Goal: Task Accomplishment & Management: Manage account settings

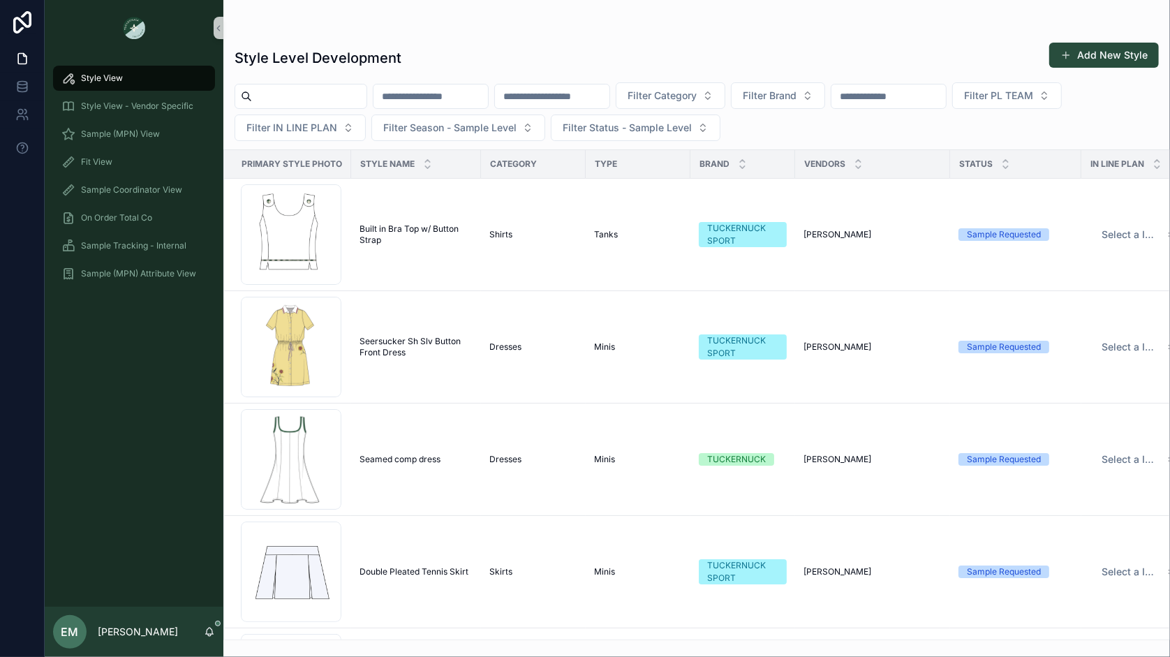
click at [480, 94] on input "scrollable content" at bounding box center [430, 97] width 114 height 20
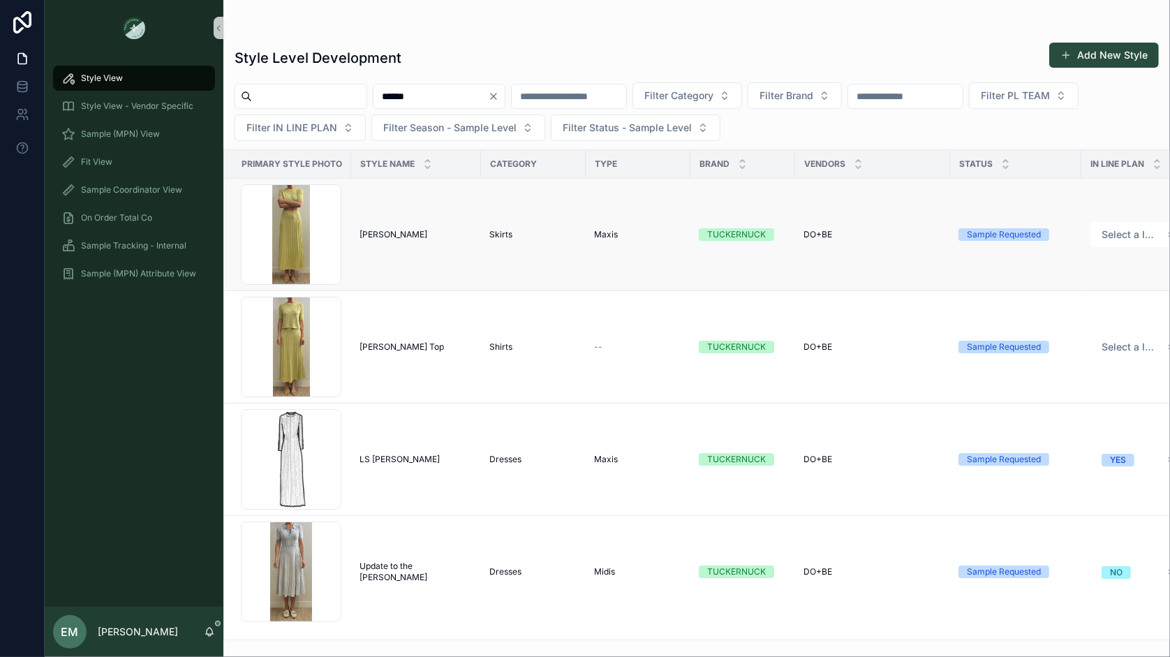
type input "******"
click at [594, 231] on span "Maxis" at bounding box center [606, 234] width 24 height 11
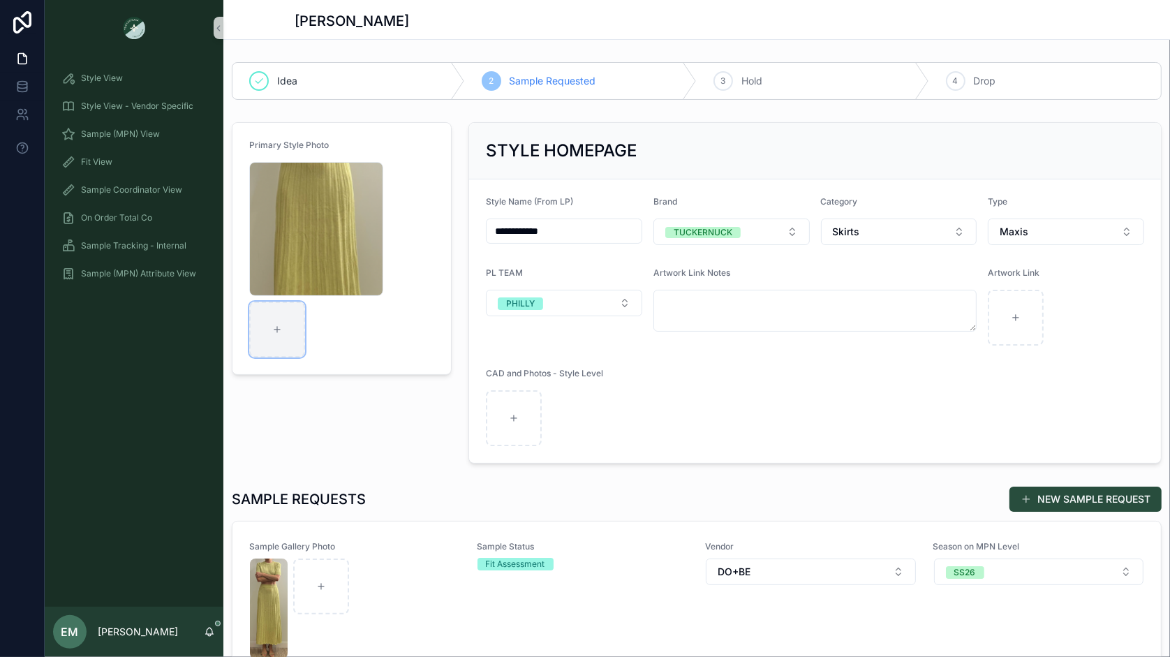
click at [271, 320] on div "scrollable content" at bounding box center [277, 329] width 56 height 56
click at [100, 159] on span "Fit View" at bounding box center [96, 161] width 31 height 11
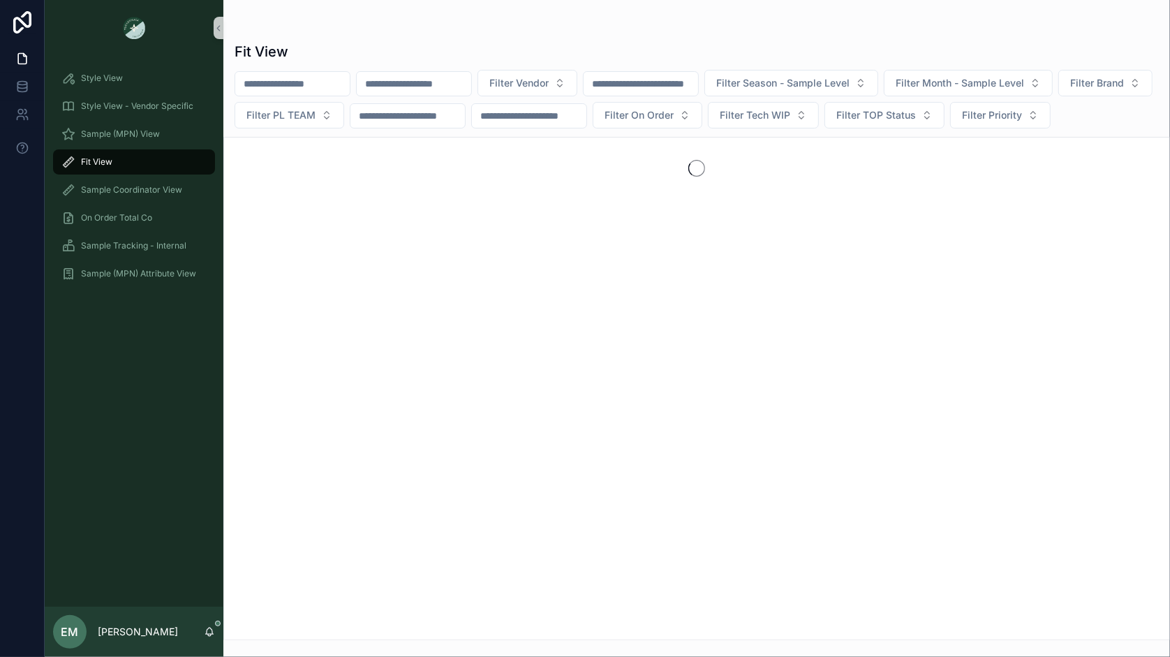
click at [295, 84] on input "scrollable content" at bounding box center [292, 84] width 114 height 20
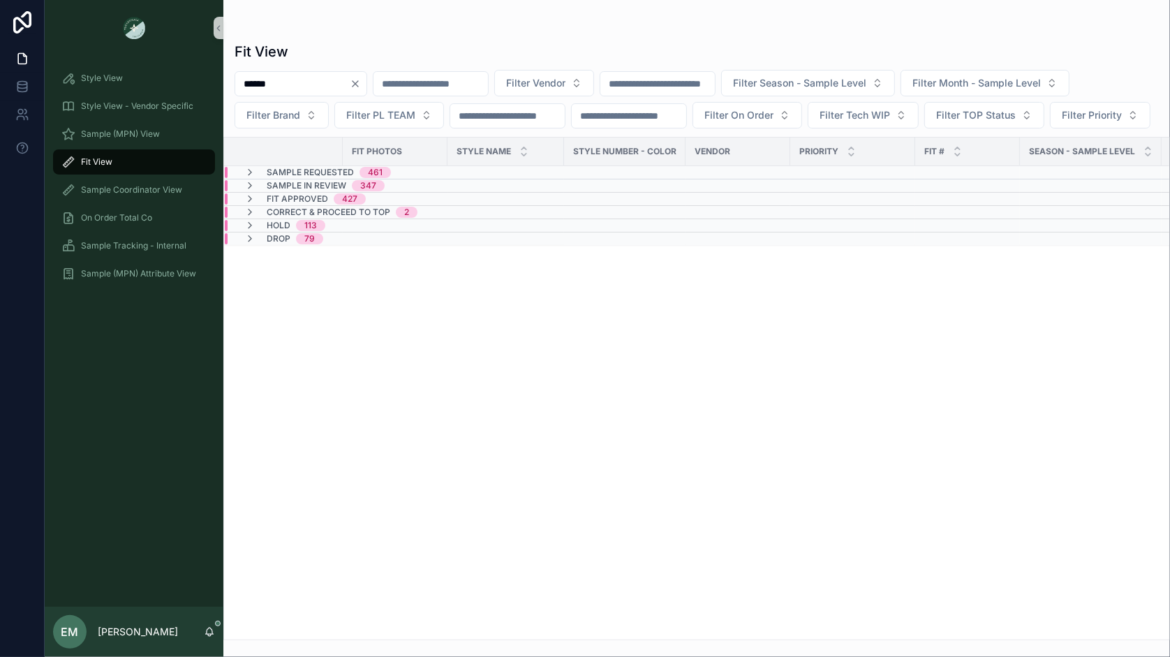
type input "******"
click at [397, 178] on div "Sample Requested 3" at bounding box center [394, 172] width 338 height 11
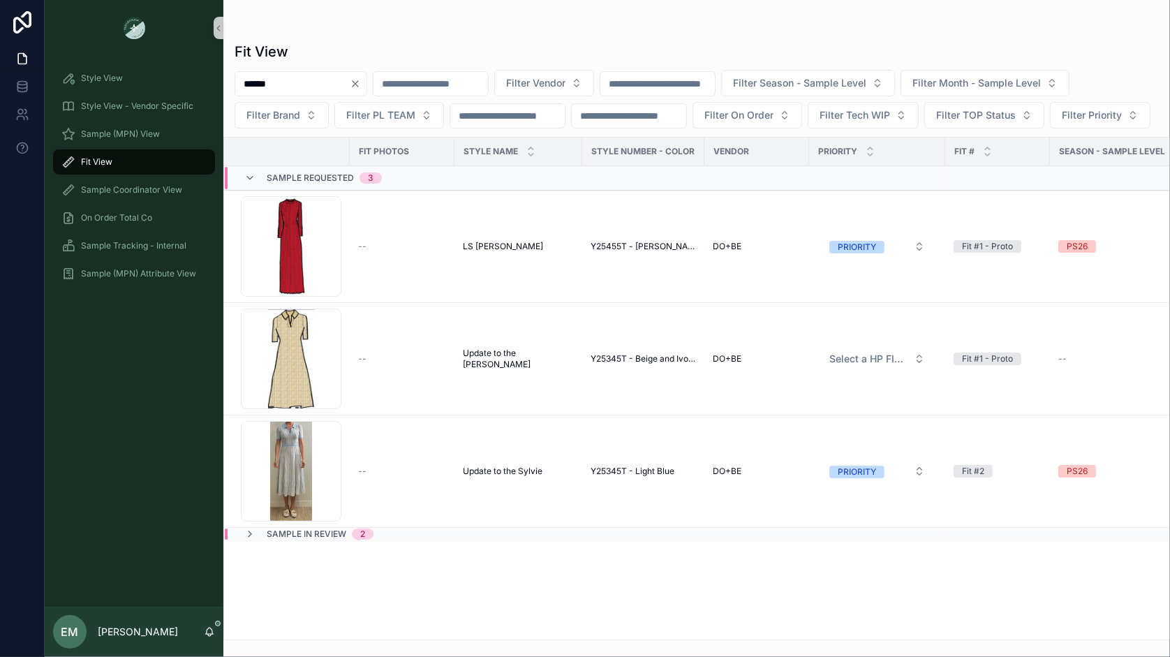
click at [392, 189] on div "Sample Requested 3" at bounding box center [313, 178] width 171 height 22
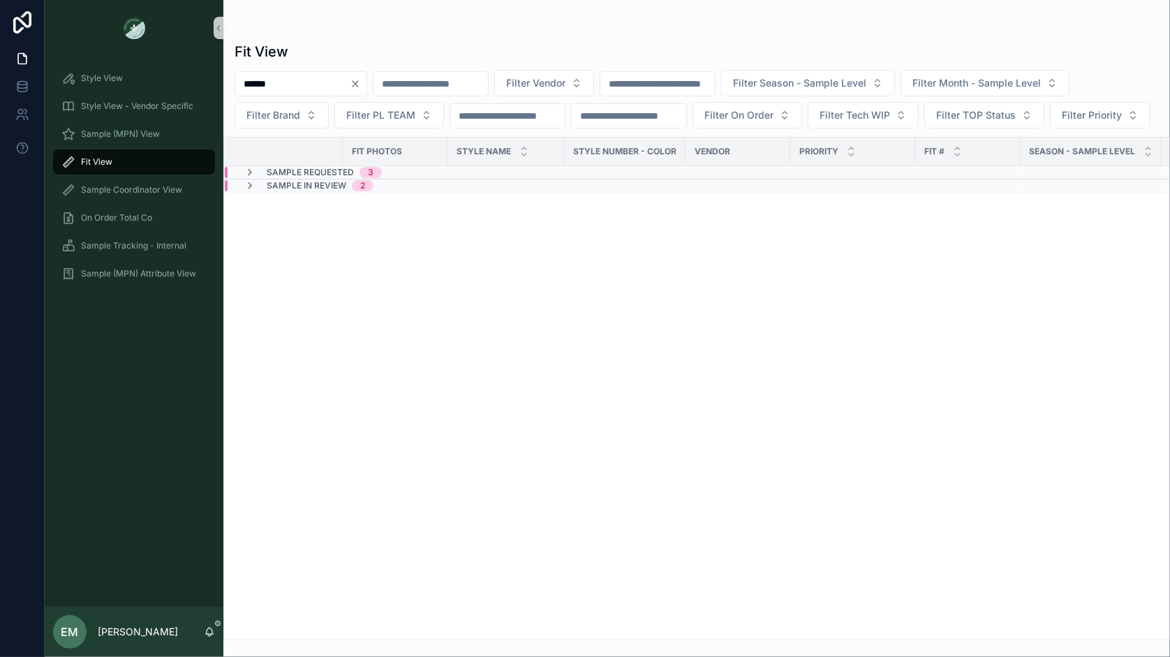
click at [417, 191] on div "Sample In Review 2" at bounding box center [394, 185] width 338 height 11
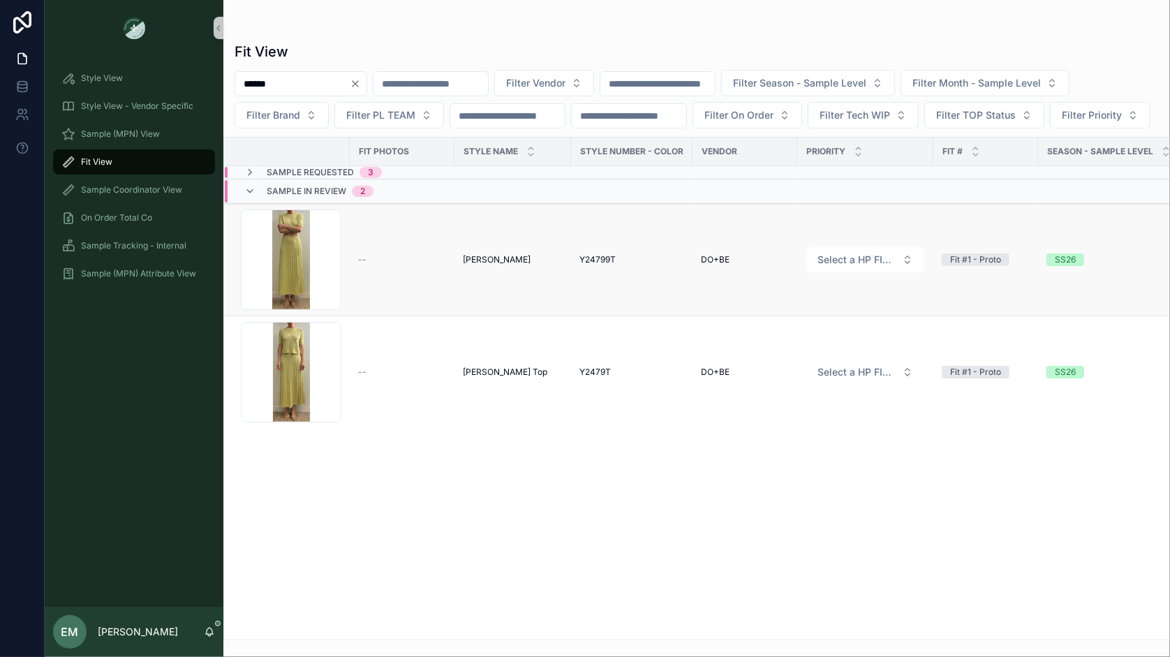
click at [477, 279] on td "Sylvie Skirt Sylvie Skirt" at bounding box center [512, 260] width 117 height 112
click at [480, 265] on span "[PERSON_NAME]" at bounding box center [497, 259] width 68 height 11
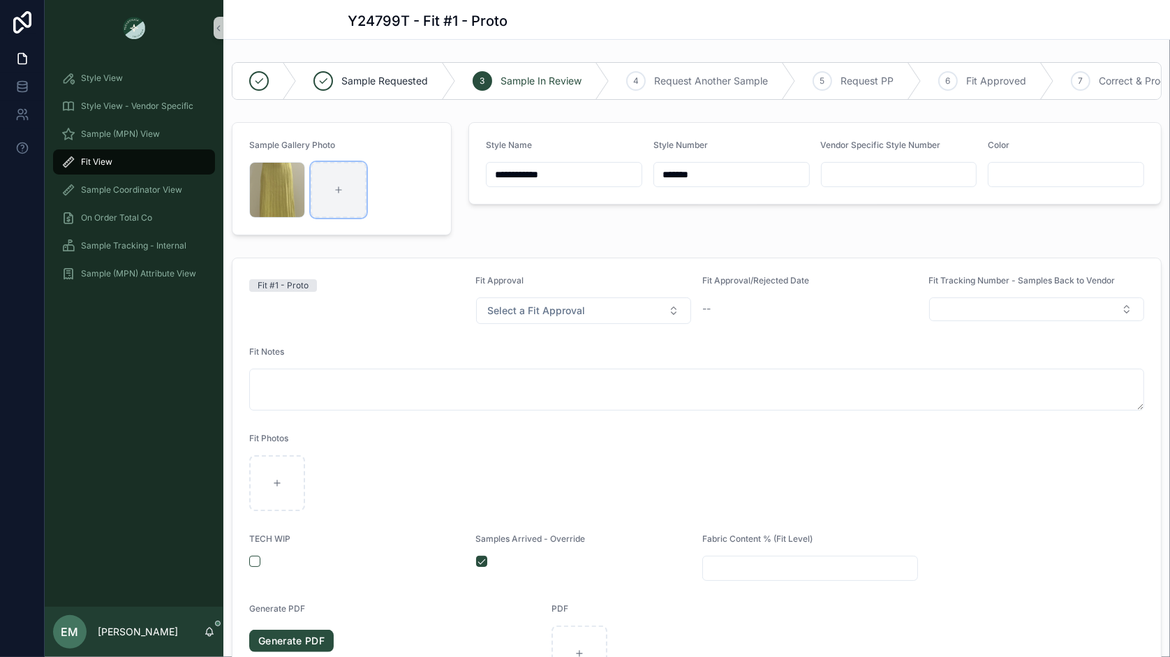
click at [334, 187] on icon "scrollable content" at bounding box center [339, 190] width 10 height 10
type input "**********"
click at [279, 172] on icon "scrollable content" at bounding box center [279, 173] width 11 height 11
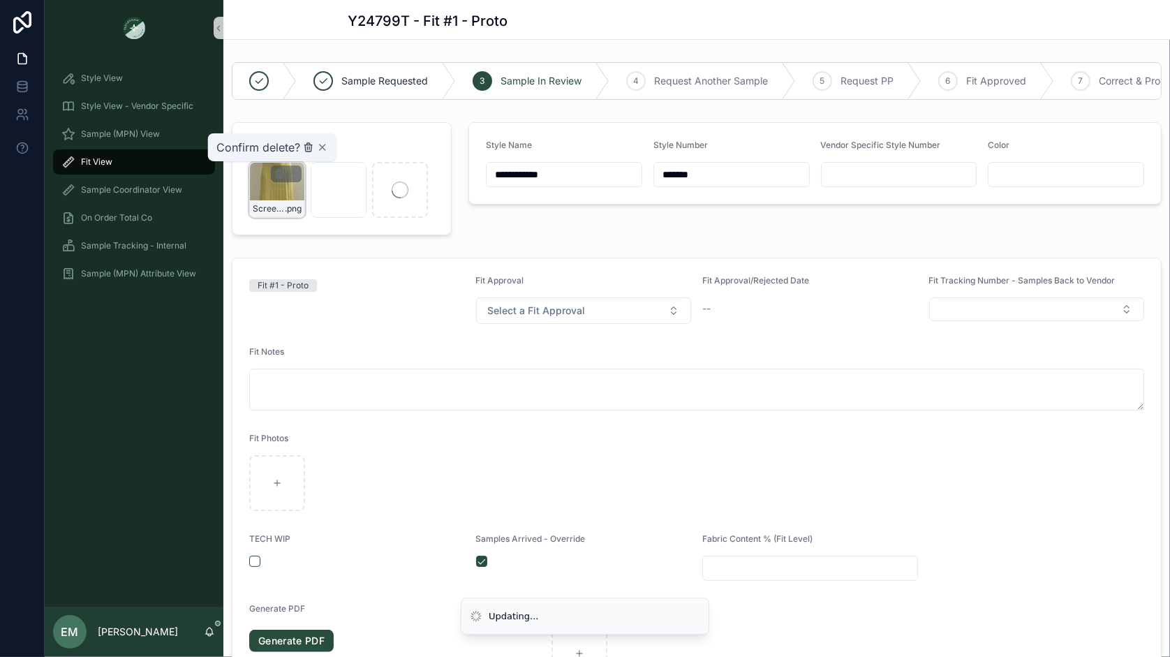
click at [306, 147] on icon "scrollable content" at bounding box center [308, 147] width 11 height 11
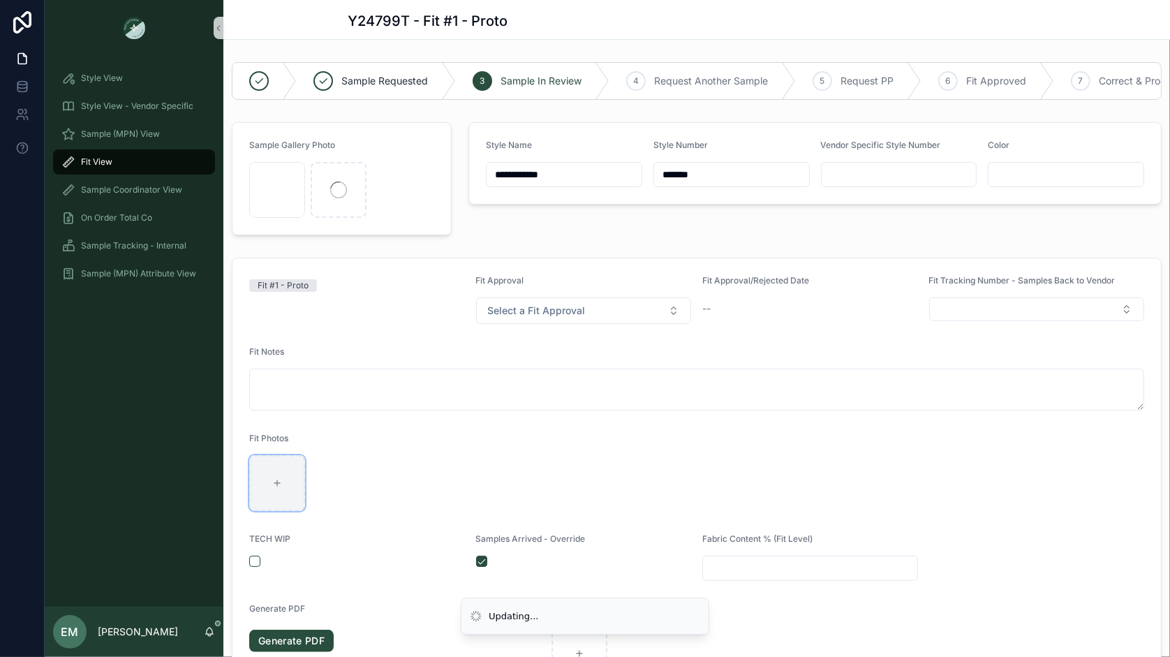
click at [278, 478] on icon "scrollable content" at bounding box center [277, 483] width 10 height 10
type input "**********"
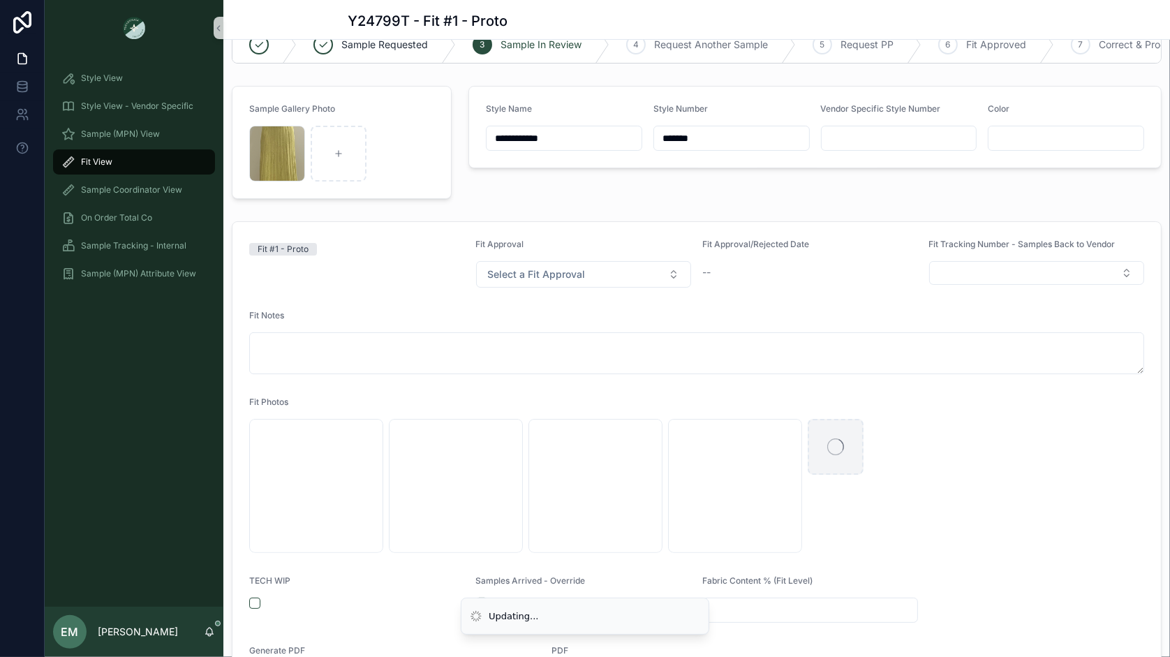
scroll to position [15, 0]
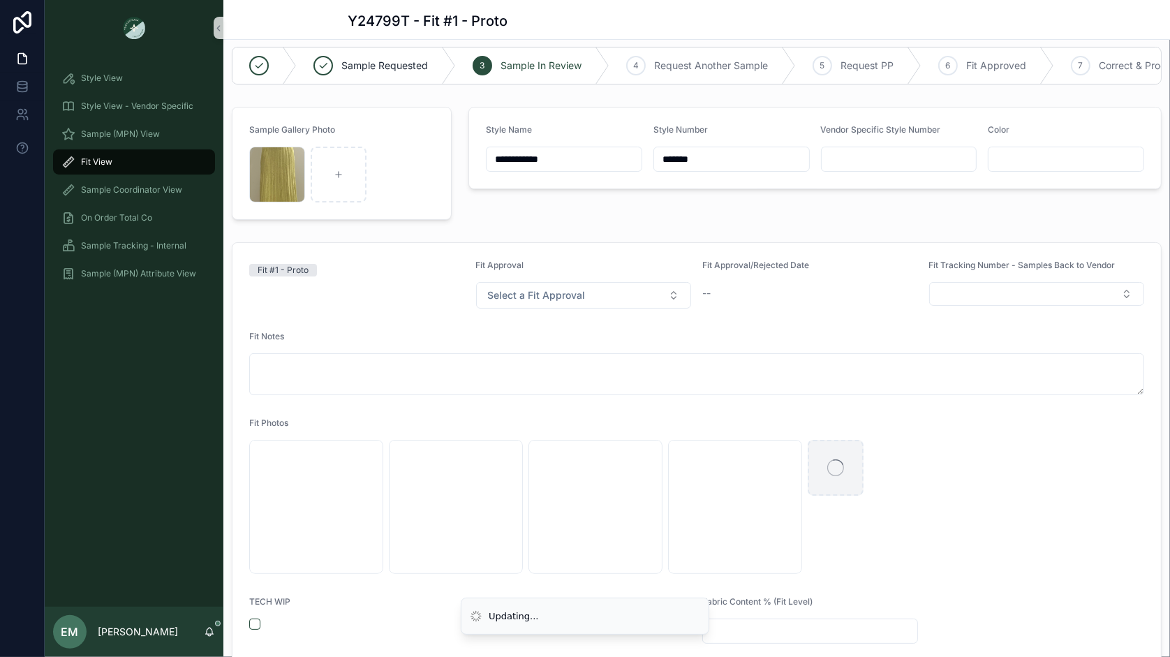
click at [394, 284] on div "Fit #1 - Proto" at bounding box center [357, 284] width 216 height 49
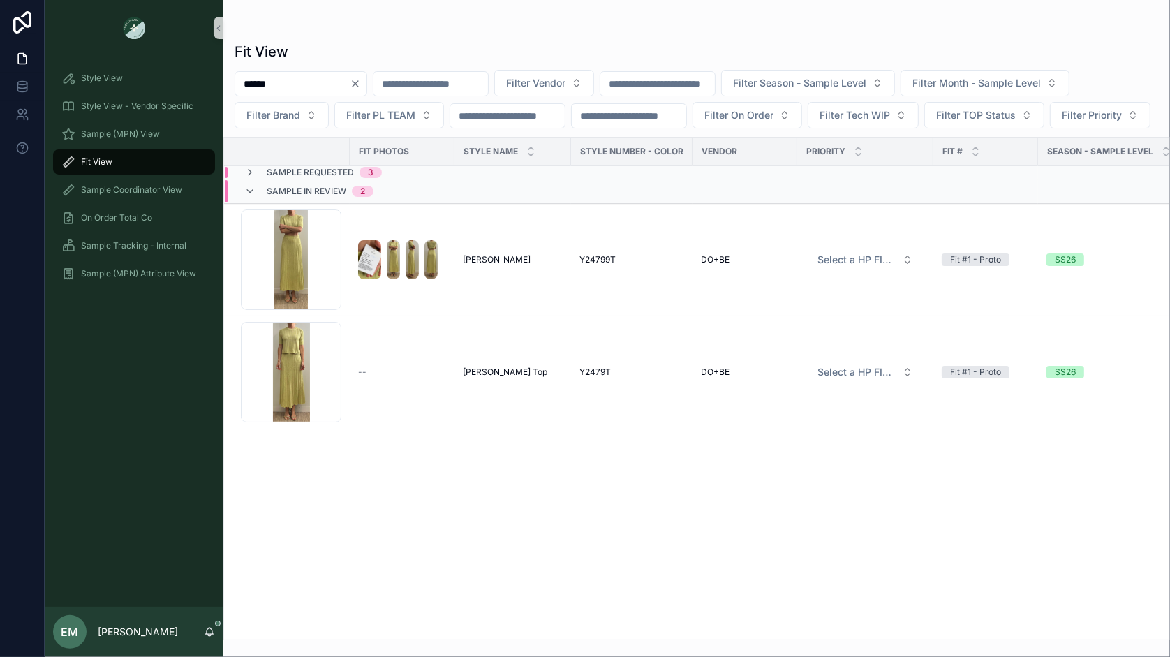
click at [297, 81] on input "******" at bounding box center [292, 84] width 114 height 20
click at [479, 378] on span "[PERSON_NAME] Top" at bounding box center [505, 371] width 84 height 11
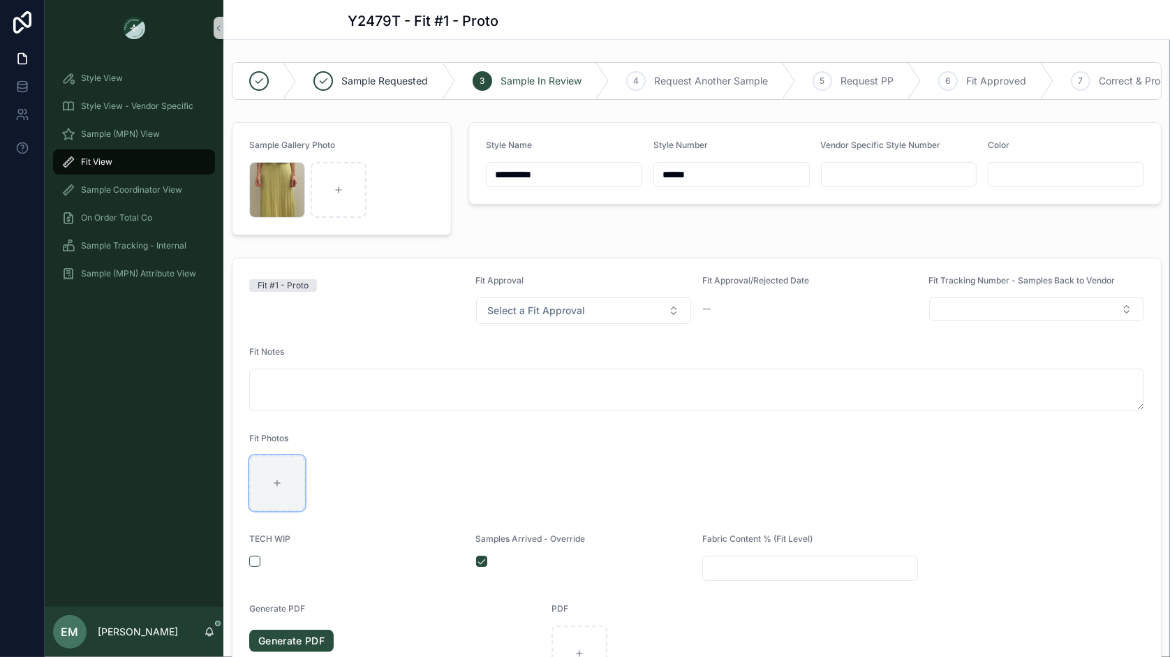
click at [286, 471] on div "scrollable content" at bounding box center [277, 483] width 56 height 56
type input "**********"
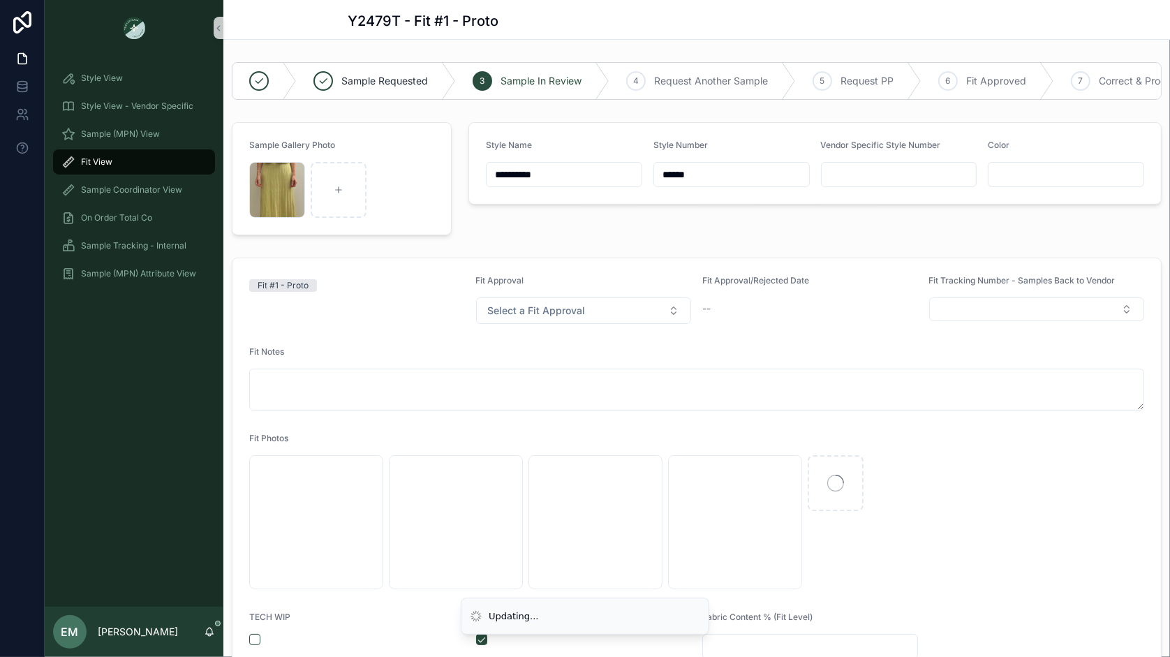
click at [620, 231] on div "**********" at bounding box center [815, 179] width 710 height 124
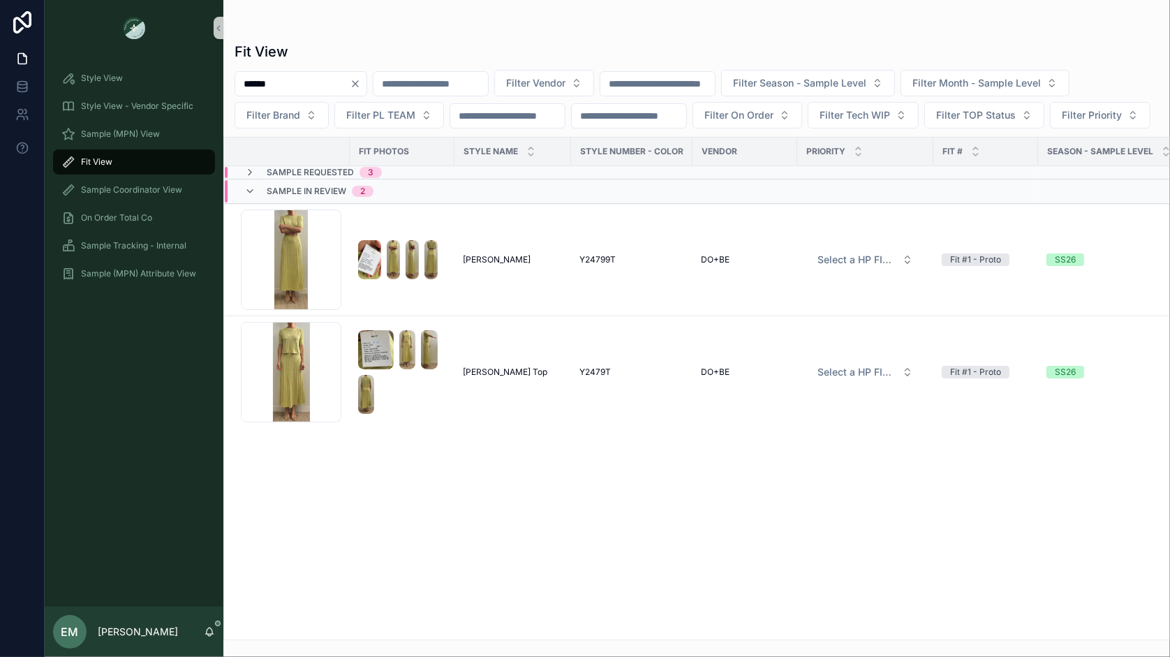
click at [361, 79] on icon "Clear" at bounding box center [355, 83] width 11 height 11
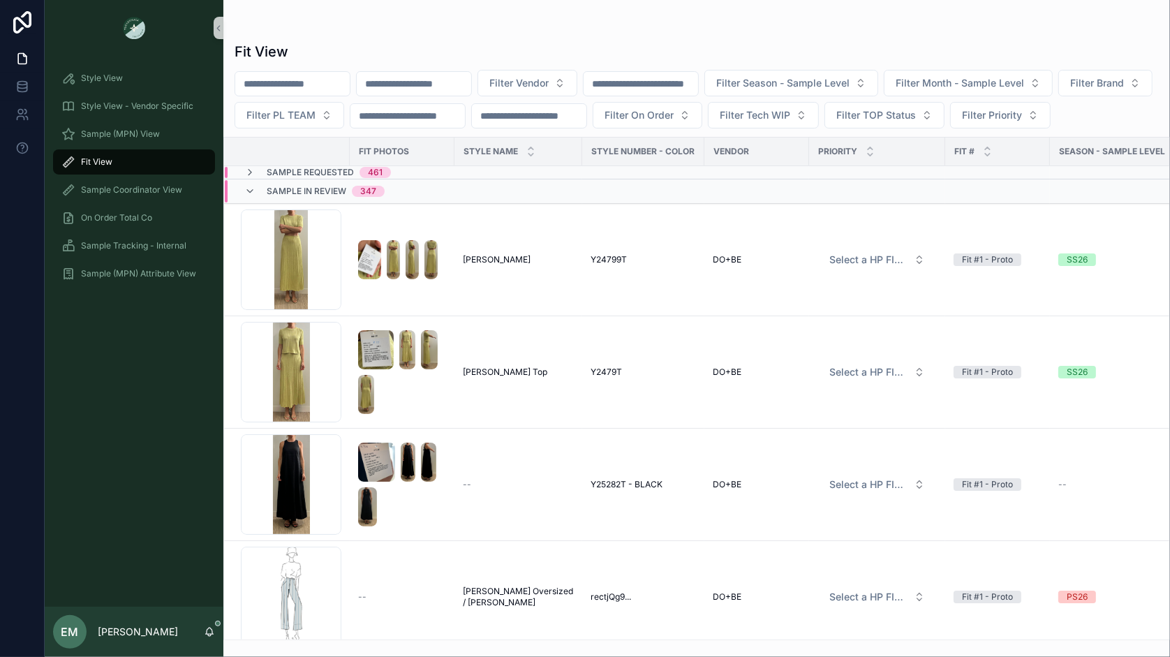
click at [311, 197] on span "Sample In Review" at bounding box center [307, 191] width 80 height 11
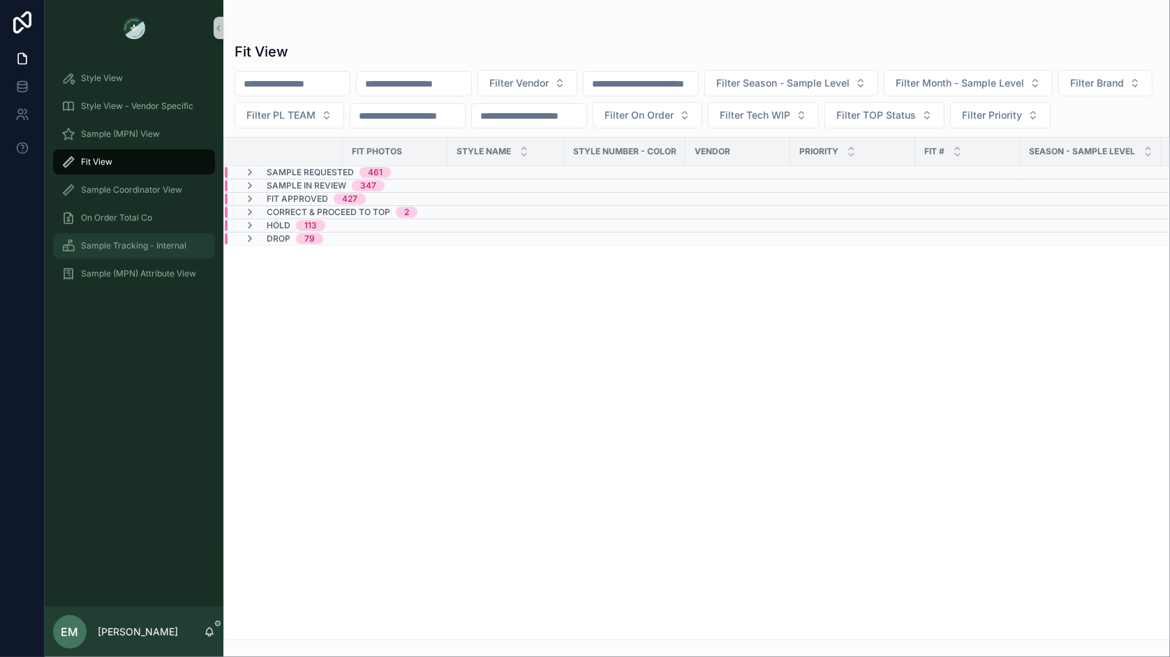
click at [175, 245] on span "Sample Tracking - Internal" at bounding box center [133, 245] width 105 height 11
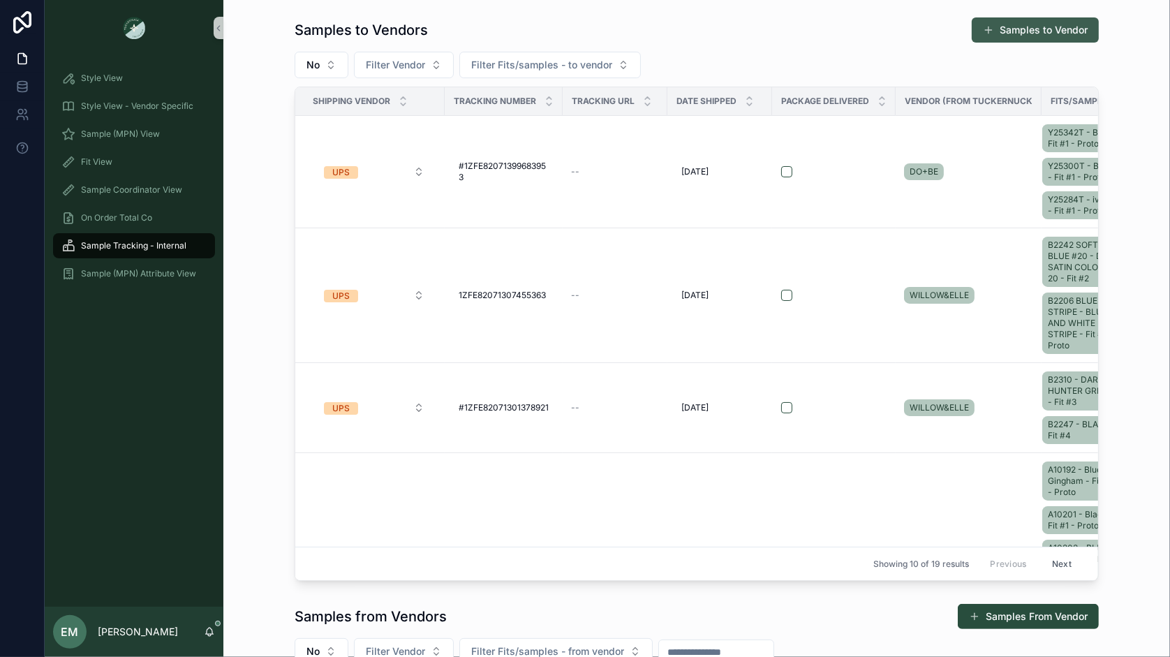
click at [1007, 35] on button "Samples to Vendor" at bounding box center [1034, 29] width 127 height 25
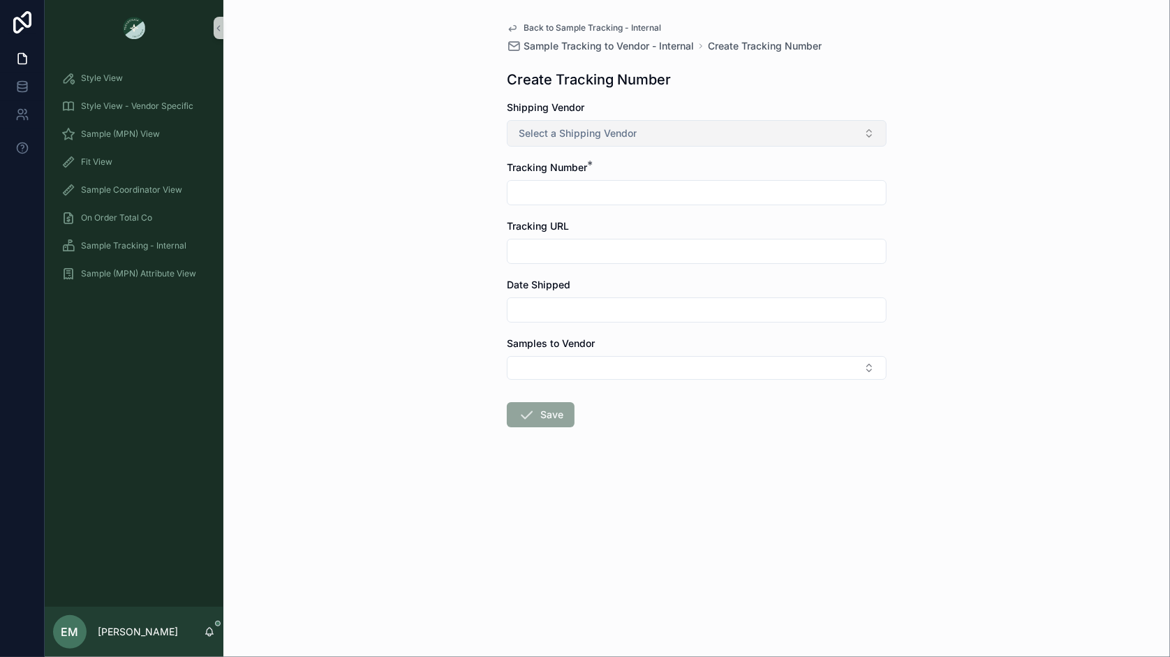
click at [618, 126] on span "Select a Shipping Vendor" at bounding box center [578, 133] width 118 height 14
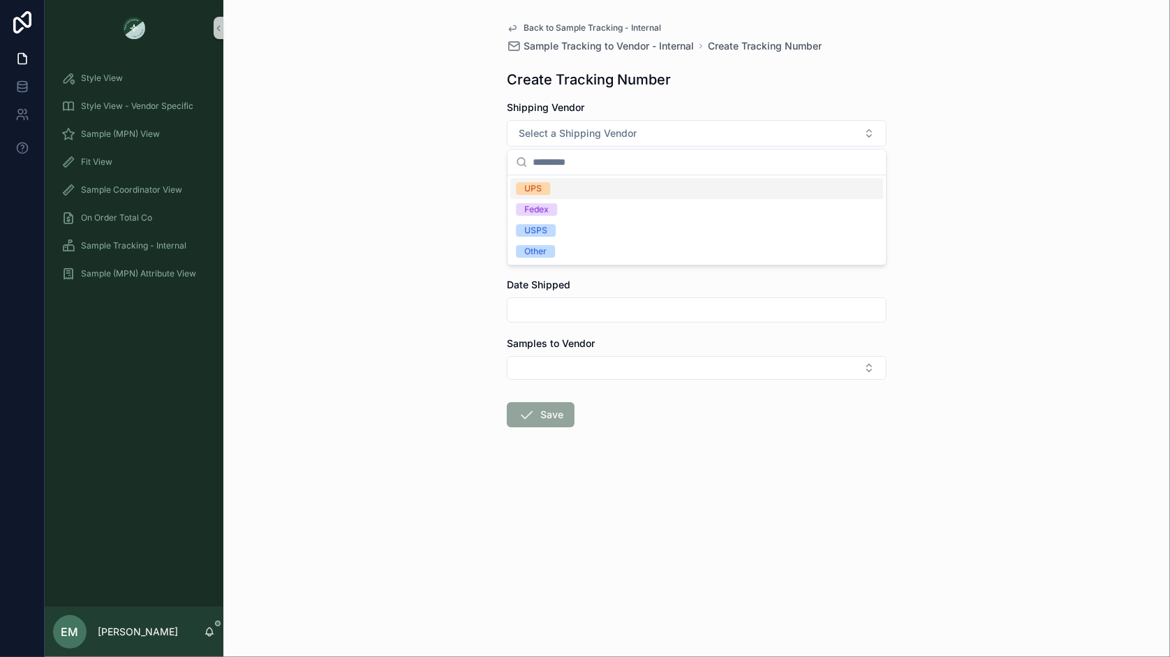
click at [586, 189] on div "UPS" at bounding box center [696, 188] width 373 height 21
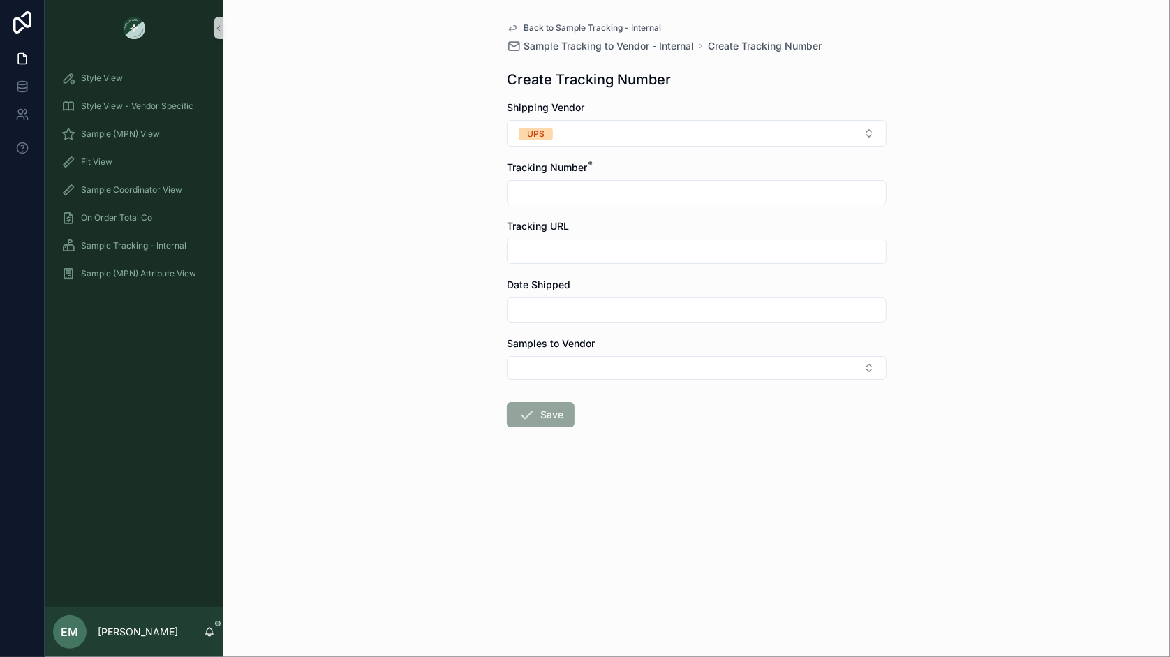
click at [581, 194] on input "scrollable content" at bounding box center [696, 193] width 378 height 20
paste input "**********"
type input "**********"
click at [574, 312] on input "scrollable content" at bounding box center [696, 310] width 378 height 20
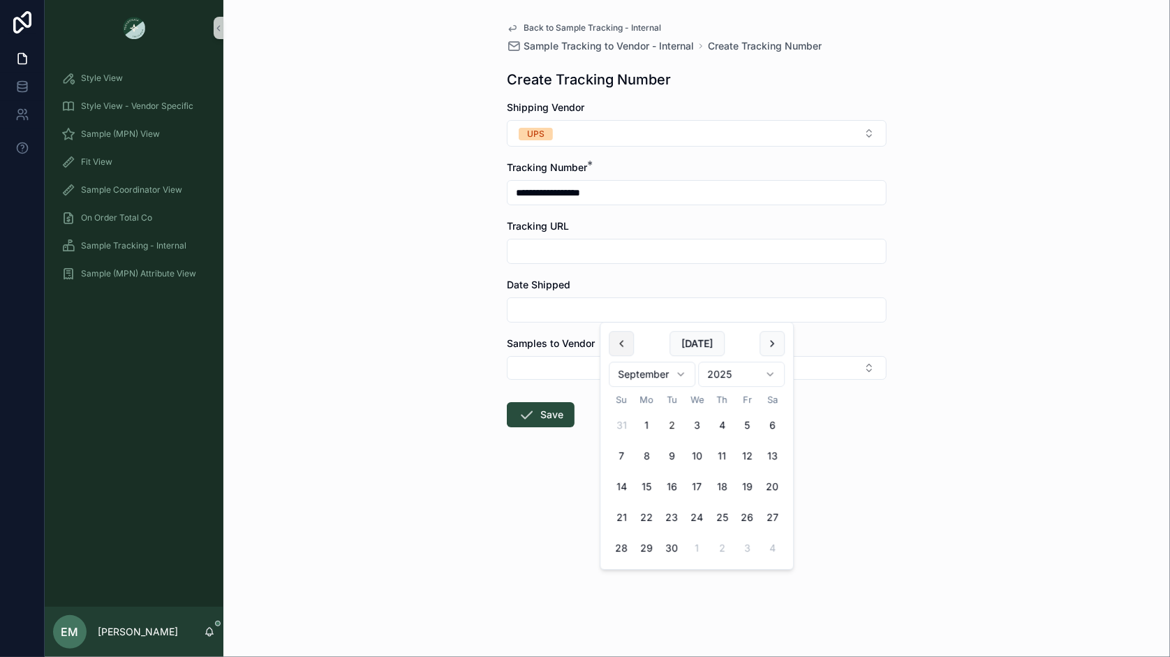
click at [622, 344] on button "scrollable content" at bounding box center [621, 343] width 25 height 25
click at [744, 544] on button "29" at bounding box center [746, 547] width 25 height 25
type input "*********"
click at [572, 366] on button "Select Button" at bounding box center [697, 368] width 380 height 24
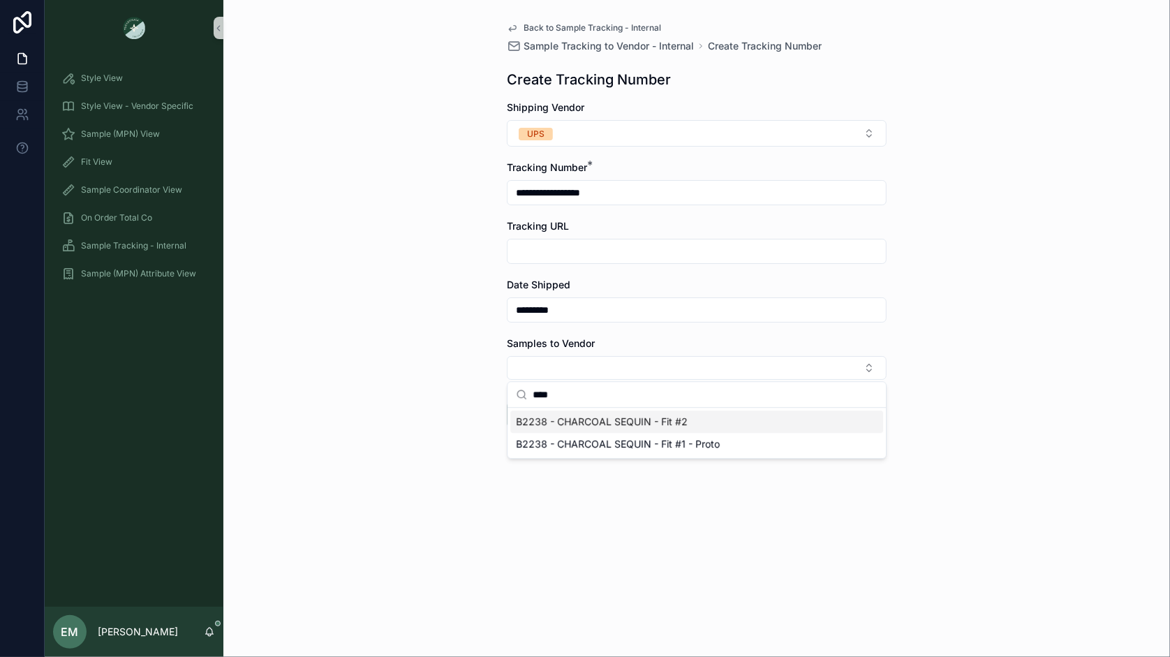
type input "****"
click at [577, 426] on span "B2238 - CHARCOAL SEQUIN - Fit #2" at bounding box center [602, 422] width 172 height 14
click at [651, 494] on form "**********" at bounding box center [697, 310] width 380 height 420
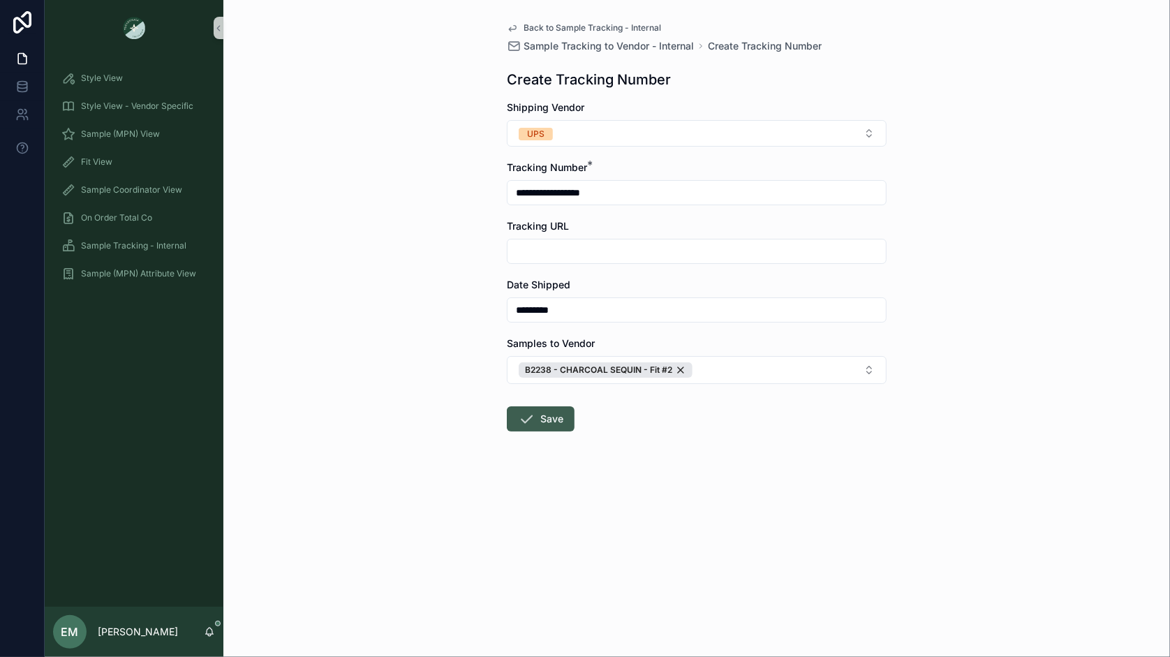
click at [559, 423] on button "Save" at bounding box center [541, 418] width 68 height 25
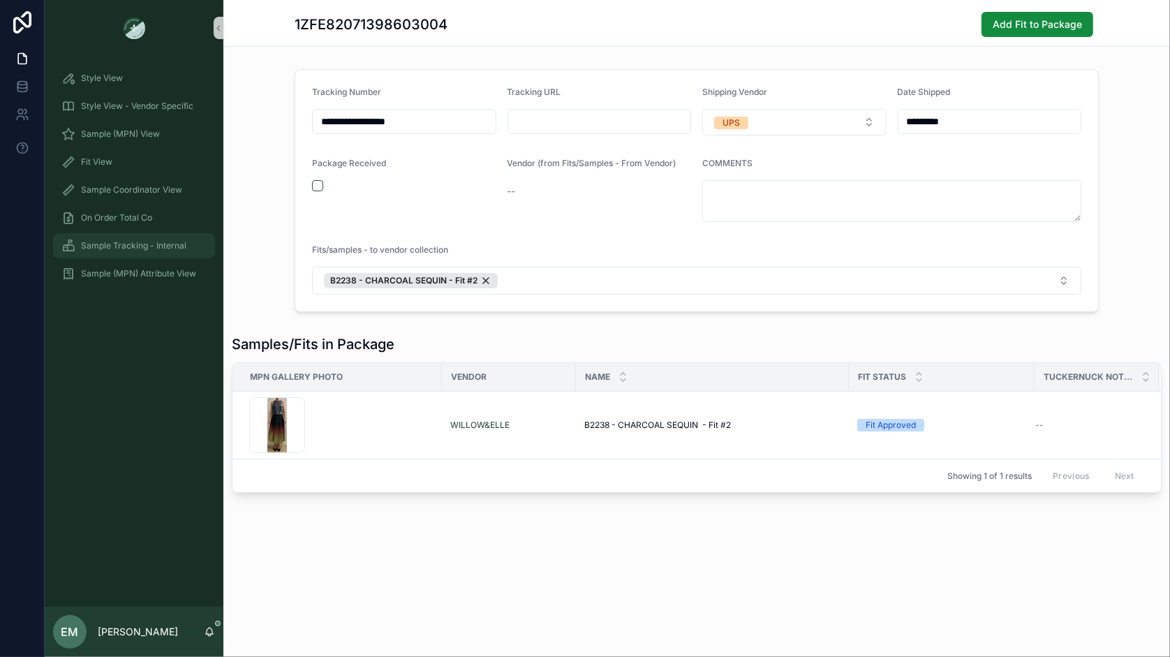
click at [122, 253] on div "Sample Tracking - Internal" at bounding box center [133, 245] width 145 height 22
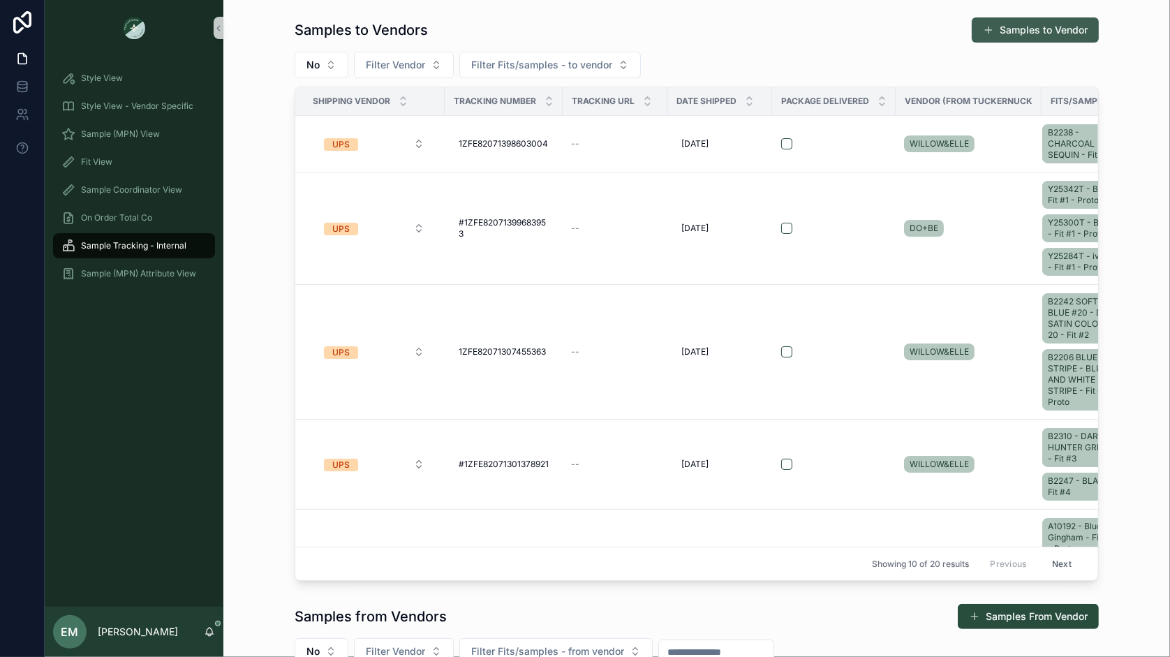
click at [1058, 25] on button "Samples to Vendor" at bounding box center [1034, 29] width 127 height 25
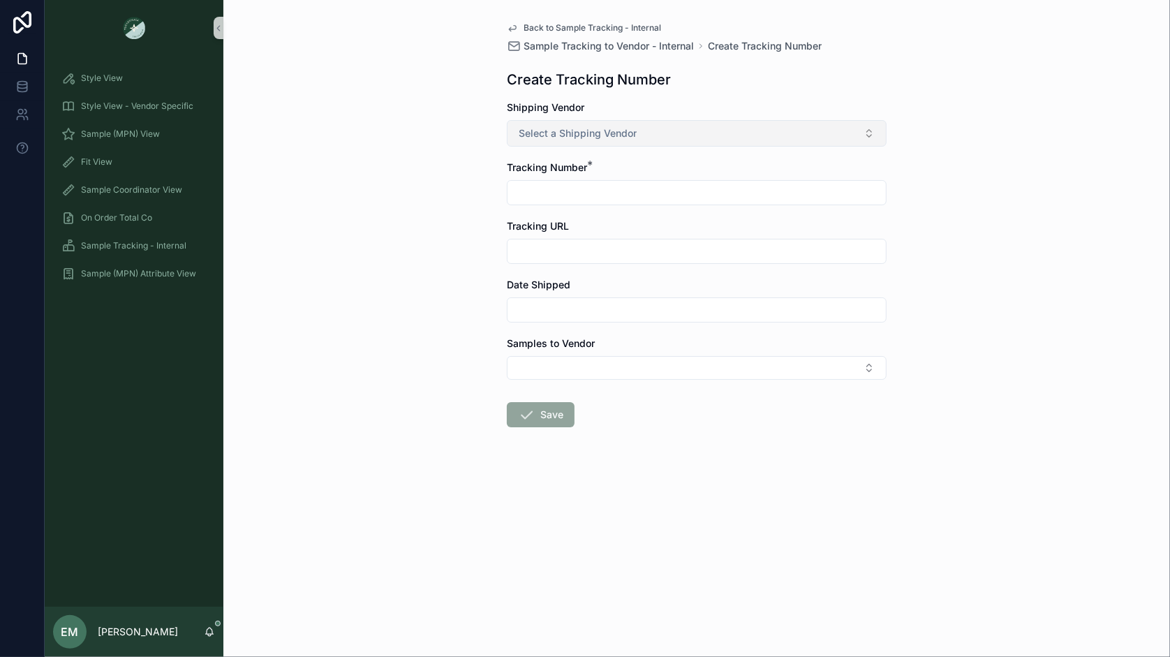
click at [609, 140] on button "Select a Shipping Vendor" at bounding box center [697, 133] width 380 height 27
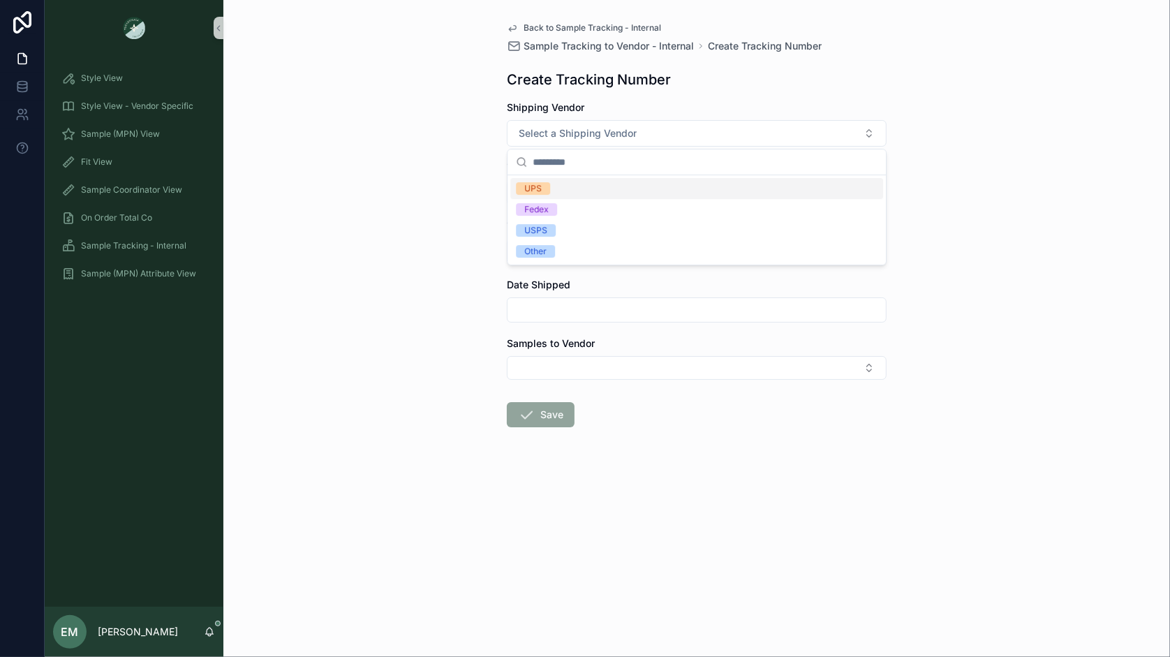
click at [584, 192] on div "UPS" at bounding box center [696, 188] width 373 height 21
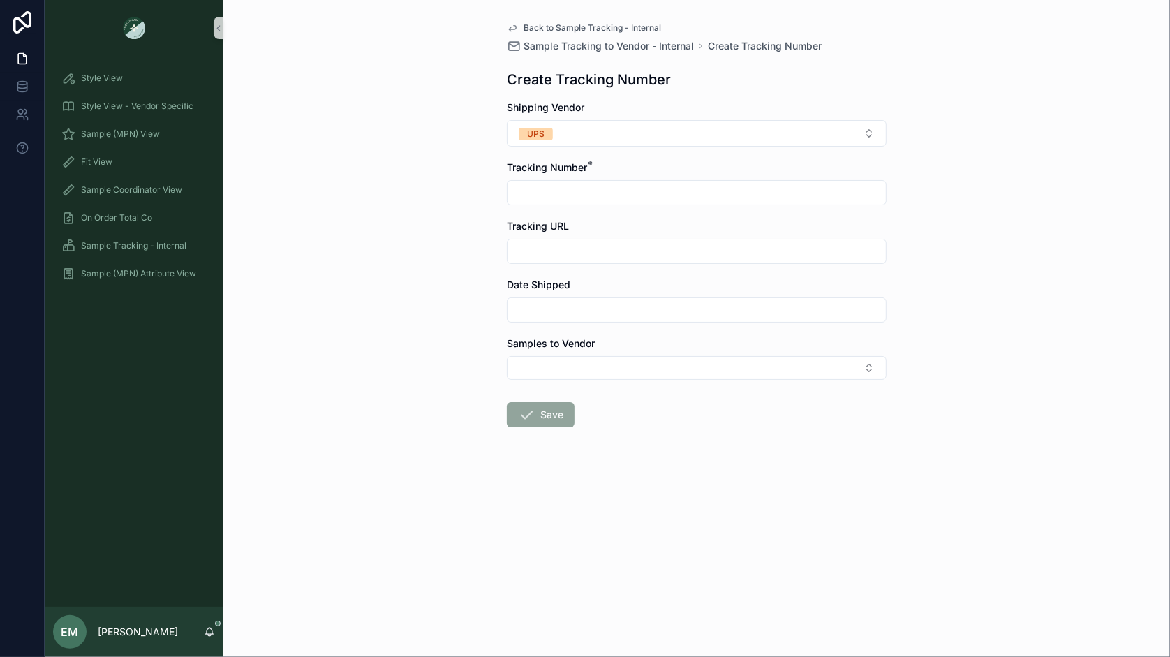
click at [574, 188] on input "scrollable content" at bounding box center [696, 193] width 378 height 20
paste input "**********"
type input "**********"
click at [573, 311] on input "scrollable content" at bounding box center [696, 310] width 378 height 20
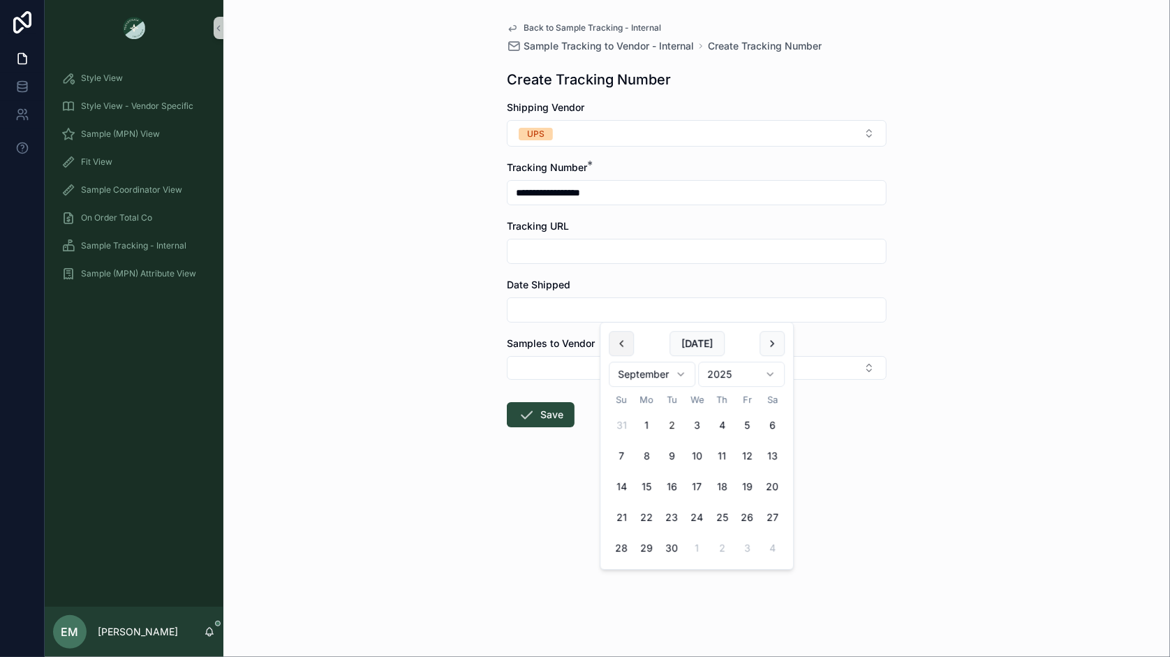
click at [616, 350] on button "scrollable content" at bounding box center [621, 343] width 25 height 25
click at [742, 545] on button "29" at bounding box center [746, 547] width 25 height 25
type input "*********"
click at [563, 371] on button "Select Button" at bounding box center [697, 368] width 380 height 24
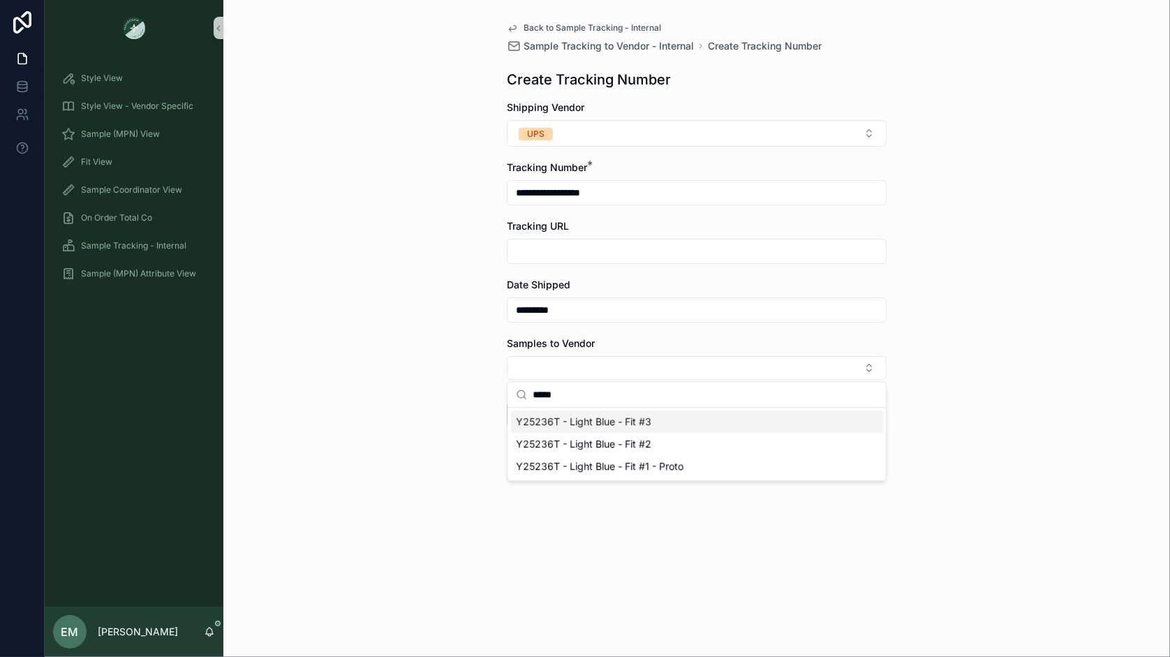
type input "*****"
click at [642, 422] on span "Y25236T - Light Blue - Fit #3" at bounding box center [583, 422] width 135 height 14
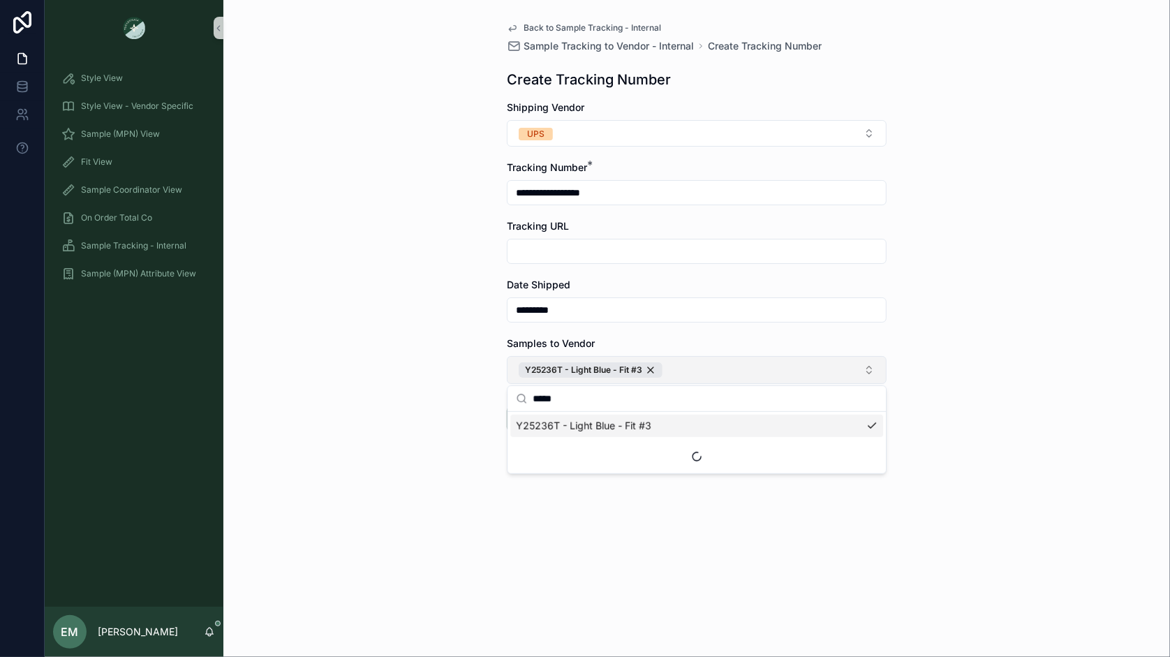
click at [690, 362] on button "Y25236T - Light Blue - Fit #3" at bounding box center [697, 370] width 380 height 28
click at [666, 375] on button "Y25236T - Light Blue - Fit #3" at bounding box center [697, 370] width 380 height 28
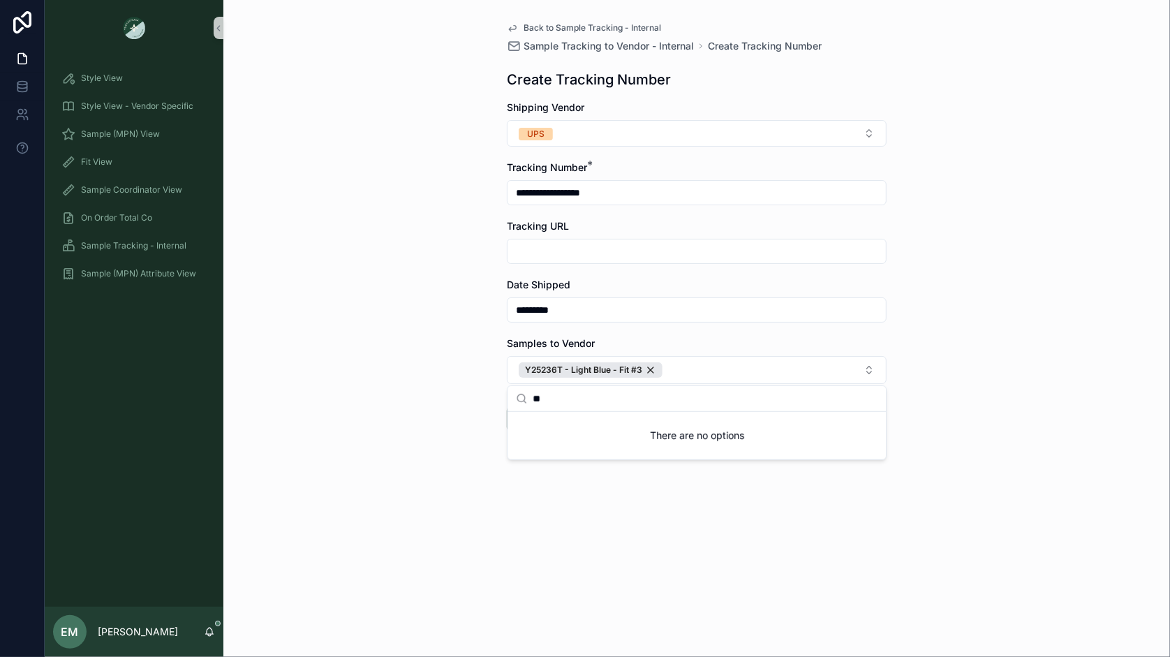
type input "*"
type input "*****"
click at [664, 429] on div "Y25216T - White - Fit #1 - Proto" at bounding box center [696, 426] width 373 height 22
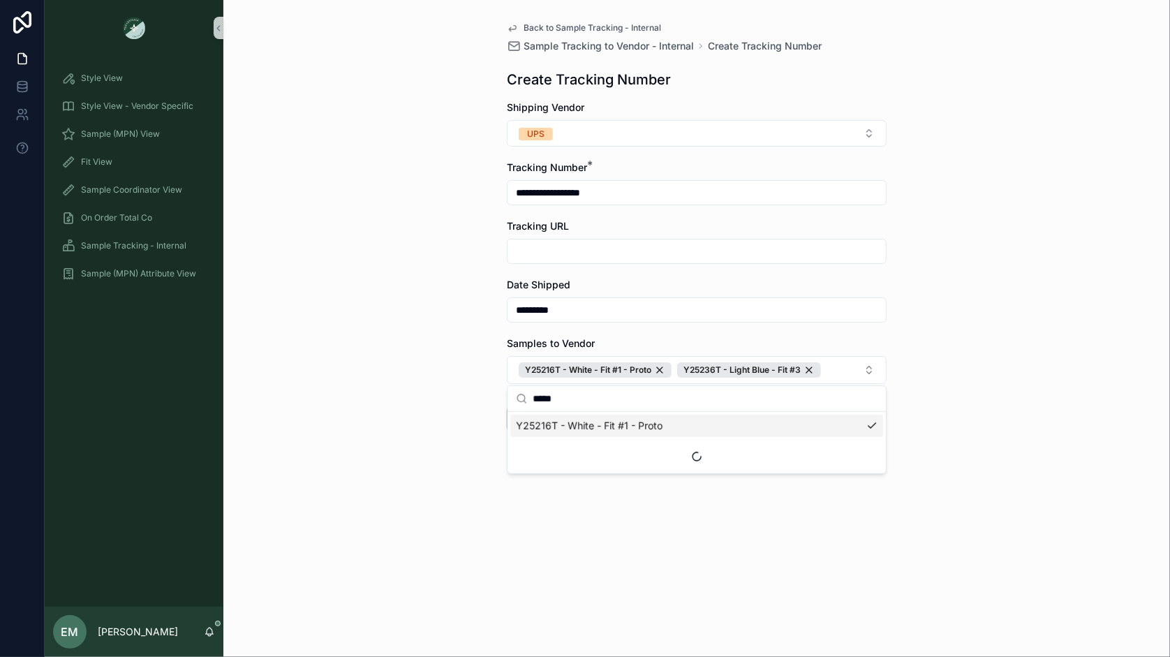
click at [999, 475] on div "**********" at bounding box center [696, 328] width 946 height 657
click at [541, 415] on button "Save" at bounding box center [541, 418] width 68 height 25
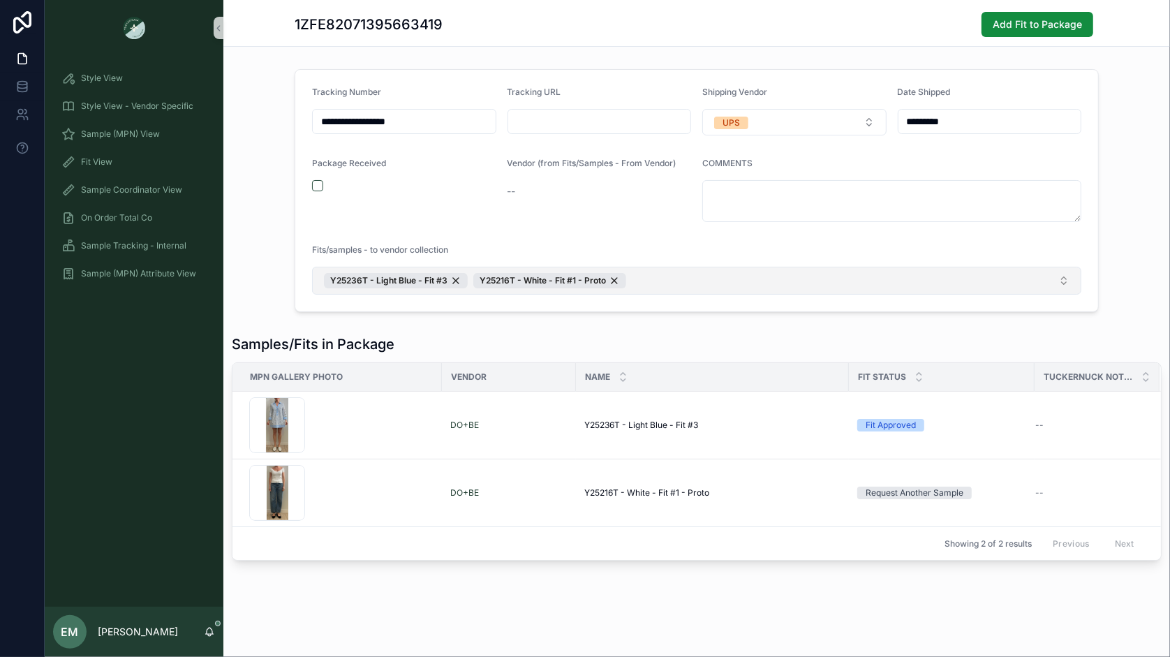
click at [666, 278] on button "Y25236T - Light Blue - Fit #3 Y25216T - White - Fit #1 - Proto" at bounding box center [696, 281] width 769 height 28
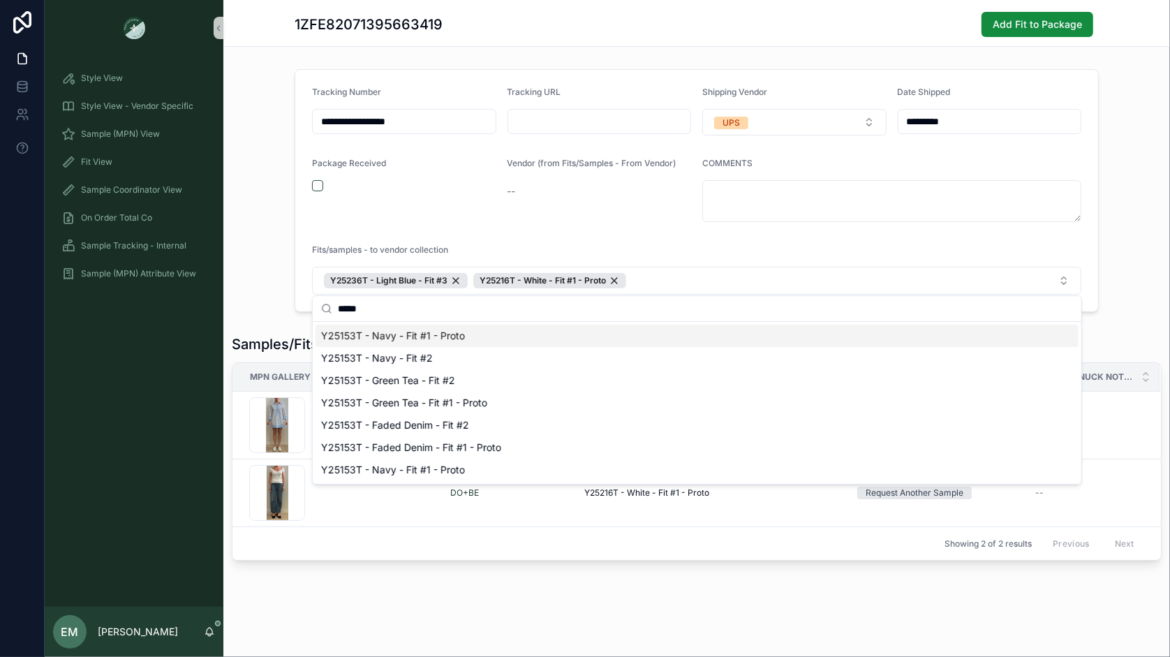
type input "*****"
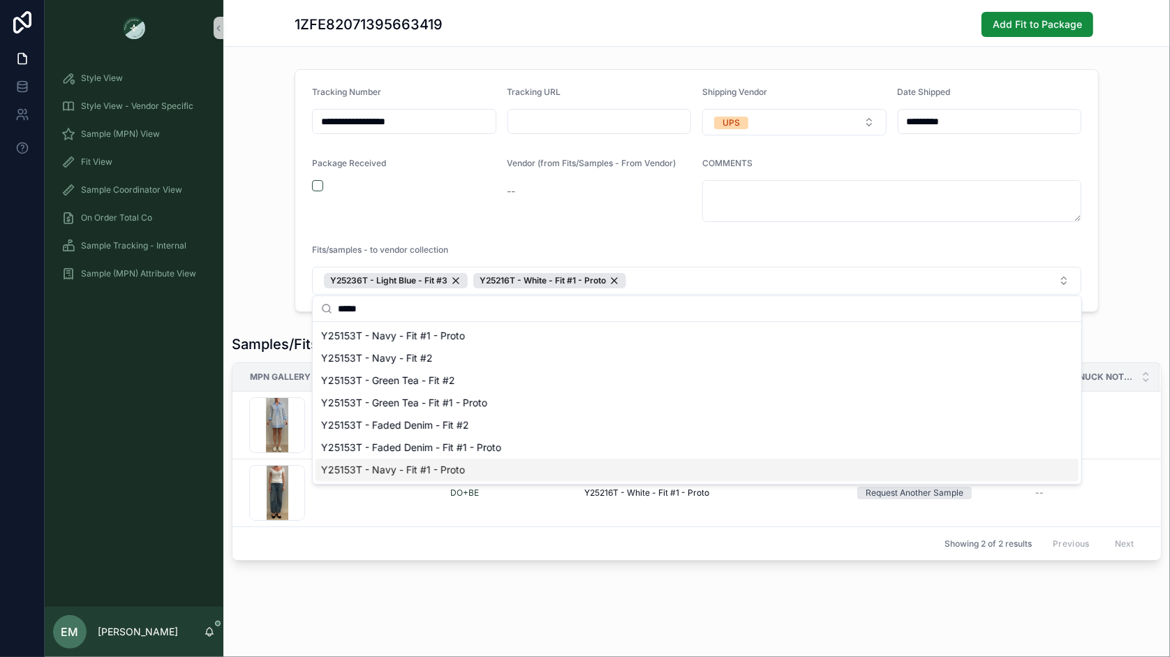
click at [516, 597] on div "**********" at bounding box center [696, 327] width 946 height 655
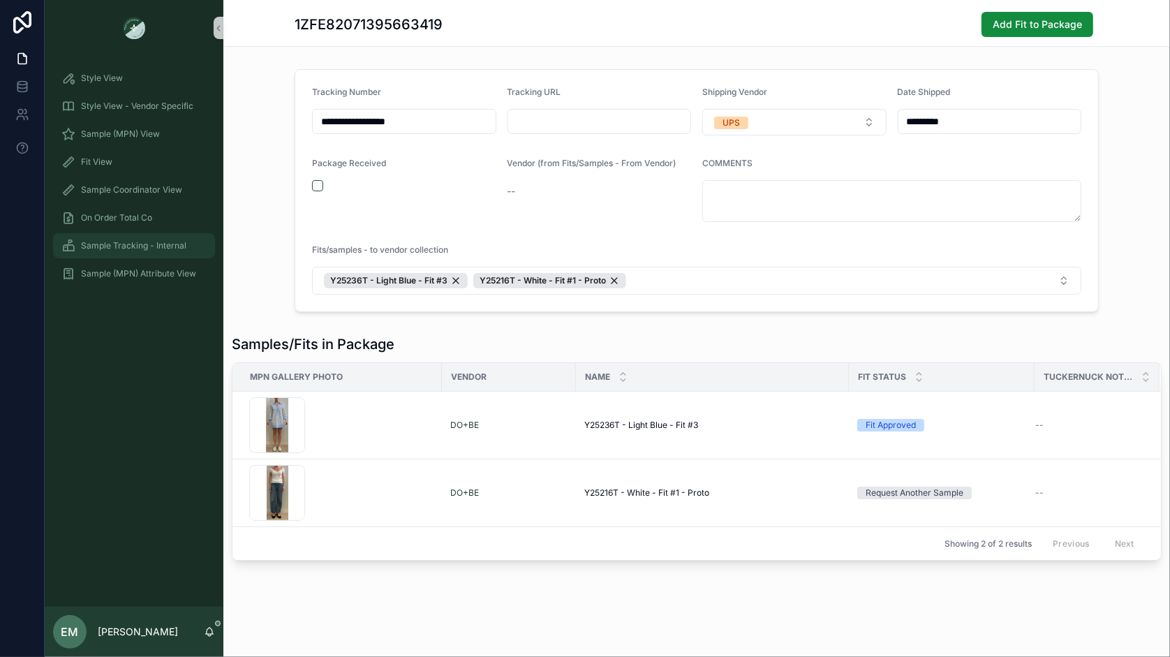
click at [141, 244] on span "Sample Tracking - Internal" at bounding box center [133, 245] width 105 height 11
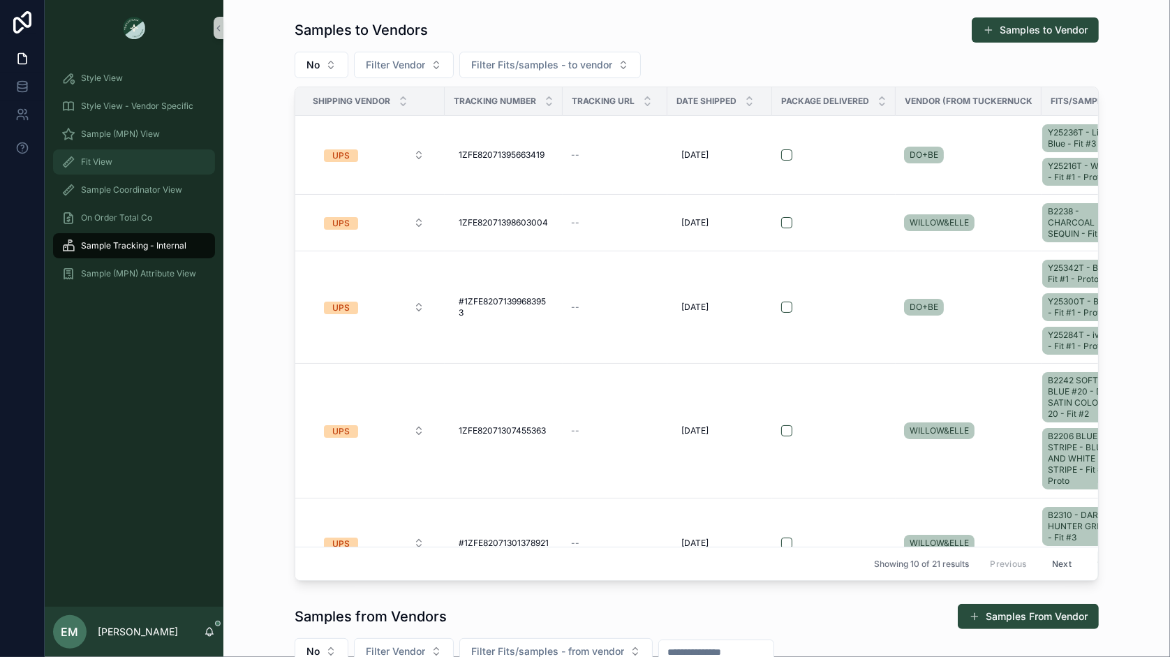
click at [114, 170] on div "Fit View" at bounding box center [133, 162] width 145 height 22
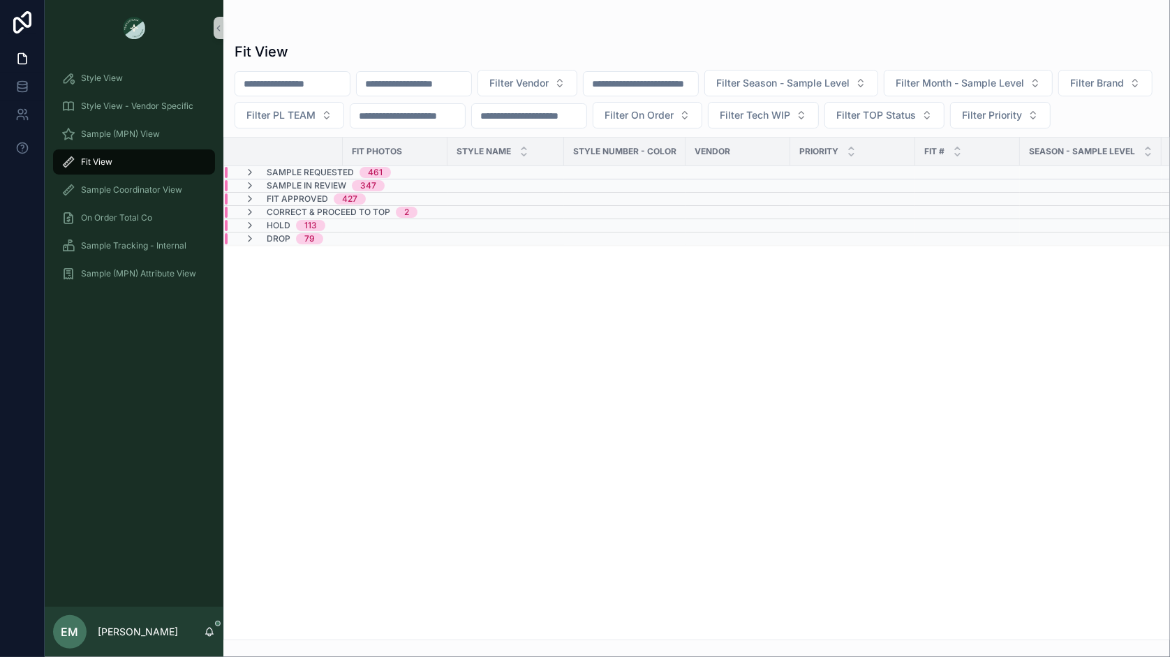
click at [318, 178] on span "Sample Requested" at bounding box center [310, 172] width 87 height 11
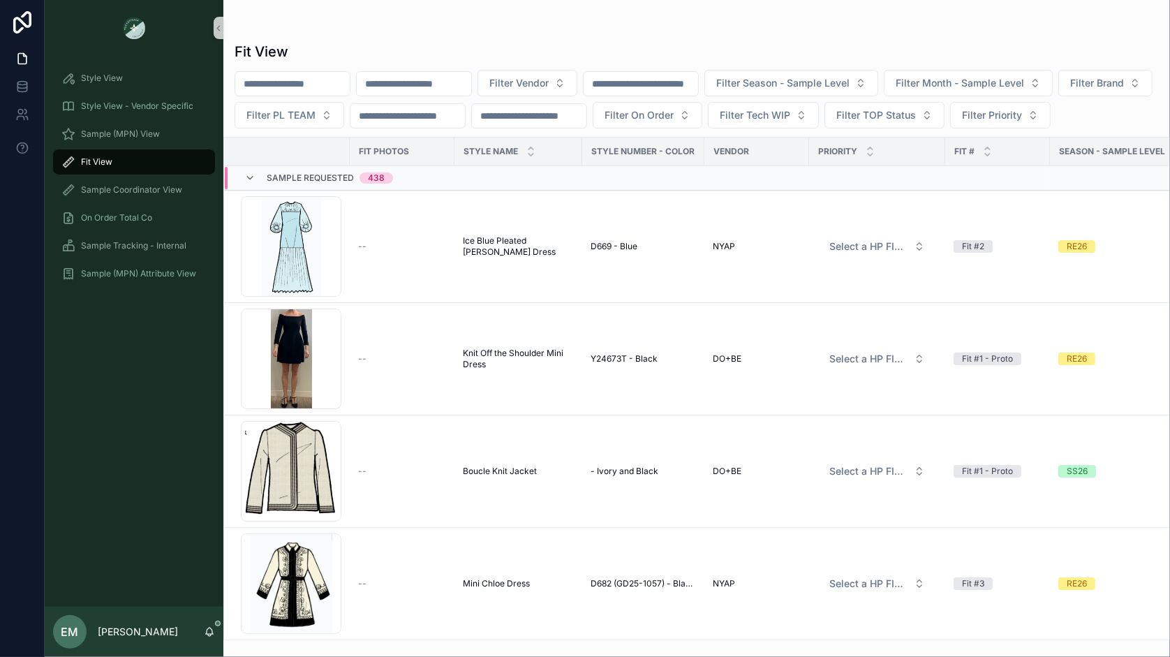
click at [318, 184] on span "Sample Requested" at bounding box center [310, 177] width 87 height 11
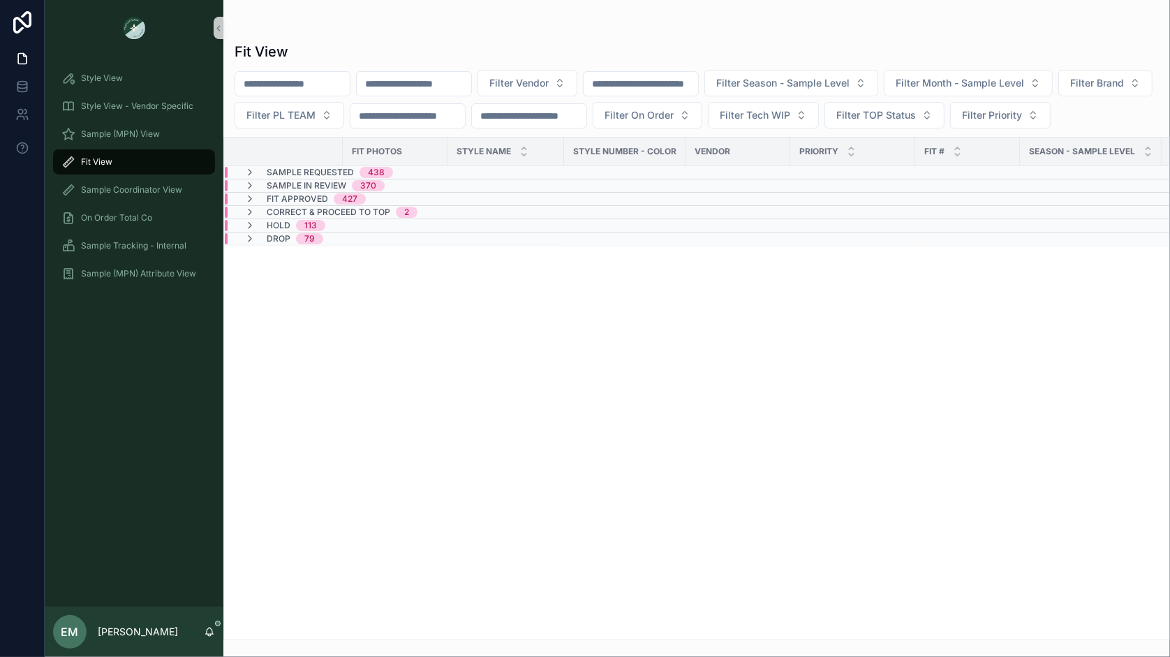
click at [312, 191] on span "Sample In Review" at bounding box center [307, 185] width 80 height 11
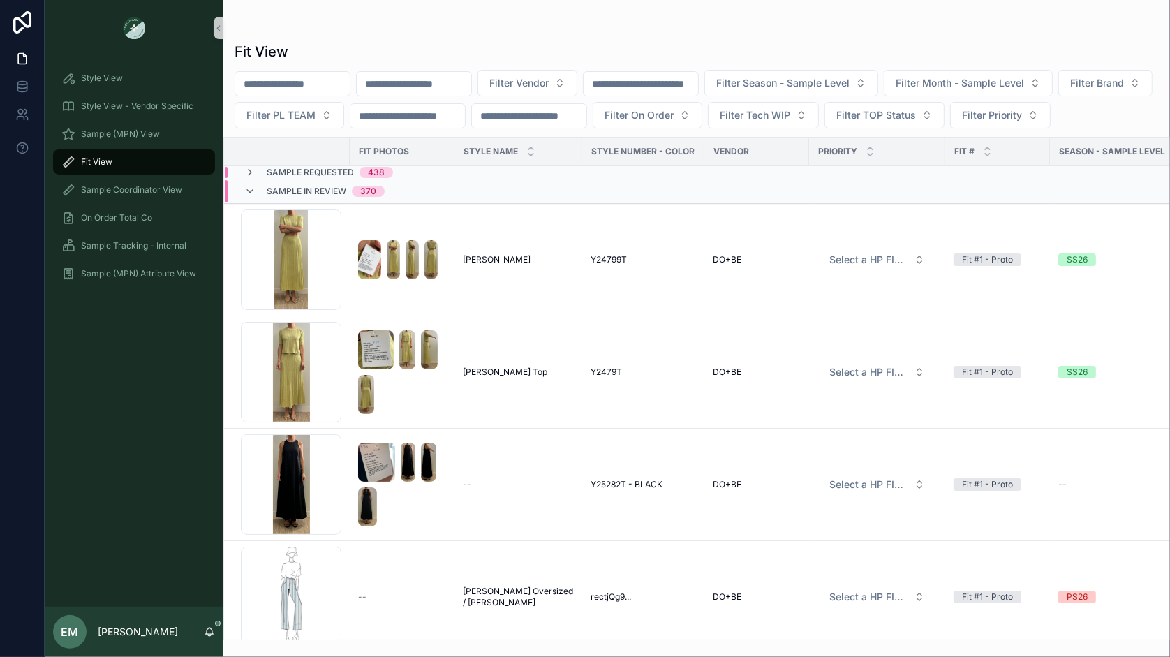
click at [312, 197] on span "Sample In Review" at bounding box center [307, 191] width 80 height 11
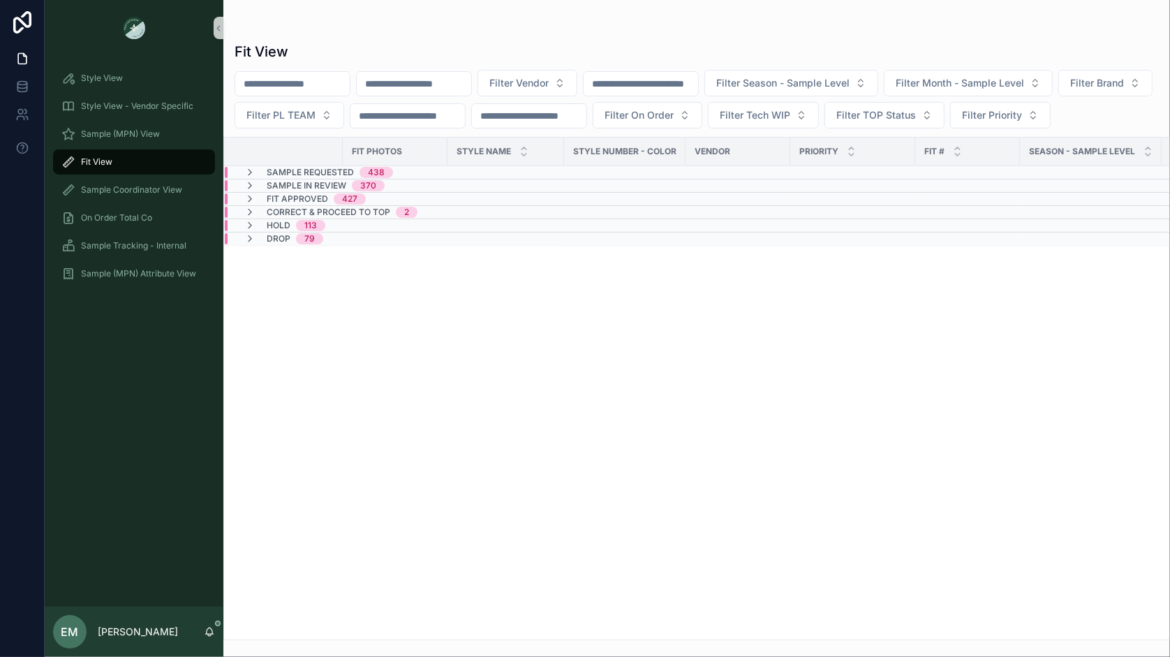
click at [120, 159] on div "Fit View" at bounding box center [133, 162] width 145 height 22
click at [154, 247] on span "Sample Tracking - Internal" at bounding box center [133, 245] width 105 height 11
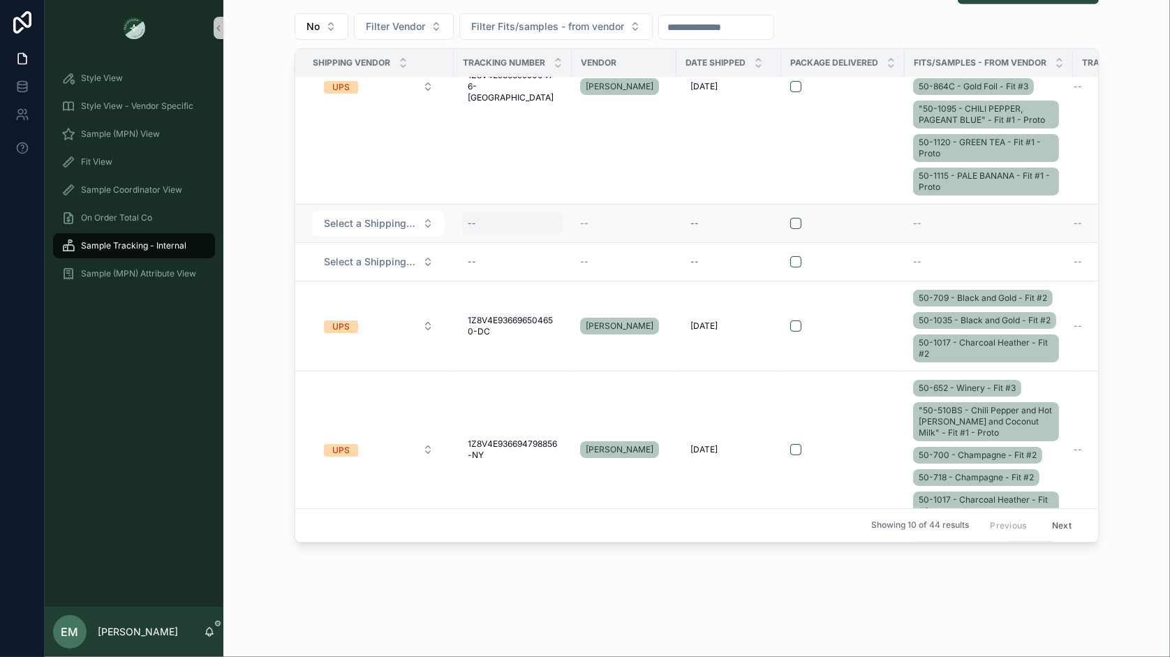
scroll to position [137, 0]
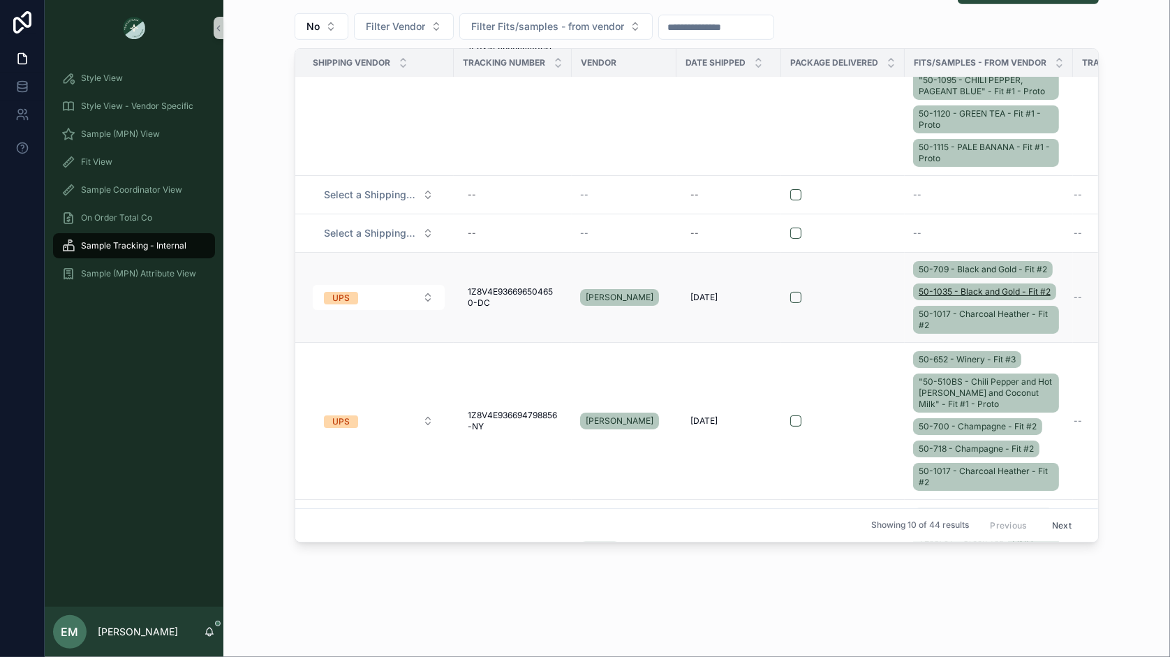
click at [960, 286] on span "50-1035 - Black and Gold - Fit #2" at bounding box center [984, 291] width 132 height 11
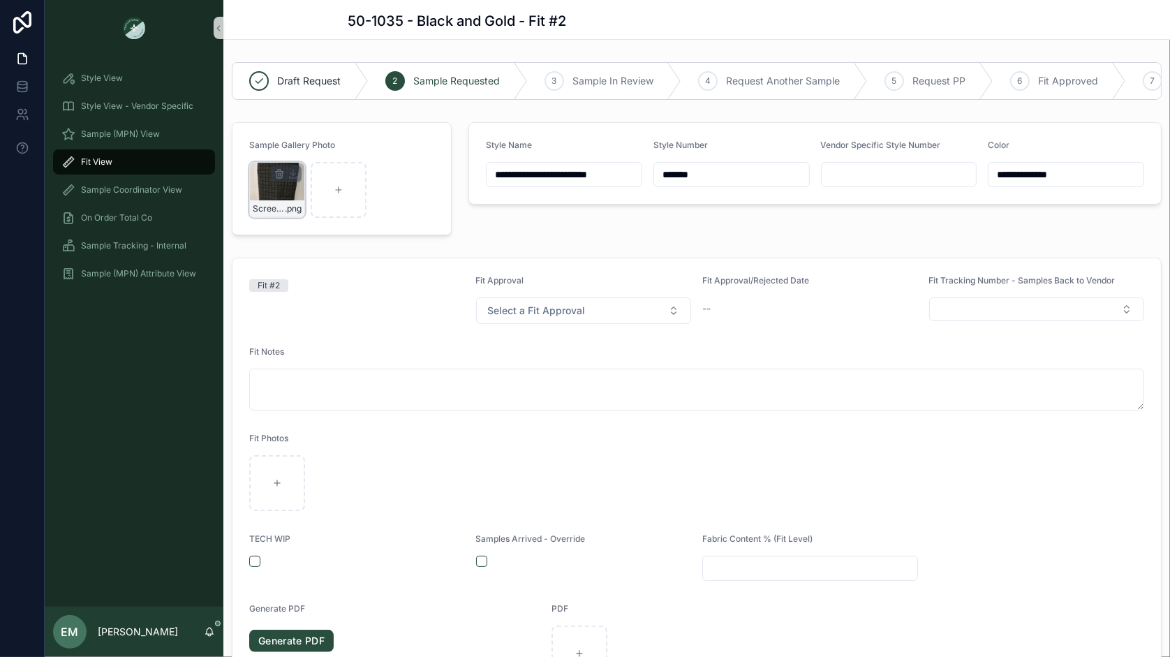
click at [268, 188] on div "Screenshot-2025-08-07-162940 .png" at bounding box center [277, 190] width 56 height 56
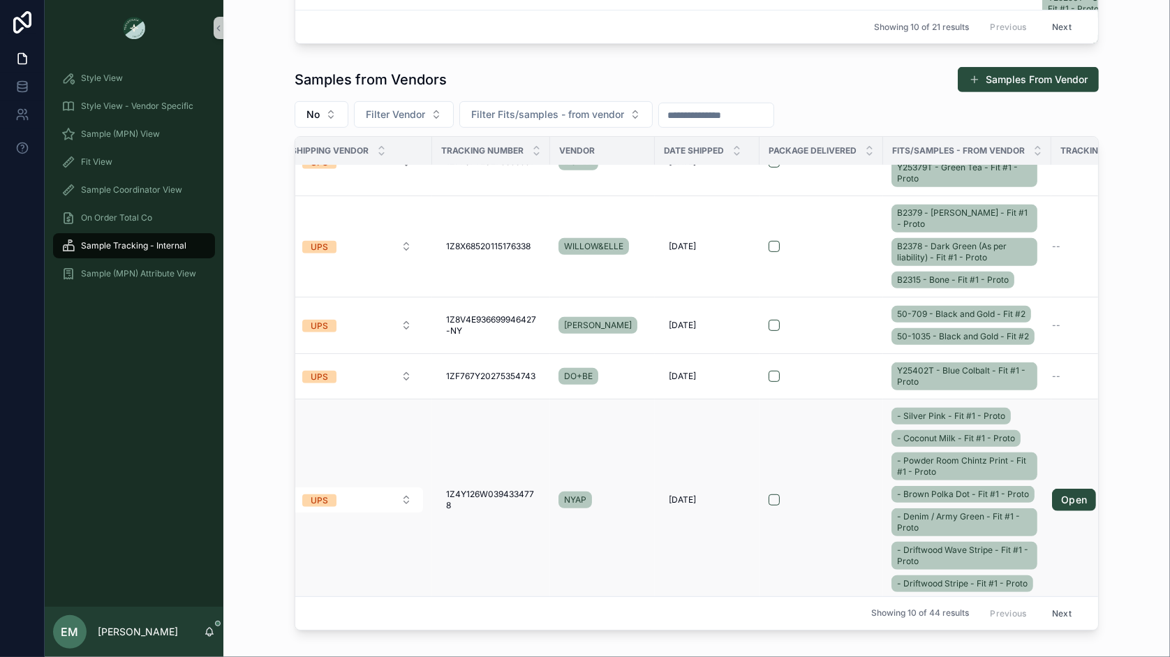
scroll to position [596, 0]
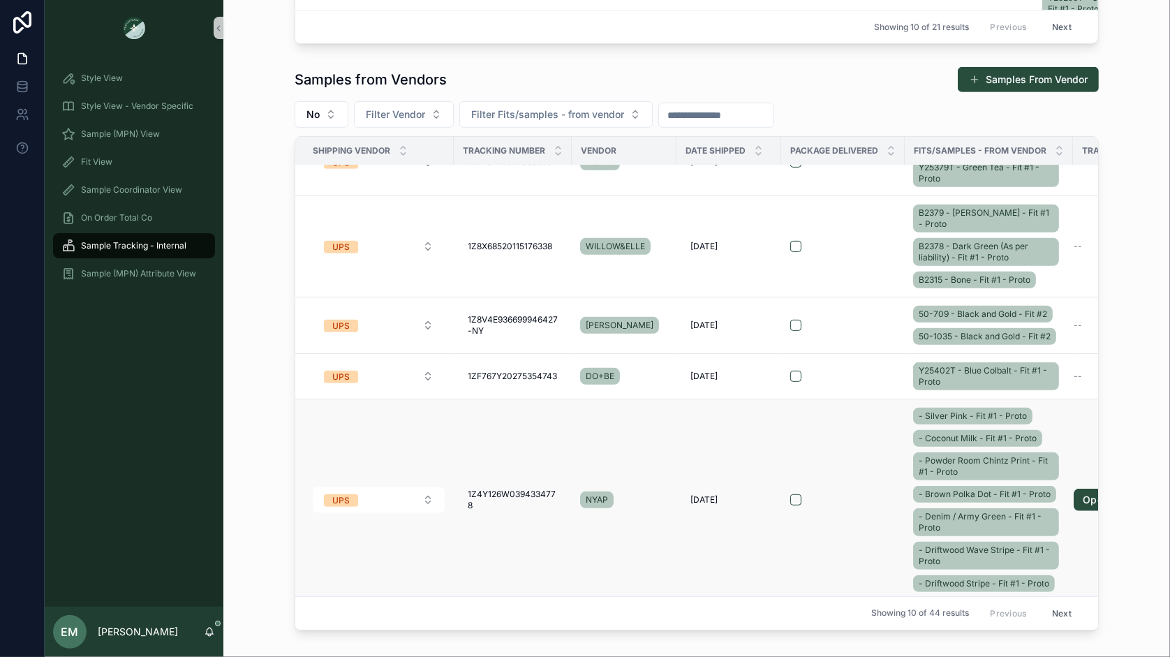
click at [861, 543] on td "scrollable content" at bounding box center [843, 499] width 124 height 202
click at [879, 462] on td "scrollable content" at bounding box center [843, 499] width 124 height 202
click at [680, 557] on td "8/28/2025 8/28/2025" at bounding box center [728, 499] width 105 height 202
click at [849, 518] on td "scrollable content" at bounding box center [843, 499] width 124 height 202
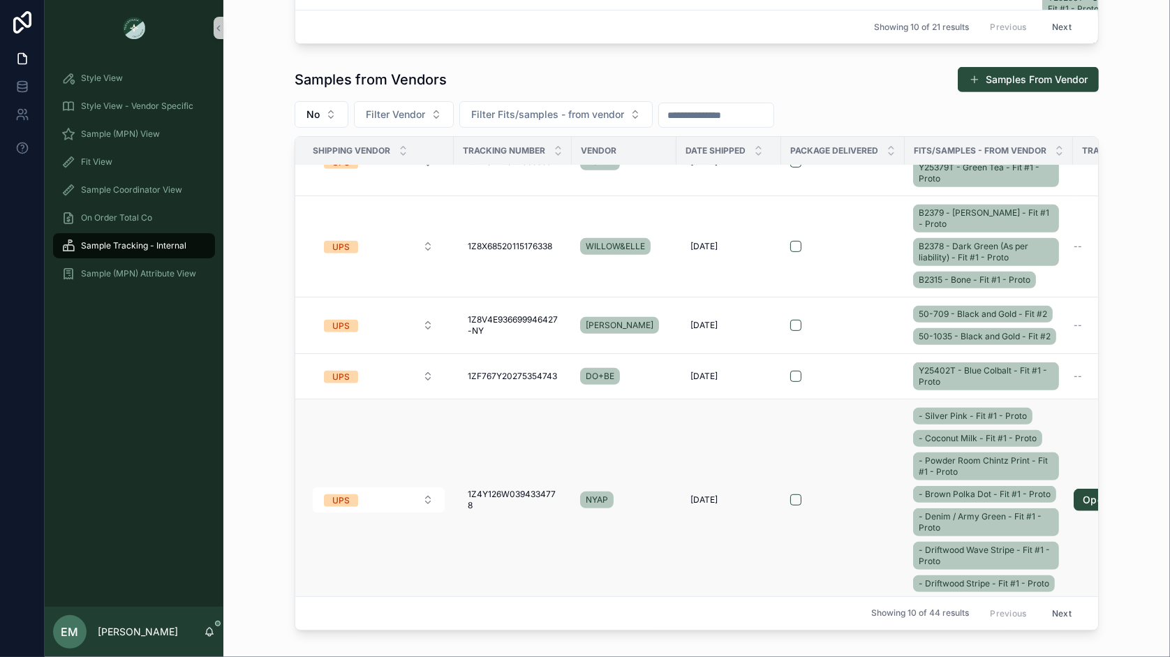
click at [861, 447] on td "scrollable content" at bounding box center [843, 499] width 124 height 202
click at [586, 521] on td "NYAP" at bounding box center [624, 499] width 105 height 202
click at [957, 405] on div "- Silver Pink - Fit #1 - Proto - Coconut Milk - Fit #1 - Proto - Powder Room Ch…" at bounding box center [988, 500] width 151 height 190
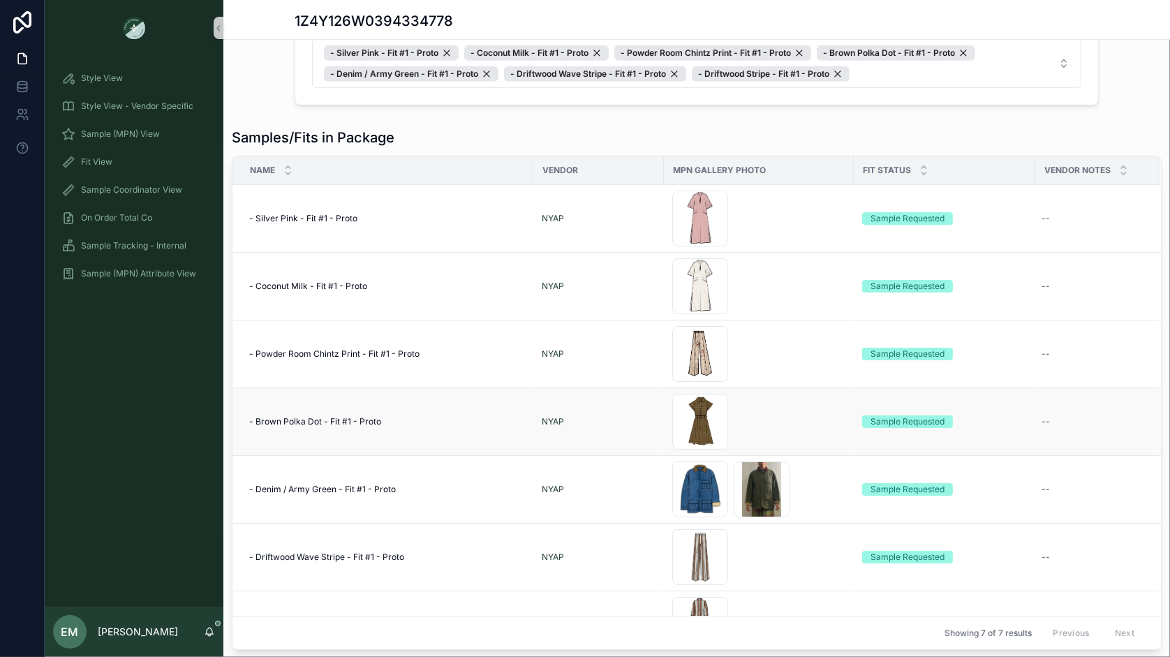
click at [392, 417] on div "- Brown Polka Dot - Fit #1 - Proto - Brown Polka Dot - Fit #1 - Proto" at bounding box center [387, 421] width 276 height 11
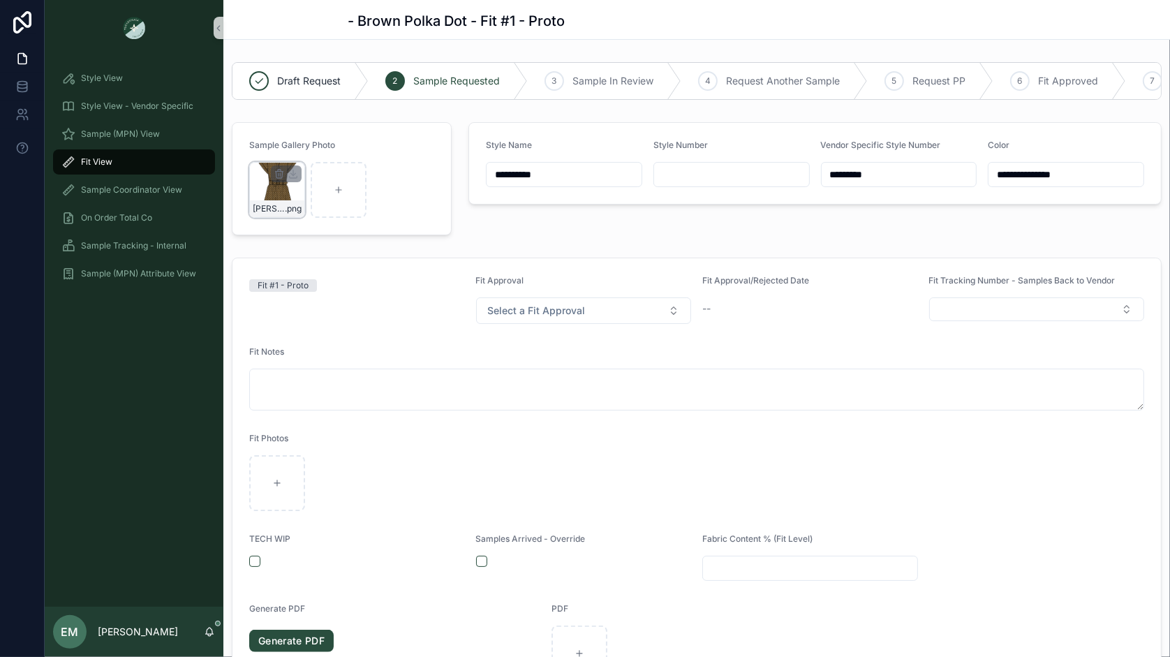
click at [266, 187] on div "Chloe-Mini_allover-brown-dot .png" at bounding box center [277, 190] width 56 height 56
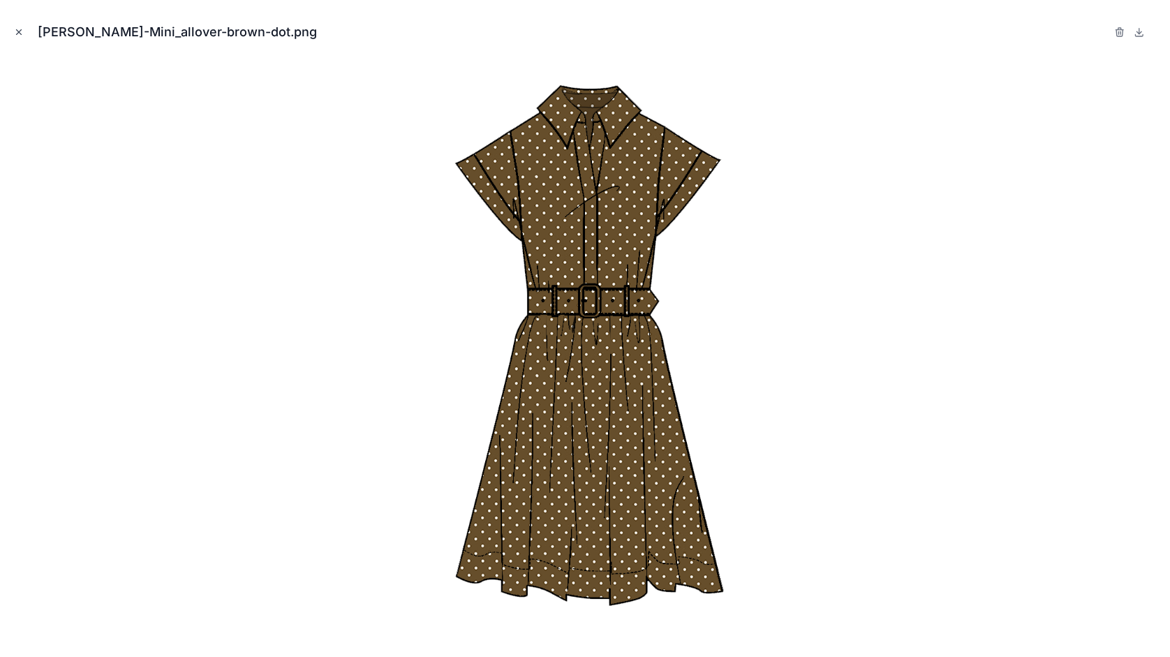
click at [19, 30] on icon "Close modal" at bounding box center [19, 32] width 10 height 10
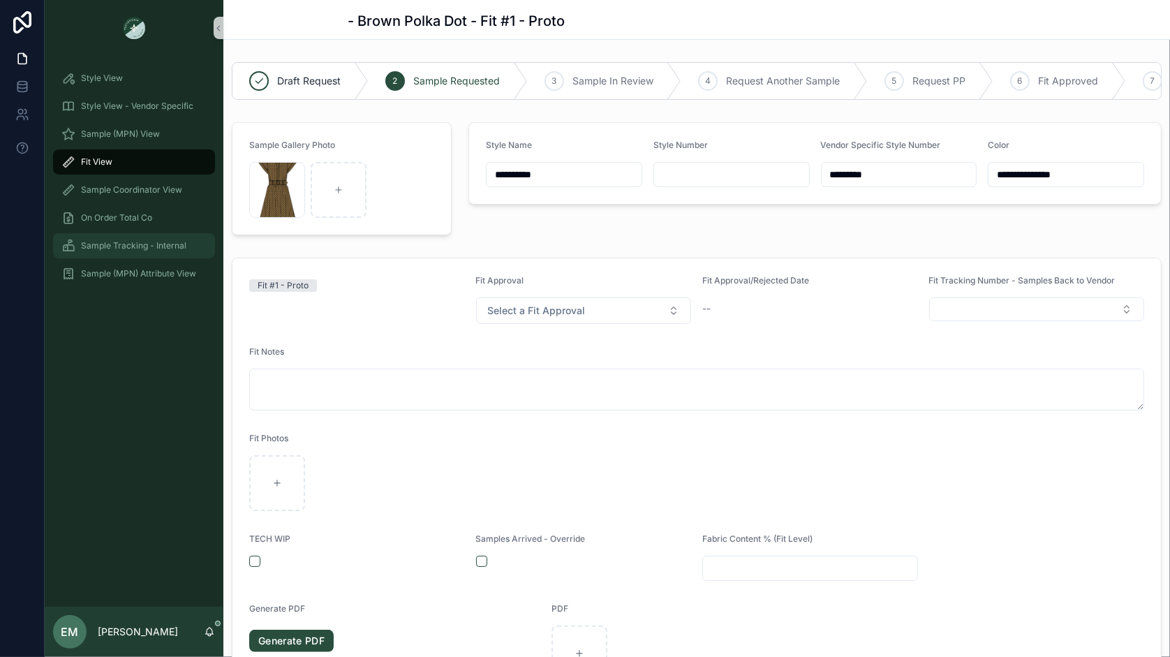
click at [143, 234] on div "Sample Tracking - Internal" at bounding box center [133, 245] width 145 height 22
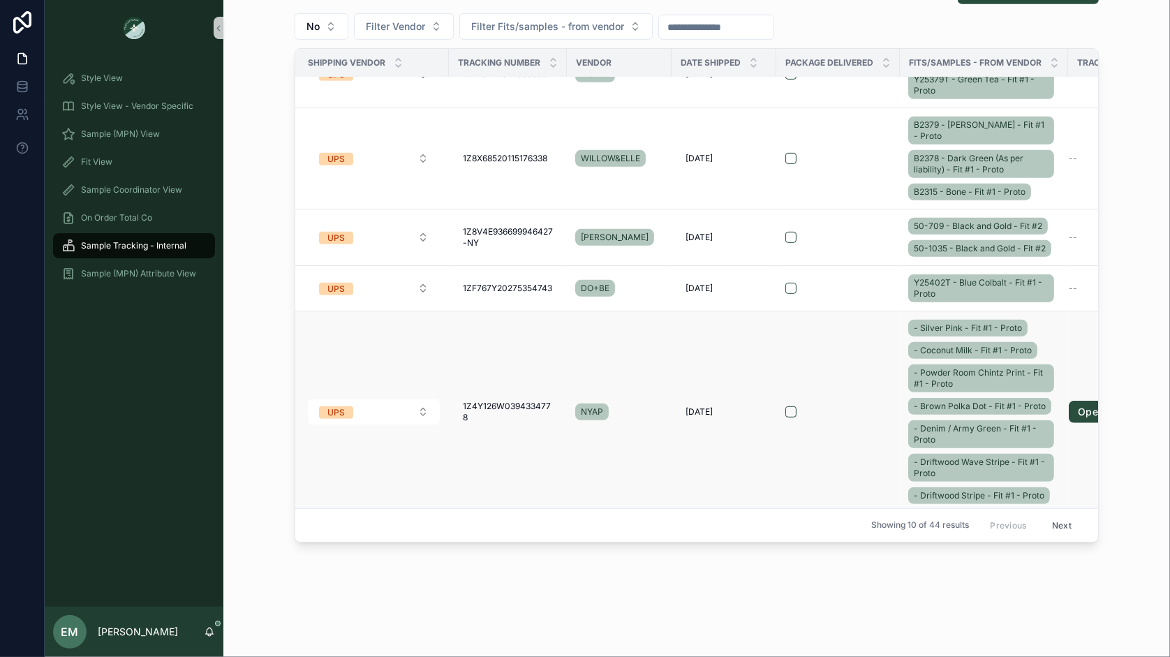
scroll to position [596, 0]
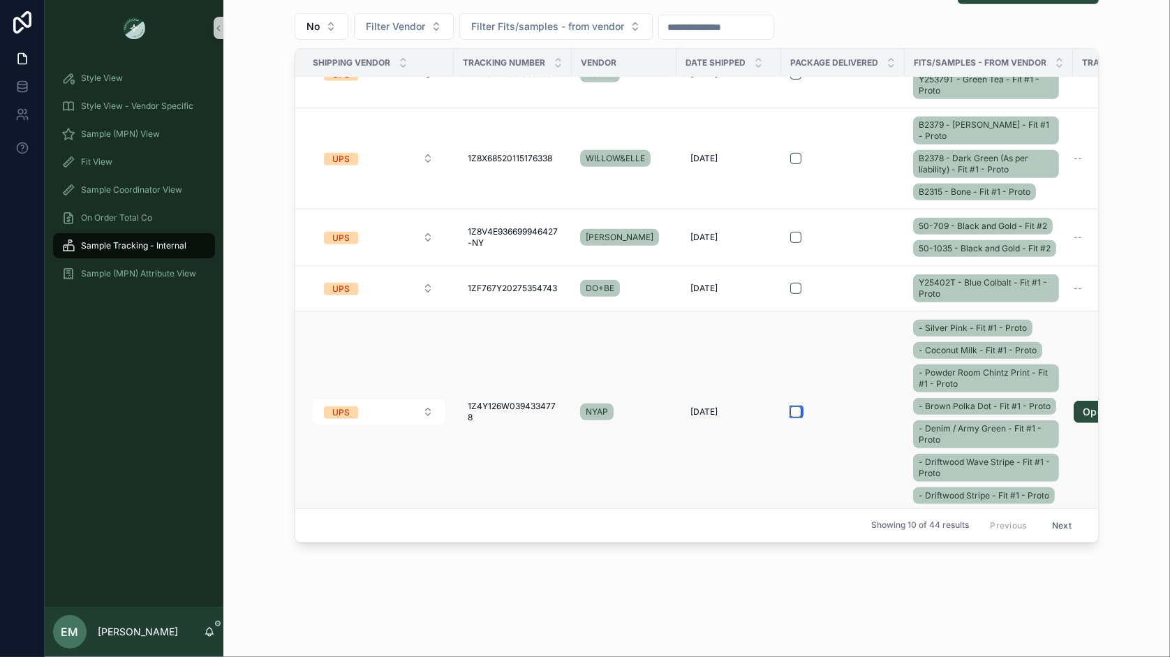
click at [796, 406] on button "scrollable content" at bounding box center [795, 411] width 11 height 11
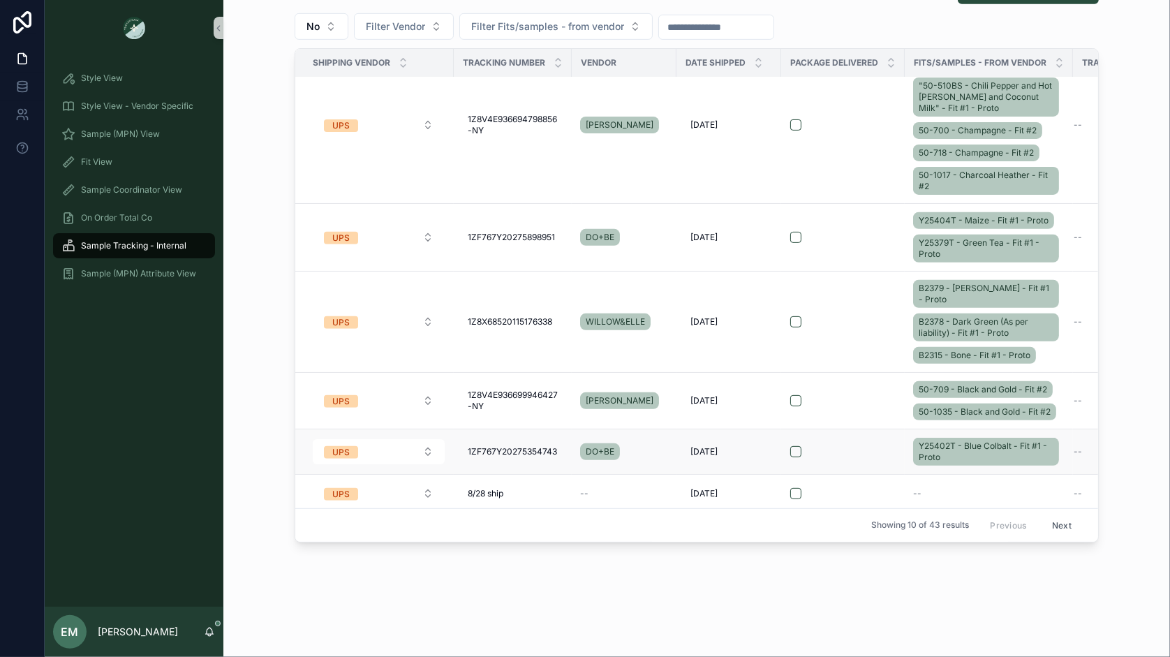
click at [890, 447] on div "scrollable content" at bounding box center [842, 451] width 105 height 11
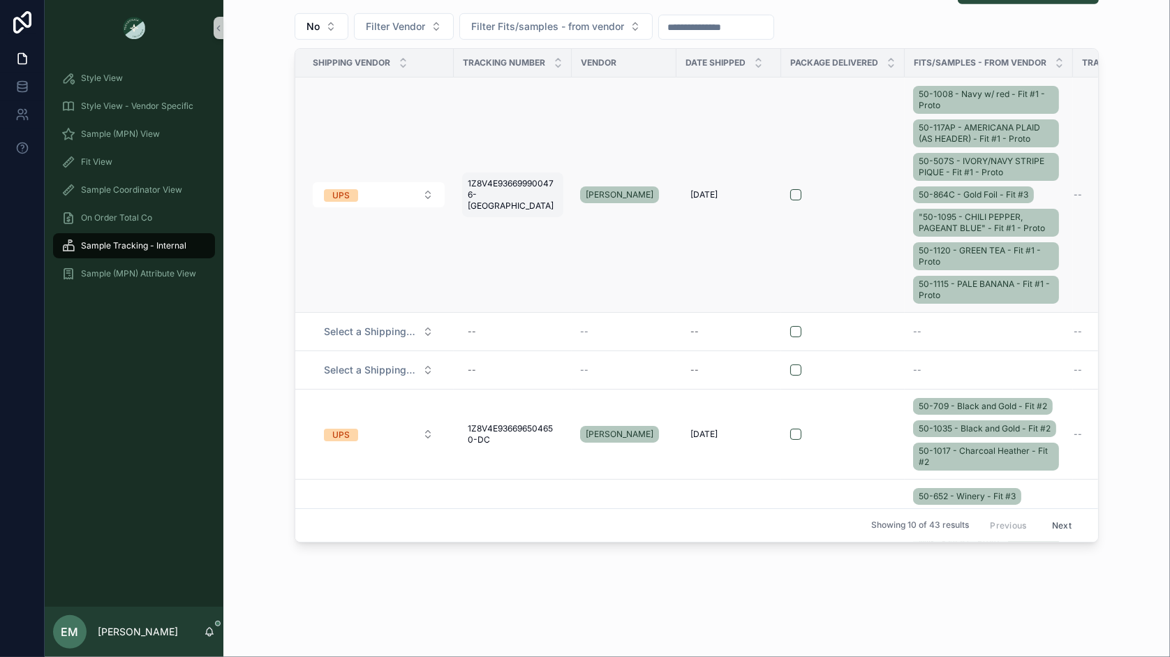
scroll to position [433, 0]
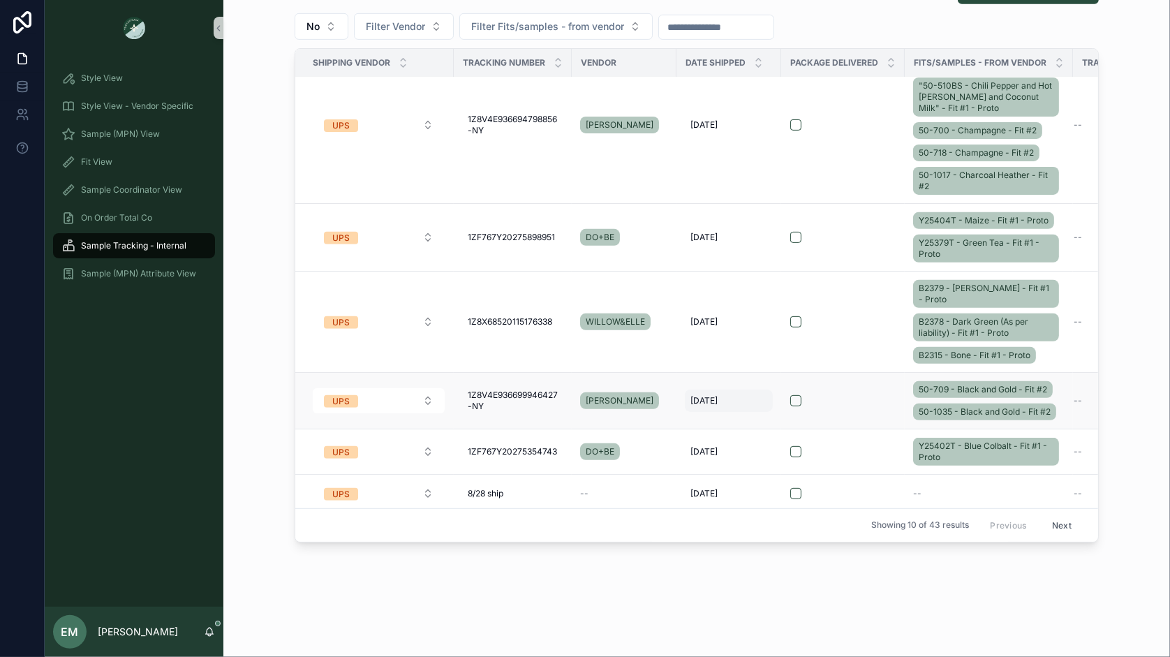
click at [747, 395] on div "8/29/2025 8/29/2025" at bounding box center [729, 400] width 88 height 22
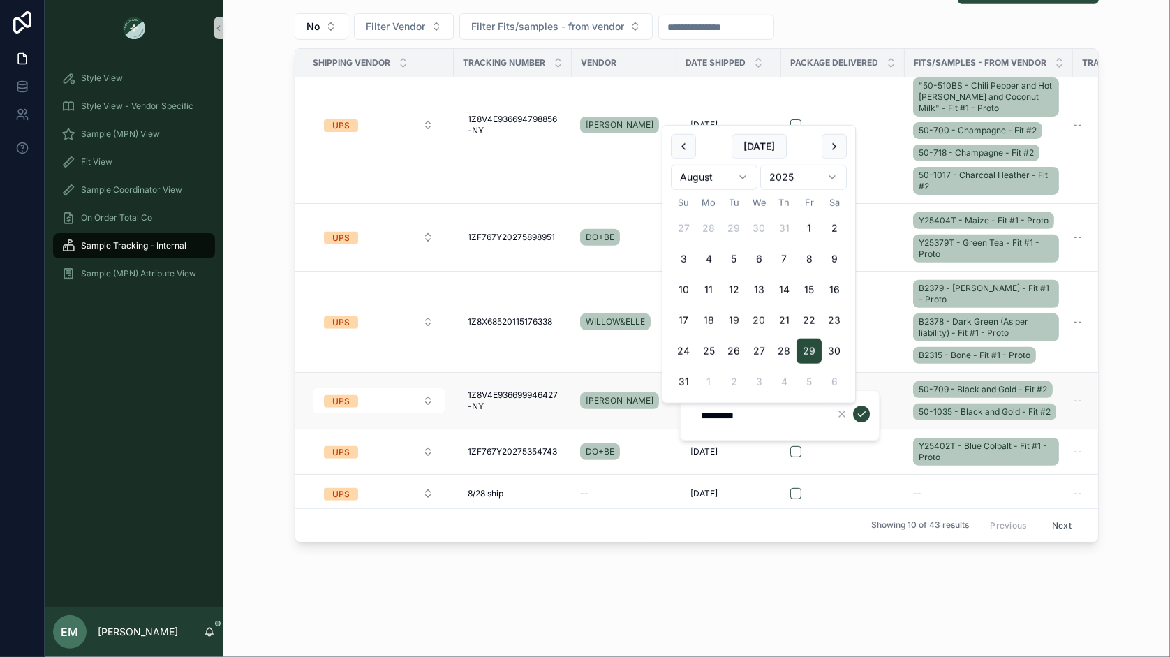
click at [893, 394] on form "scrollable content" at bounding box center [842, 400] width 107 height 13
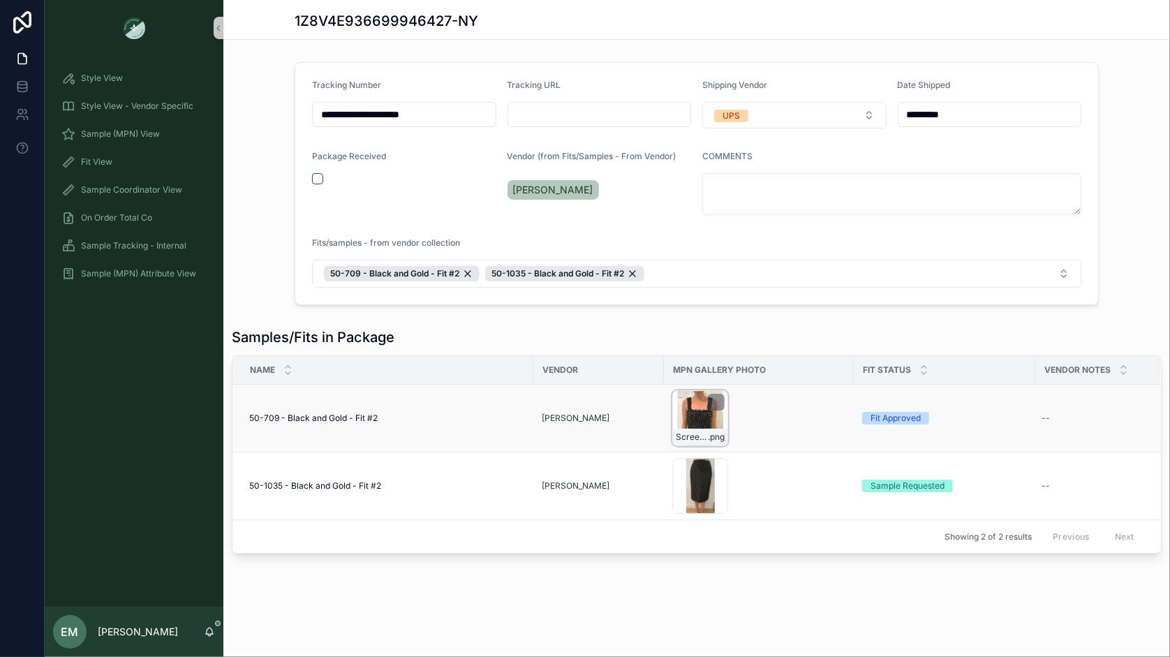
click at [694, 408] on div "Screenshot-2025-08-07-162837 .png" at bounding box center [700, 418] width 56 height 56
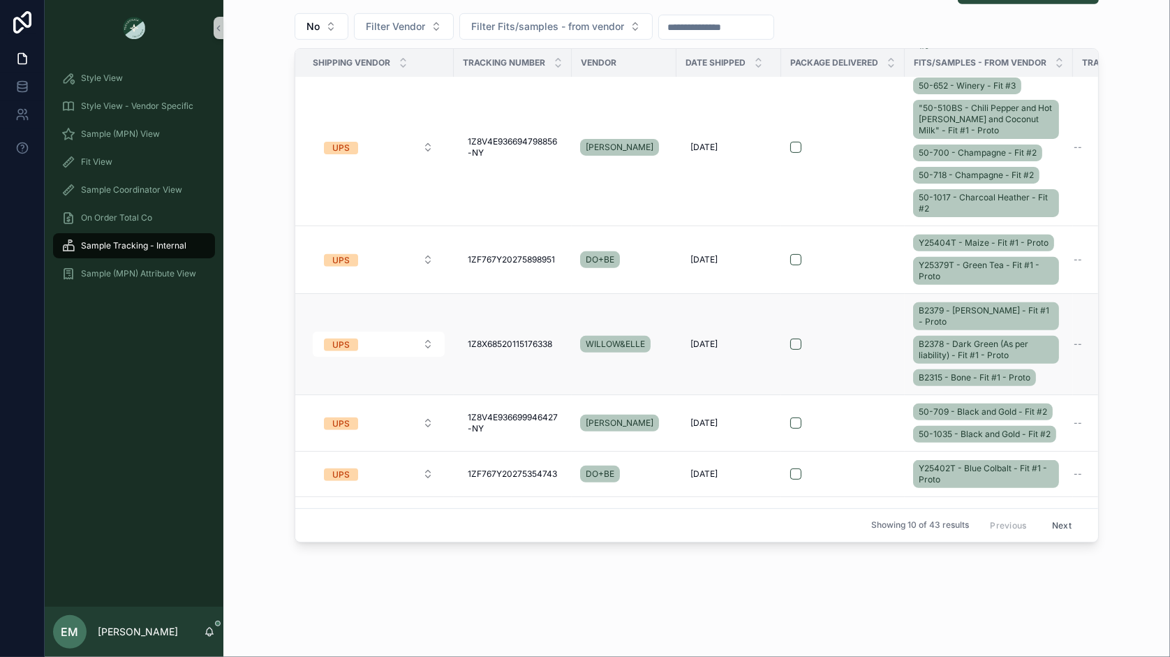
scroll to position [404, 0]
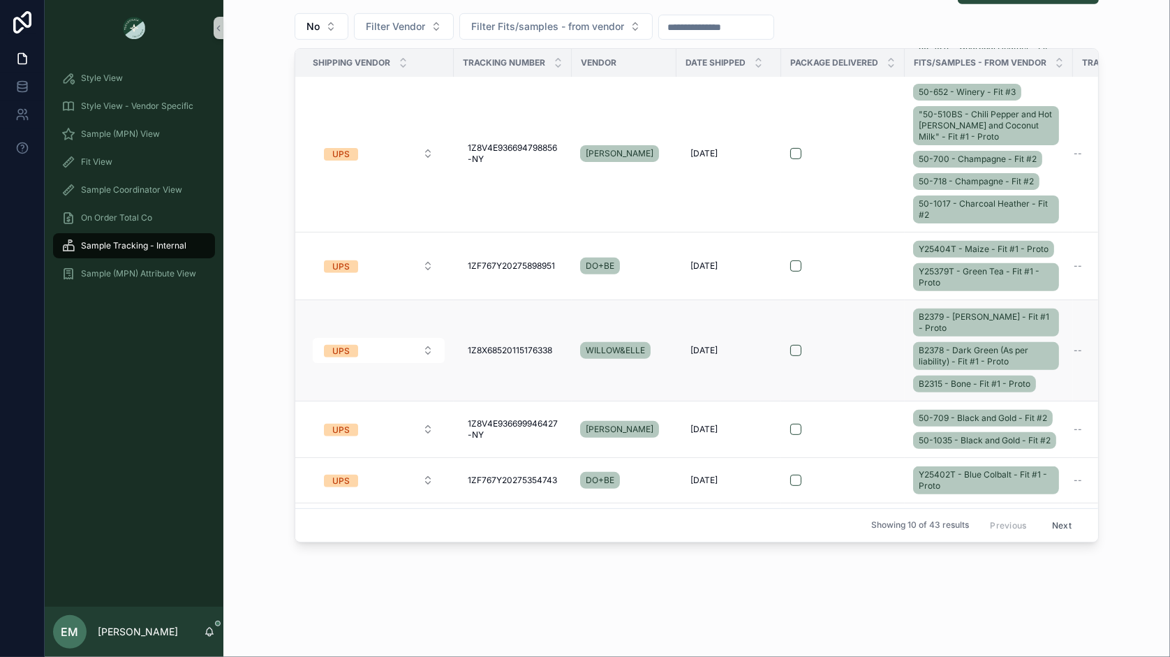
click at [824, 345] on div "scrollable content" at bounding box center [842, 350] width 105 height 11
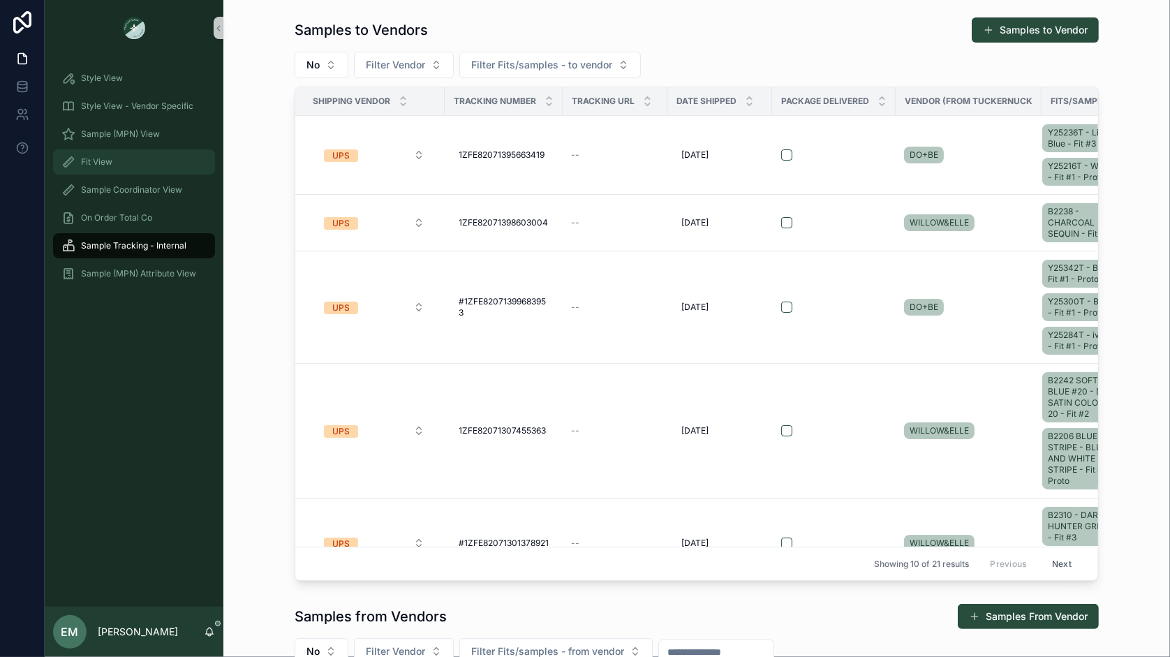
click at [100, 156] on span "Fit View" at bounding box center [96, 161] width 31 height 11
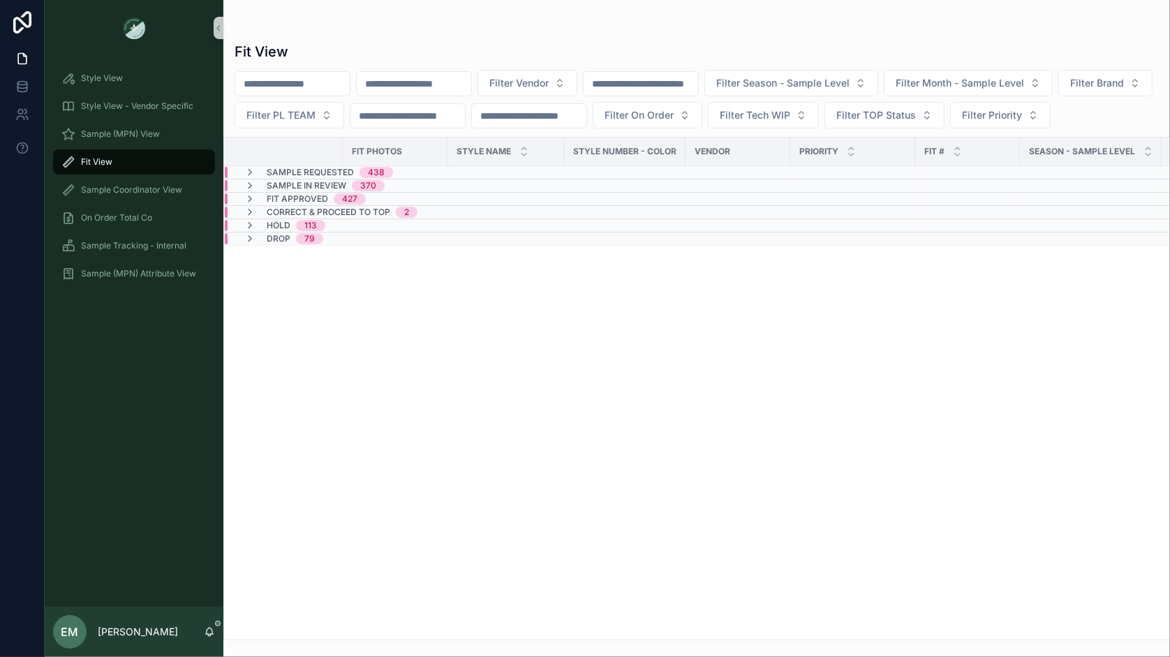
click at [290, 191] on span "Sample In Review" at bounding box center [307, 185] width 80 height 11
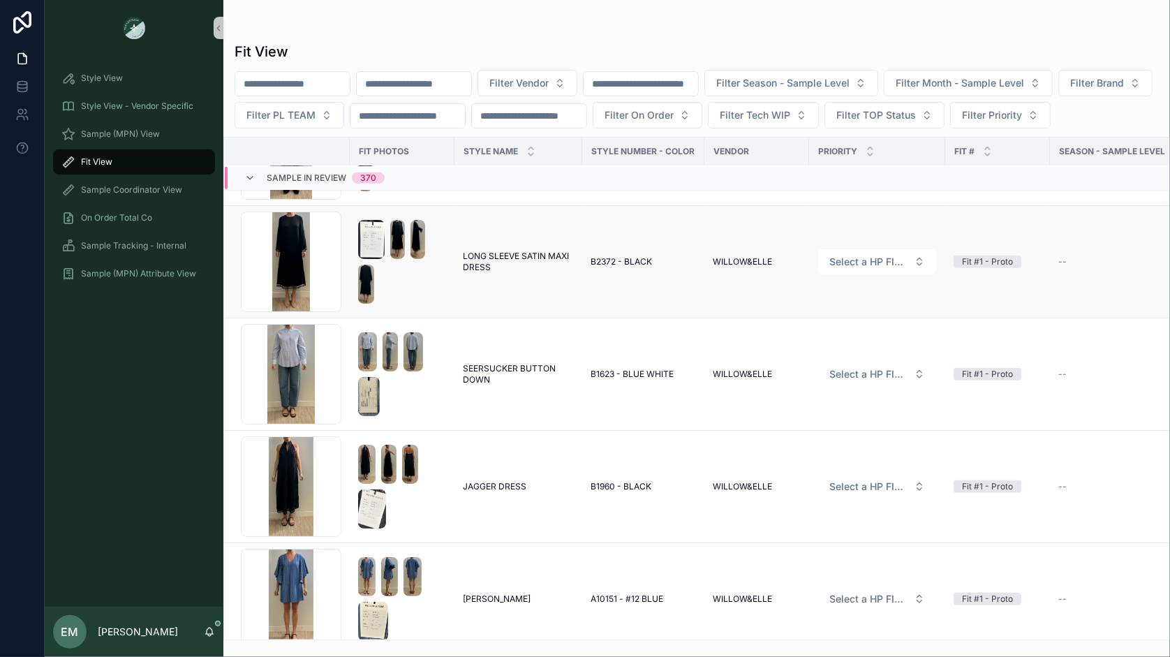
scroll to position [1138, 0]
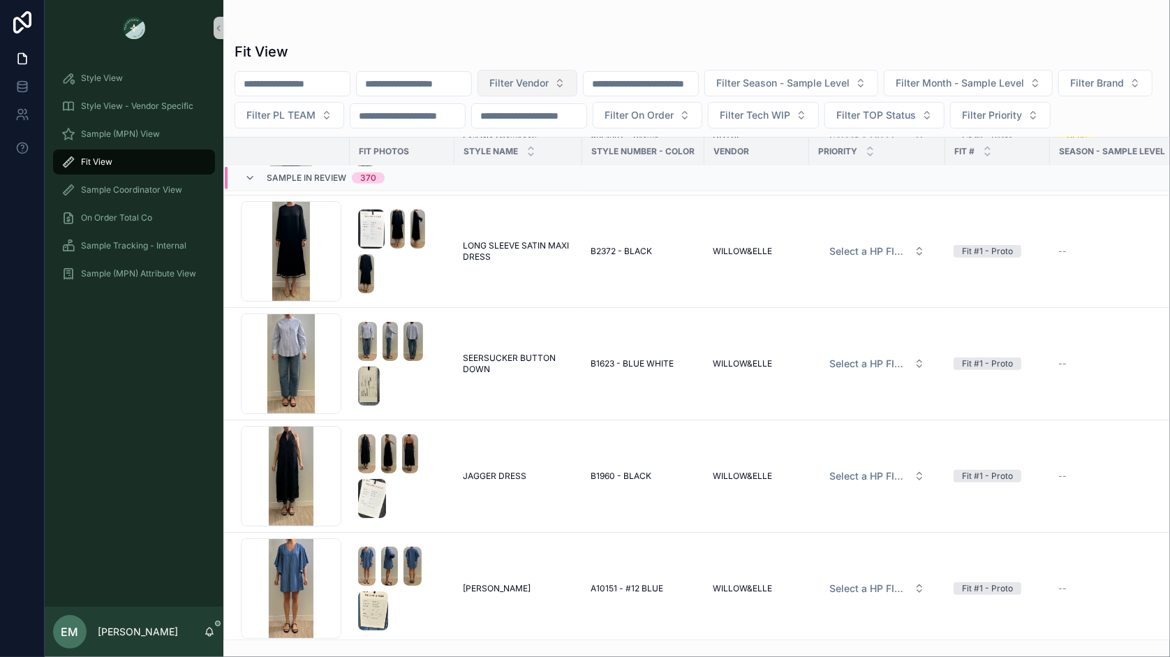
click at [549, 80] on span "Filter Vendor" at bounding box center [518, 83] width 59 height 14
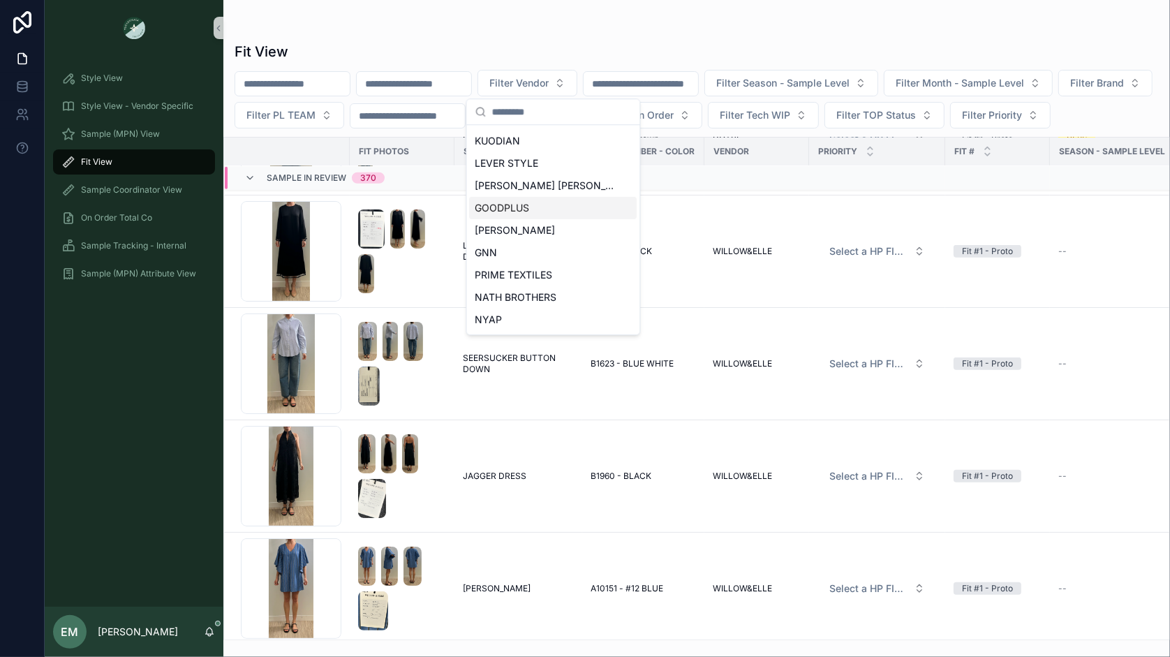
scroll to position [612, 0]
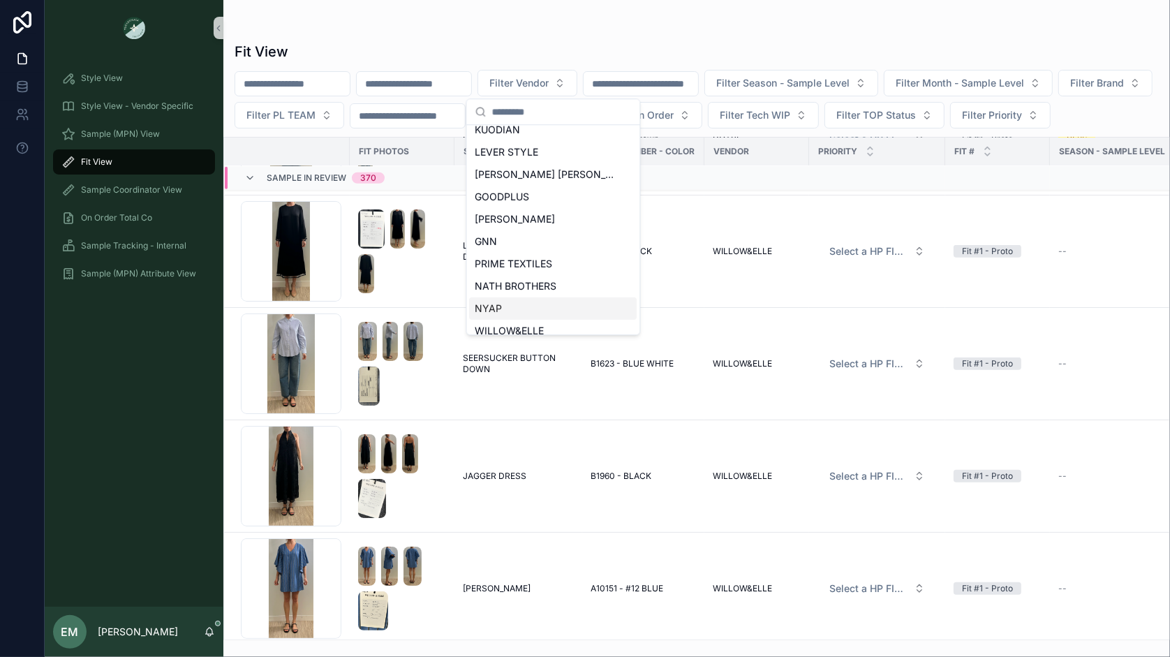
click at [517, 304] on div "NYAP" at bounding box center [553, 308] width 167 height 22
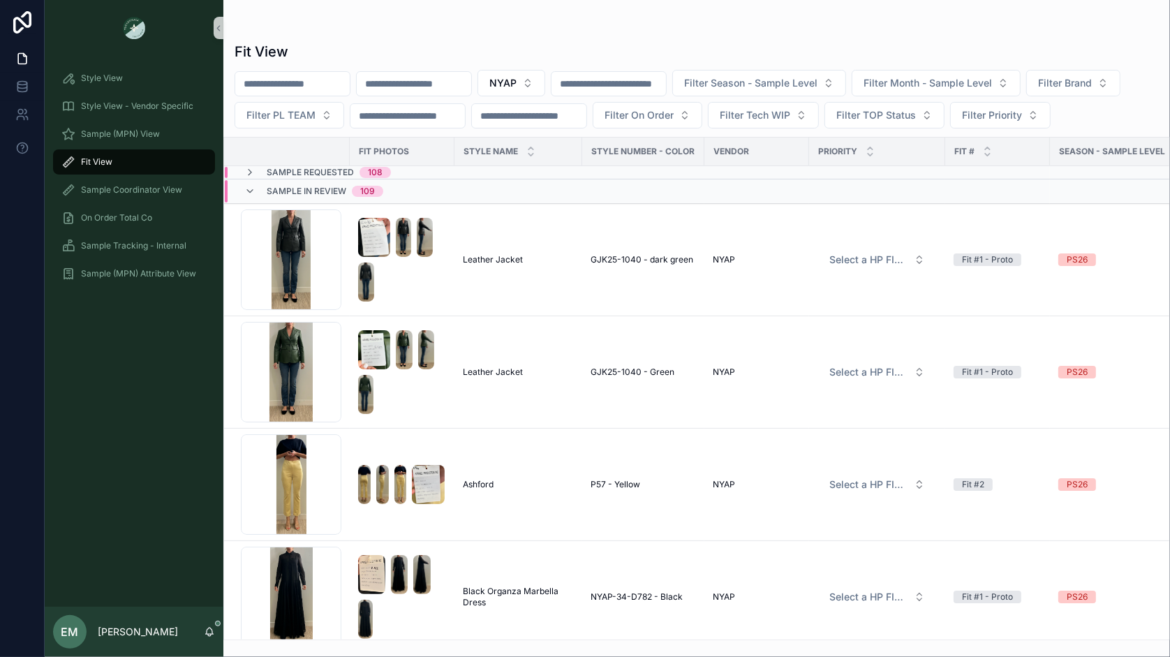
click at [330, 168] on span "Sample Requested" at bounding box center [310, 172] width 87 height 11
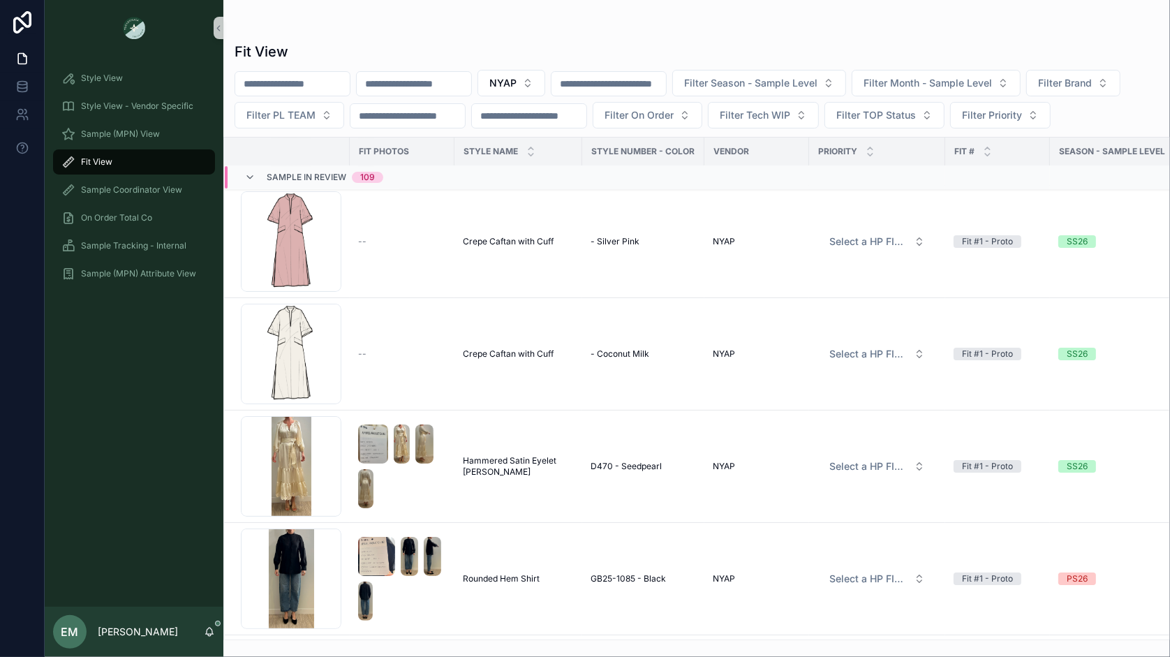
scroll to position [13518, 0]
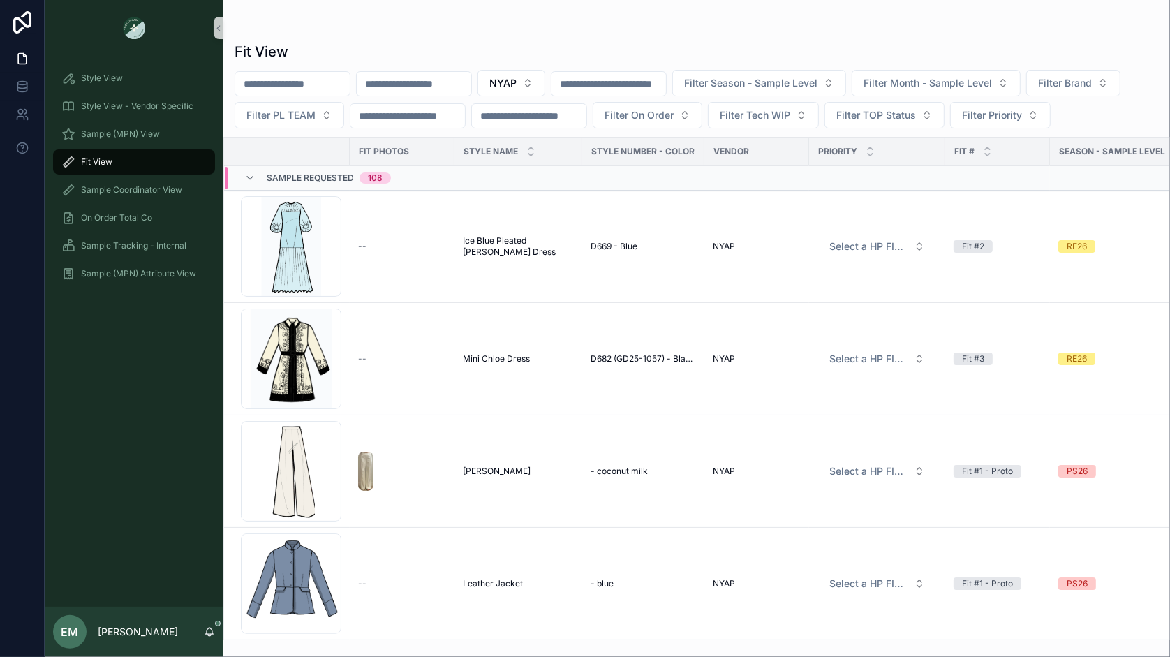
click at [318, 174] on span "Sample Requested" at bounding box center [310, 177] width 87 height 11
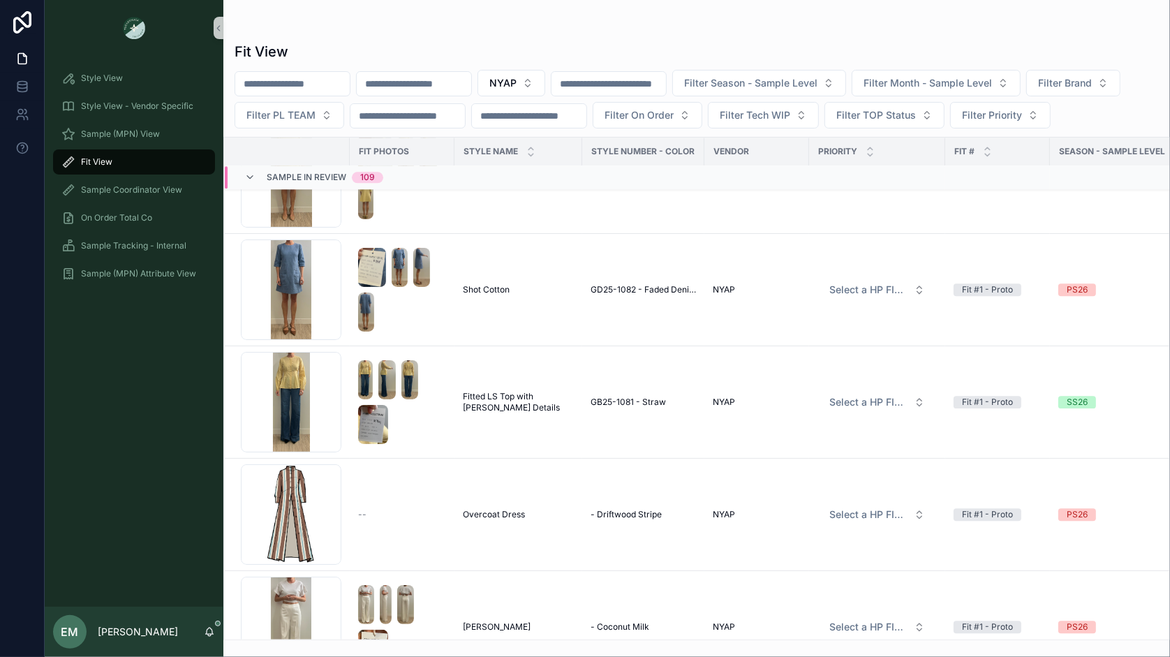
scroll to position [7618, 0]
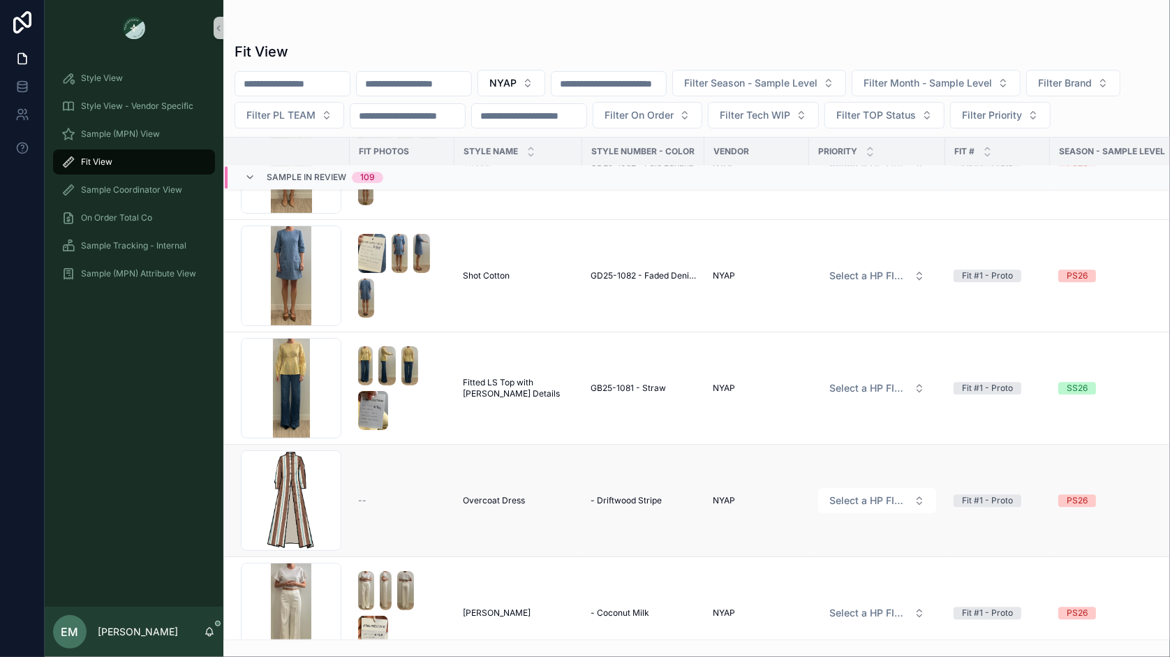
click at [1073, 494] on div "PS26" at bounding box center [1076, 500] width 21 height 13
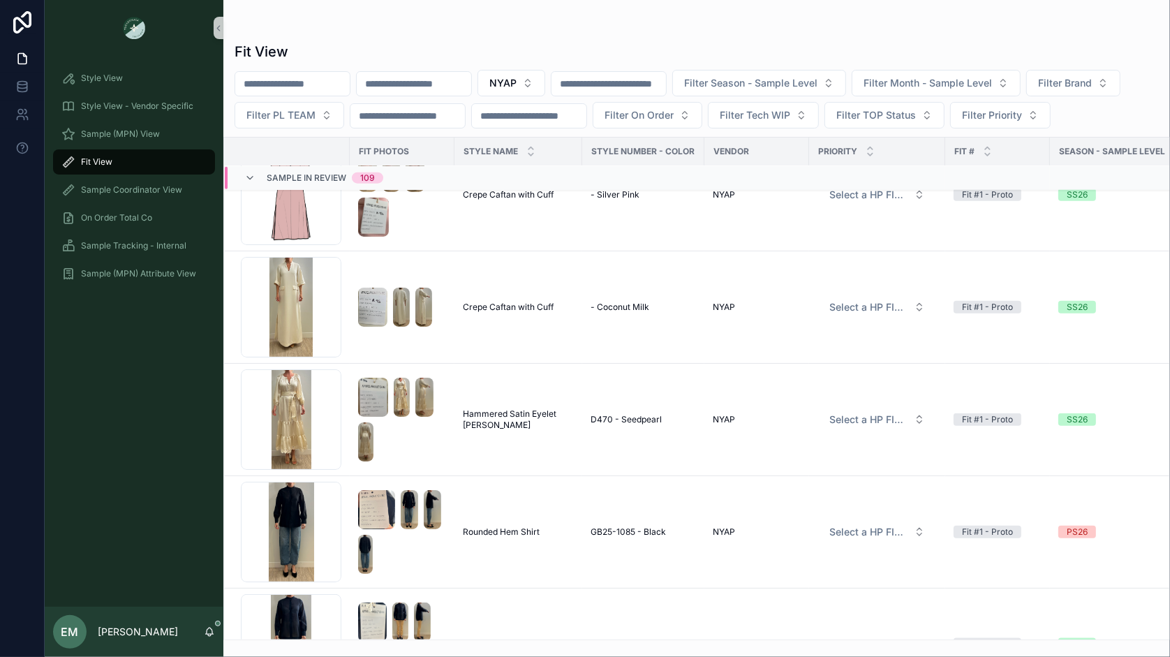
scroll to position [1341, 0]
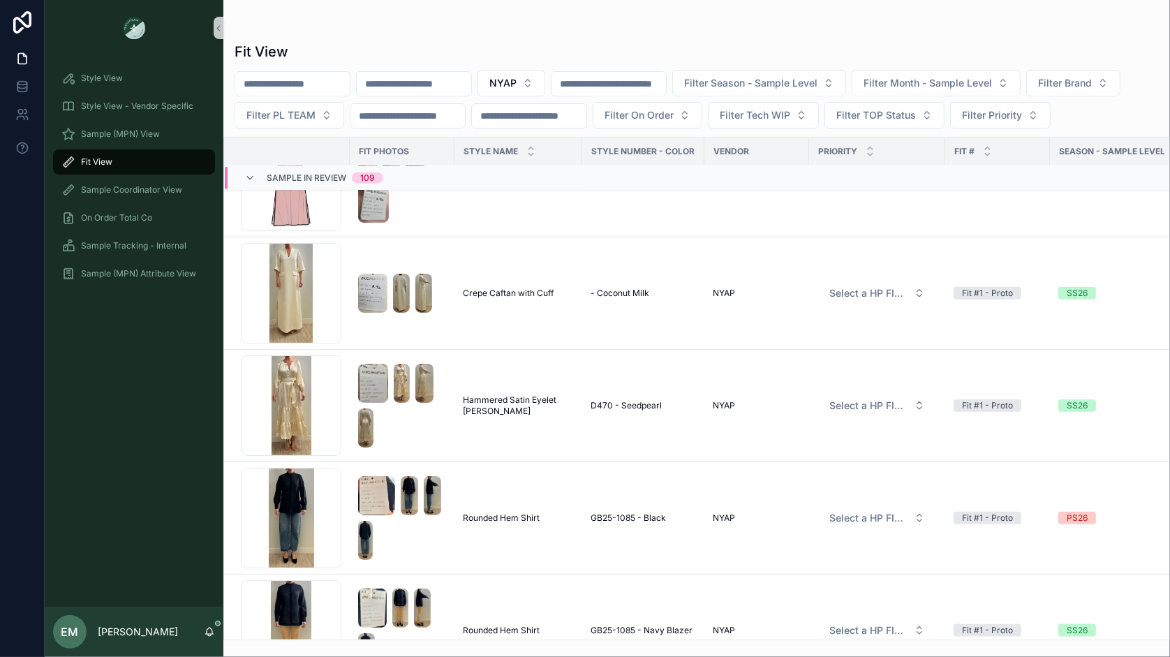
click at [313, 172] on span "Sample In Review" at bounding box center [307, 177] width 80 height 11
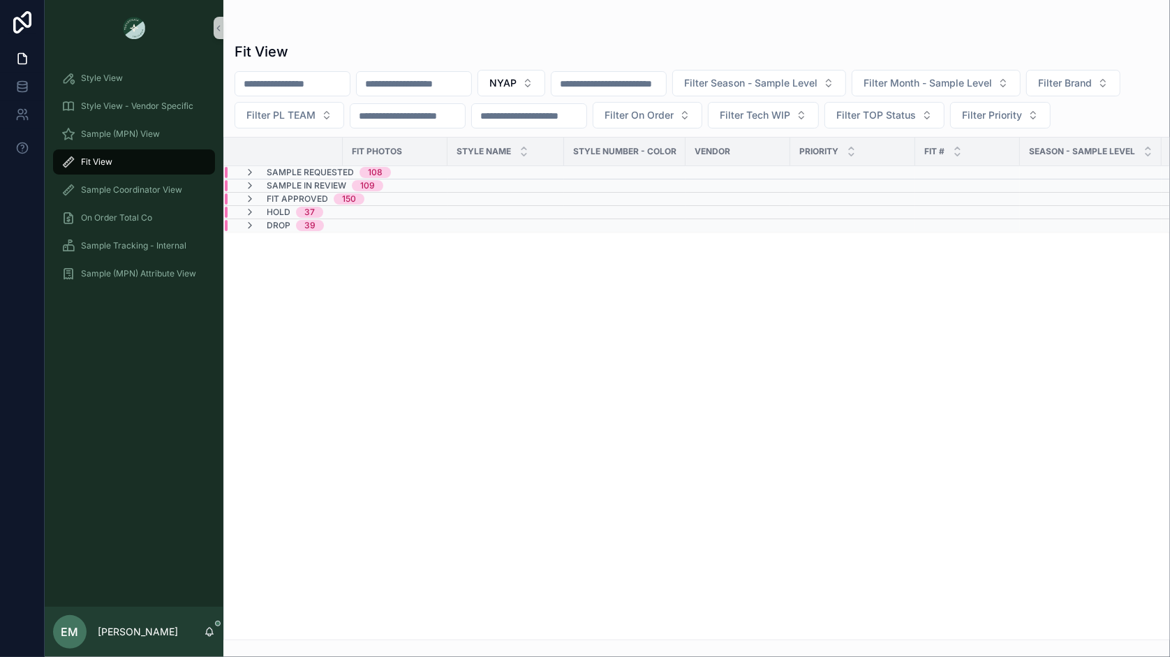
scroll to position [0, 0]
click at [414, 181] on div "Sample In Review 109" at bounding box center [394, 185] width 338 height 11
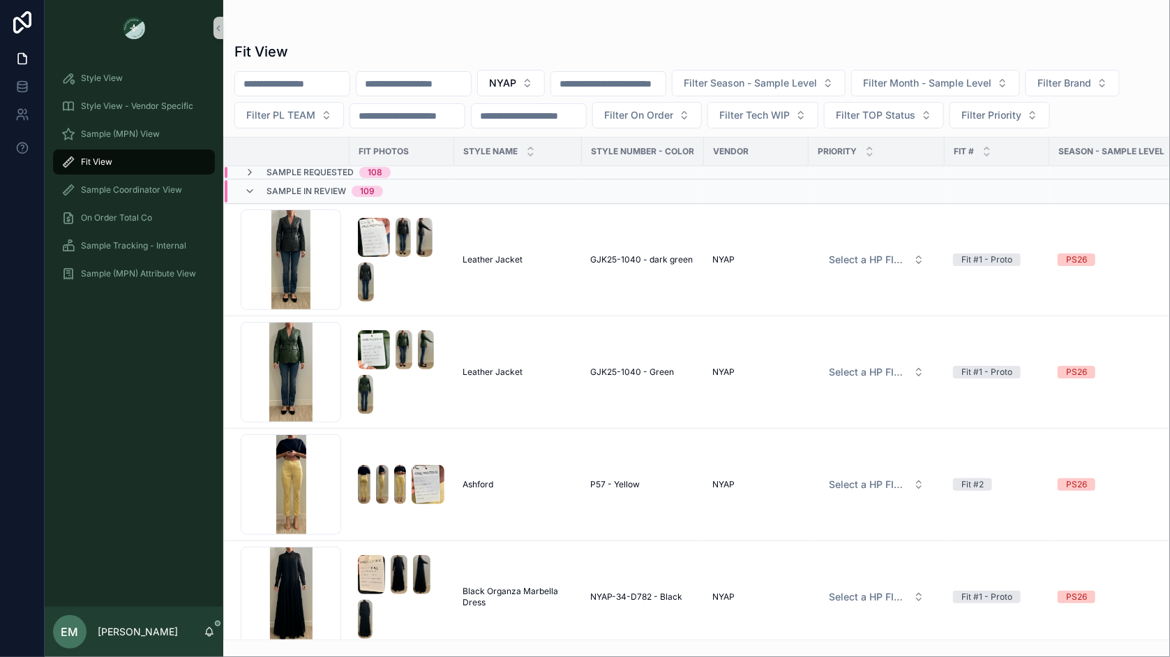
click at [308, 187] on span "Sample In Review" at bounding box center [307, 191] width 80 height 11
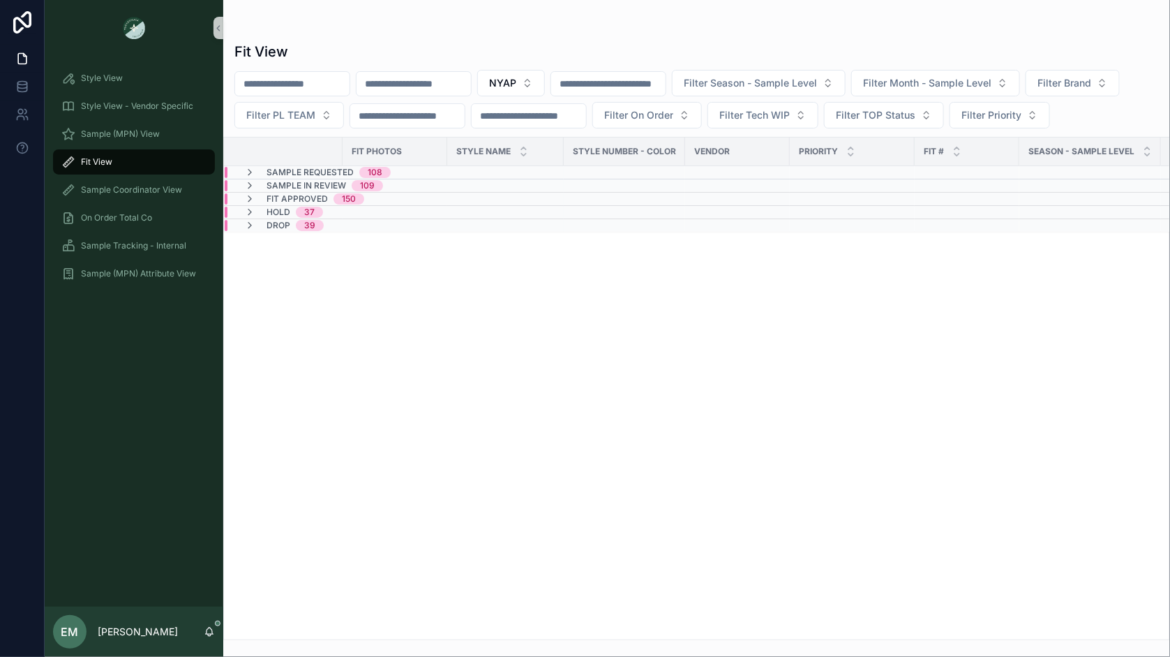
click at [329, 180] on span "Sample In Review" at bounding box center [307, 185] width 80 height 11
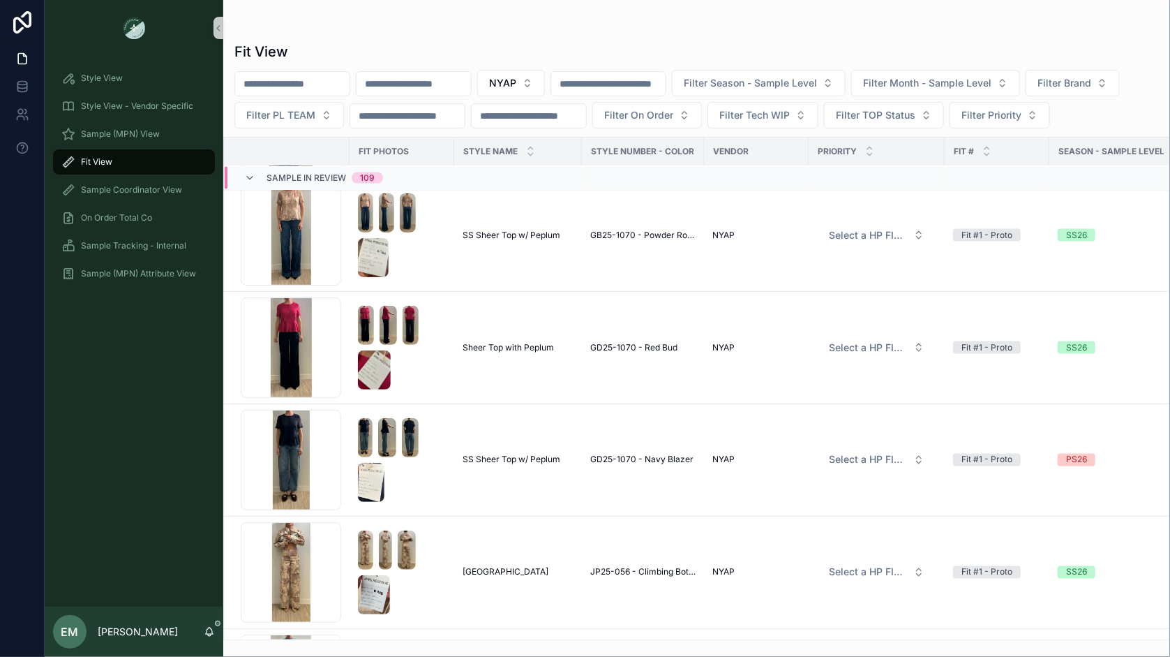
scroll to position [9489, 0]
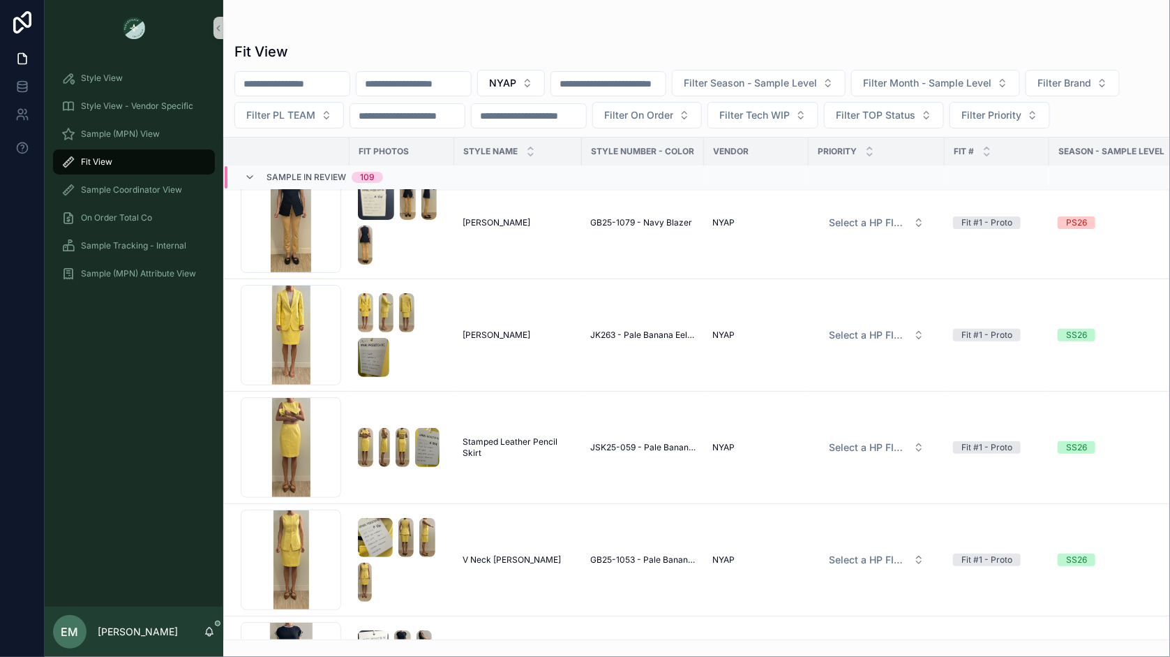
click at [302, 177] on span "Sample In Review" at bounding box center [307, 177] width 80 height 11
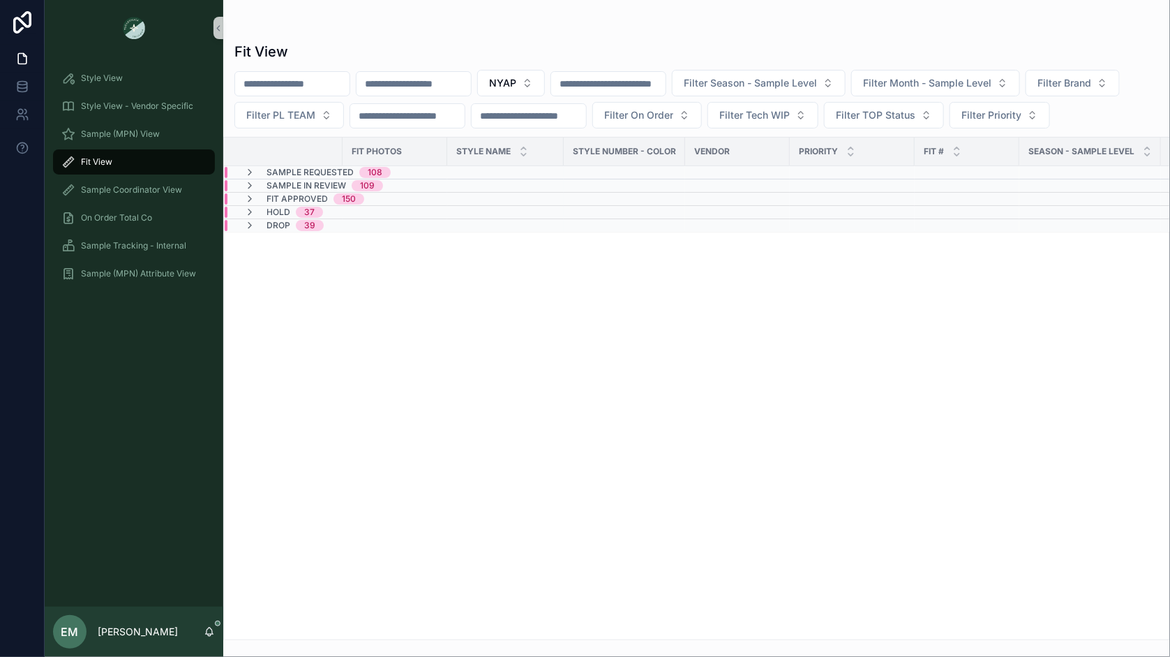
scroll to position [0, 0]
click at [311, 167] on span "Sample Requested" at bounding box center [310, 172] width 87 height 11
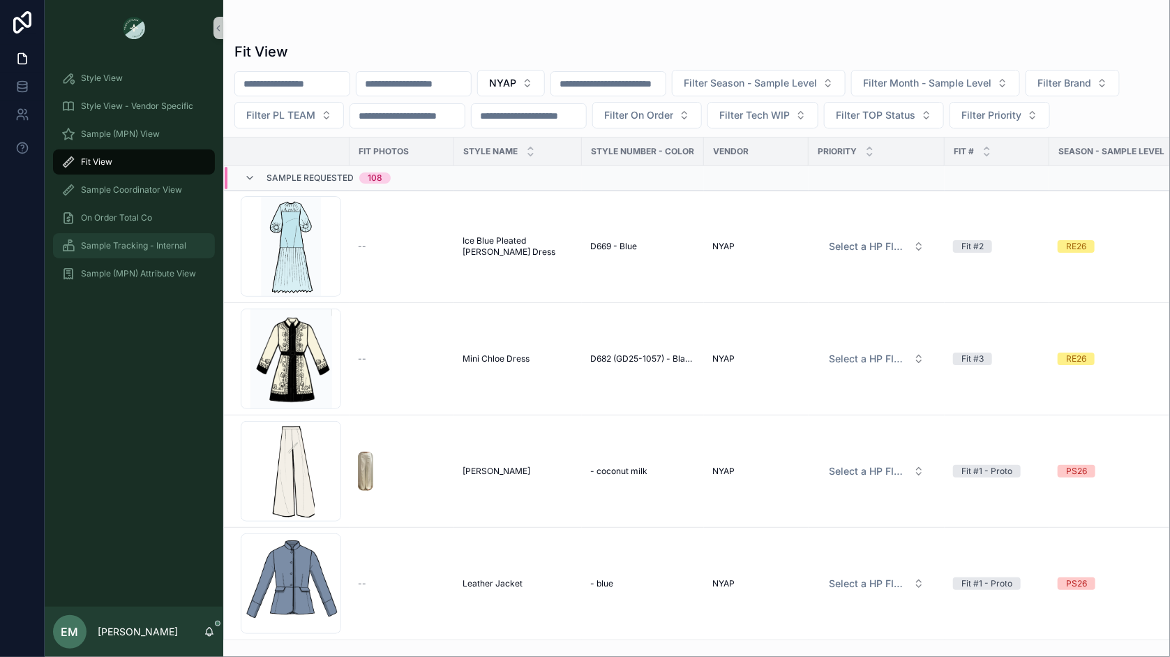
click at [161, 246] on span "Sample Tracking - Internal" at bounding box center [133, 245] width 105 height 11
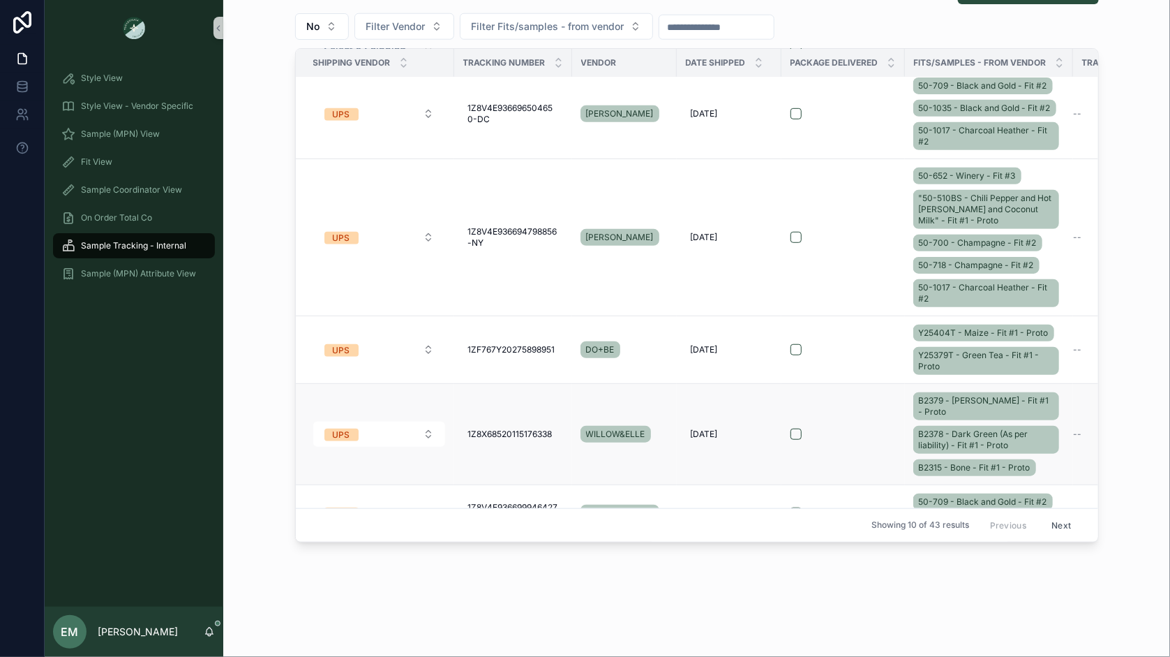
scroll to position [283, 0]
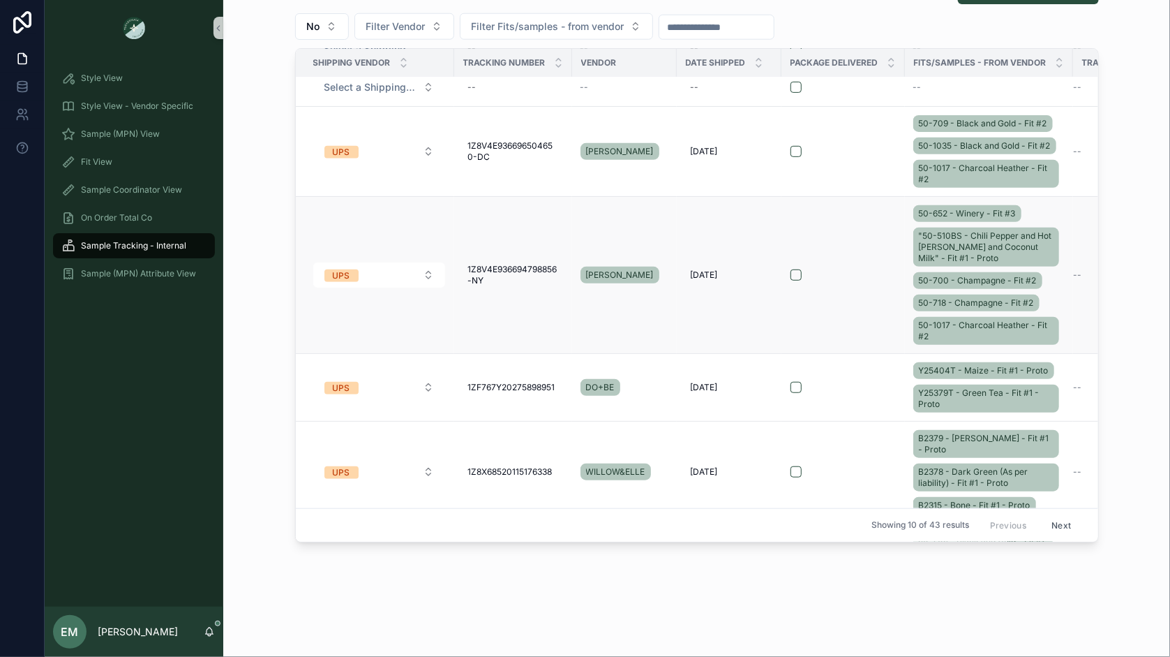
click at [838, 274] on div "scrollable content" at bounding box center [843, 274] width 105 height 11
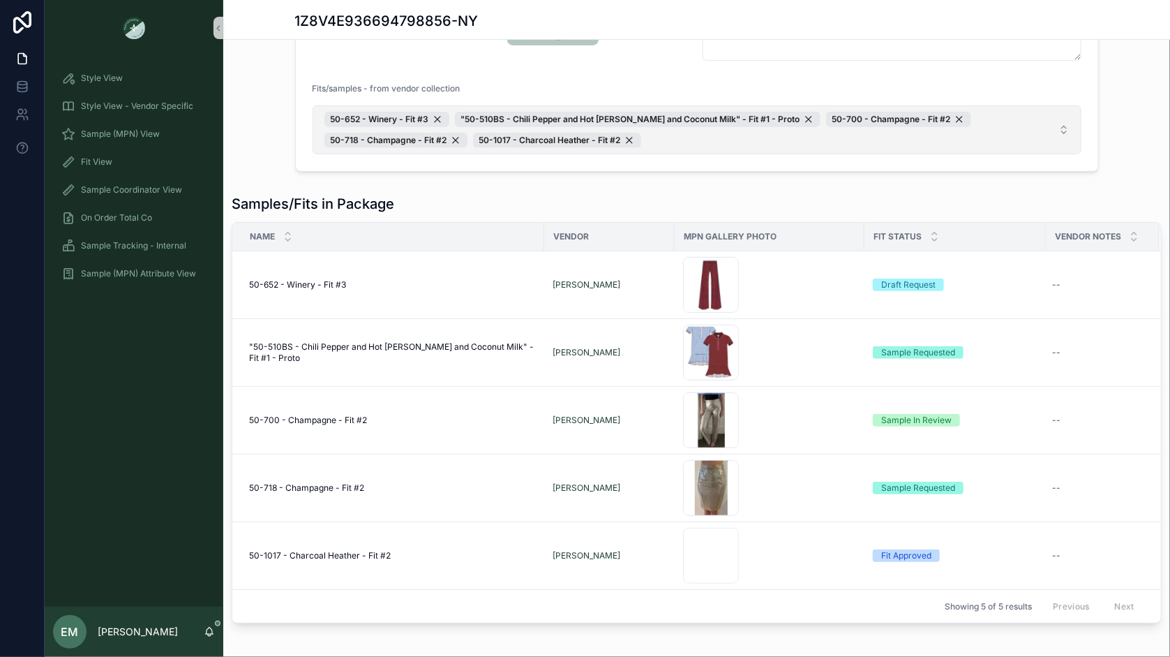
scroll to position [155, 0]
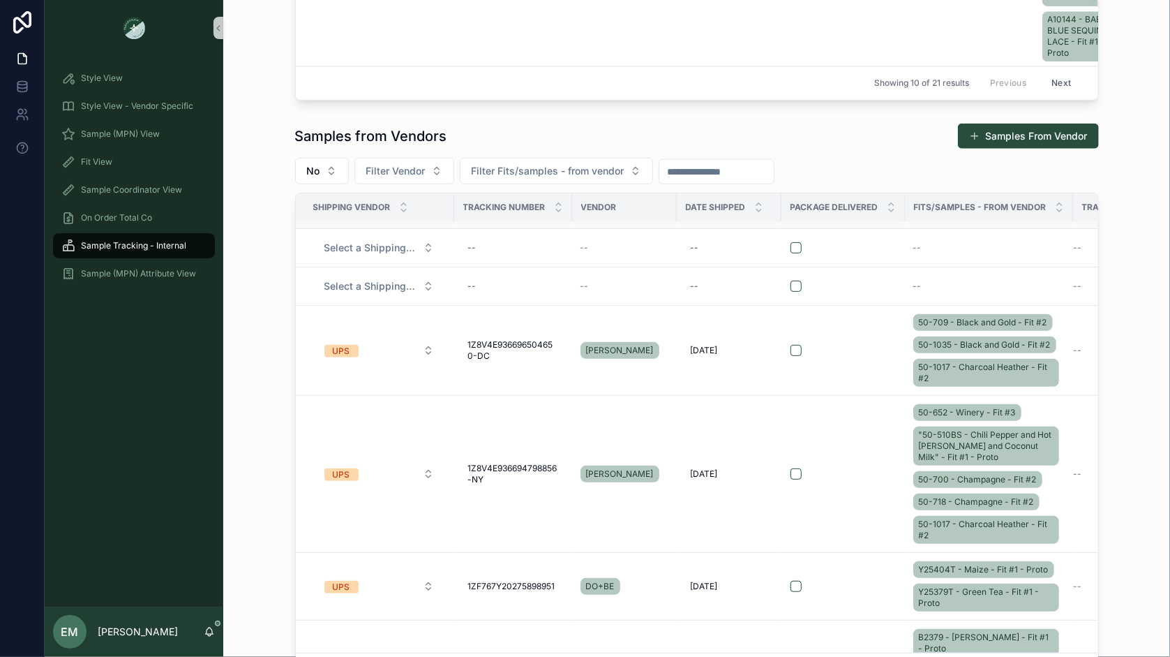
scroll to position [229, 0]
click at [850, 473] on div "scrollable content" at bounding box center [843, 473] width 105 height 11
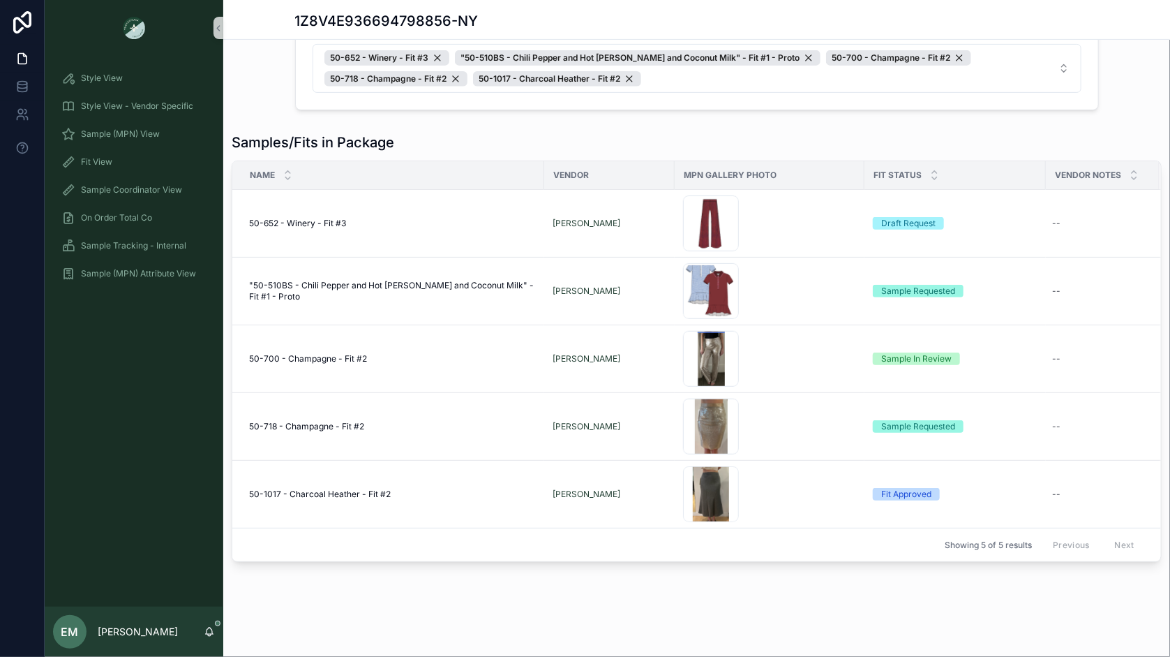
scroll to position [211, 0]
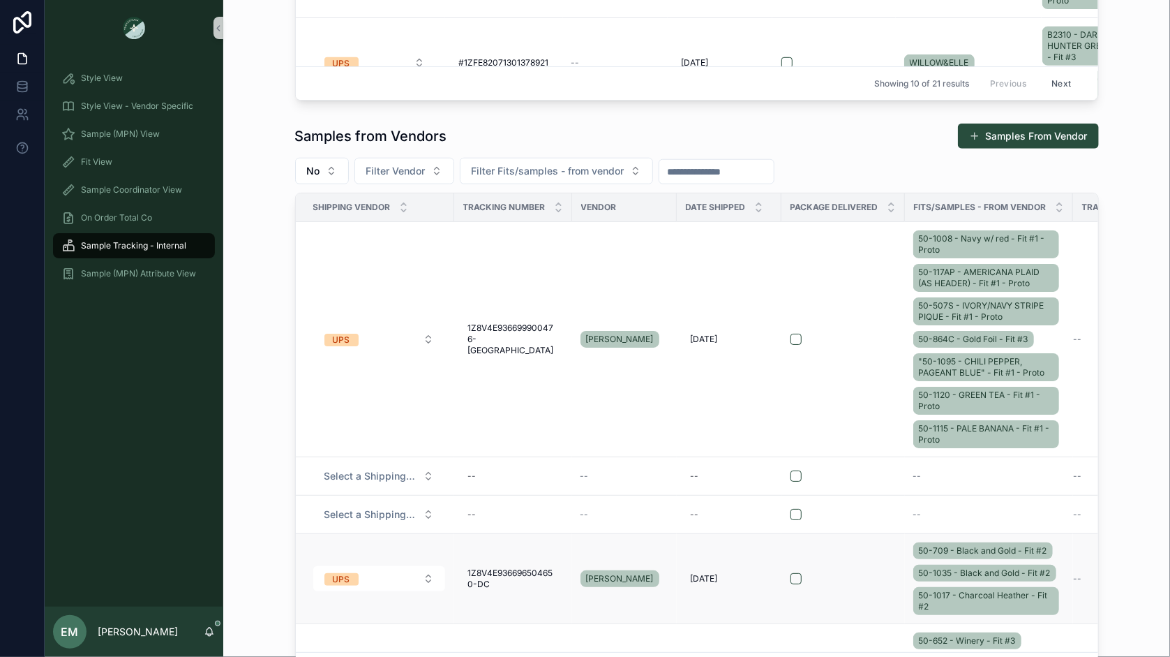
click at [849, 564] on td "scrollable content" at bounding box center [844, 578] width 124 height 90
click at [873, 579] on div "scrollable content" at bounding box center [843, 578] width 105 height 11
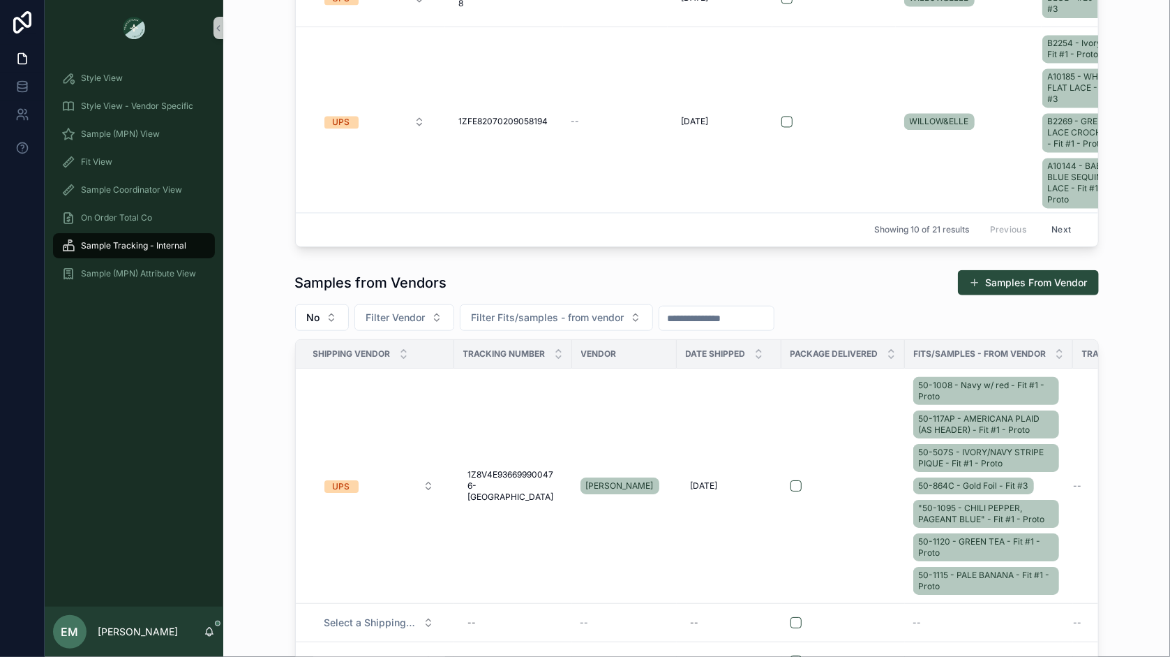
scroll to position [392, 0]
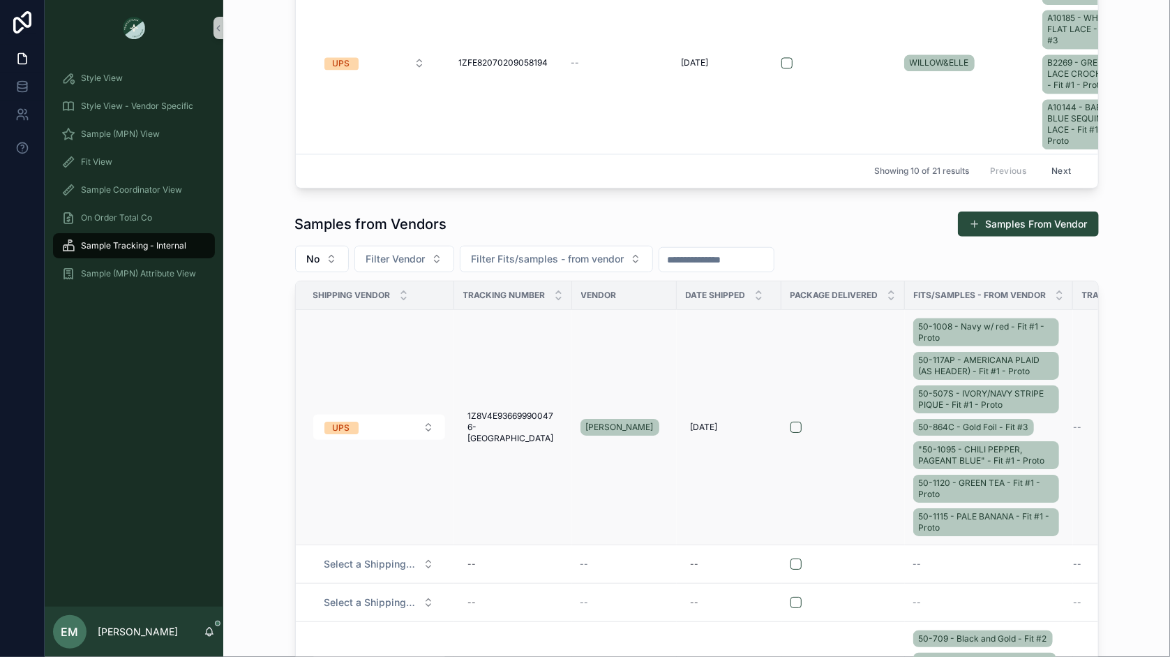
click at [852, 386] on td "scrollable content" at bounding box center [844, 426] width 124 height 235
click at [844, 440] on td "scrollable content" at bounding box center [844, 426] width 124 height 235
click at [861, 426] on div "scrollable content" at bounding box center [843, 427] width 105 height 11
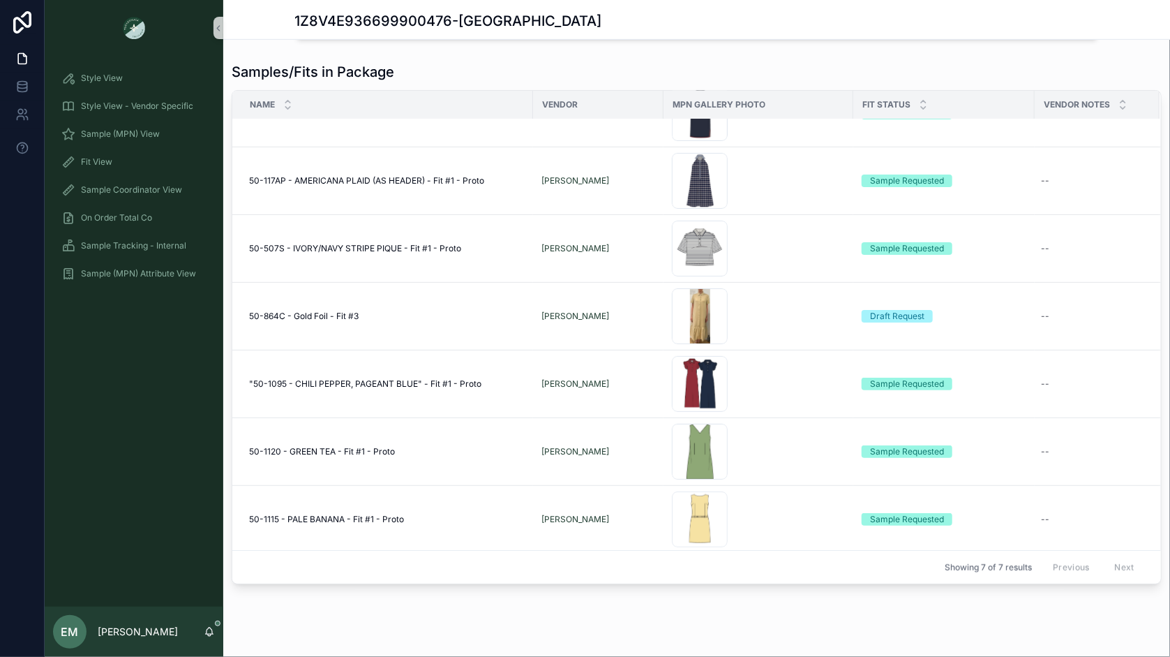
scroll to position [311, 0]
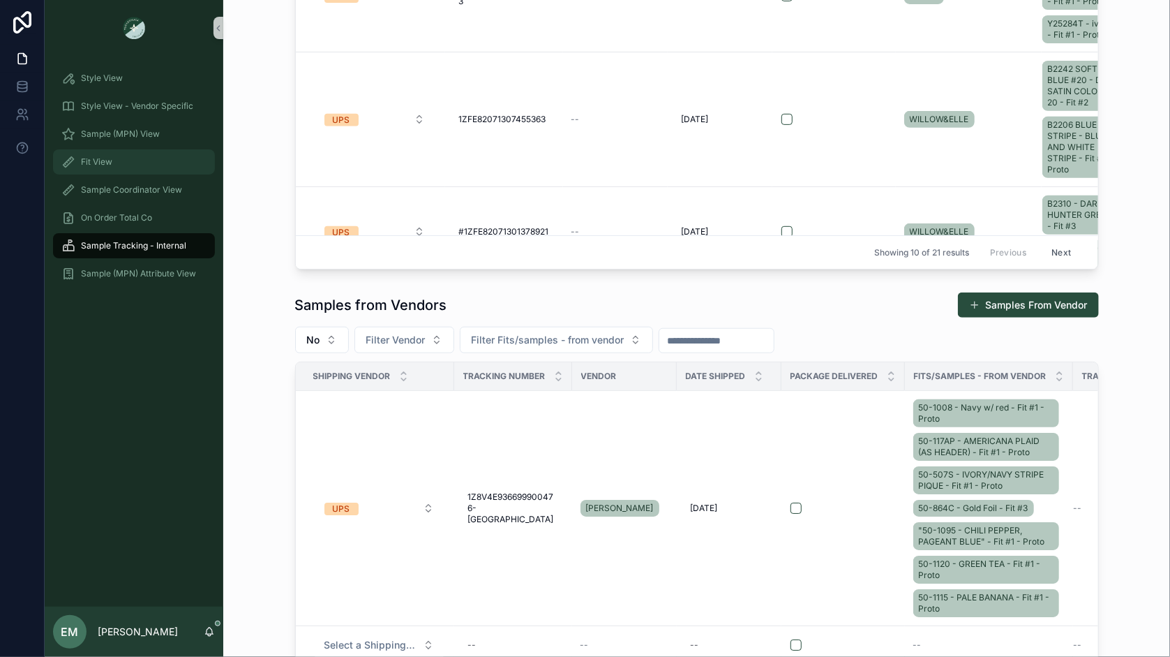
click at [113, 153] on div "Fit View" at bounding box center [133, 162] width 145 height 22
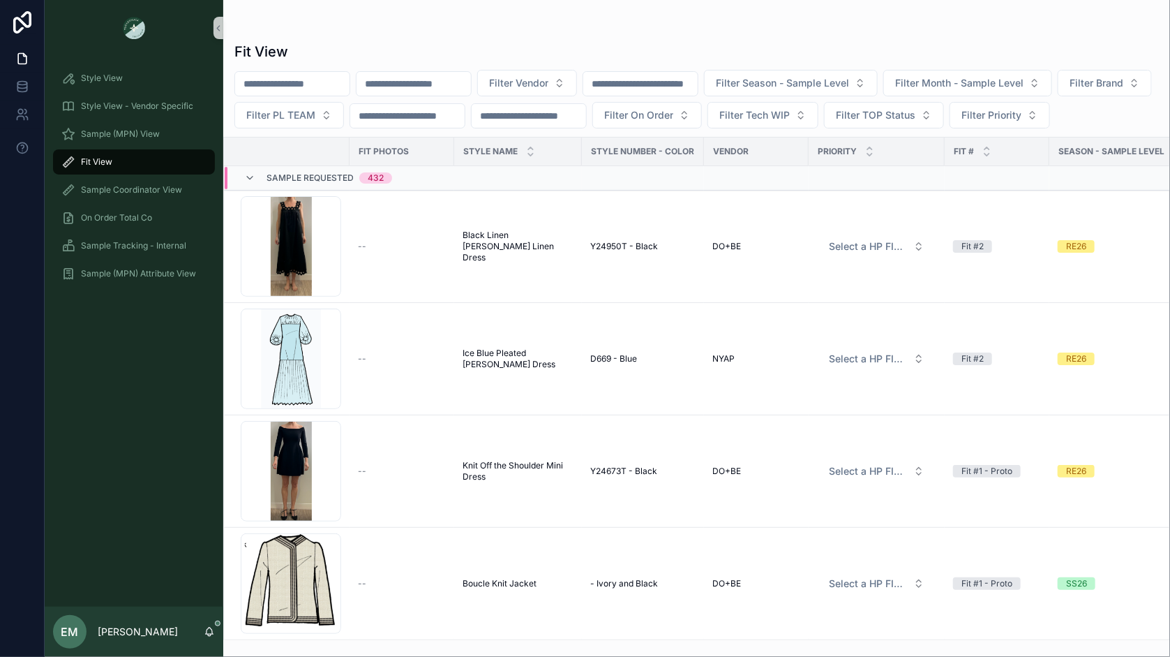
click at [299, 184] on span "Sample Requested" at bounding box center [310, 177] width 87 height 11
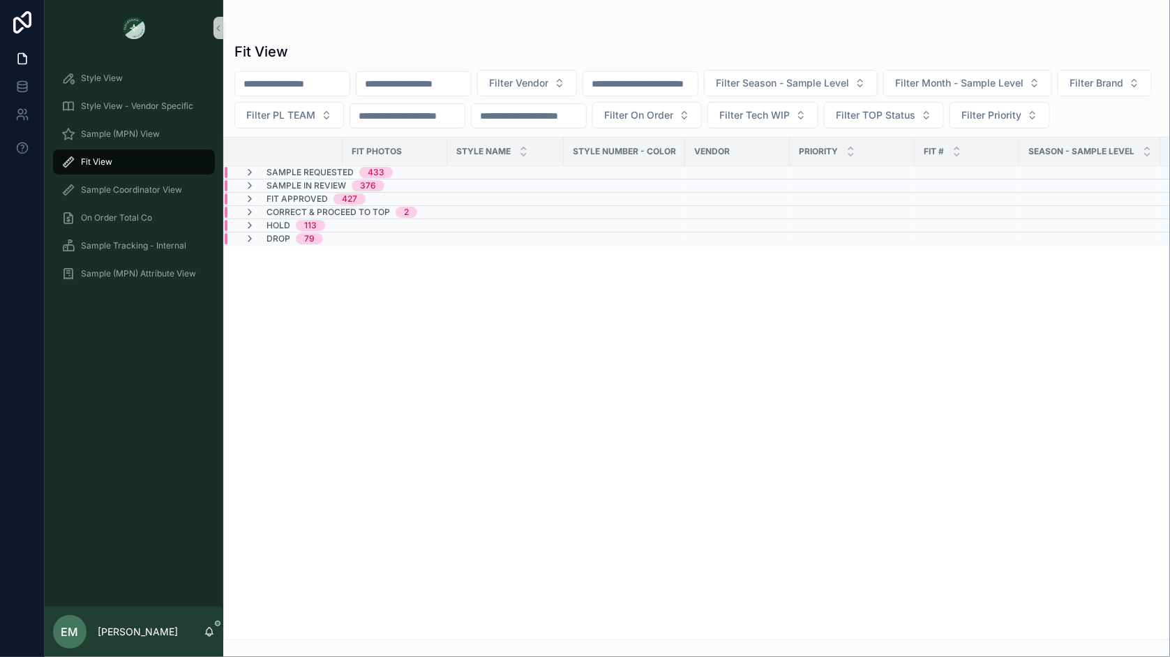
click at [303, 178] on span "Sample Requested" at bounding box center [310, 172] width 87 height 11
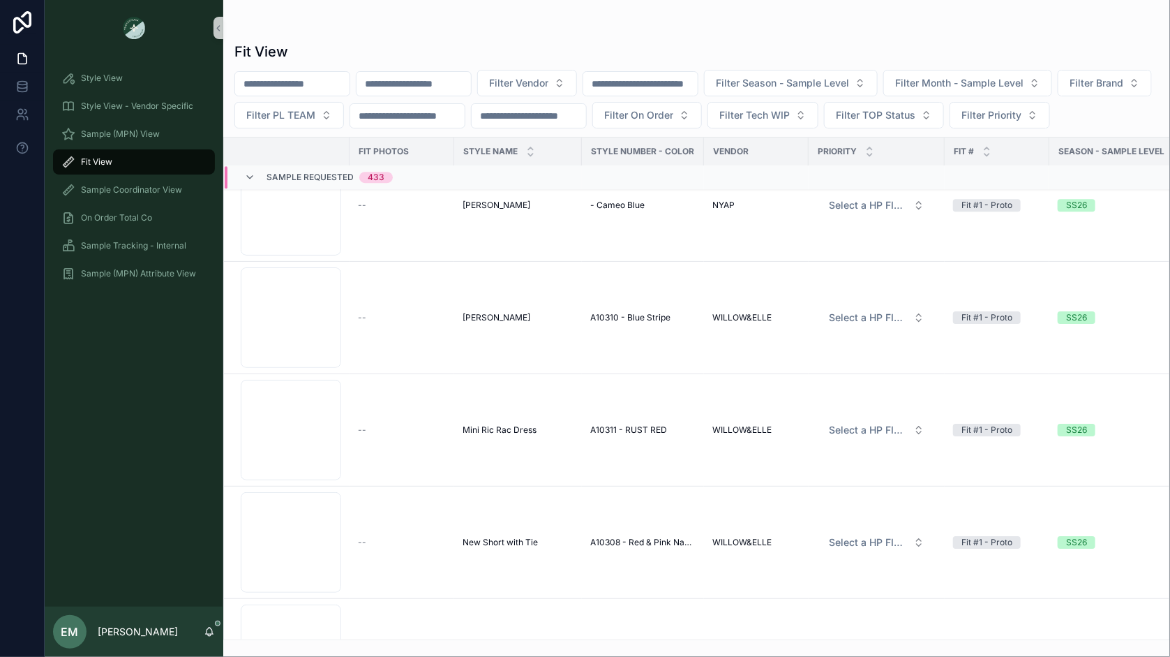
scroll to position [41760, 0]
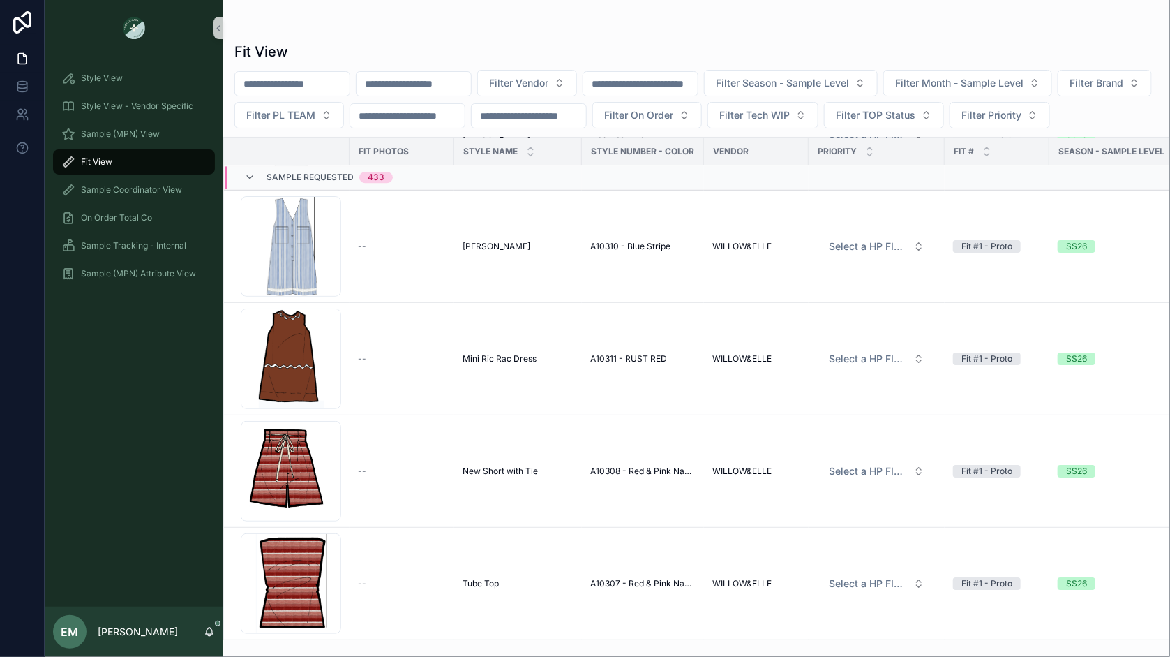
click at [334, 184] on span "Sample Requested" at bounding box center [310, 177] width 87 height 11
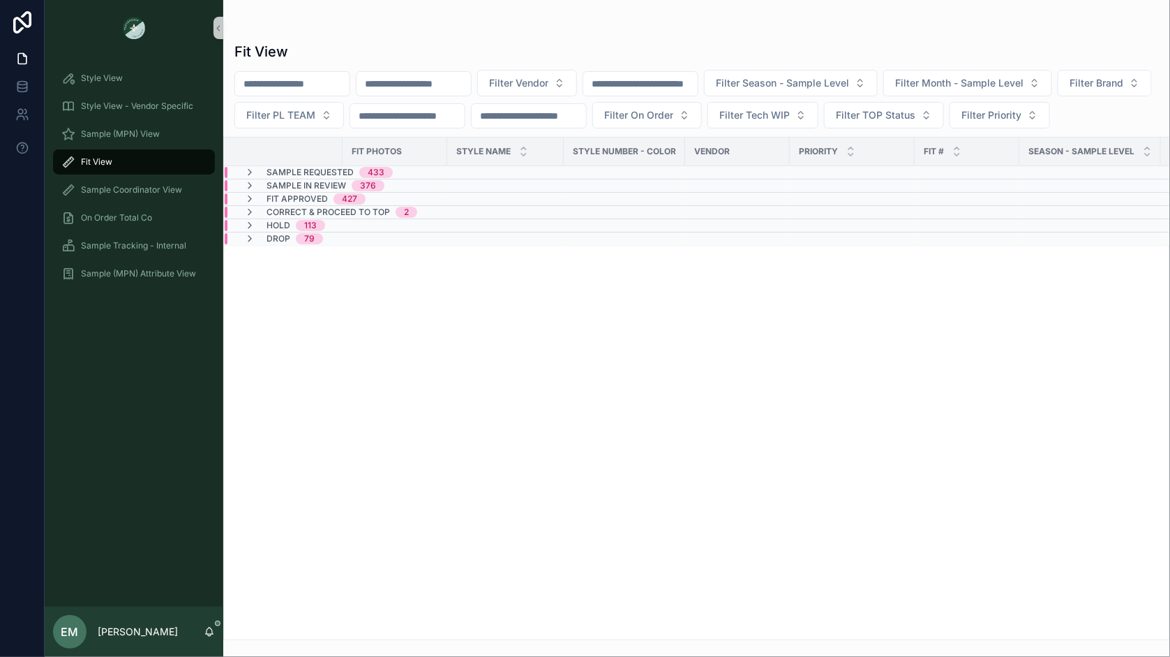
scroll to position [0, 0]
click at [416, 88] on input "scrollable content" at bounding box center [414, 84] width 114 height 20
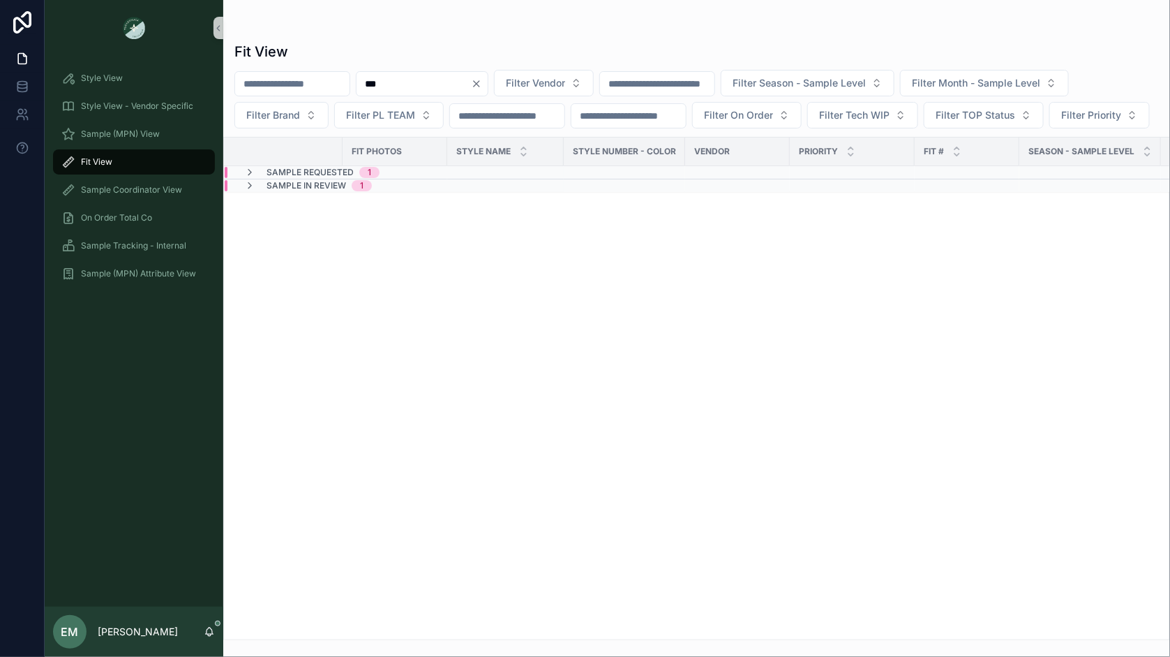
type input "***"
click at [440, 178] on div "Sample Requested 1" at bounding box center [394, 172] width 338 height 11
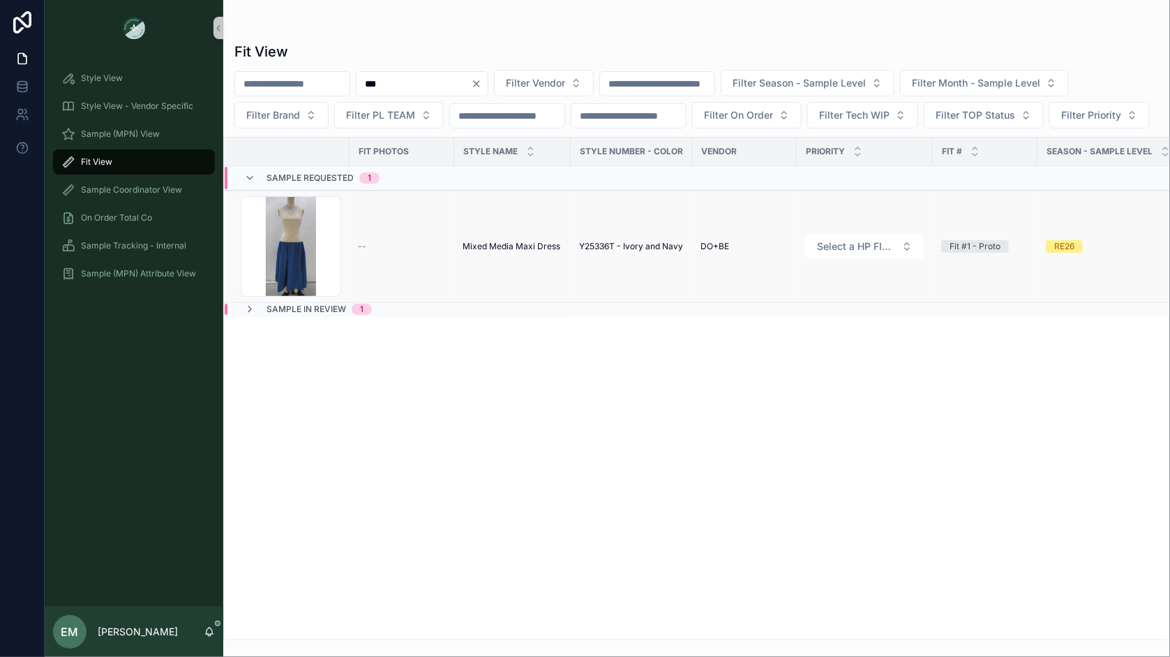
click at [509, 252] on span "Mixed Media Maxi Dress" at bounding box center [512, 246] width 98 height 11
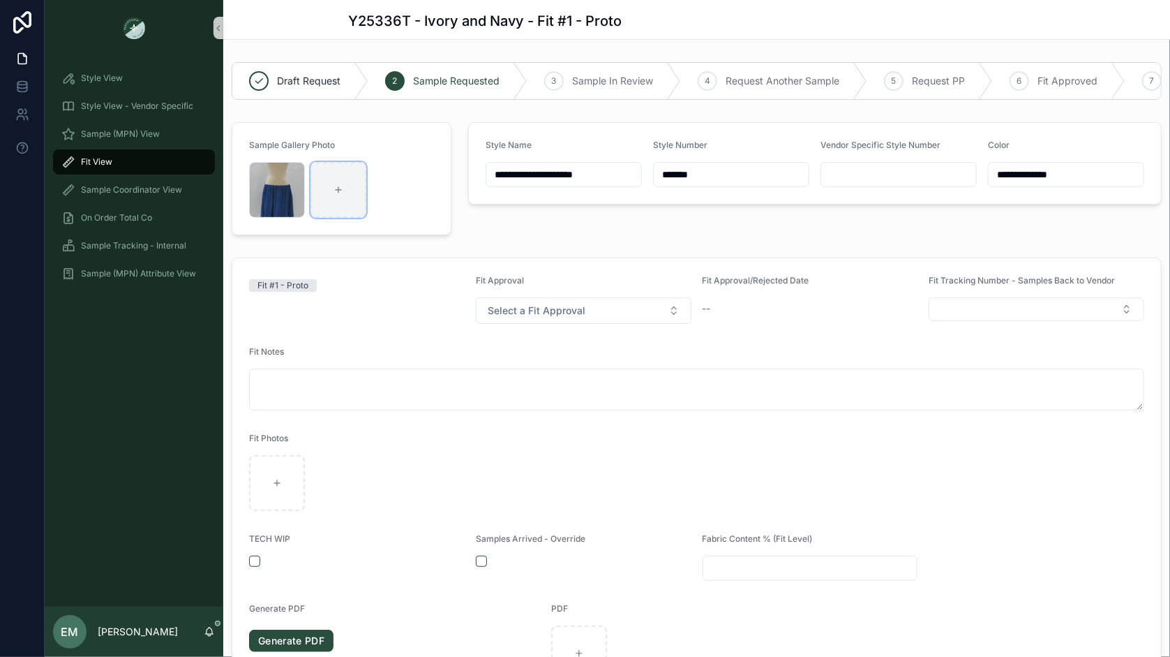
click at [349, 193] on div "scrollable content" at bounding box center [339, 190] width 56 height 56
type input "**********"
click at [277, 171] on icon "scrollable content" at bounding box center [279, 173] width 11 height 11
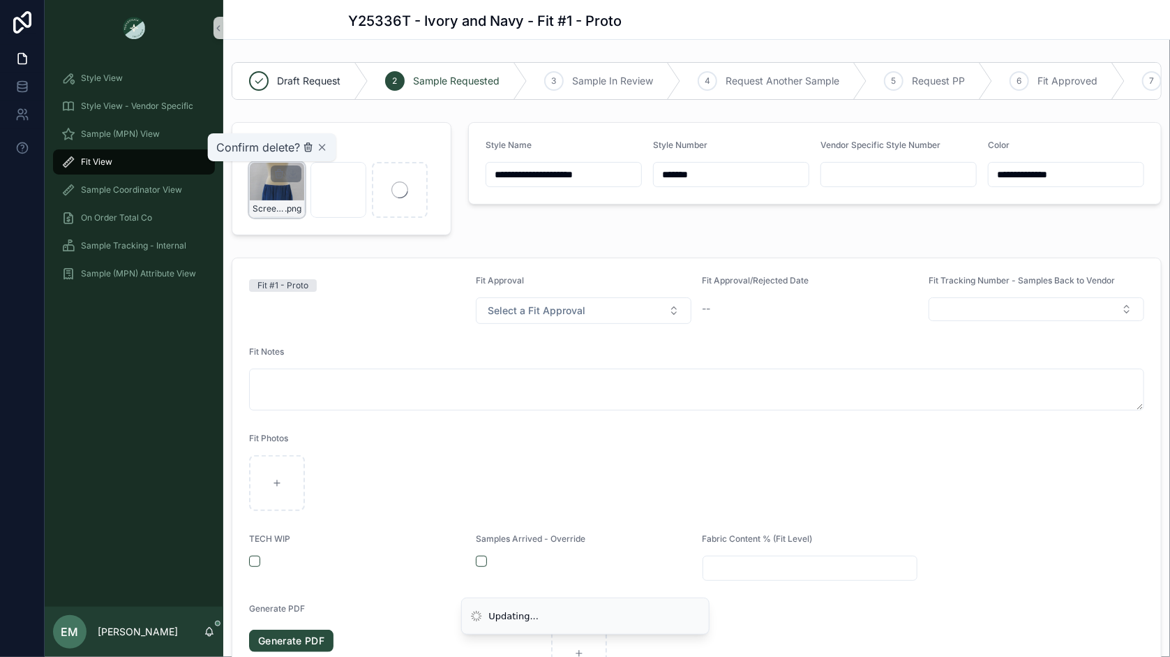
click at [305, 147] on icon "scrollable content" at bounding box center [308, 148] width 6 height 6
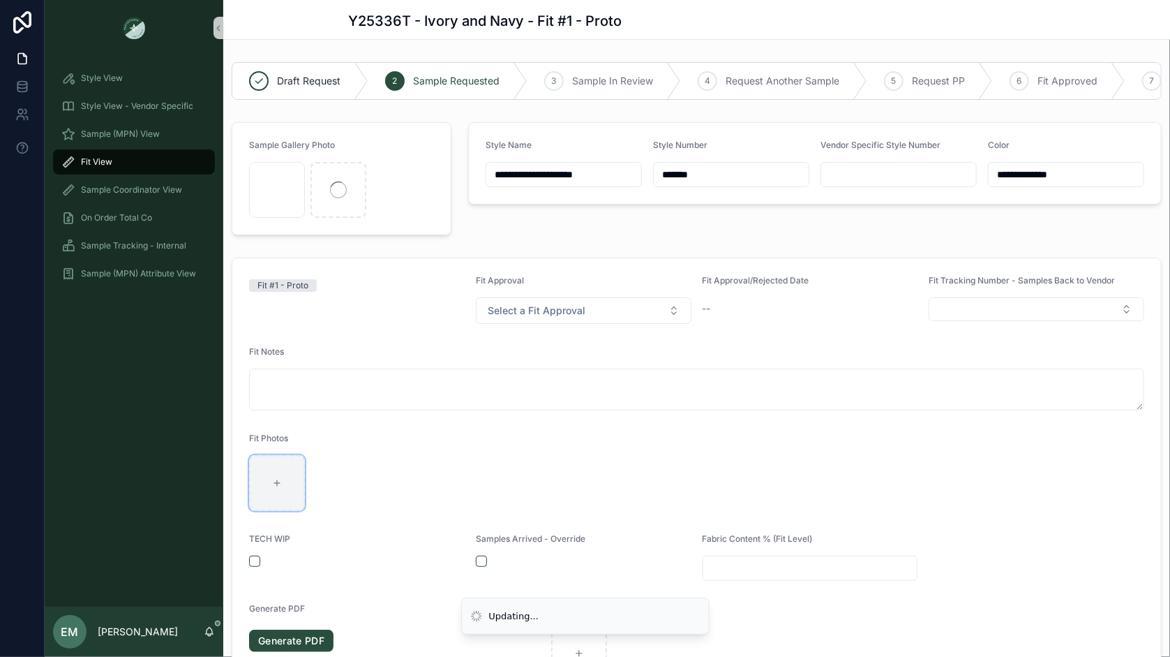
click at [272, 478] on icon "scrollable content" at bounding box center [277, 483] width 10 height 10
type input "**********"
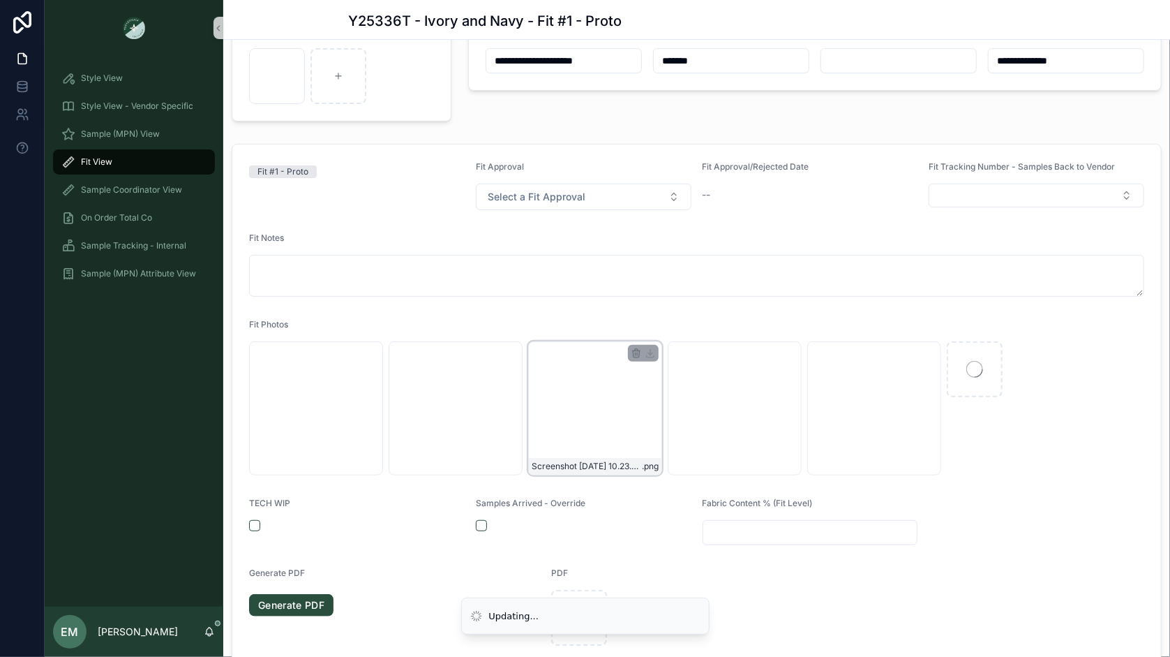
scroll to position [119, 0]
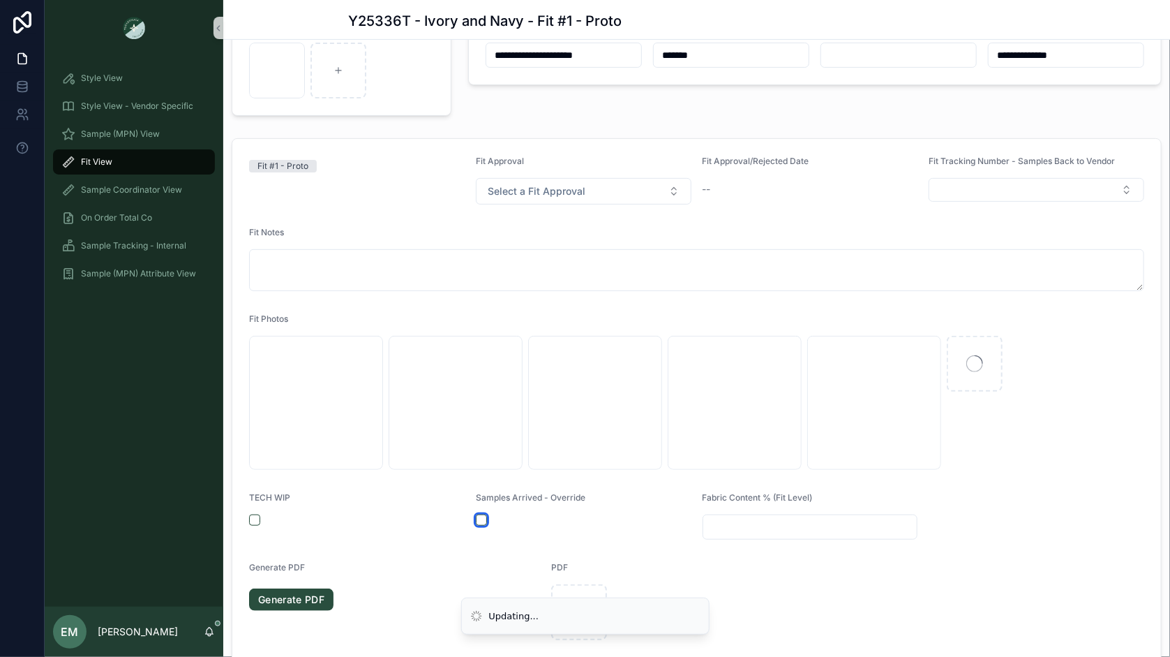
click at [480, 516] on button "scrollable content" at bounding box center [481, 519] width 11 height 11
click at [739, 520] on input "scrollable content" at bounding box center [810, 527] width 214 height 20
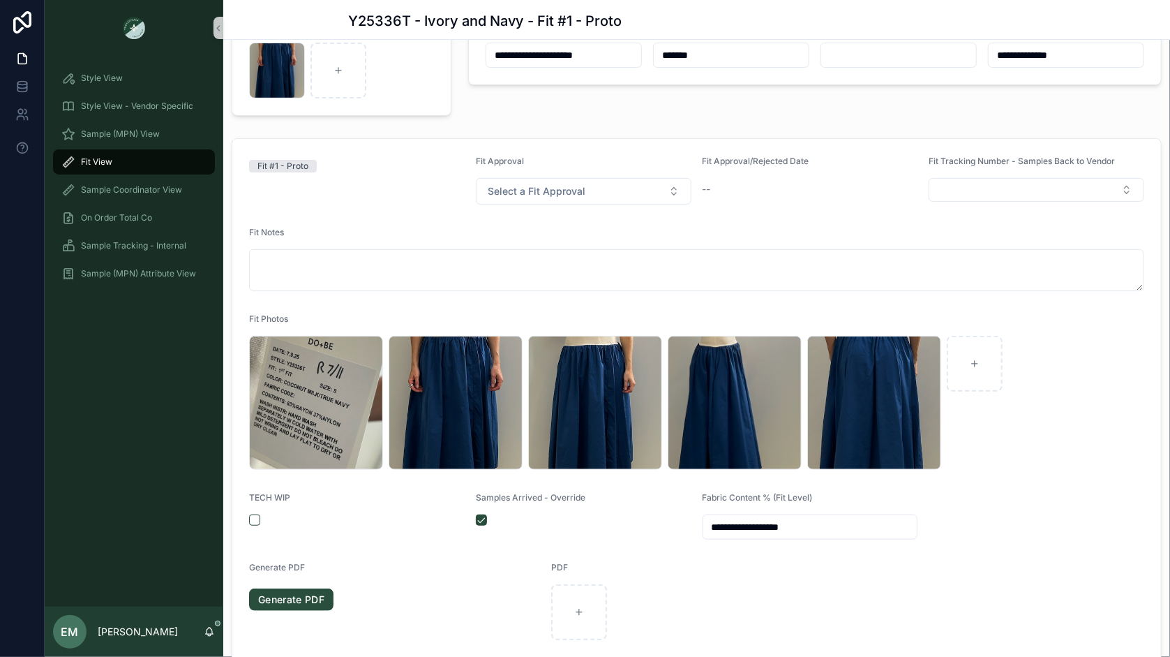
type input "**********"
click at [435, 219] on form "**********" at bounding box center [696, 431] width 929 height 585
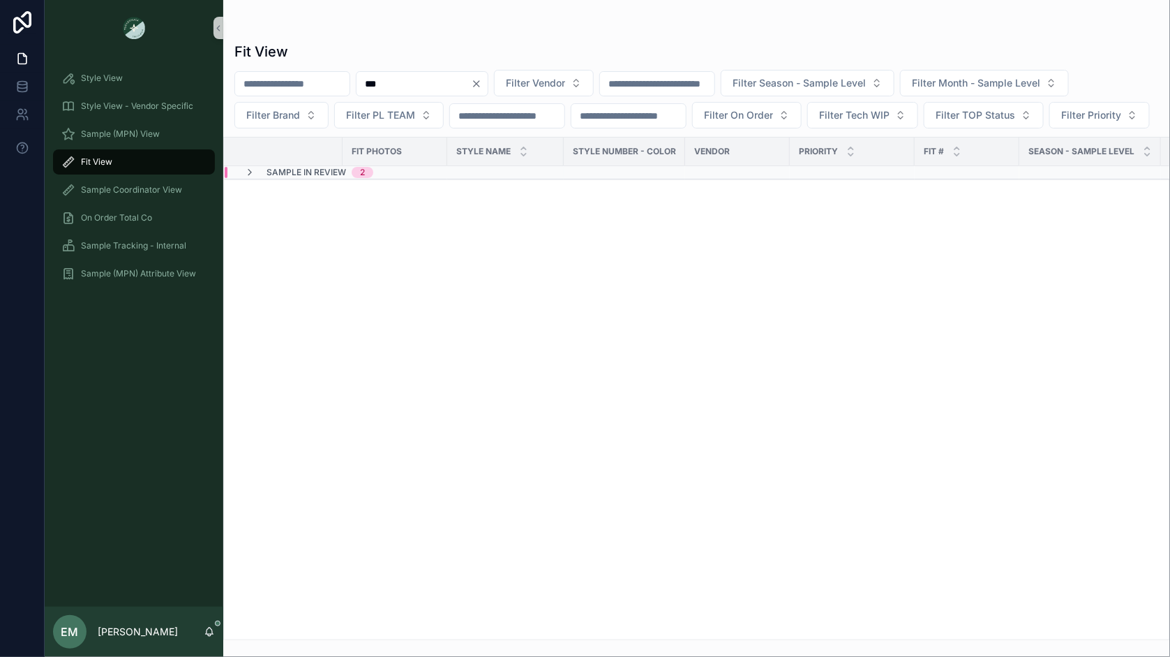
click at [375, 178] on div "Sample In Review 2" at bounding box center [309, 172] width 163 height 11
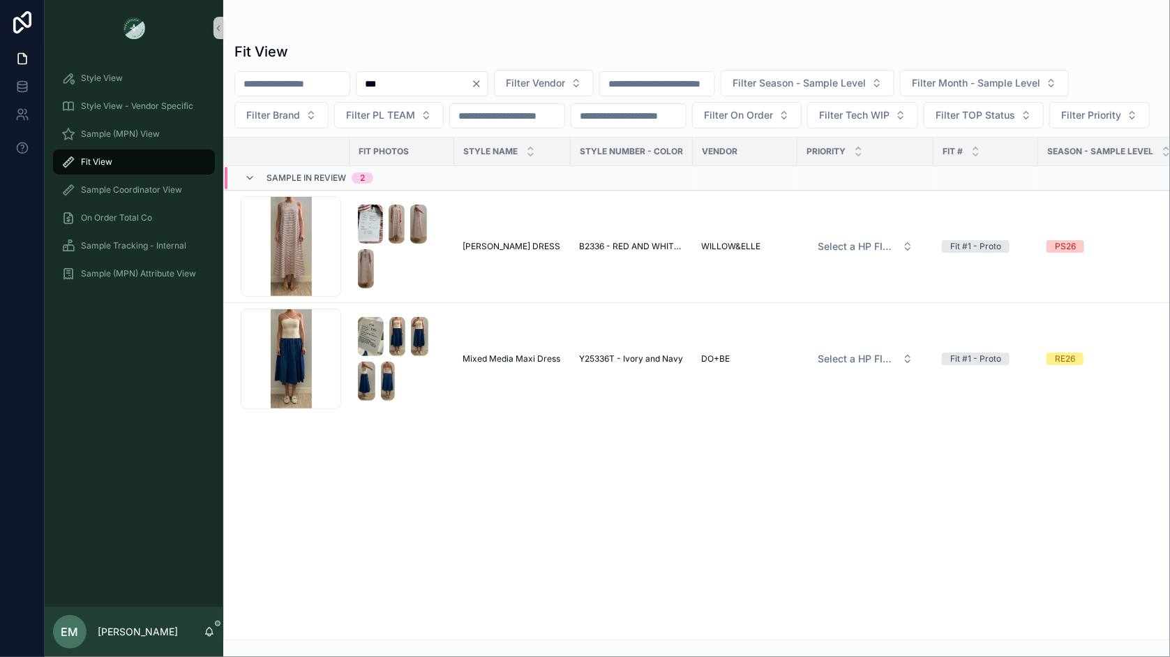
click at [412, 189] on div "Sample In Review 2" at bounding box center [397, 178] width 345 height 22
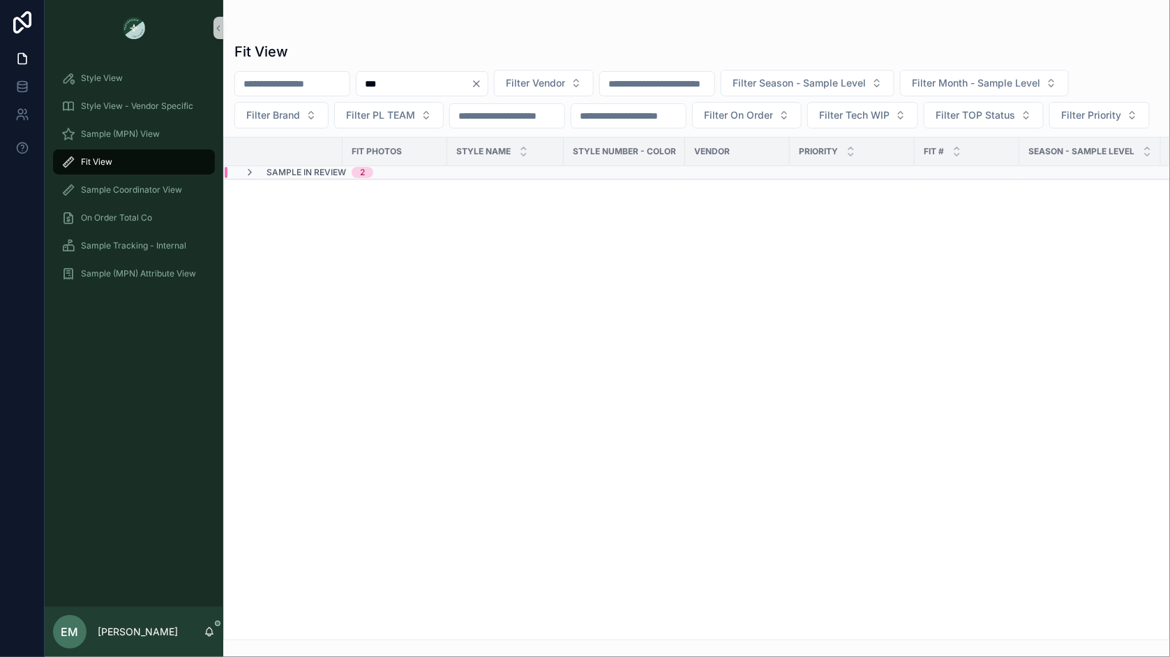
click at [482, 84] on icon "Clear" at bounding box center [476, 83] width 11 height 11
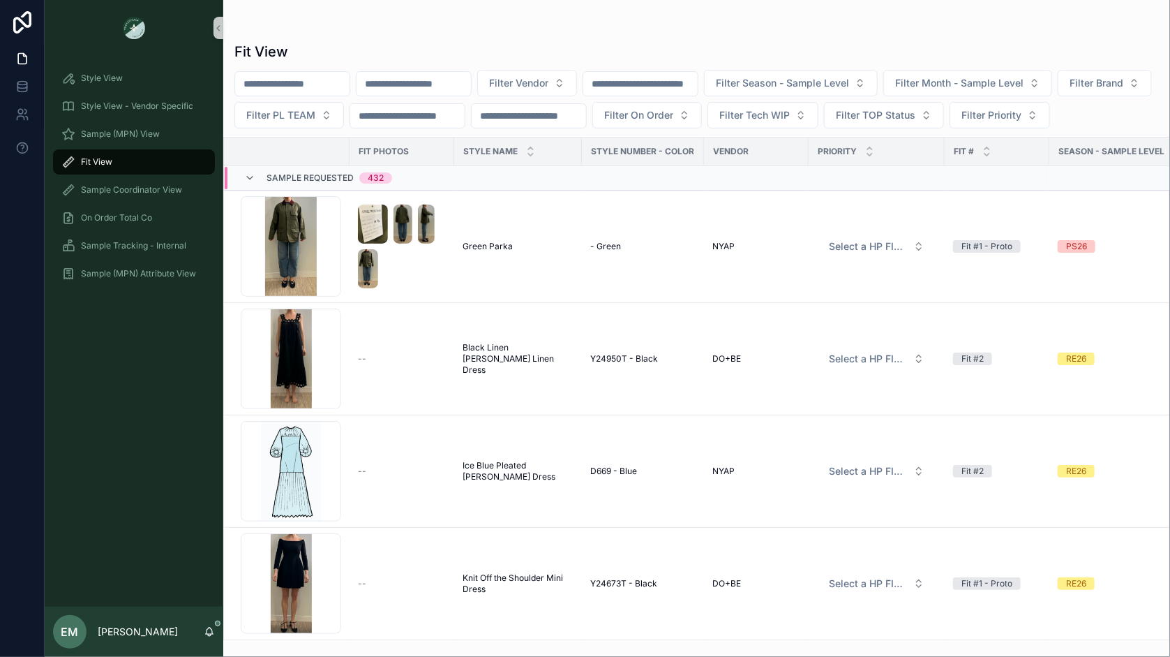
click at [396, 89] on input "scrollable content" at bounding box center [414, 84] width 114 height 20
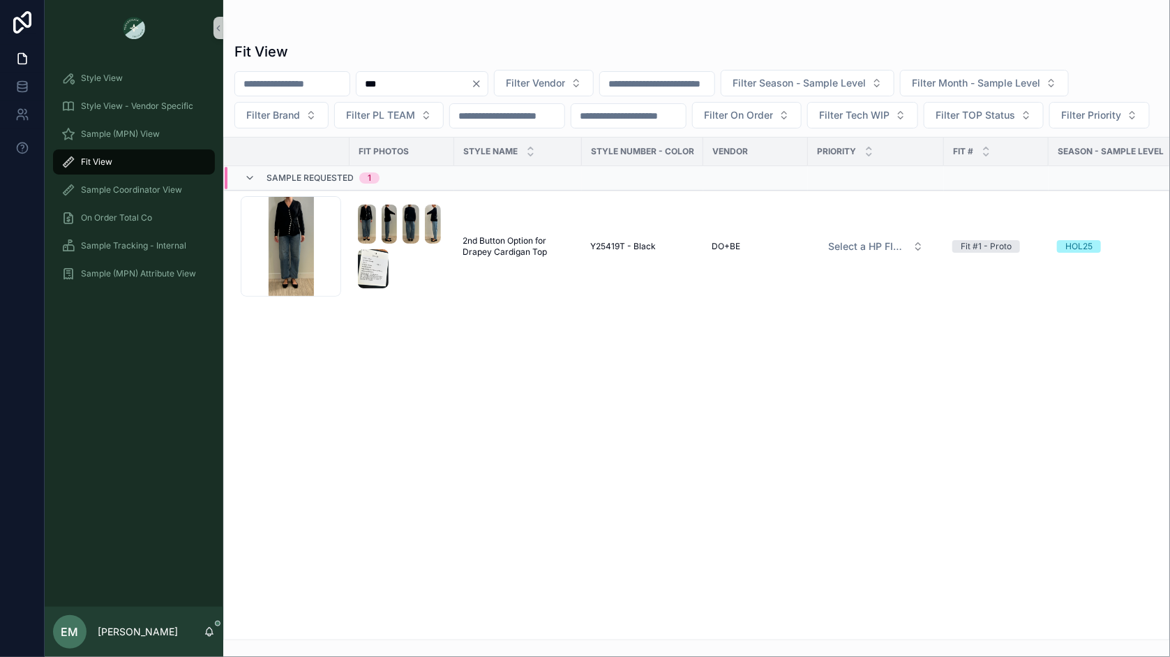
type input "***"
click at [482, 82] on icon "Clear" at bounding box center [476, 83] width 11 height 11
click at [577, 77] on button "Filter Vendor" at bounding box center [527, 83] width 100 height 27
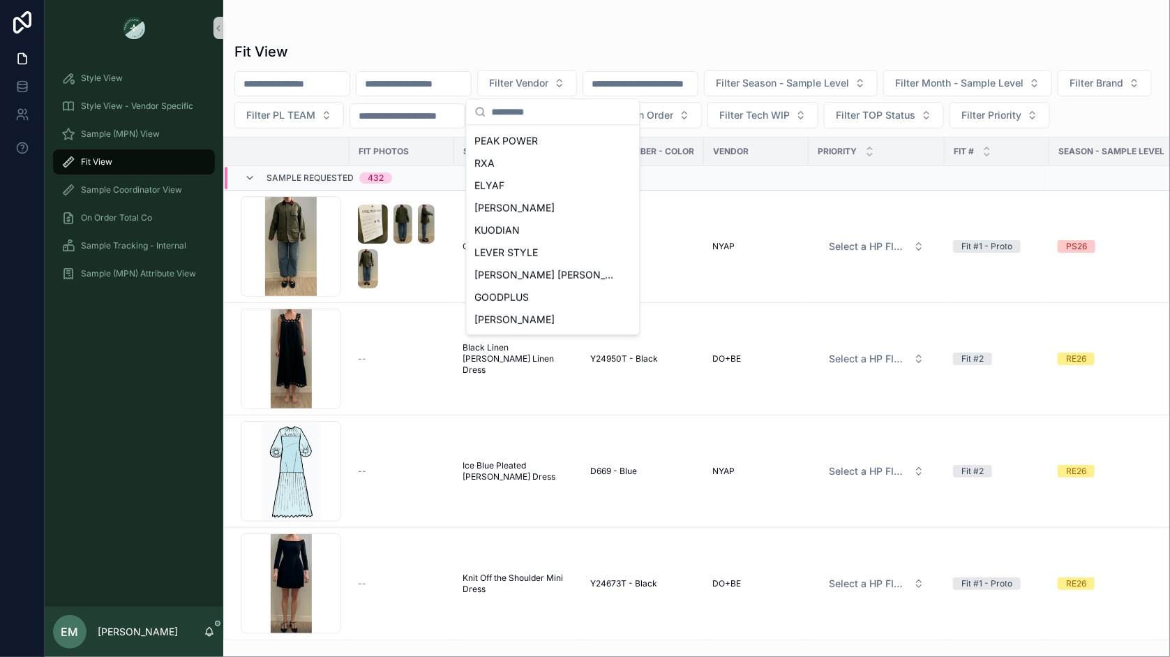
scroll to position [622, 0]
click at [531, 304] on div "NYAP" at bounding box center [553, 299] width 167 height 22
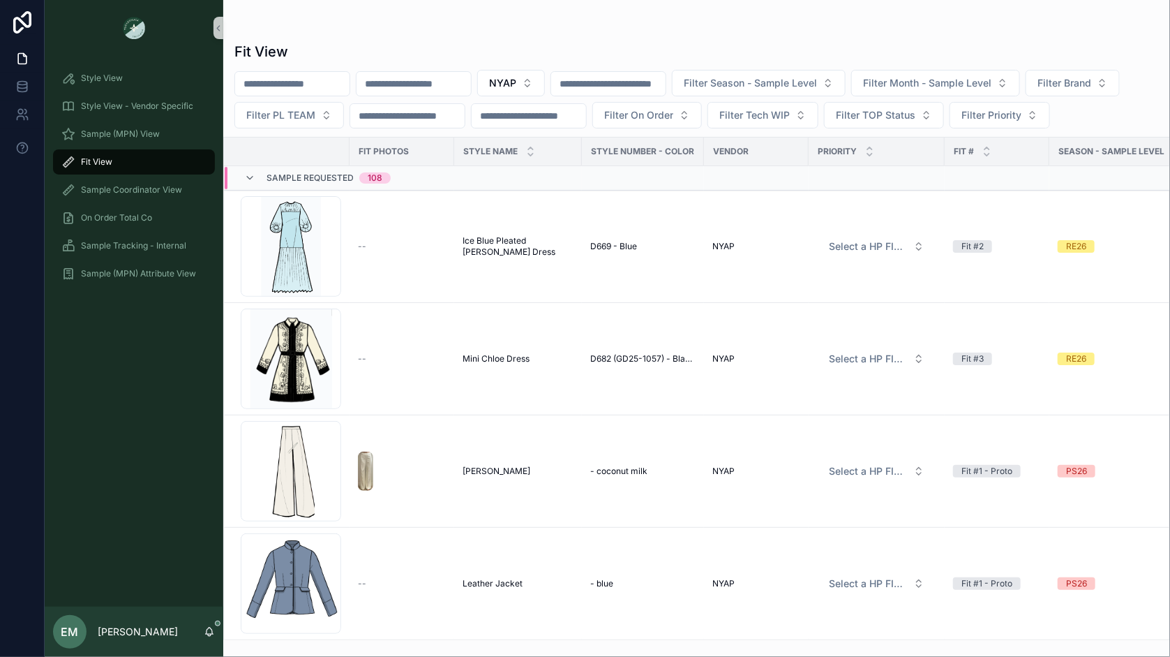
click at [440, 172] on div "Sample Requested 108" at bounding box center [403, 178] width 357 height 22
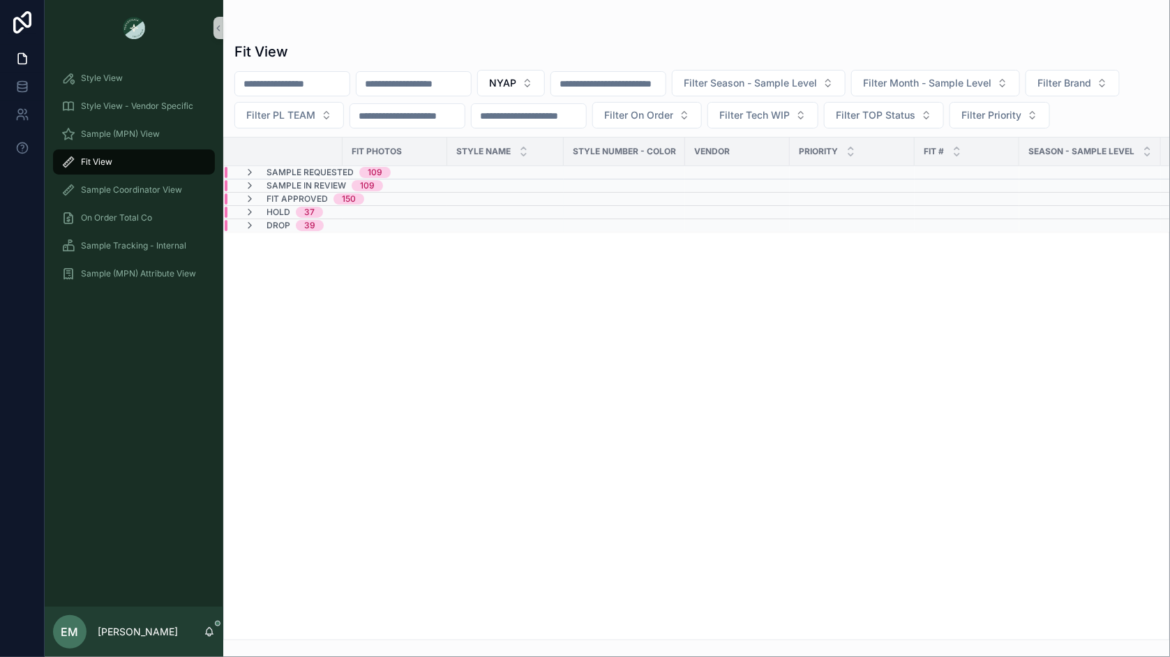
click at [400, 181] on div "Sample In Review 109" at bounding box center [394, 185] width 338 height 11
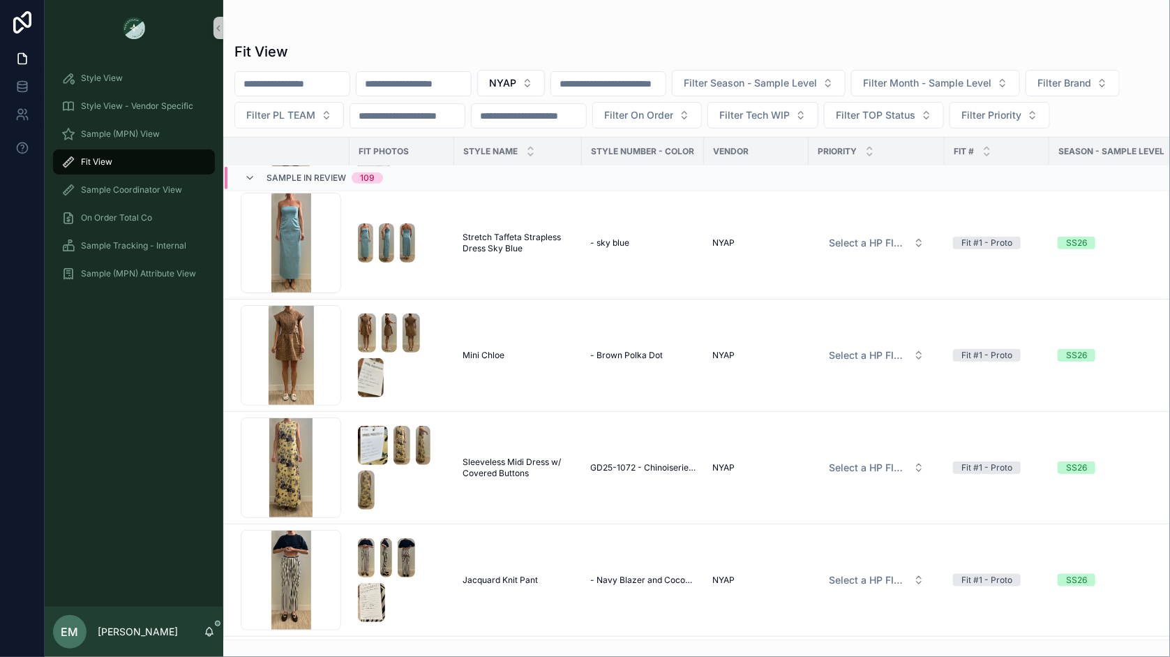
scroll to position [2903, 0]
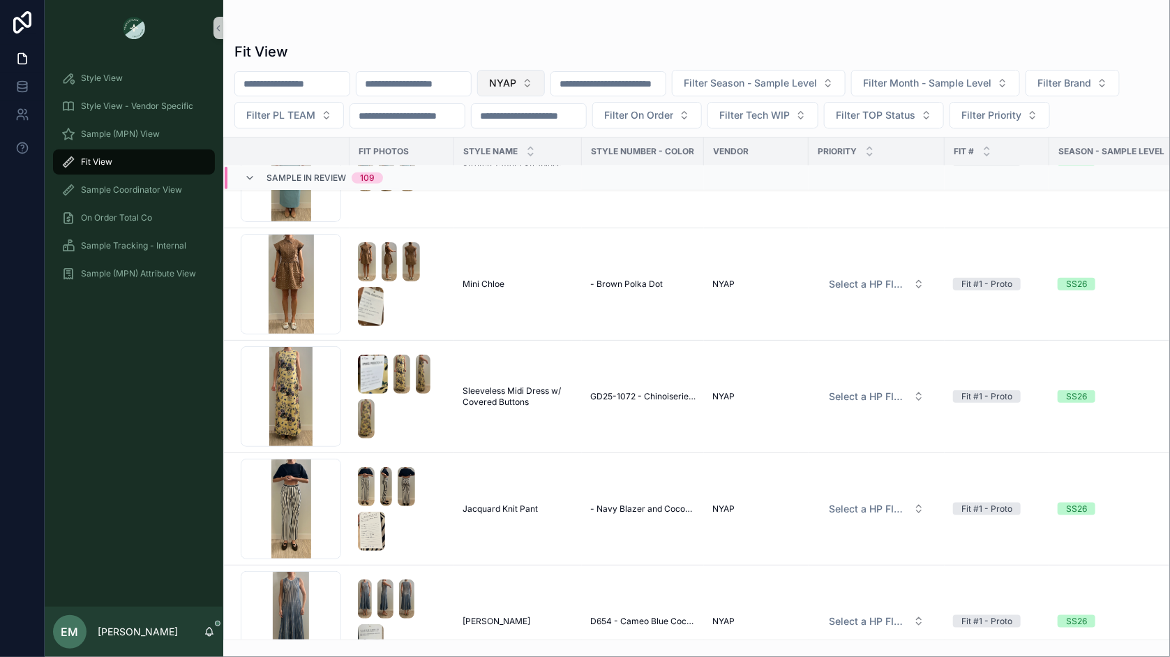
click at [545, 93] on button "NYAP" at bounding box center [511, 83] width 68 height 27
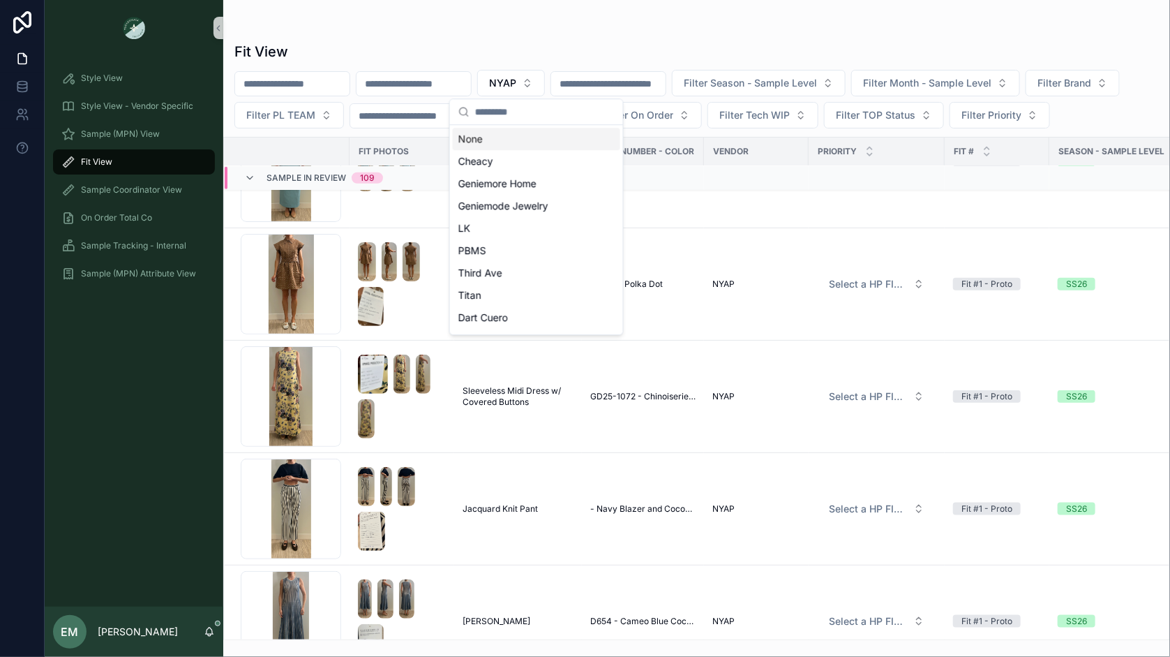
click at [514, 137] on div "None" at bounding box center [536, 139] width 167 height 22
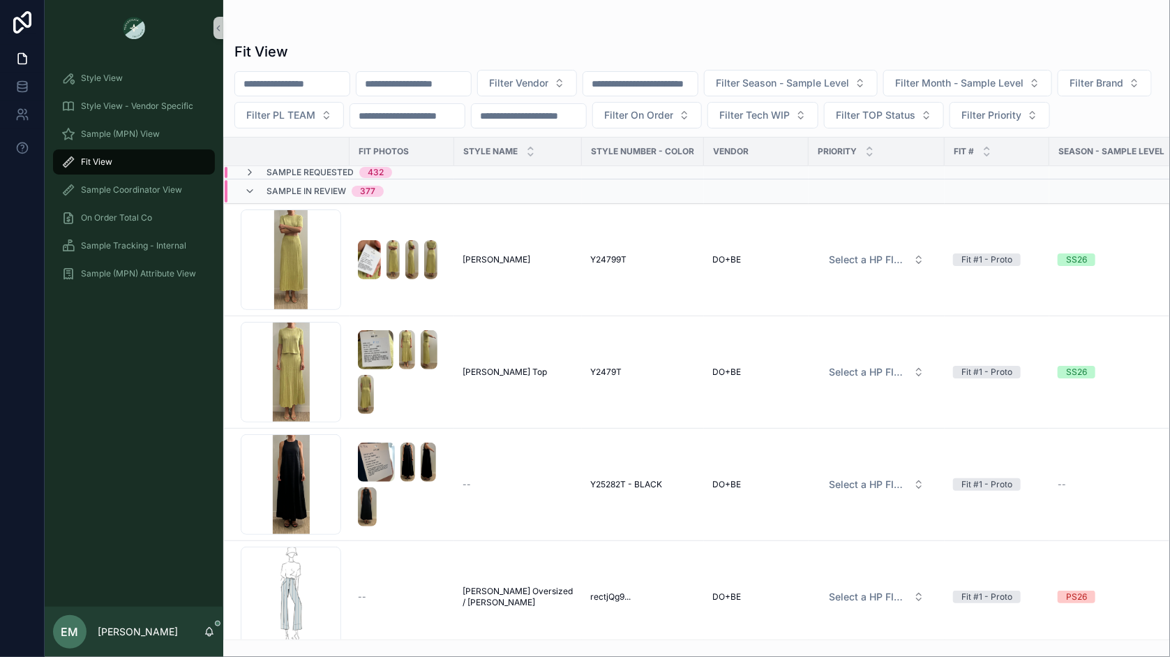
click at [292, 202] on div "Sample In Review 377" at bounding box center [325, 191] width 117 height 22
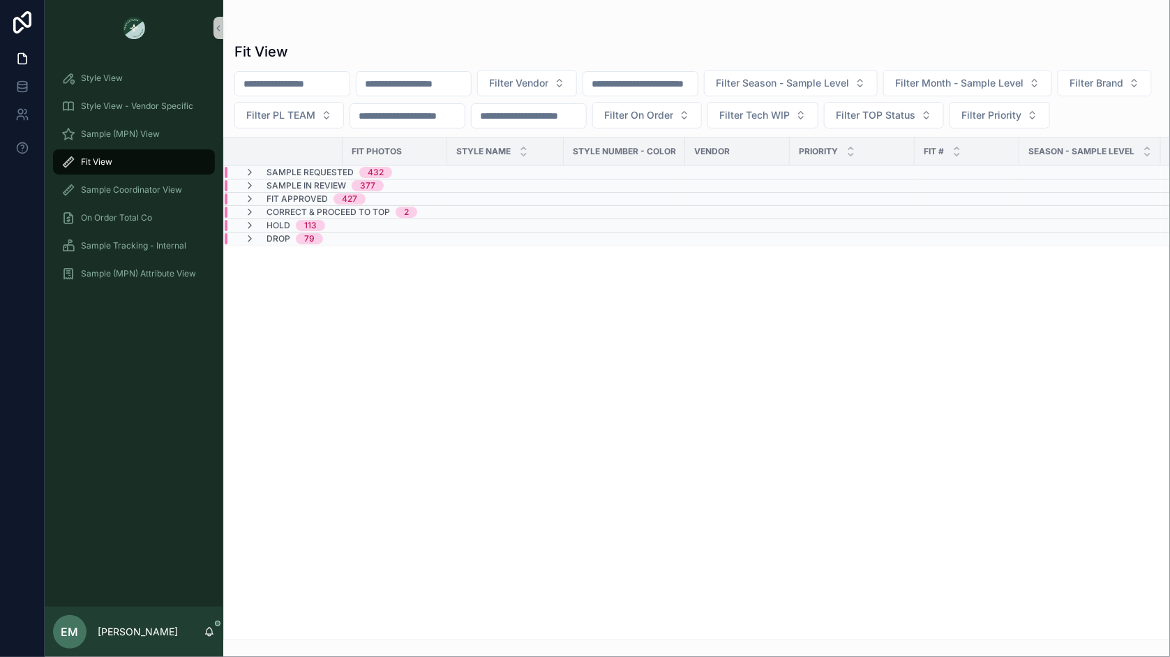
click at [454, 95] on div "scrollable content" at bounding box center [414, 83] width 116 height 25
click at [443, 84] on input "scrollable content" at bounding box center [414, 84] width 114 height 20
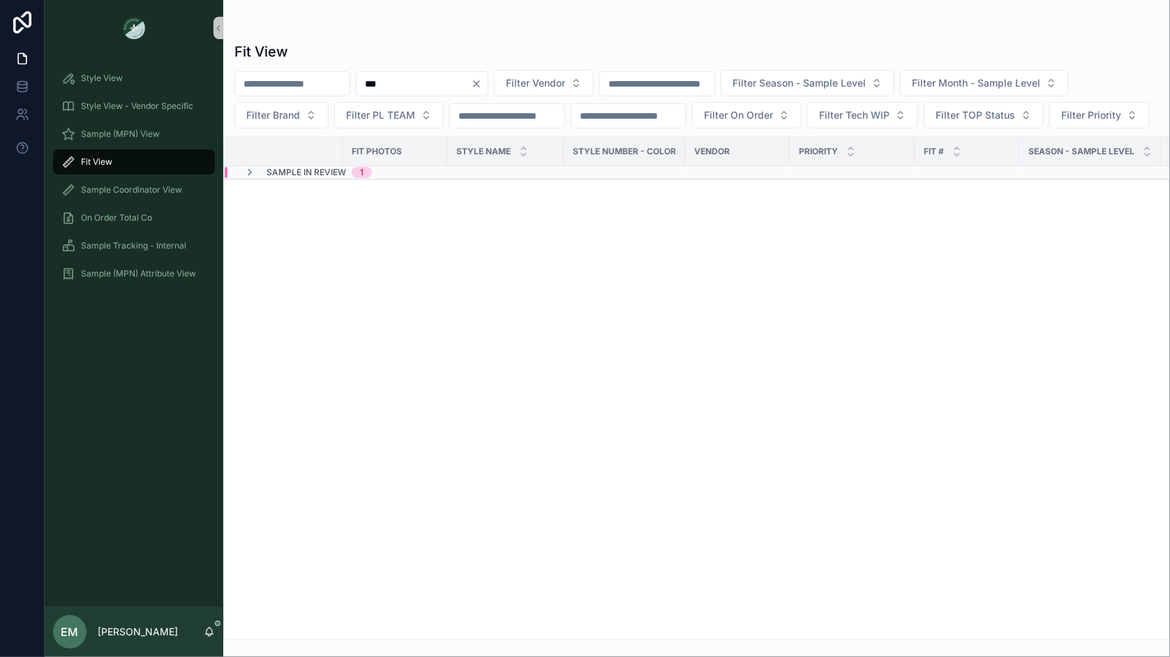
click at [379, 178] on div "Sample In Review 1" at bounding box center [308, 172] width 161 height 11
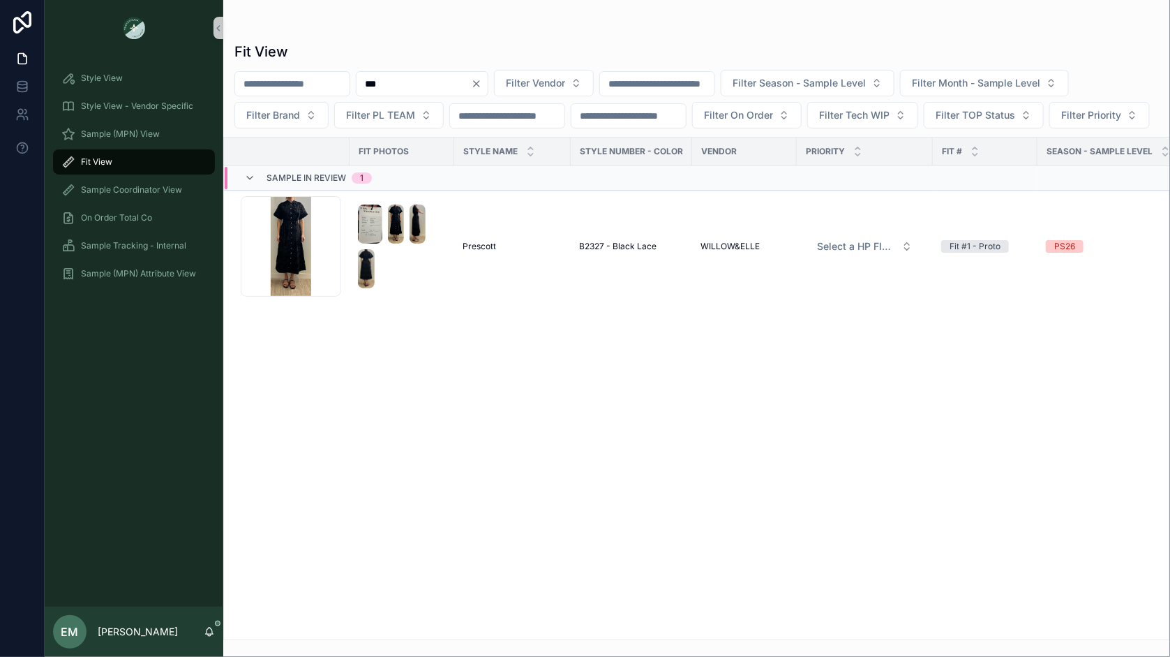
click at [433, 82] on input "***" at bounding box center [414, 84] width 114 height 20
click at [404, 74] on input "***" at bounding box center [414, 84] width 114 height 20
drag, startPoint x: 410, startPoint y: 84, endPoint x: 370, endPoint y: 84, distance: 39.8
click at [370, 84] on input "***" at bounding box center [414, 84] width 114 height 20
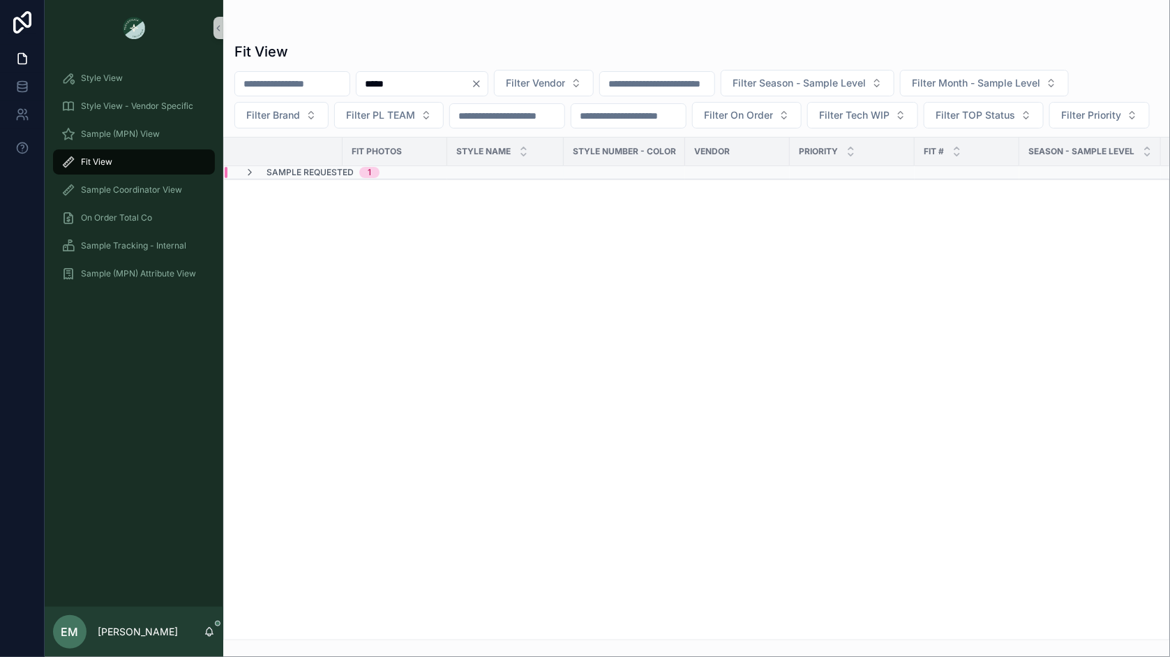
type input "*****"
click at [396, 178] on div "Sample Requested 1" at bounding box center [394, 172] width 338 height 11
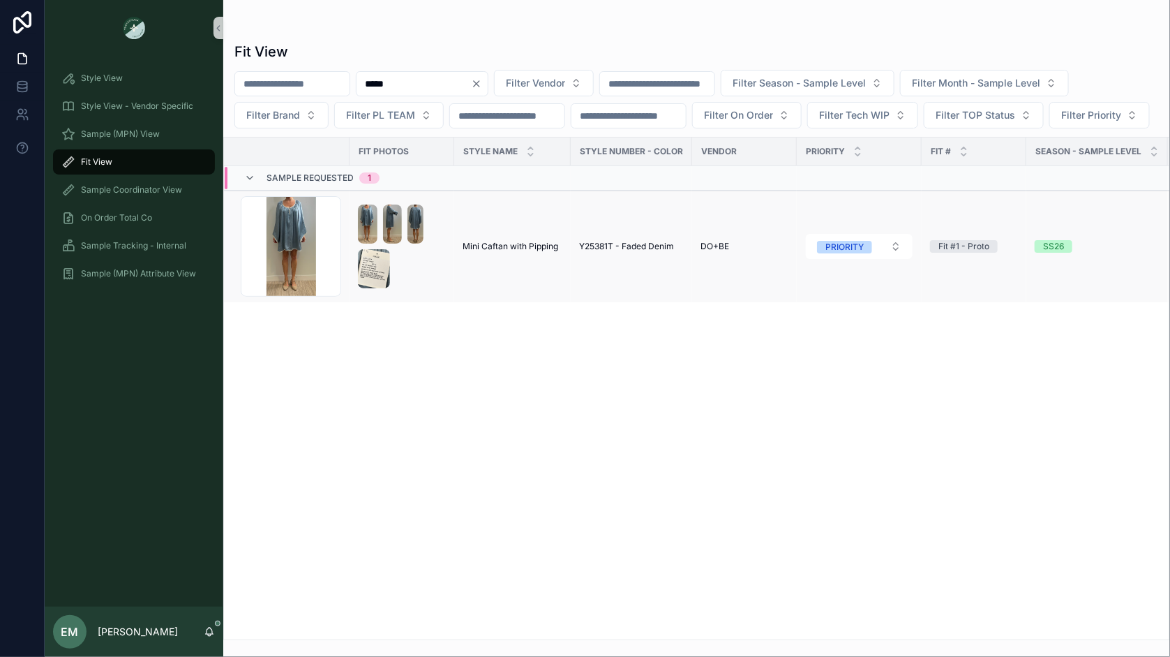
click at [541, 252] on span "Mini Caftan with Pipping" at bounding box center [511, 246] width 96 height 11
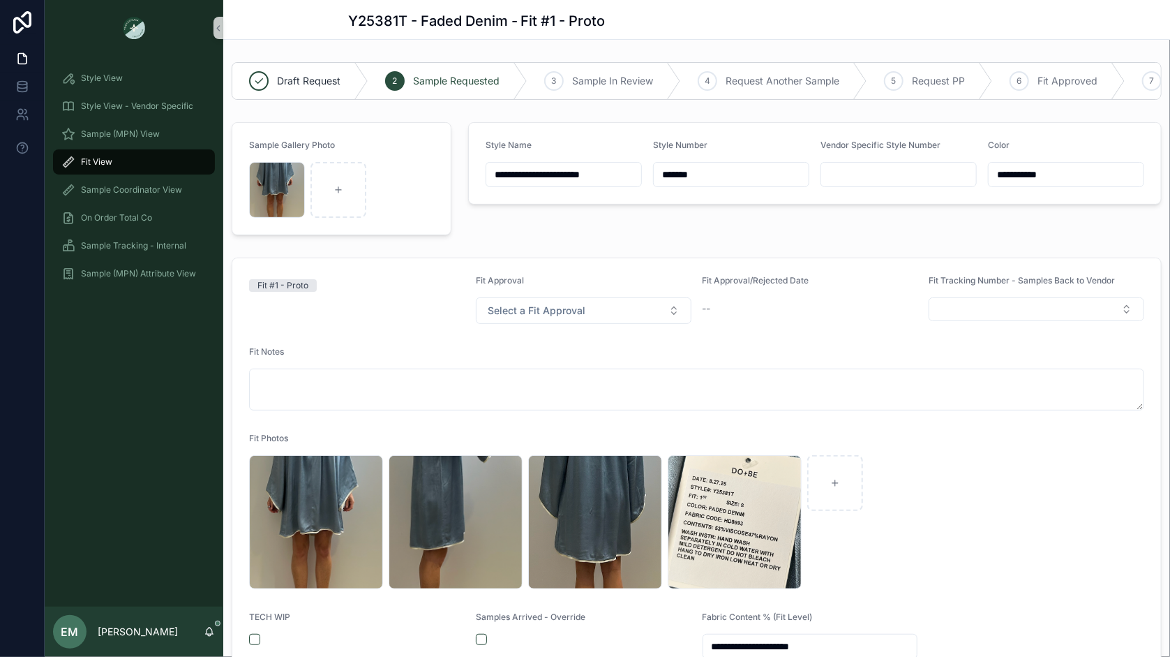
scroll to position [43, 0]
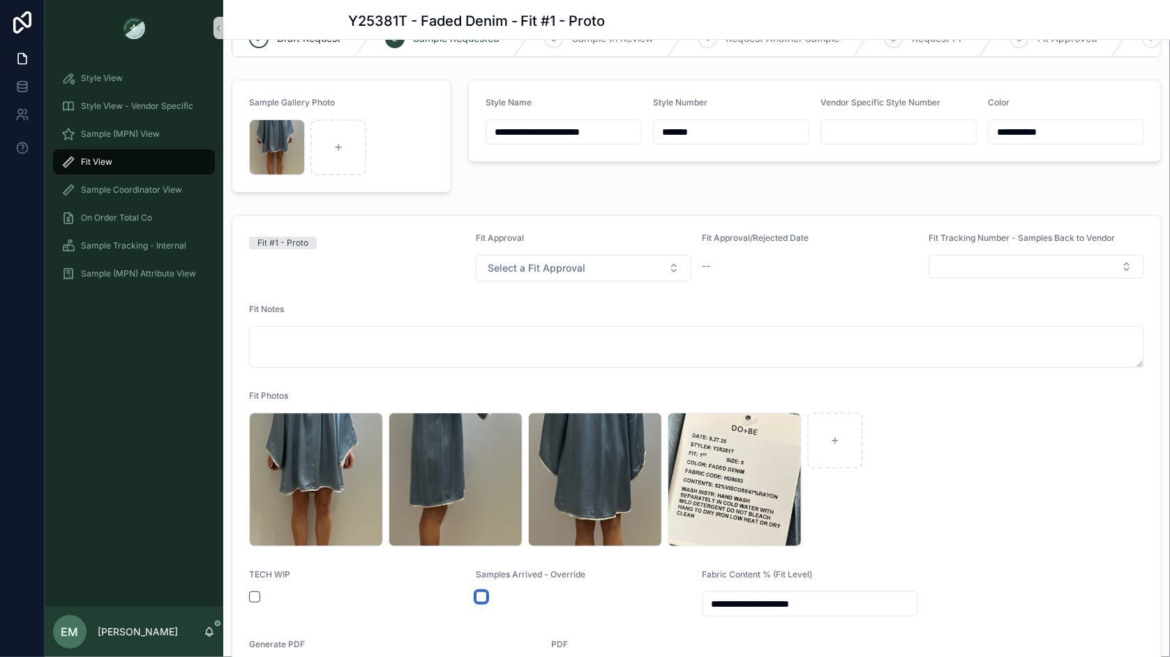
click at [480, 597] on button "scrollable content" at bounding box center [481, 596] width 11 height 11
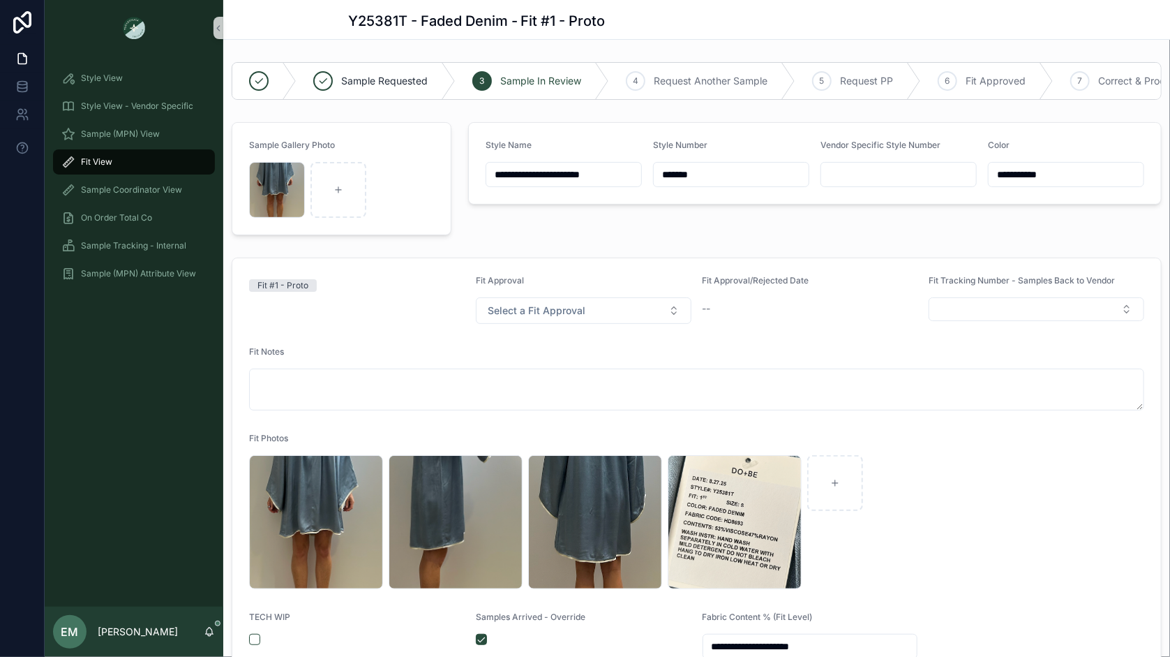
click at [456, 175] on div "Sample Gallery Photo Screenshot-2025-09-02-at-9.40.27-AM .png" at bounding box center [341, 179] width 237 height 124
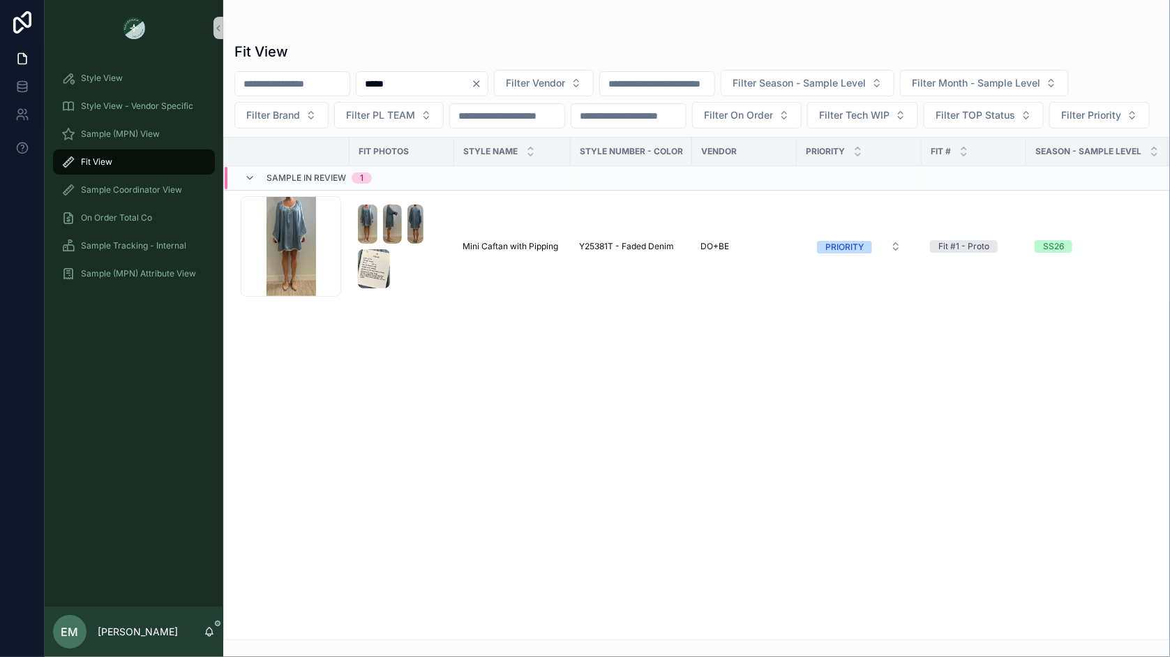
click at [482, 82] on icon "Clear" at bounding box center [476, 83] width 11 height 11
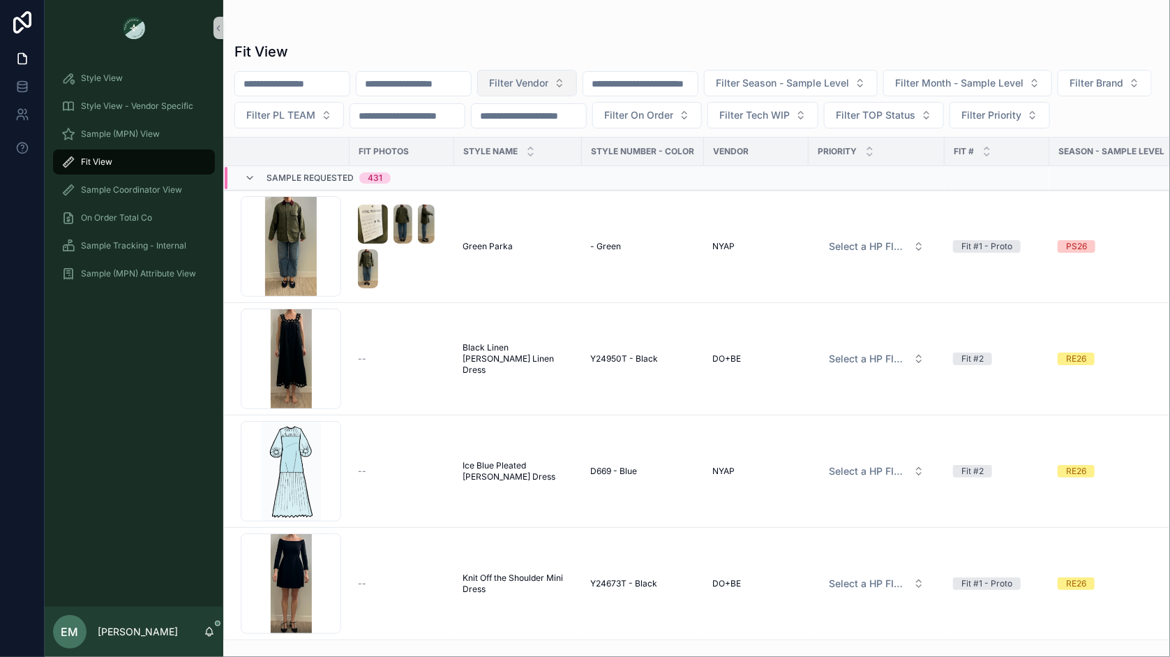
click at [549, 89] on span "Filter Vendor" at bounding box center [518, 83] width 59 height 14
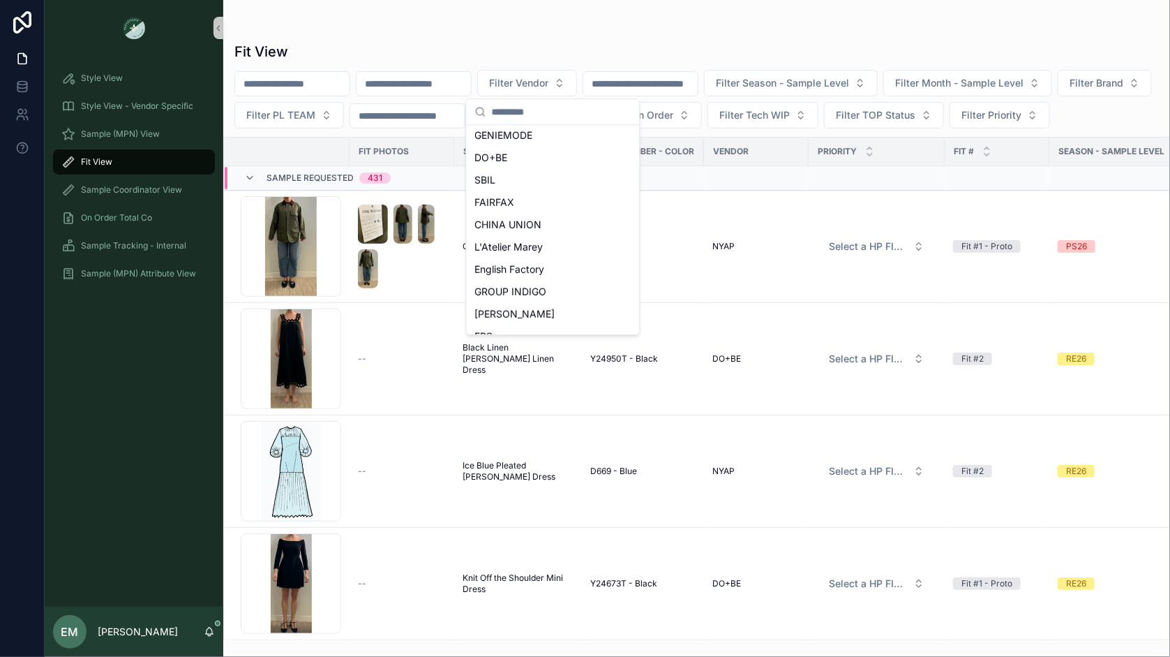
scroll to position [622, 0]
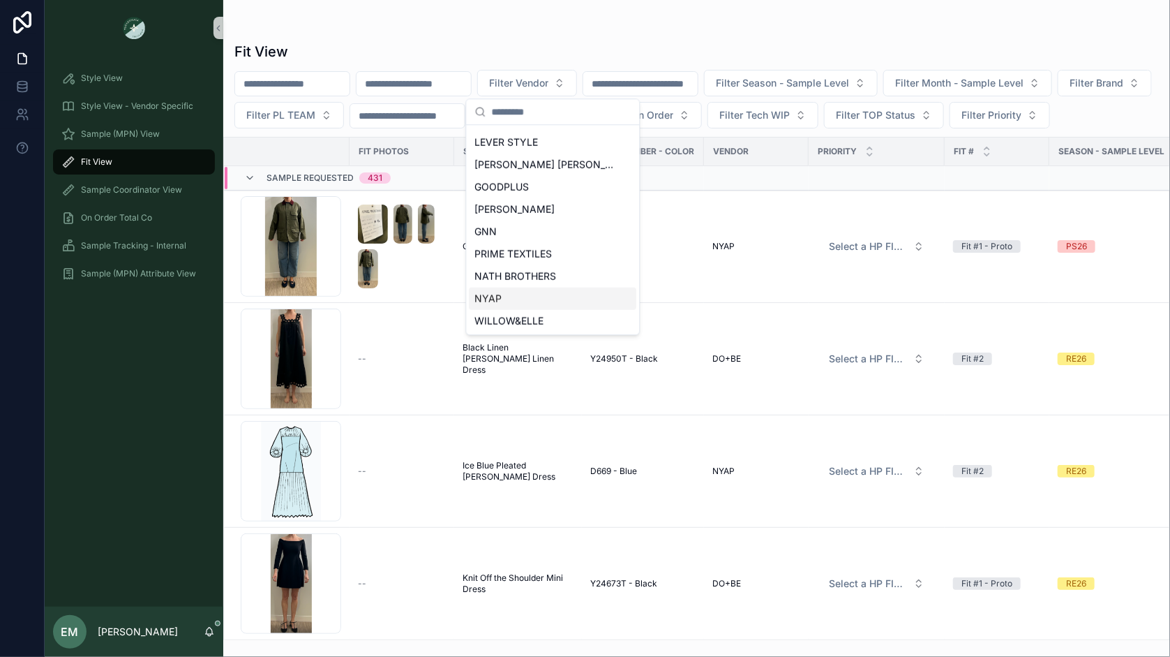
click at [521, 292] on div "NYAP" at bounding box center [553, 299] width 167 height 22
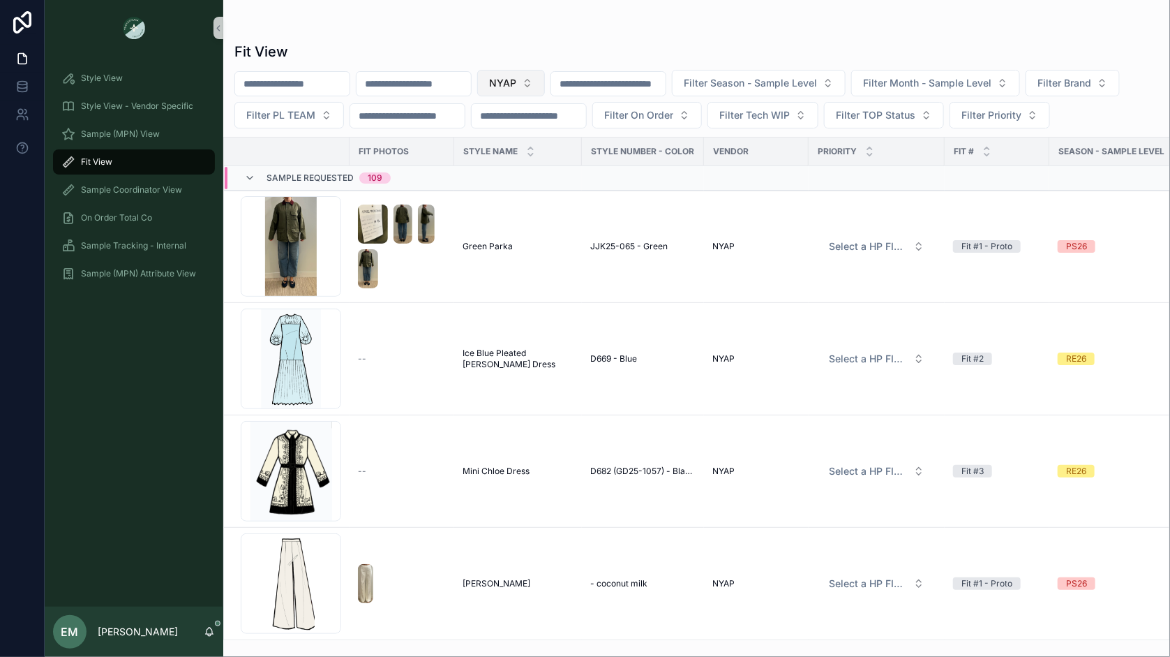
click at [516, 82] on span "NYAP" at bounding box center [502, 83] width 27 height 14
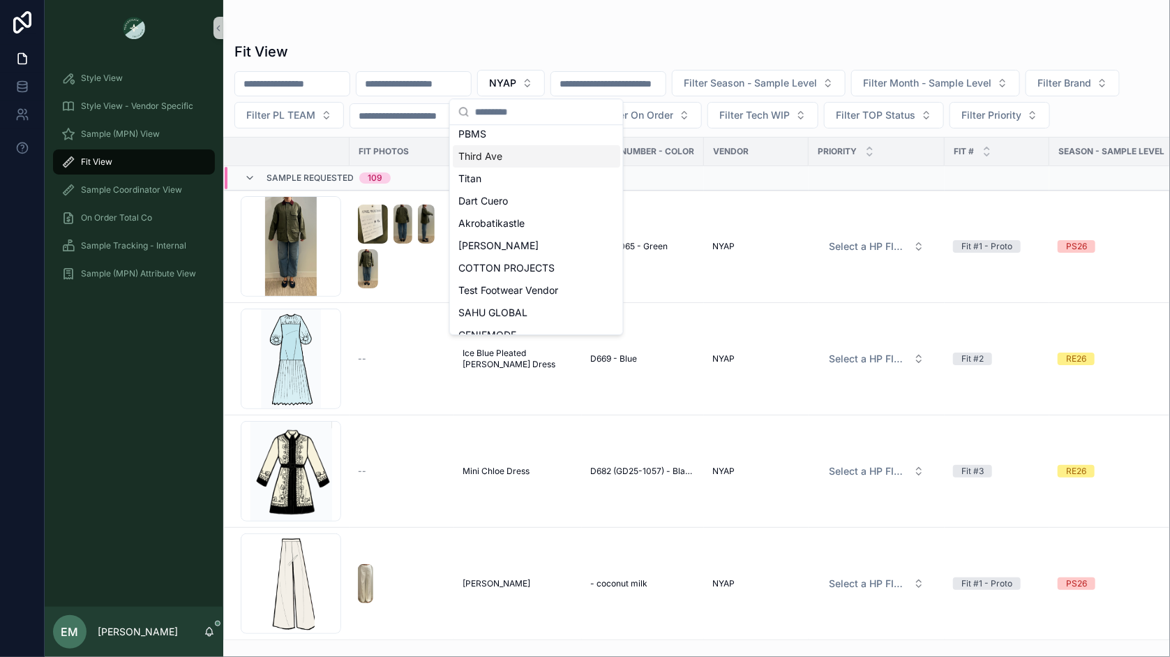
scroll to position [152, 0]
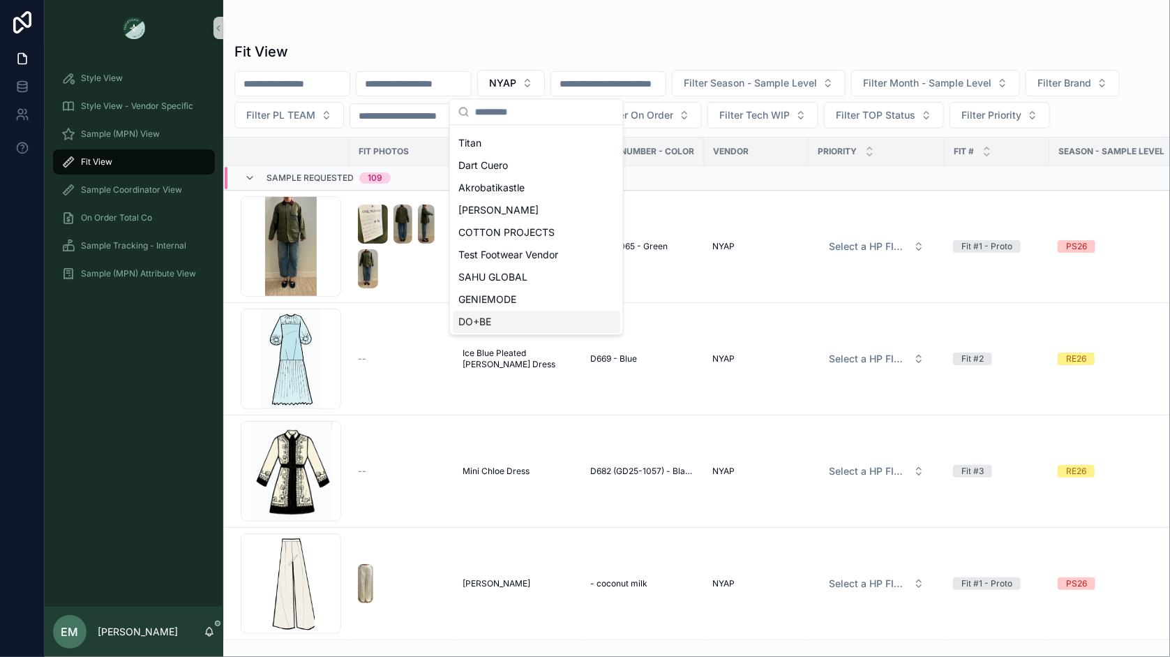
click at [517, 316] on div "DO+BE" at bounding box center [536, 322] width 167 height 22
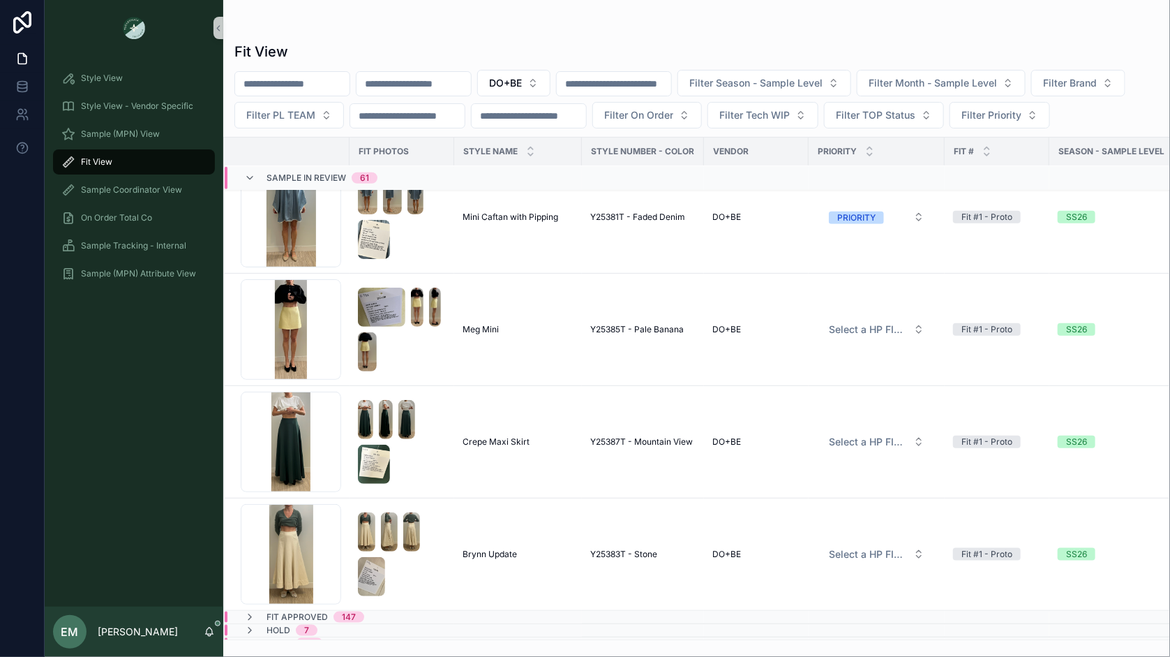
scroll to position [26345, 0]
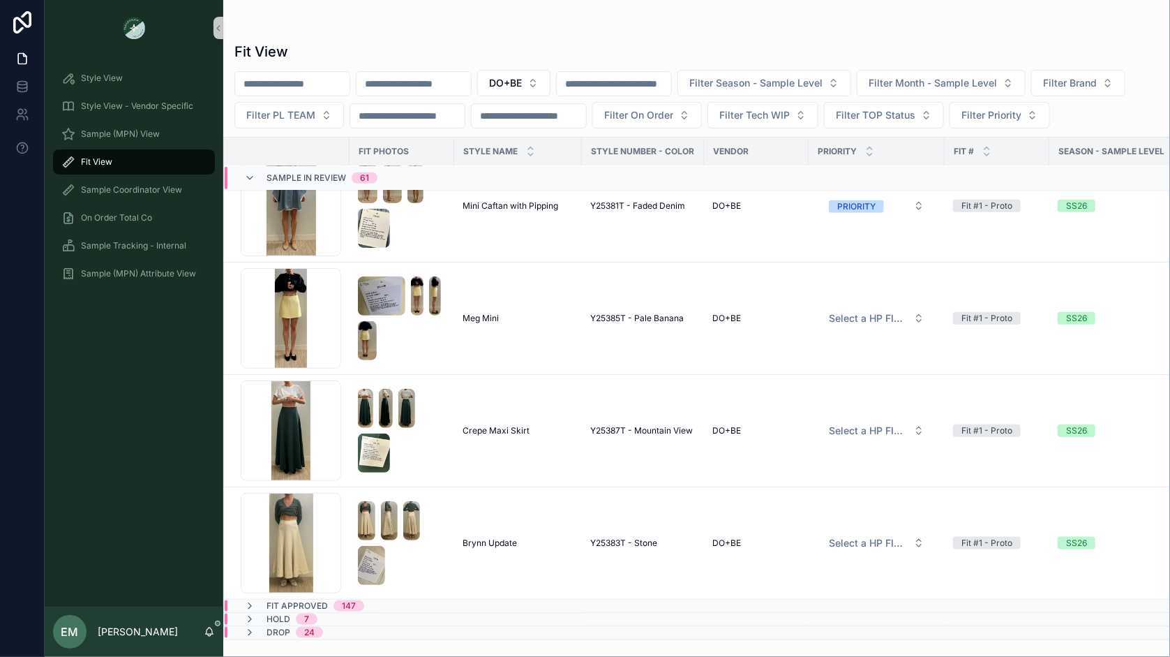
click at [323, 184] on span "Sample In Review" at bounding box center [307, 177] width 80 height 11
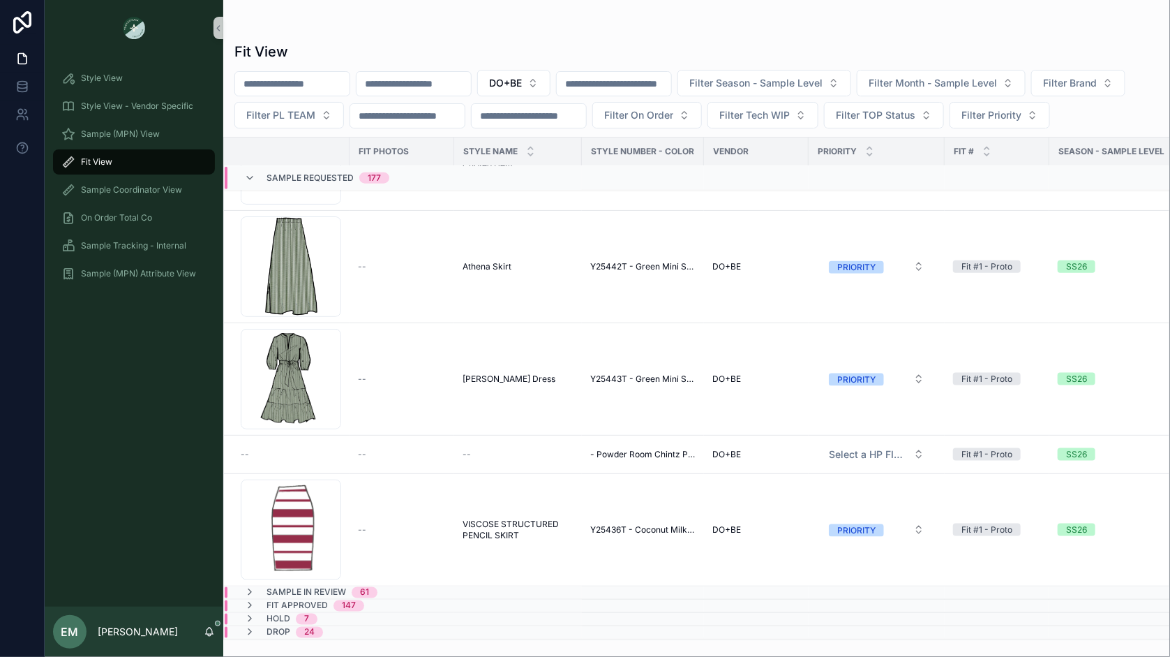
scroll to position [19484, 0]
click at [338, 184] on span "Sample Requested" at bounding box center [310, 177] width 87 height 11
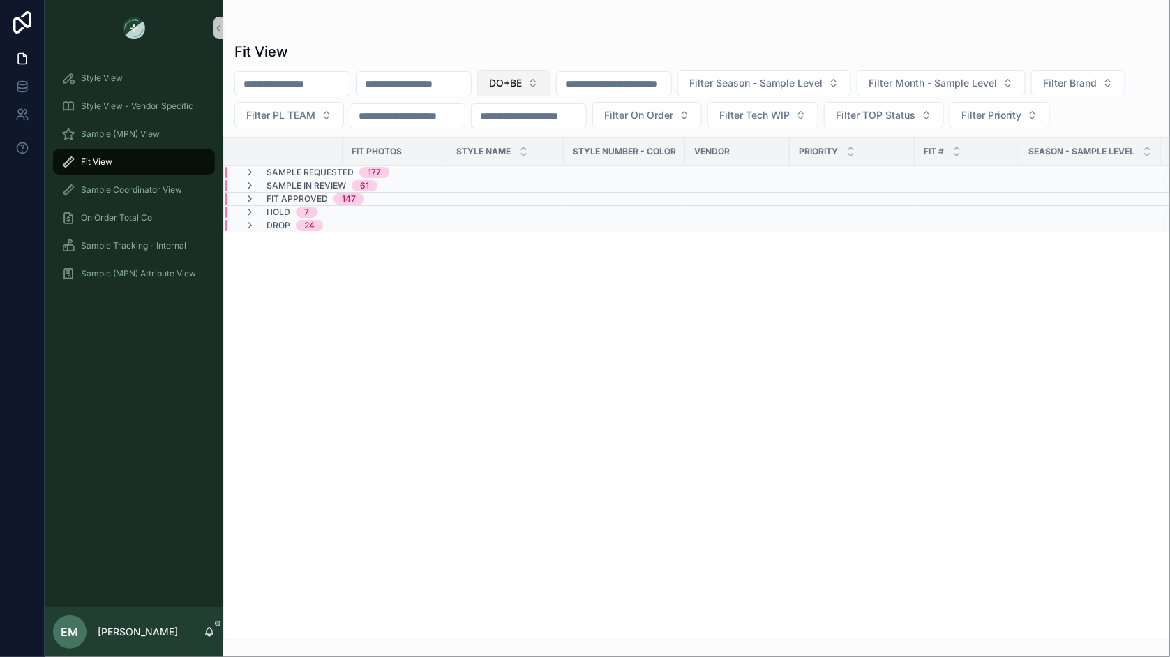
click at [539, 70] on button "DO+BE" at bounding box center [513, 83] width 73 height 27
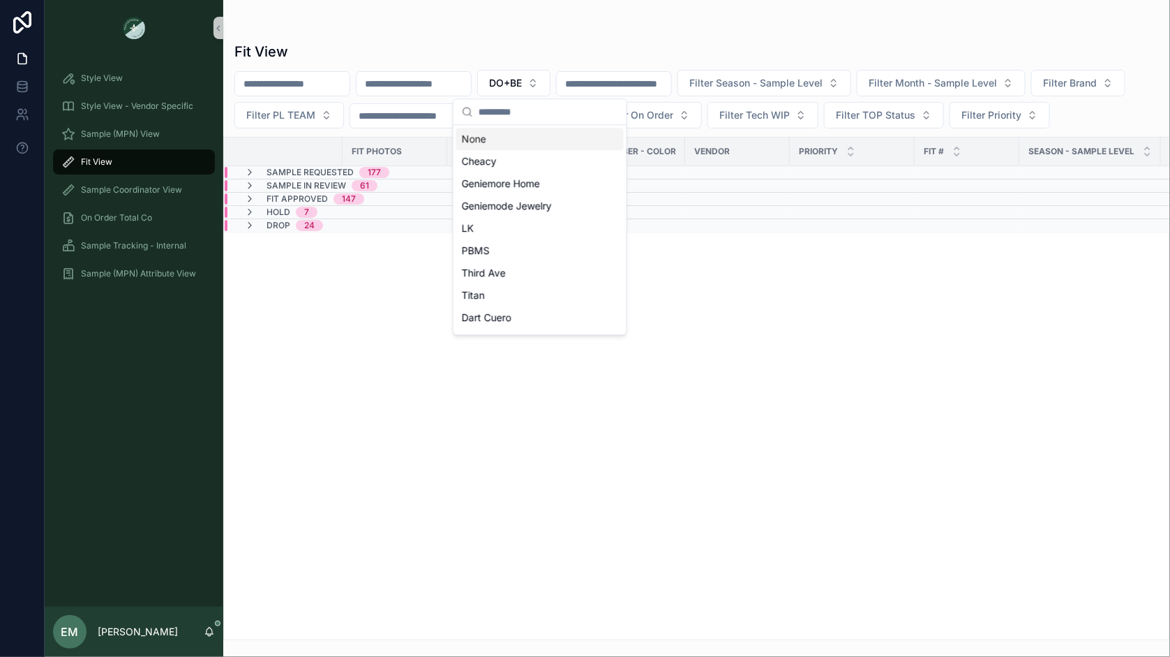
click at [518, 135] on div "None" at bounding box center [539, 139] width 167 height 22
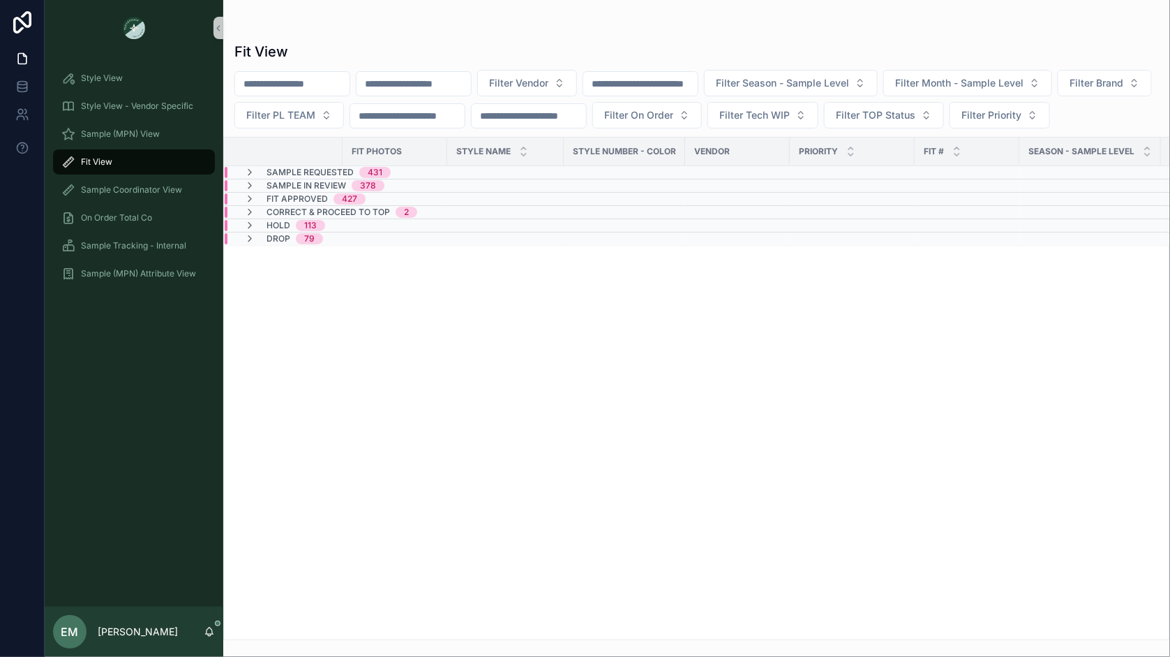
click at [550, 19] on div "Fit View Filter Vendor Filter Season - Sample Level Filter Month - Sample Level…" at bounding box center [696, 320] width 947 height 640
click at [300, 191] on span "Sample In Review" at bounding box center [307, 185] width 80 height 11
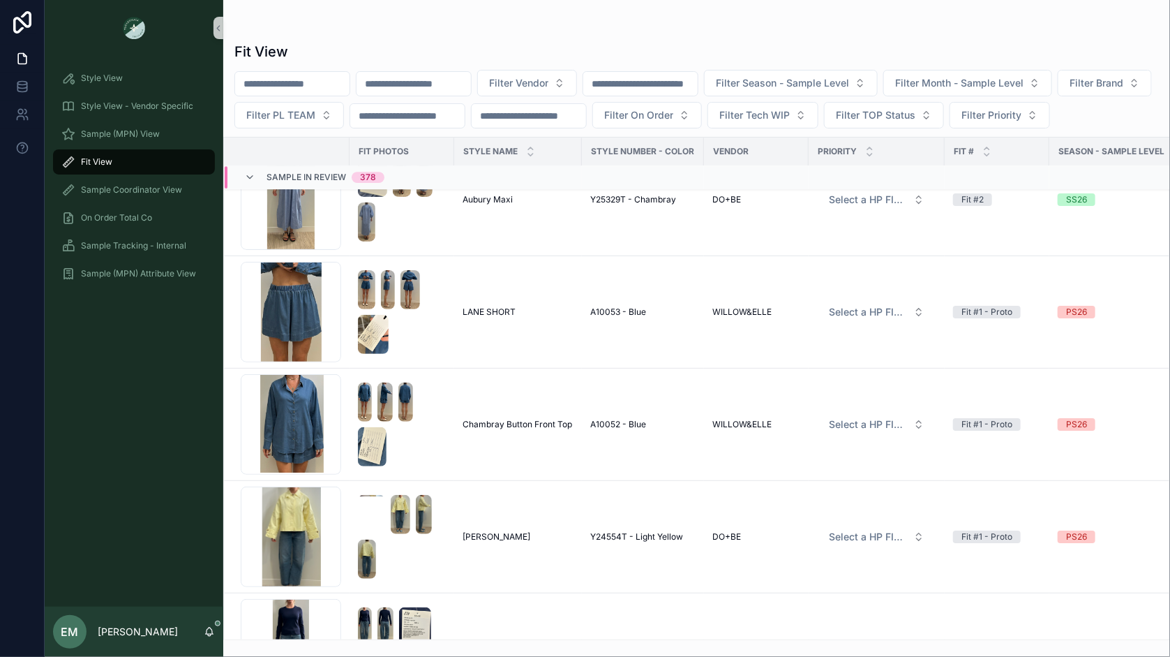
scroll to position [6727, 0]
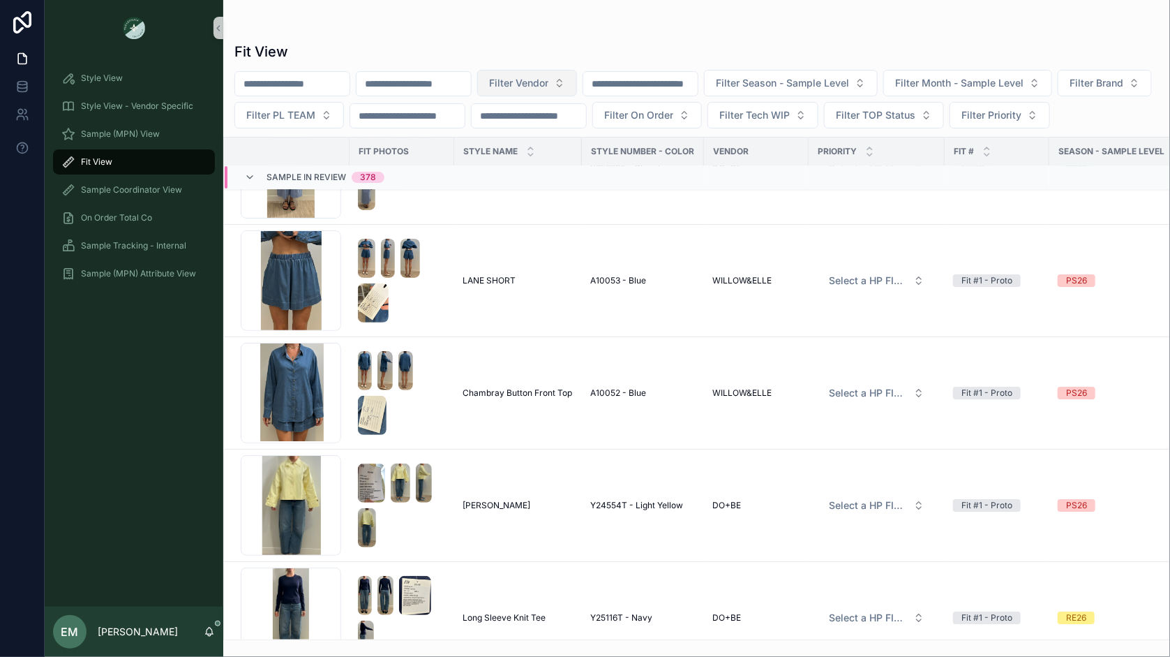
click at [549, 78] on span "Filter Vendor" at bounding box center [518, 83] width 59 height 14
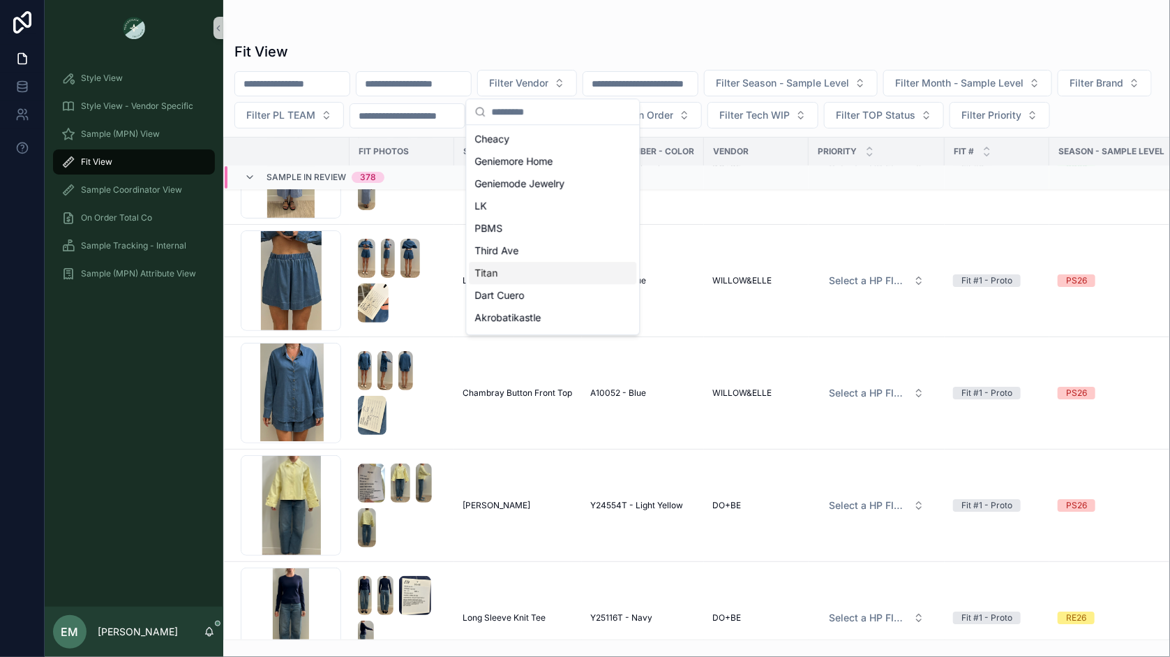
scroll to position [622, 0]
click at [526, 289] on div "NYAP" at bounding box center [553, 299] width 167 height 22
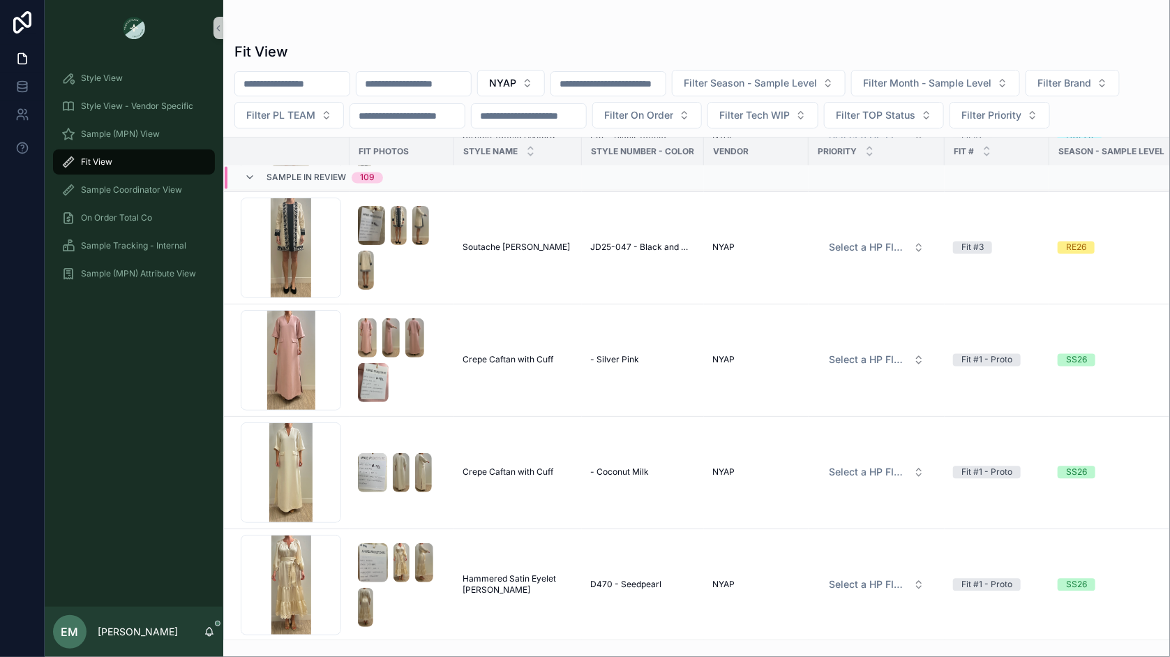
scroll to position [1151, 0]
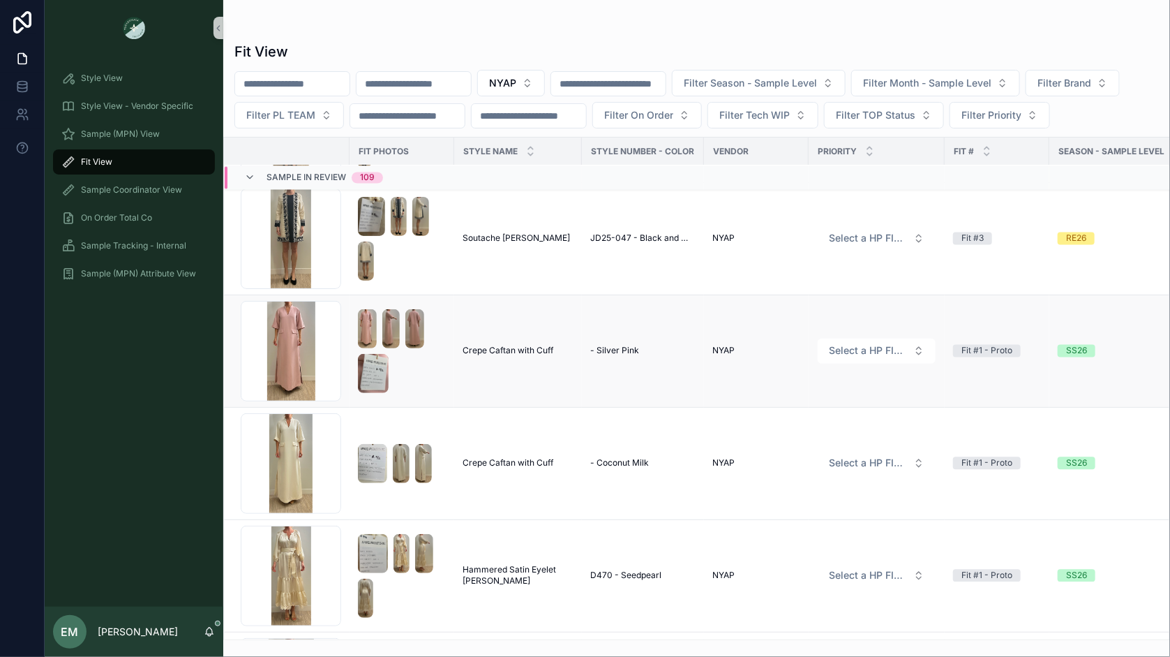
click at [607, 345] on span "- Silver Pink" at bounding box center [614, 350] width 49 height 11
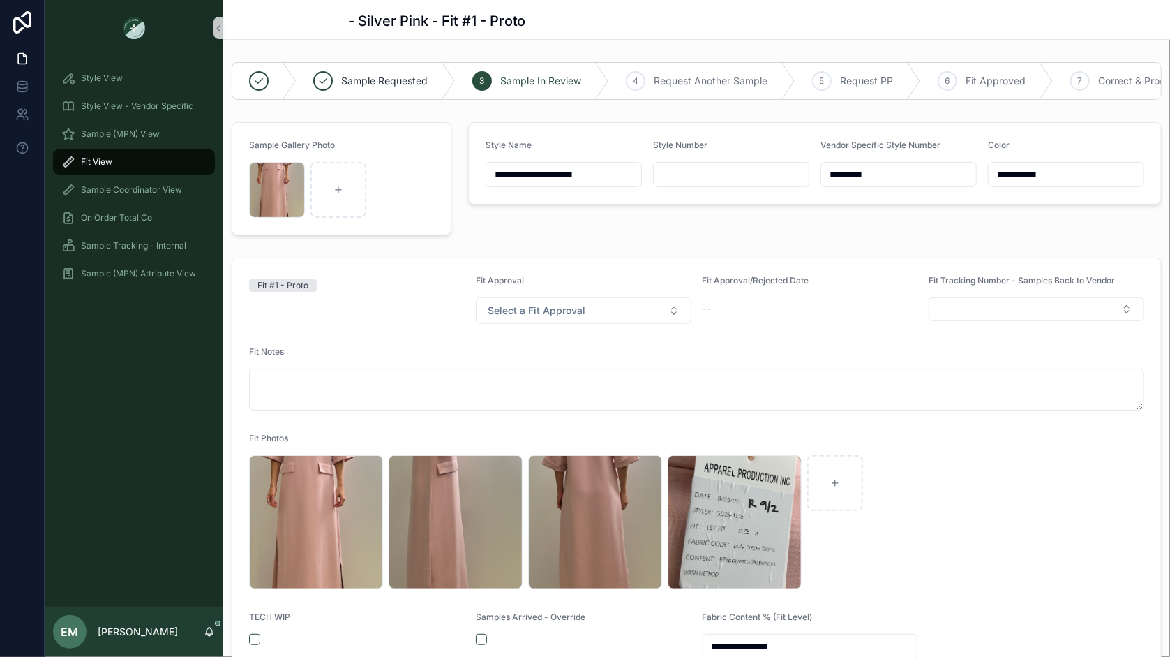
click at [682, 177] on input "scrollable content" at bounding box center [731, 175] width 155 height 20
type input "*********"
click at [730, 507] on div "Screenshot-2025-09-02-at-10.03.17-AM .png" at bounding box center [735, 522] width 134 height 134
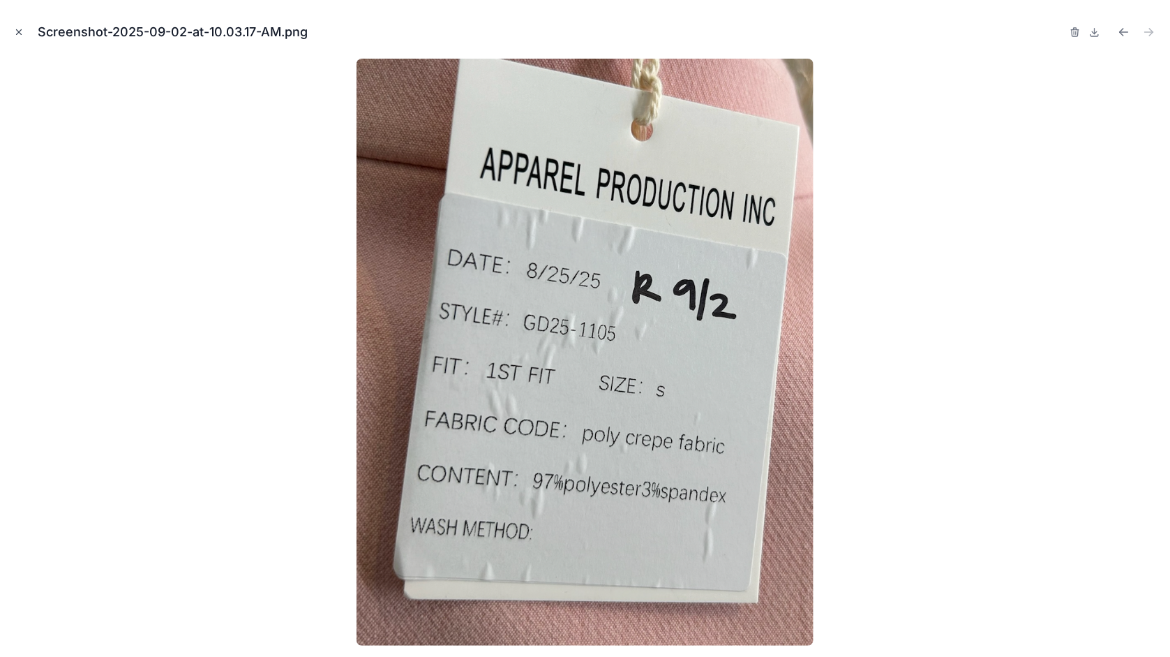
click at [17, 33] on icon "Close modal" at bounding box center [19, 32] width 10 height 10
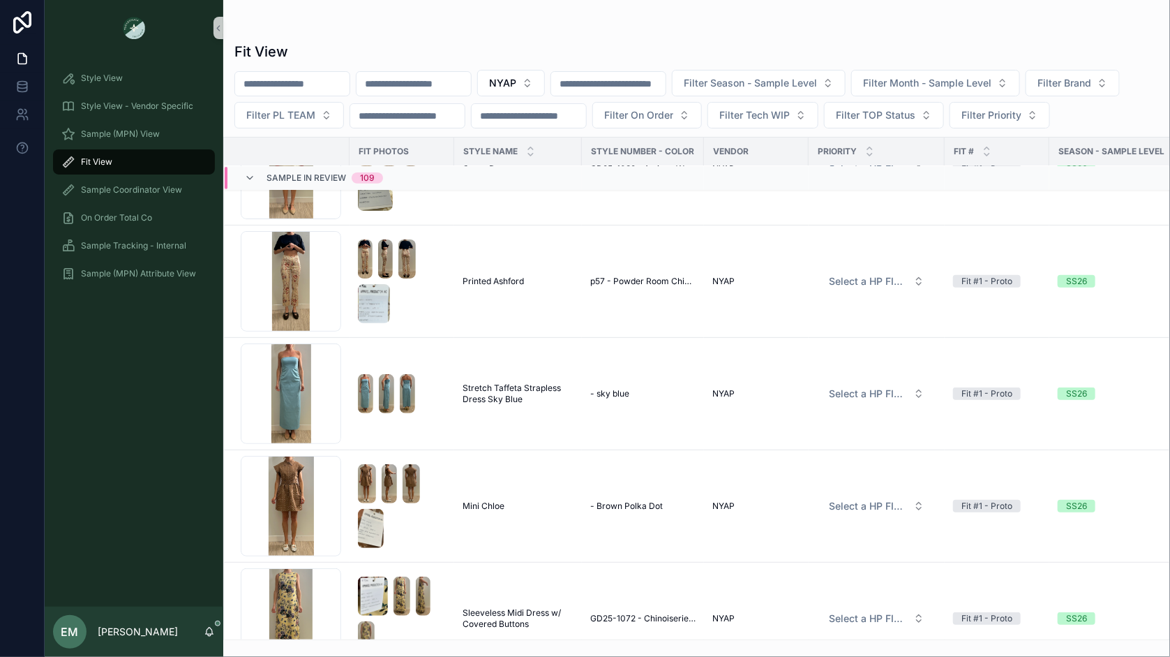
scroll to position [2651, 0]
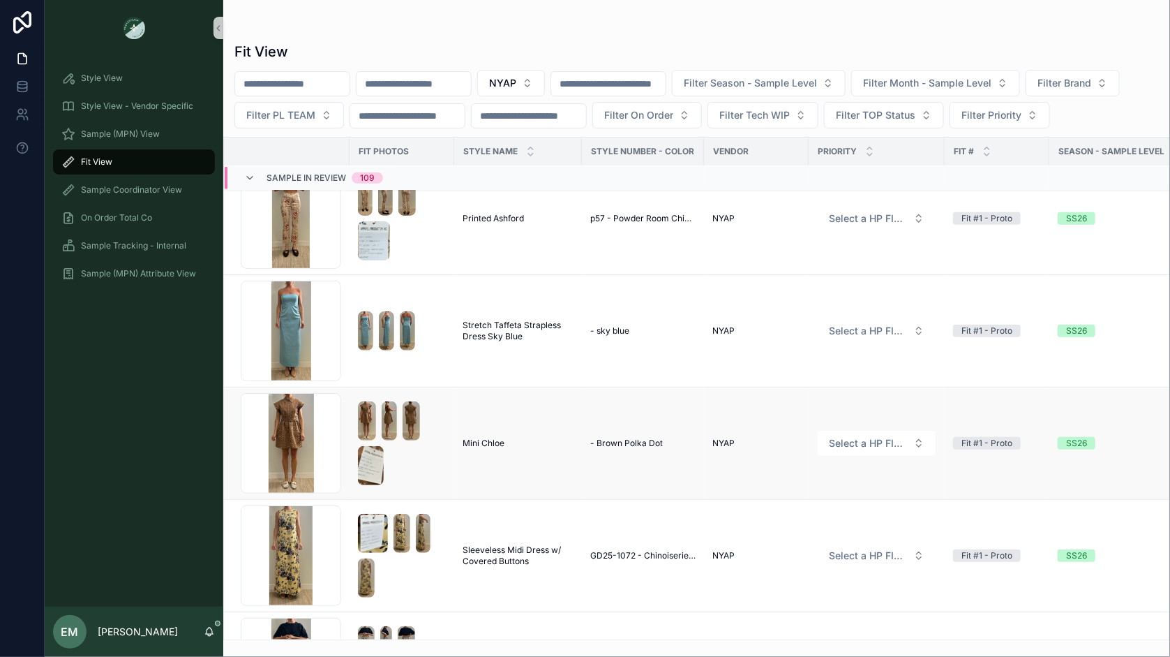
click at [629, 438] on span "- Brown Polka Dot" at bounding box center [626, 443] width 73 height 11
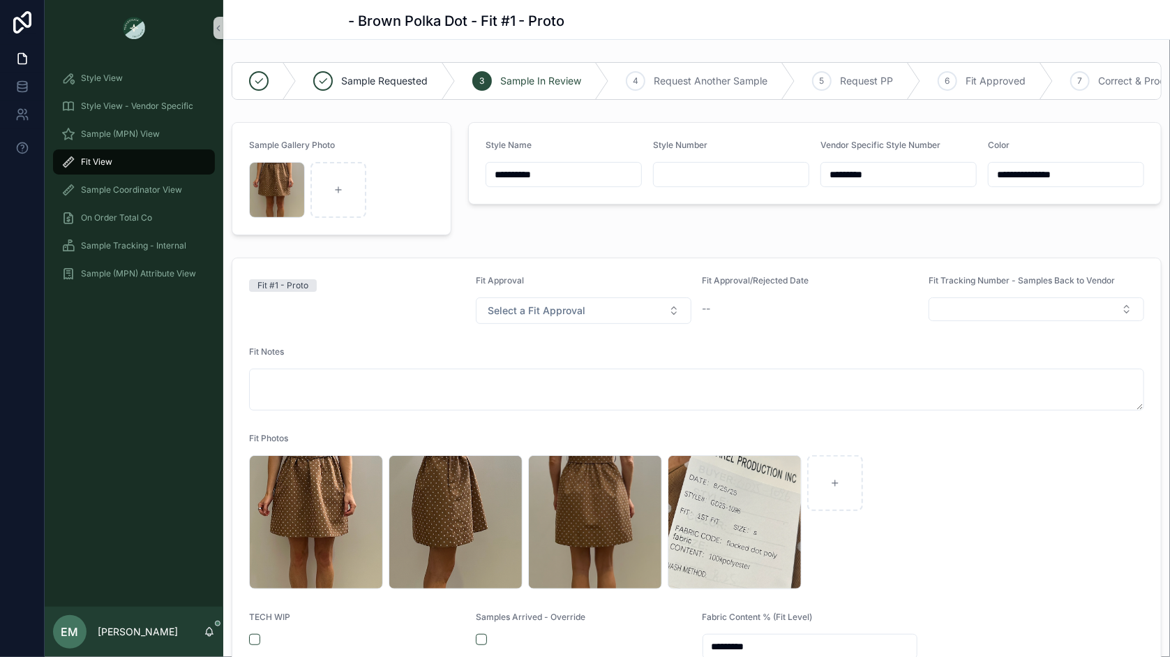
click at [682, 178] on input "scrollable content" at bounding box center [731, 175] width 155 height 20
type input "*********"
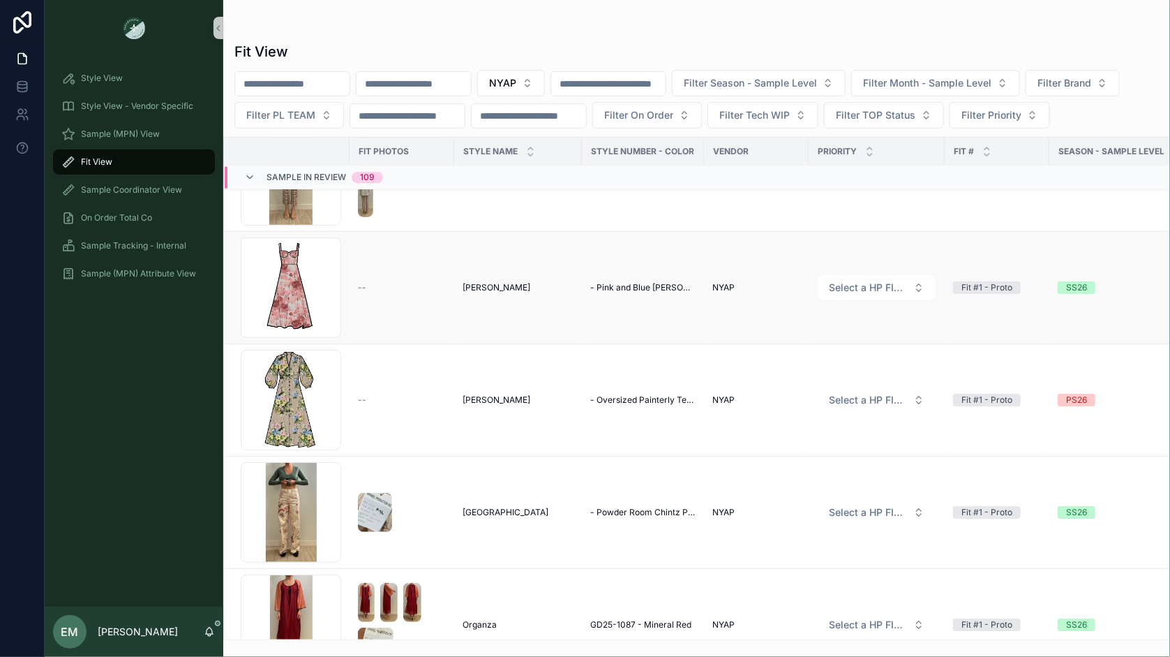
scroll to position [1967, 0]
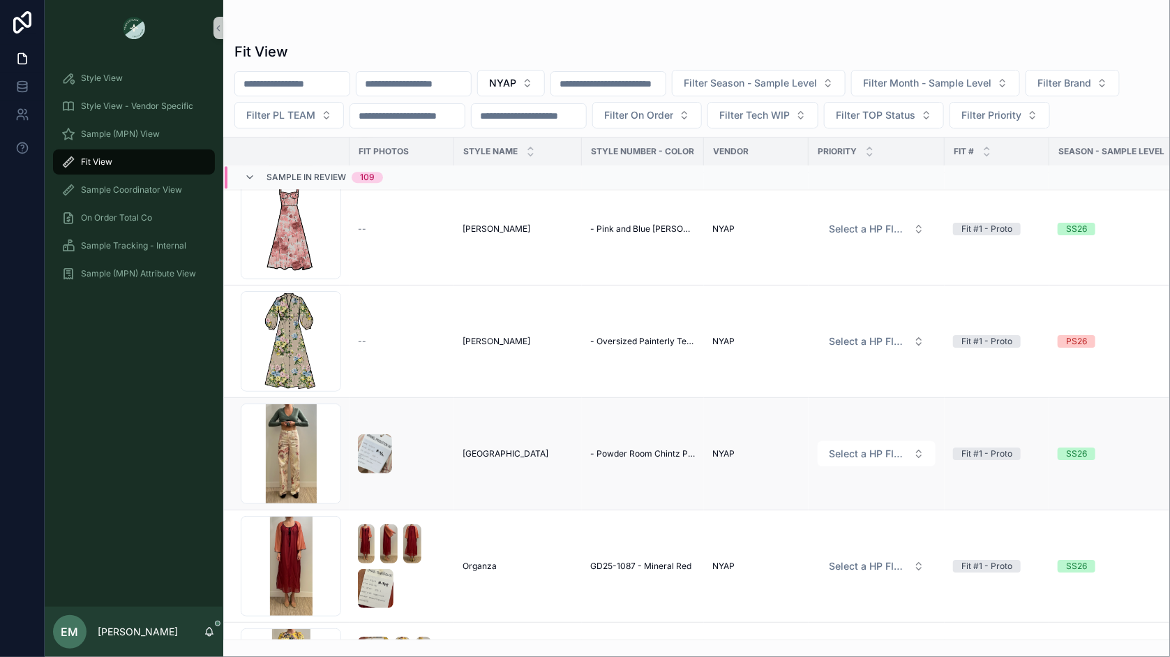
click at [631, 448] on span "- Powder Room Chintz Print" at bounding box center [642, 453] width 105 height 11
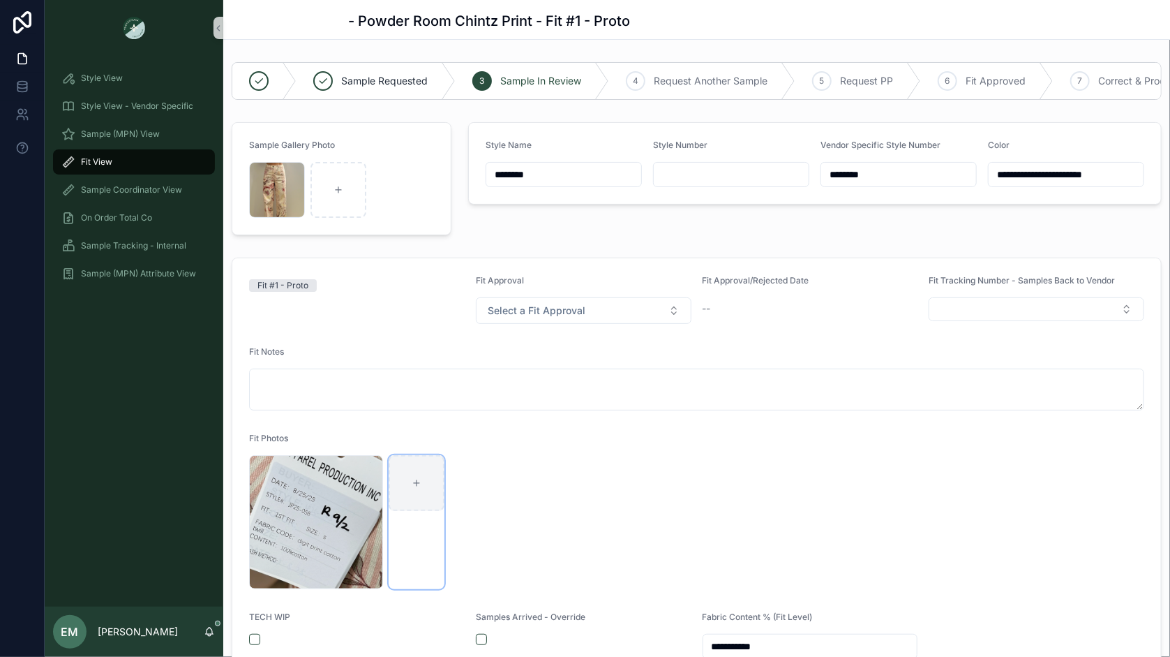
click at [443, 478] on div "scrollable content" at bounding box center [417, 483] width 56 height 56
type input "**********"
click at [704, 173] on input "scrollable content" at bounding box center [731, 175] width 155 height 20
type input "********"
click at [627, 252] on div "**********" at bounding box center [696, 550] width 947 height 597
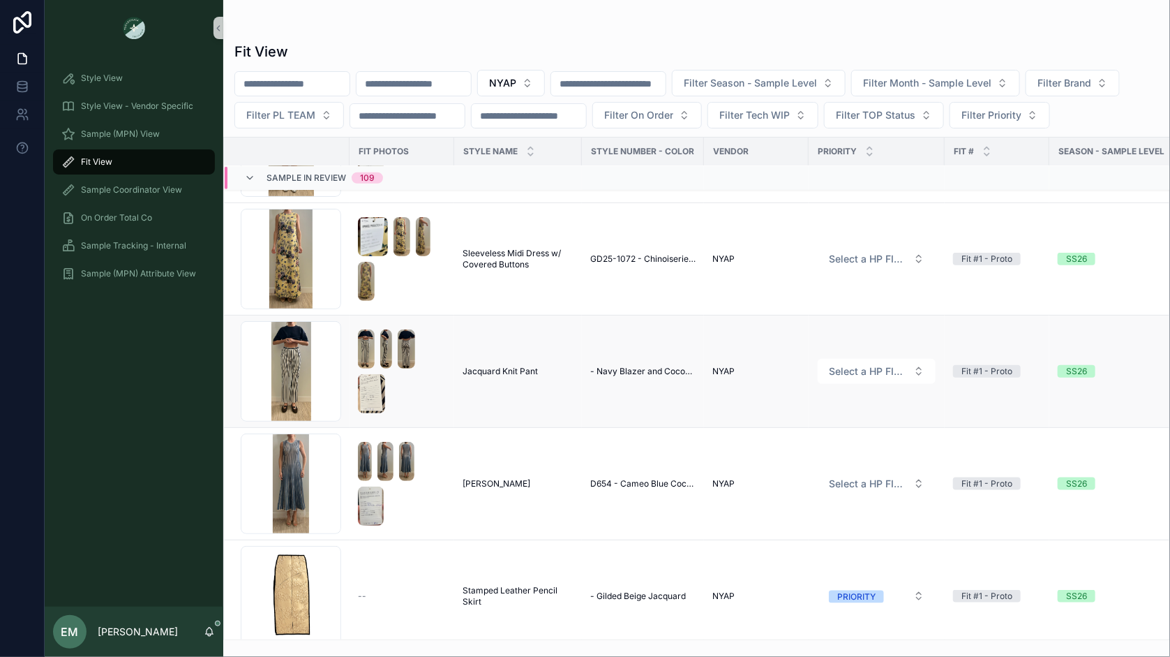
scroll to position [2953, 0]
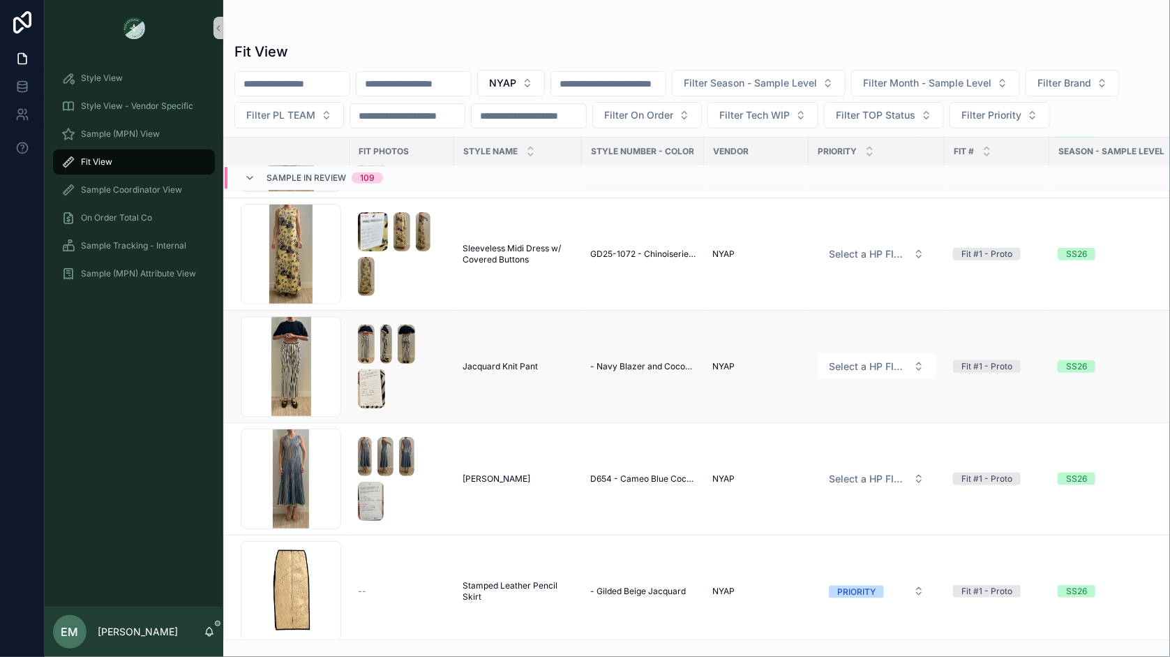
click at [616, 361] on span "- Navy Blazer and Coconut Milk Stripe" at bounding box center [642, 366] width 105 height 11
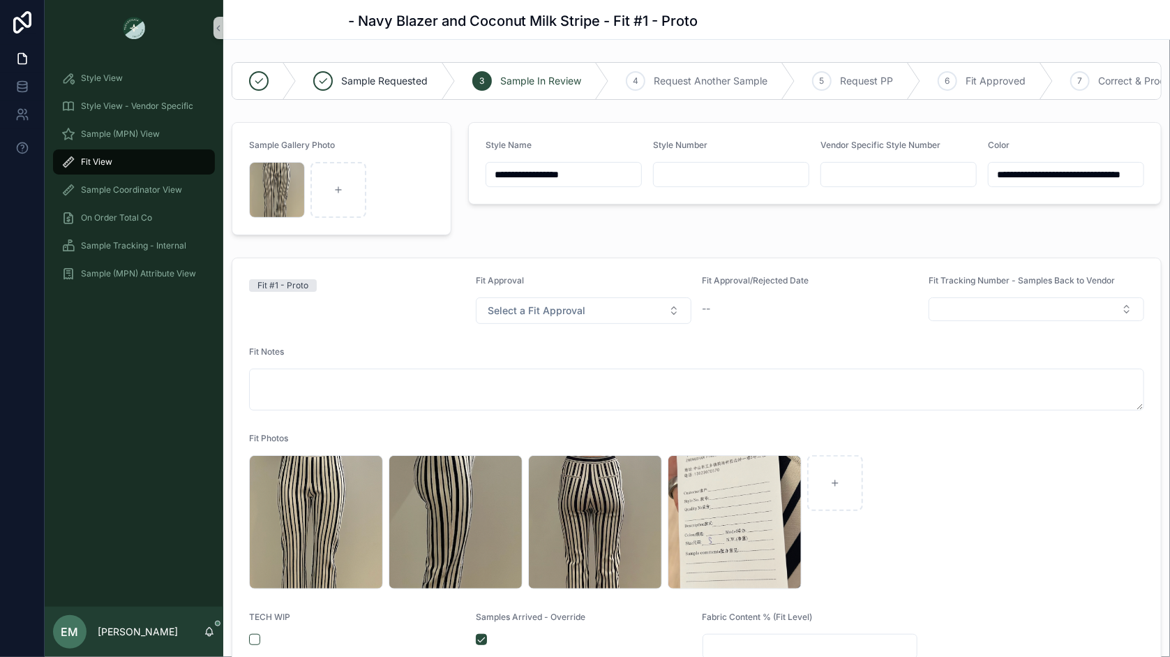
click at [680, 174] on input "scrollable content" at bounding box center [731, 175] width 155 height 20
click at [718, 502] on div "Screenshot-2025-08-26-at-3.31.44-PM .png" at bounding box center [735, 522] width 134 height 134
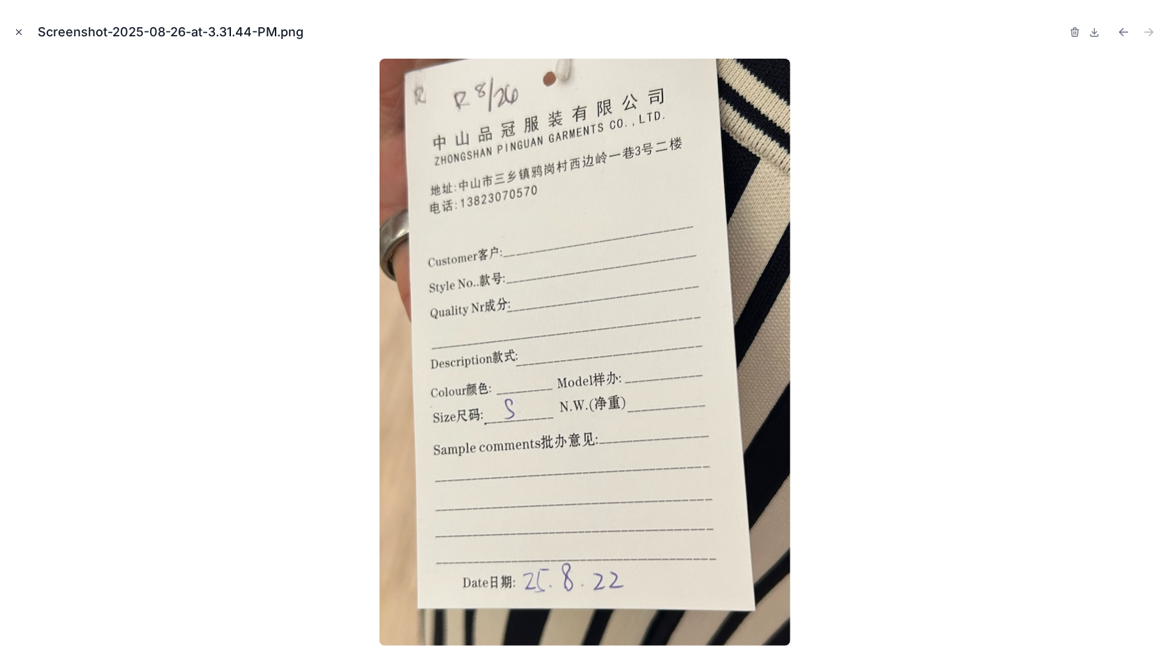
click at [20, 33] on icon "Close modal" at bounding box center [19, 32] width 5 height 5
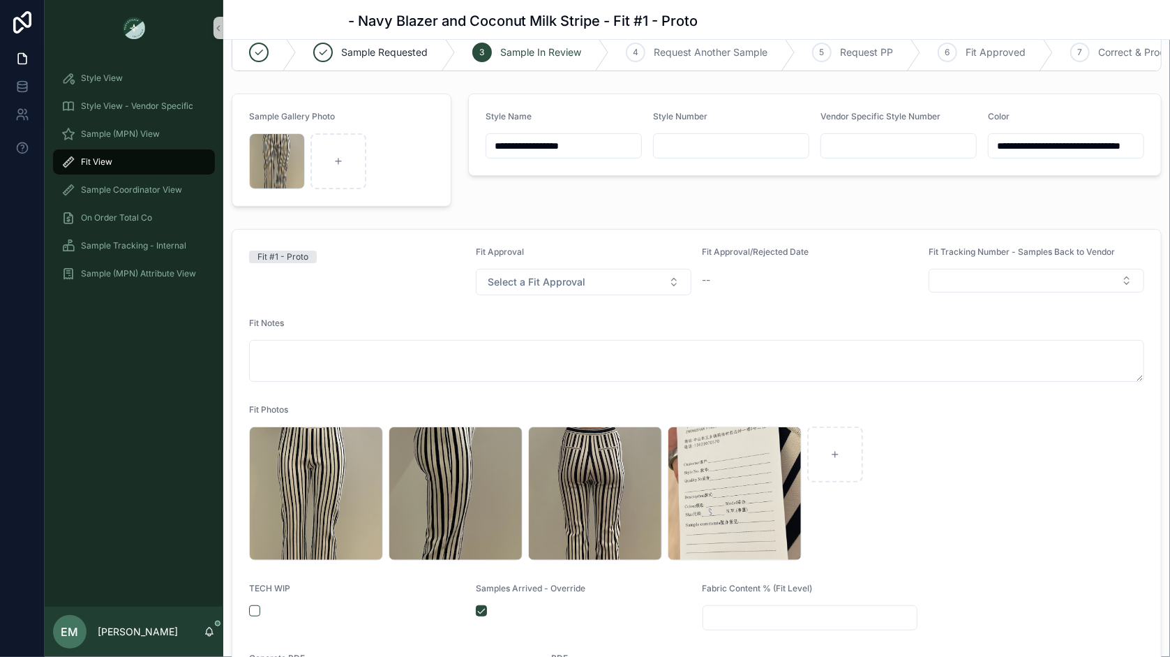
scroll to position [30, 0]
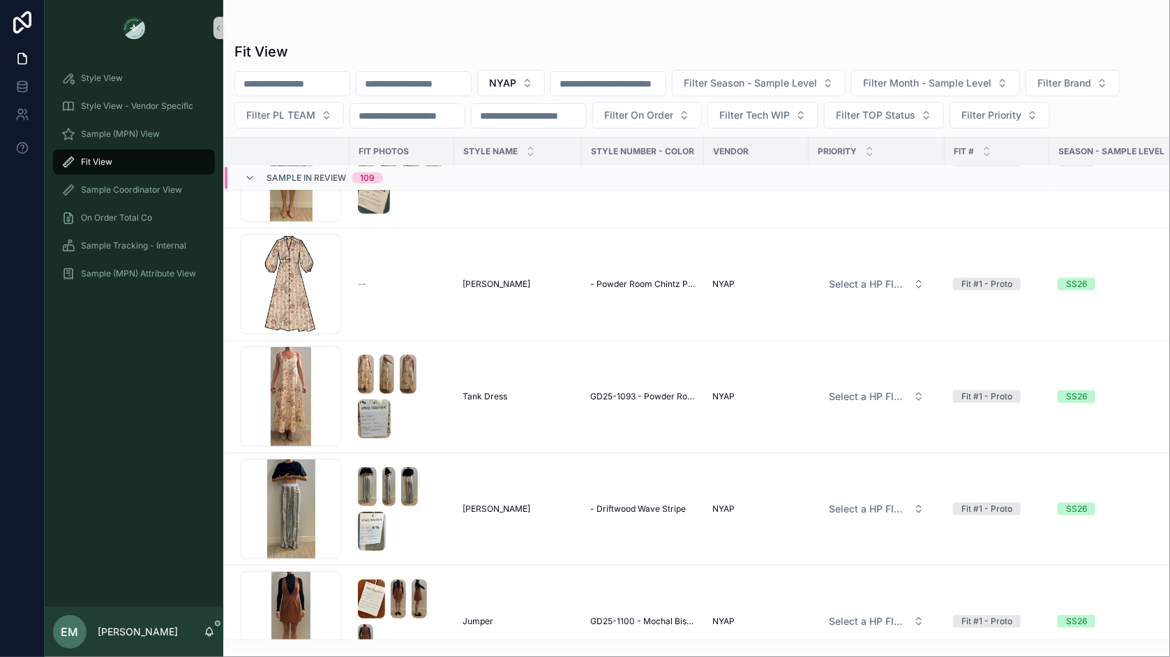
scroll to position [5123, 0]
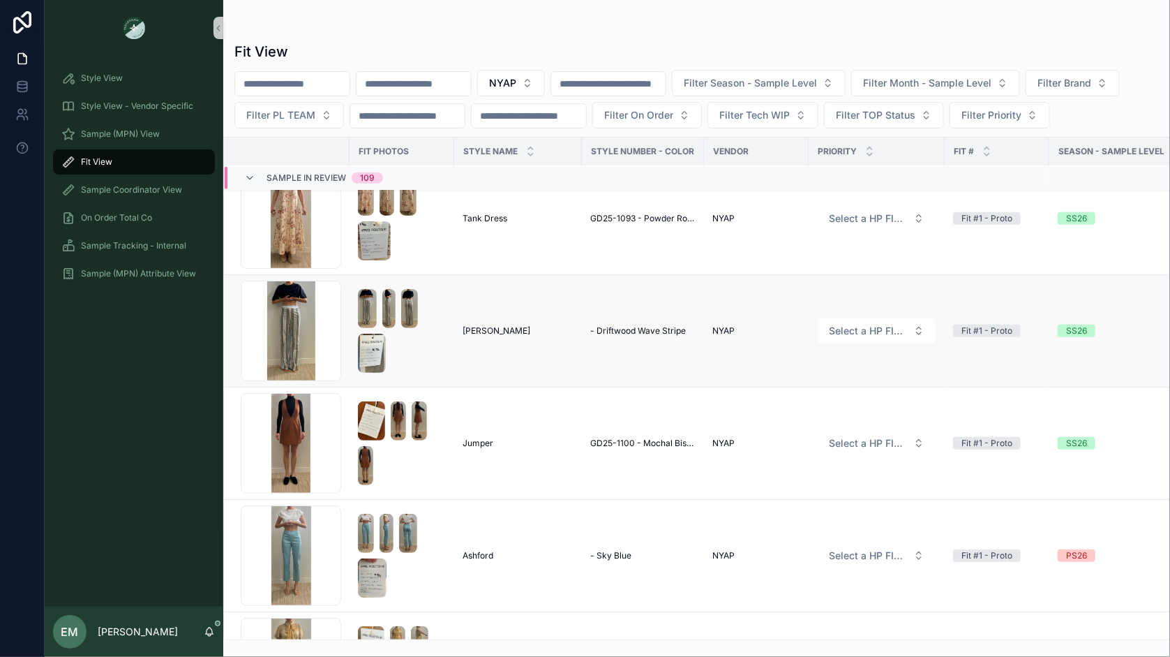
click at [621, 319] on td "- Driftwood Wave Stripe" at bounding box center [643, 331] width 122 height 112
click at [621, 329] on span "- Driftwood Wave Stripe" at bounding box center [638, 330] width 96 height 11
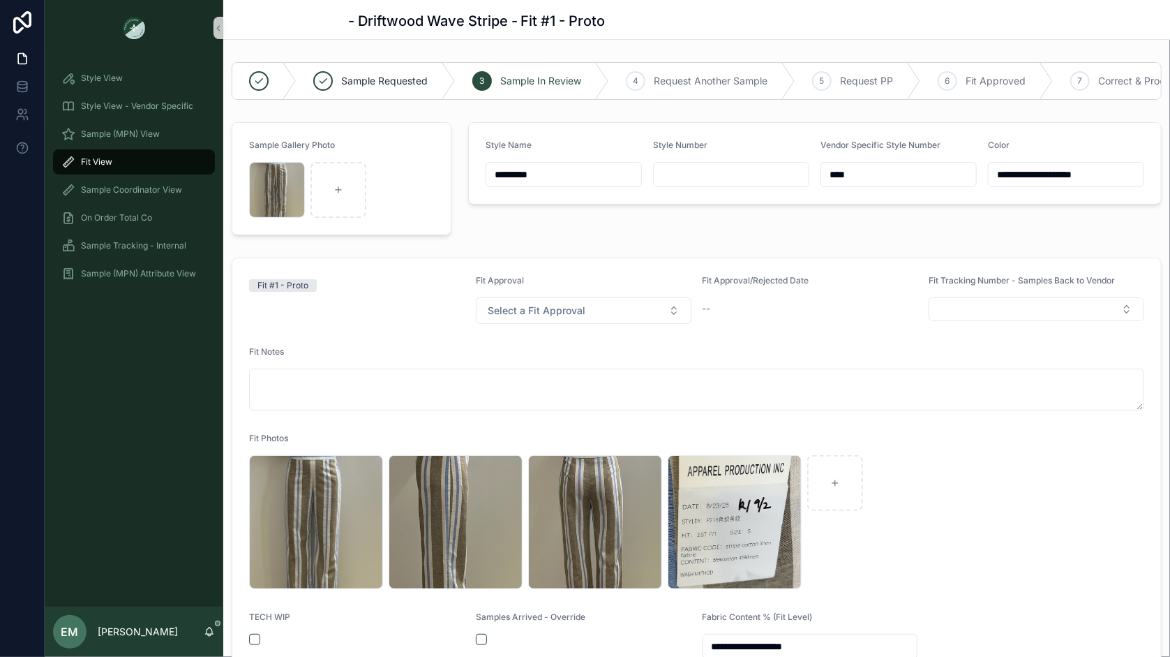
click at [699, 175] on input "scrollable content" at bounding box center [731, 175] width 155 height 20
type input "****"
click at [612, 213] on div "**********" at bounding box center [815, 179] width 710 height 124
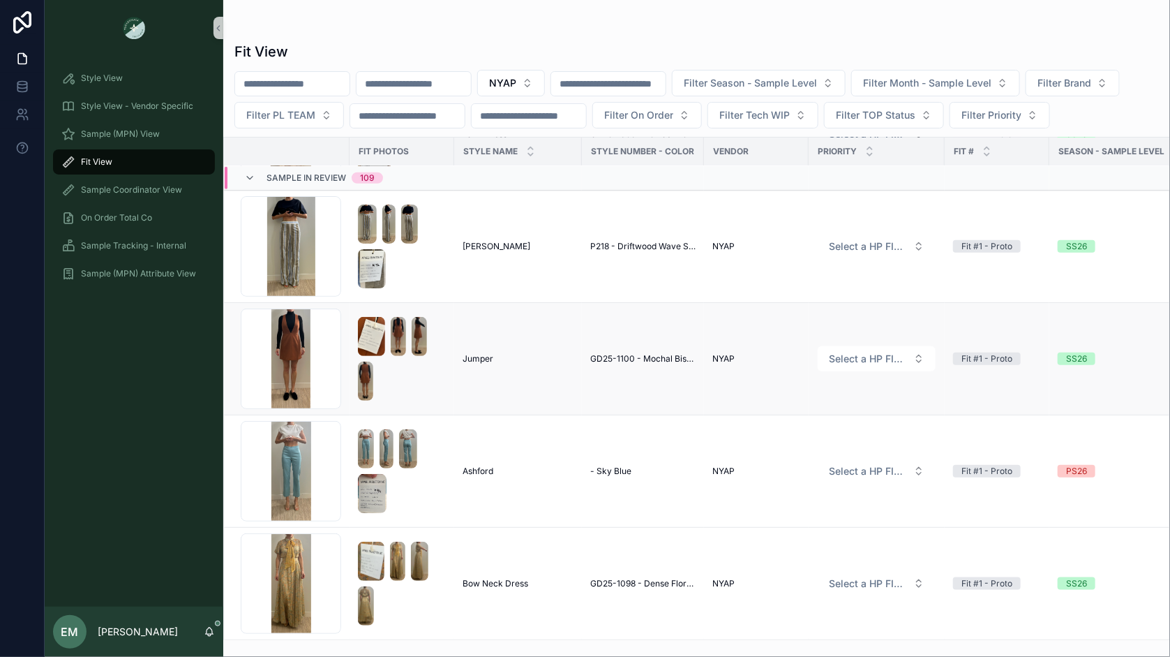
scroll to position [5306, 0]
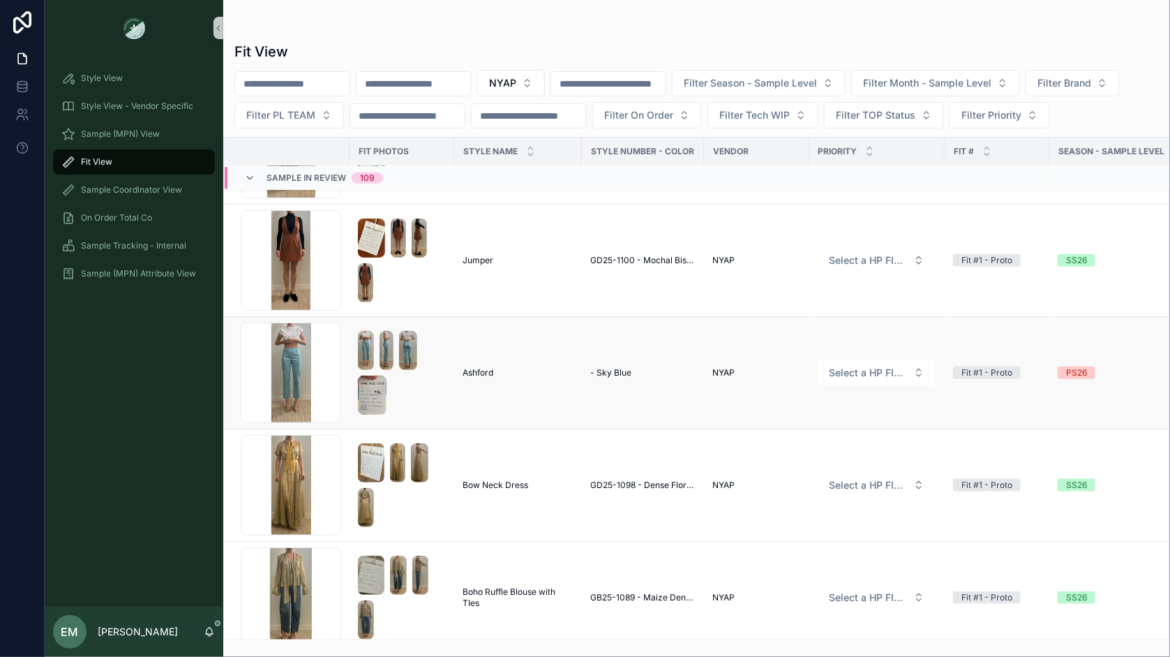
click at [615, 368] on span "- Sky Blue" at bounding box center [610, 372] width 41 height 11
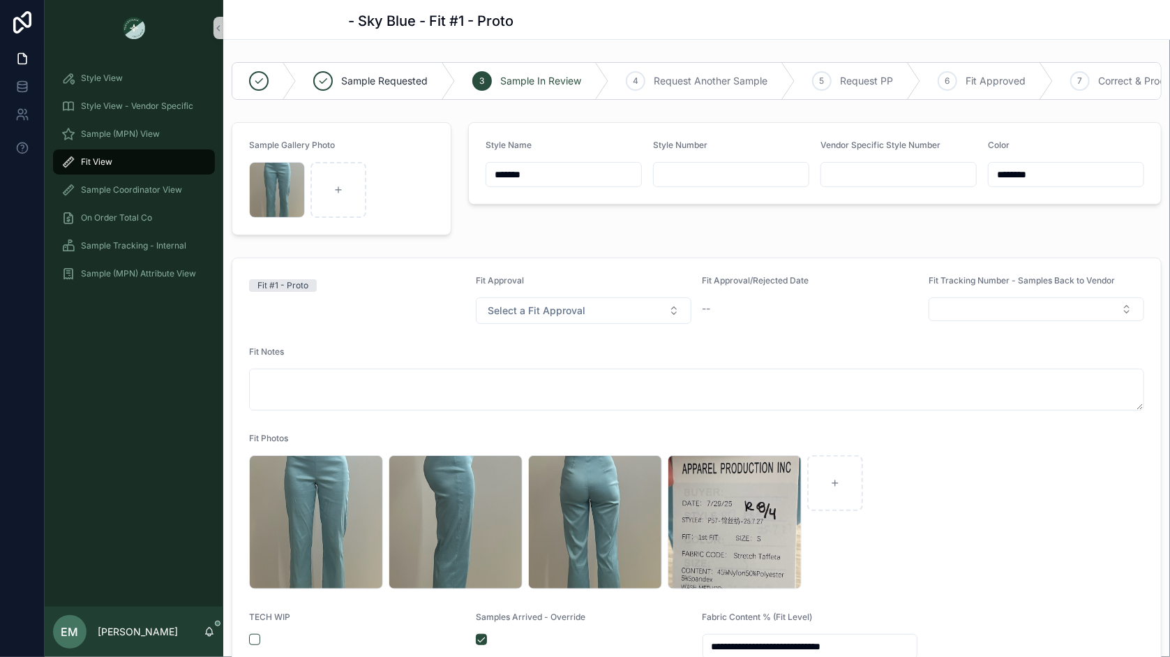
click at [706, 172] on input "scrollable content" at bounding box center [731, 175] width 155 height 20
type input "***"
click at [641, 221] on div "Style Name ******* Style Number *** Vendor Specific Style Number Color ********" at bounding box center [815, 179] width 710 height 124
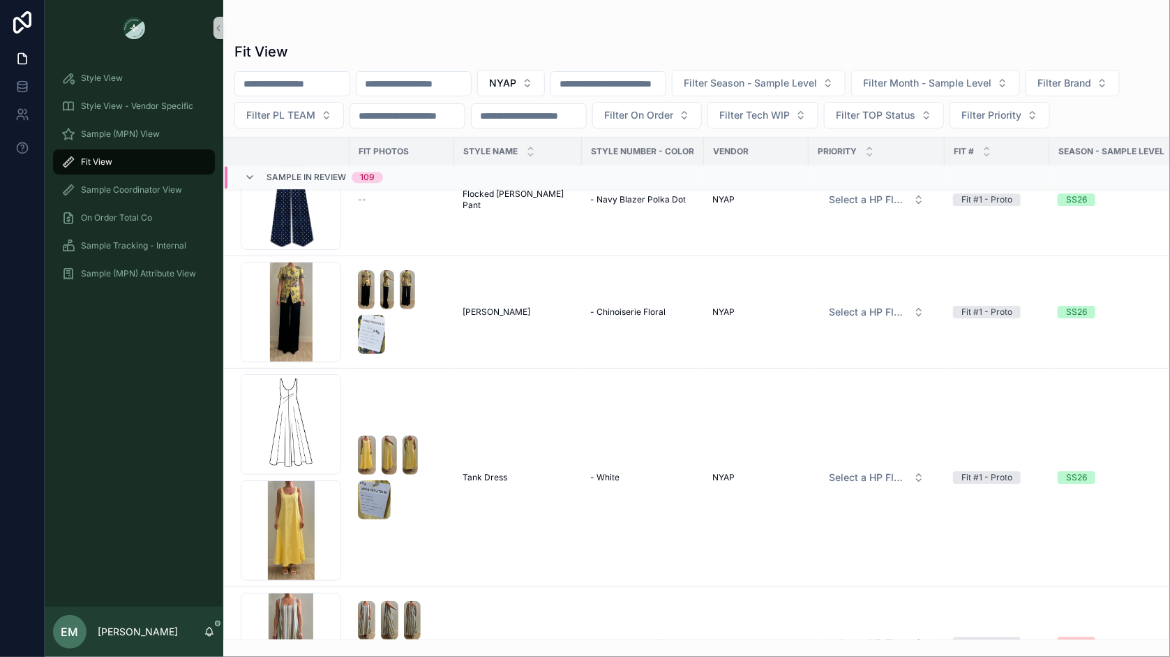
scroll to position [6610, 0]
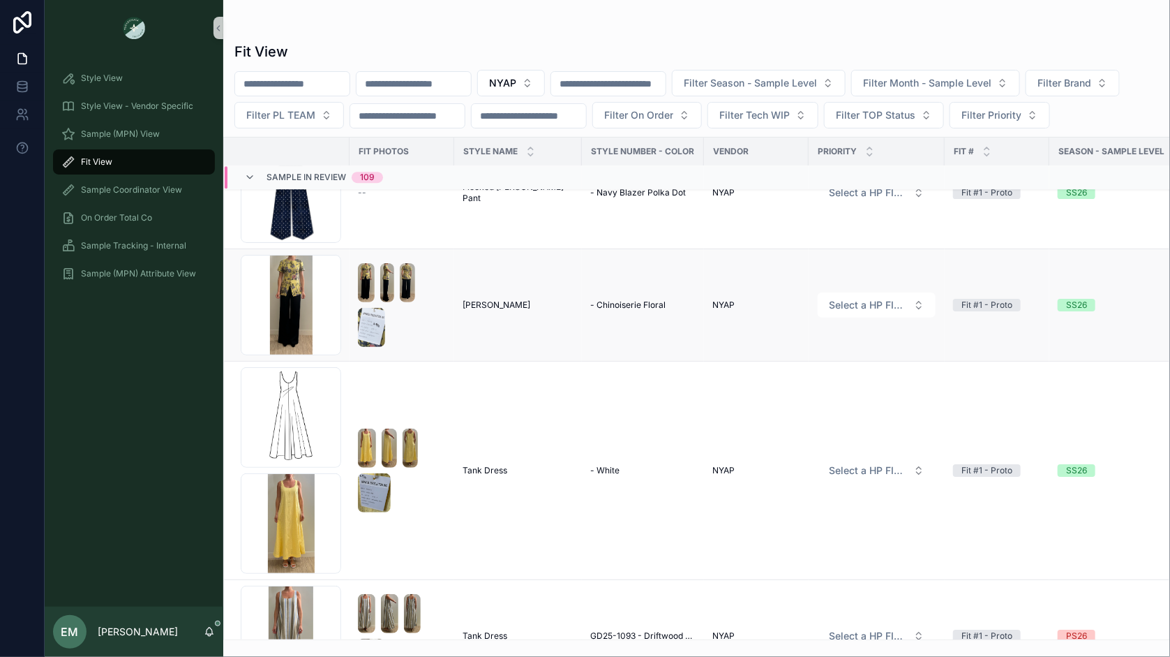
click at [621, 299] on span "- Chinoiserie Floral" at bounding box center [627, 304] width 75 height 11
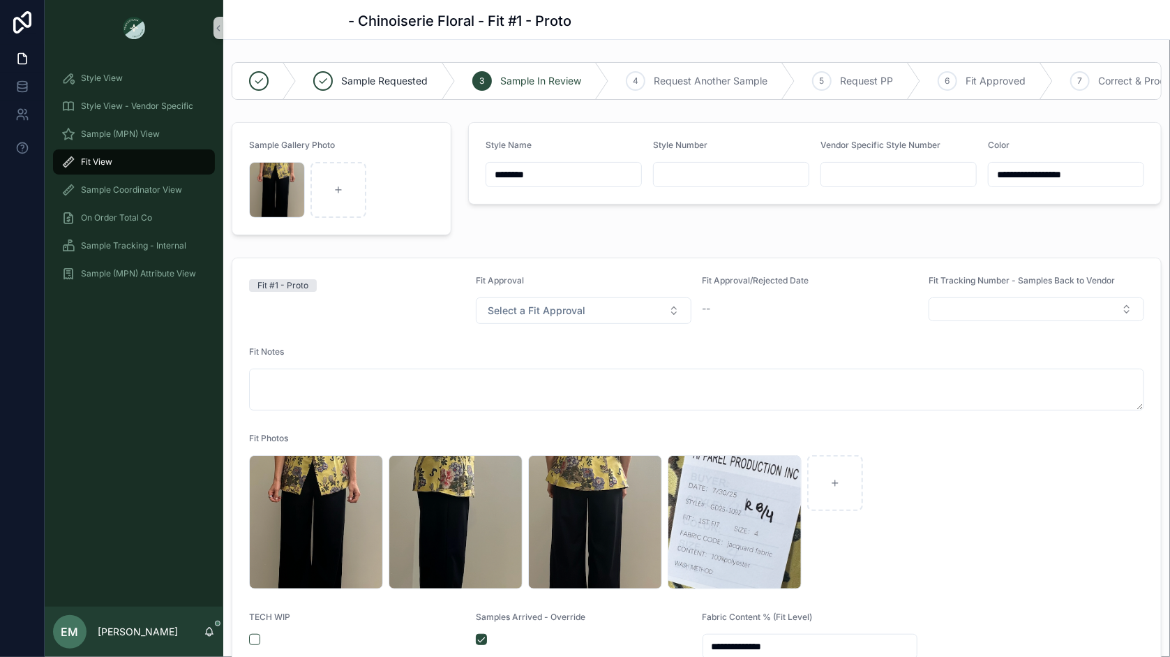
click at [691, 176] on input "scrollable content" at bounding box center [731, 175] width 155 height 20
type input "*********"
click at [618, 265] on form "**********" at bounding box center [696, 550] width 929 height 585
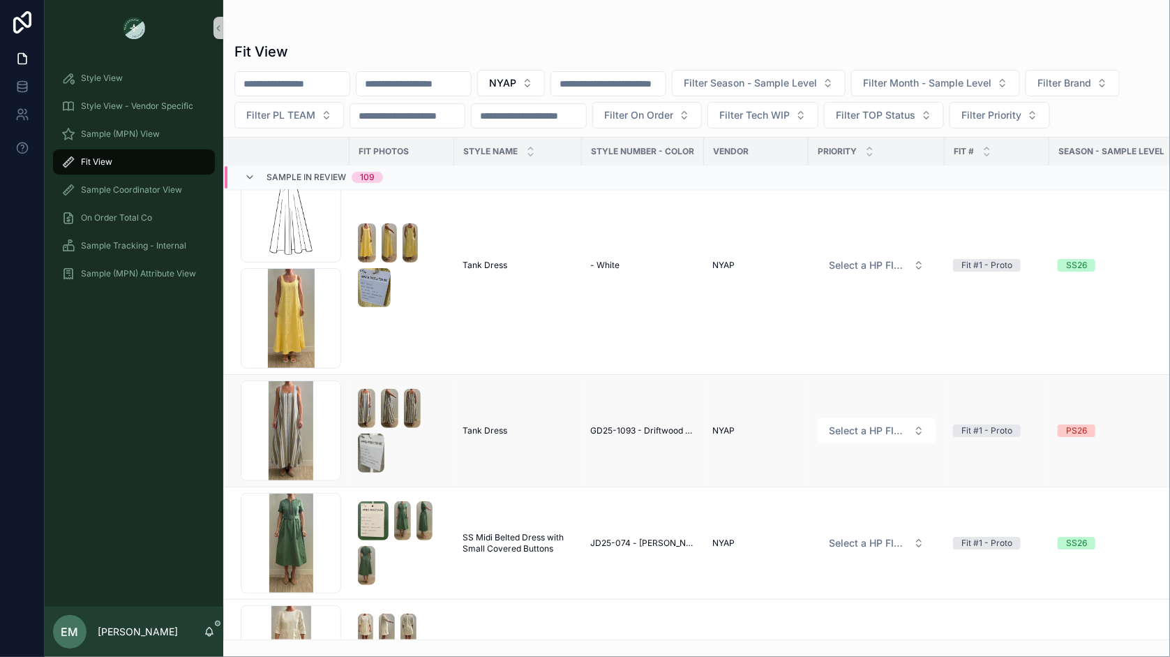
scroll to position [6813, 0]
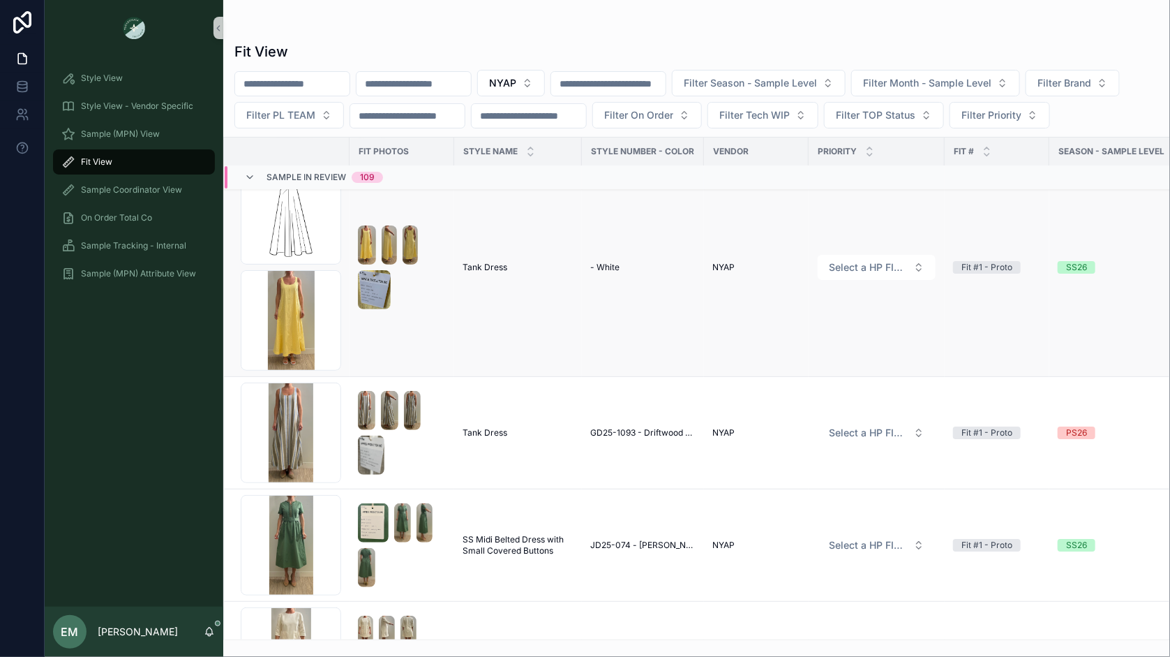
click at [602, 262] on span "- White" at bounding box center [604, 267] width 29 height 11
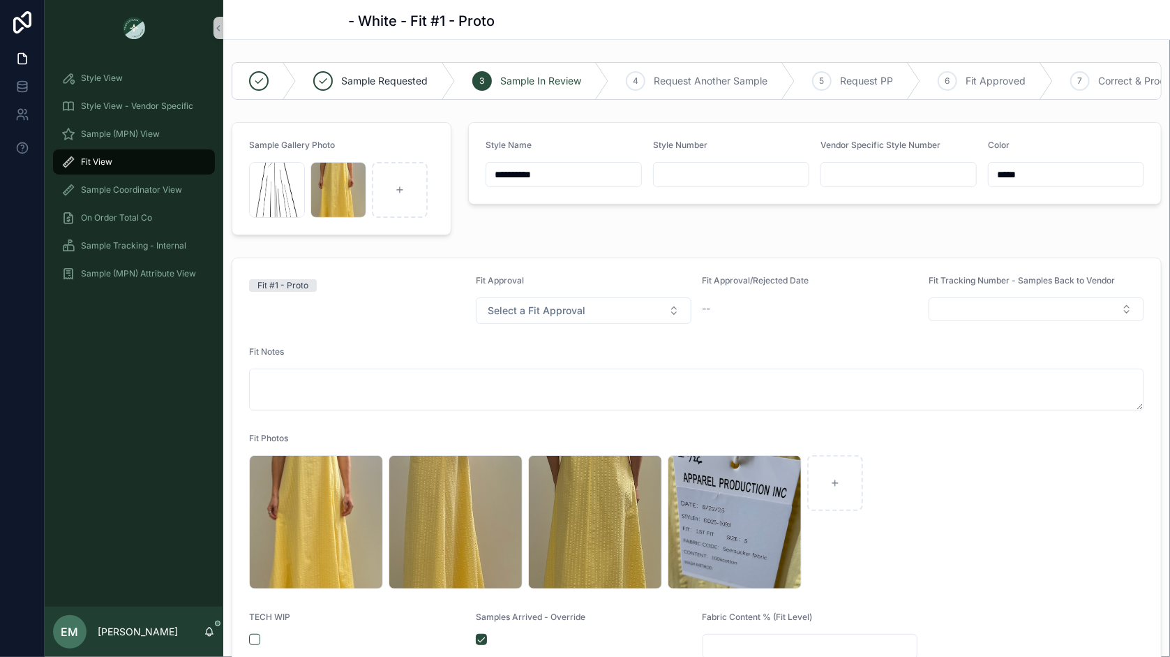
click at [690, 170] on input "scrollable content" at bounding box center [731, 175] width 155 height 20
type input "*********"
click at [612, 239] on div "**********" at bounding box center [815, 179] width 710 height 124
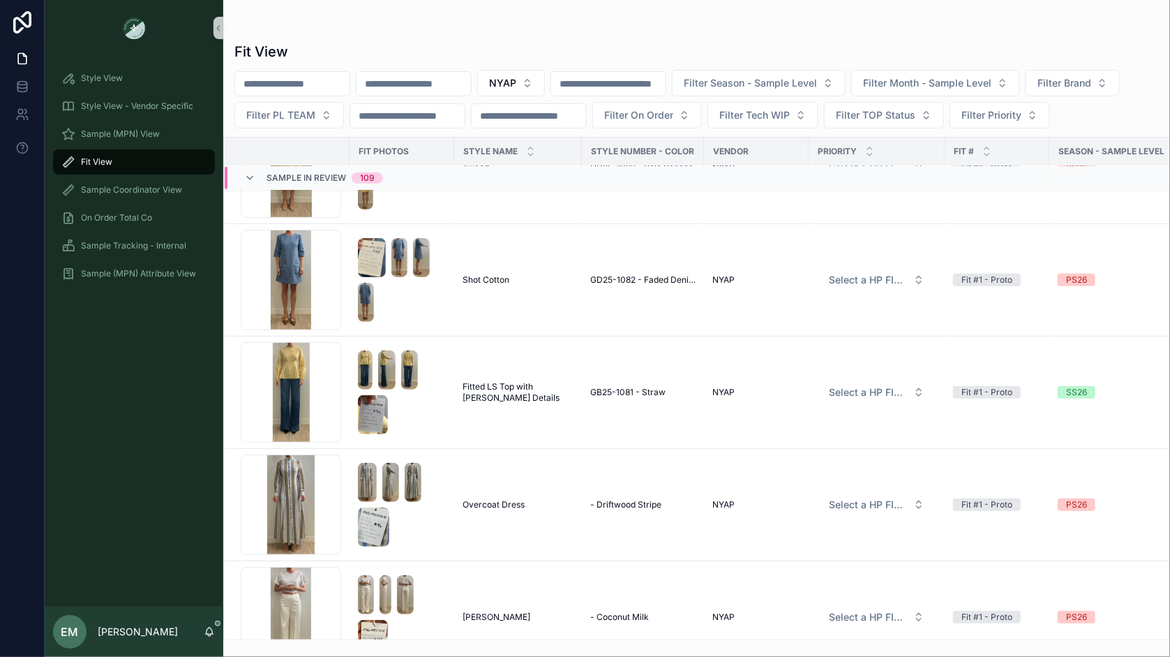
scroll to position [7595, 0]
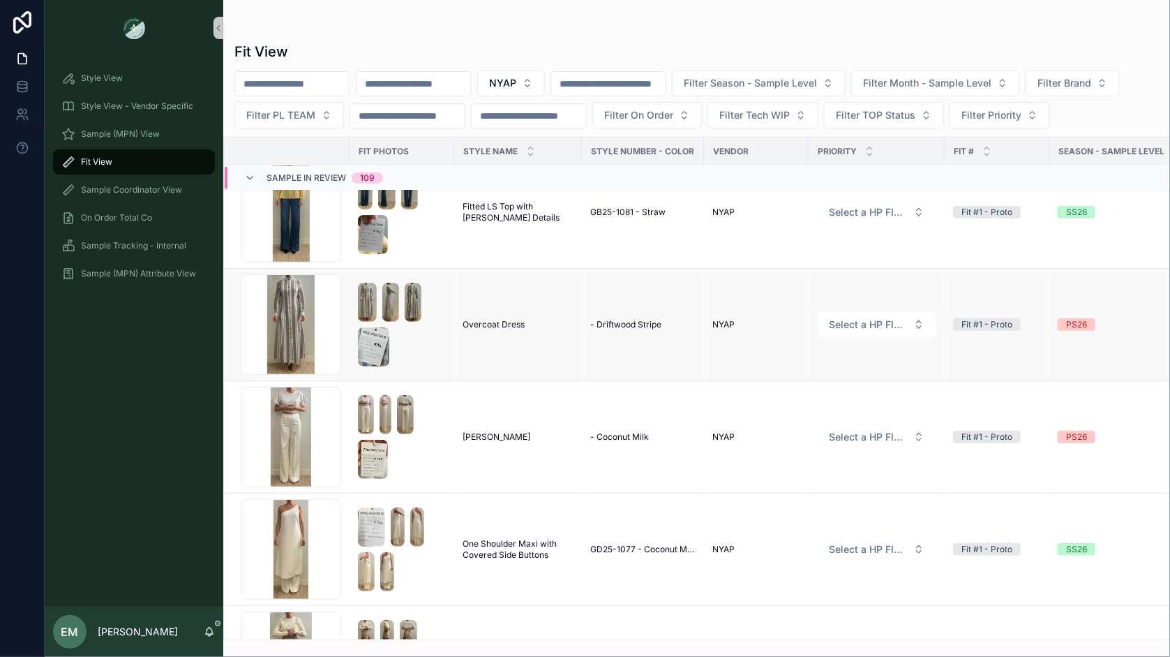
click at [627, 322] on span "- Driftwood Stripe" at bounding box center [625, 324] width 71 height 11
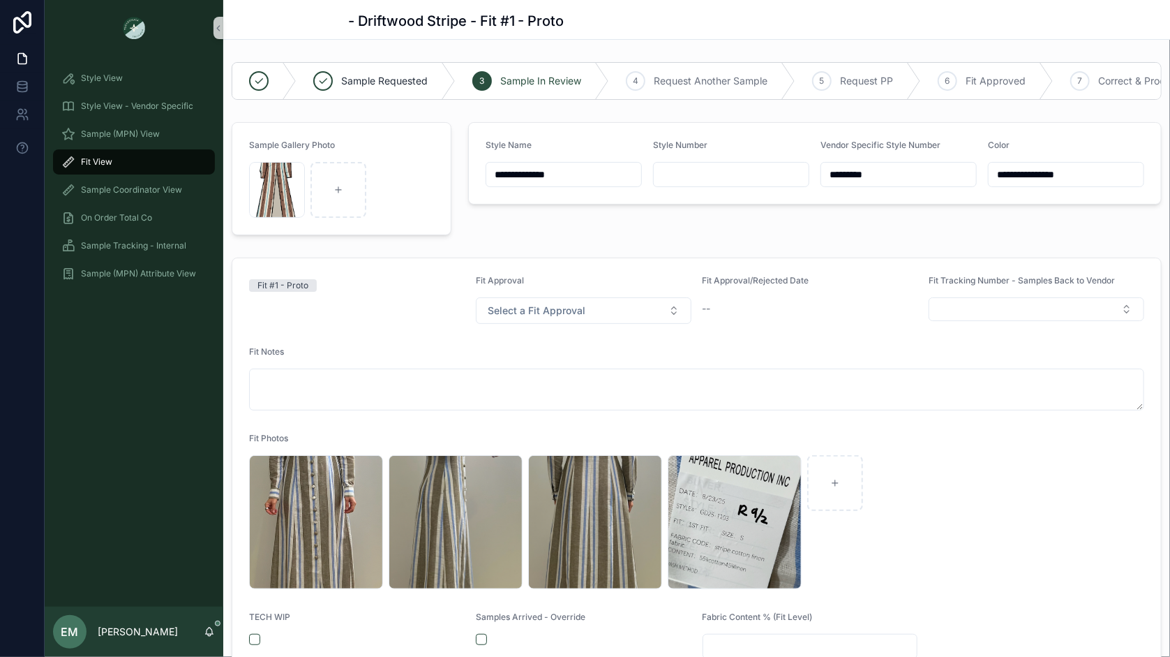
click at [703, 170] on input "scrollable content" at bounding box center [731, 175] width 155 height 20
type input "****"
type input "**********"
type input "*********"
click at [656, 218] on div "**********" at bounding box center [815, 179] width 710 height 124
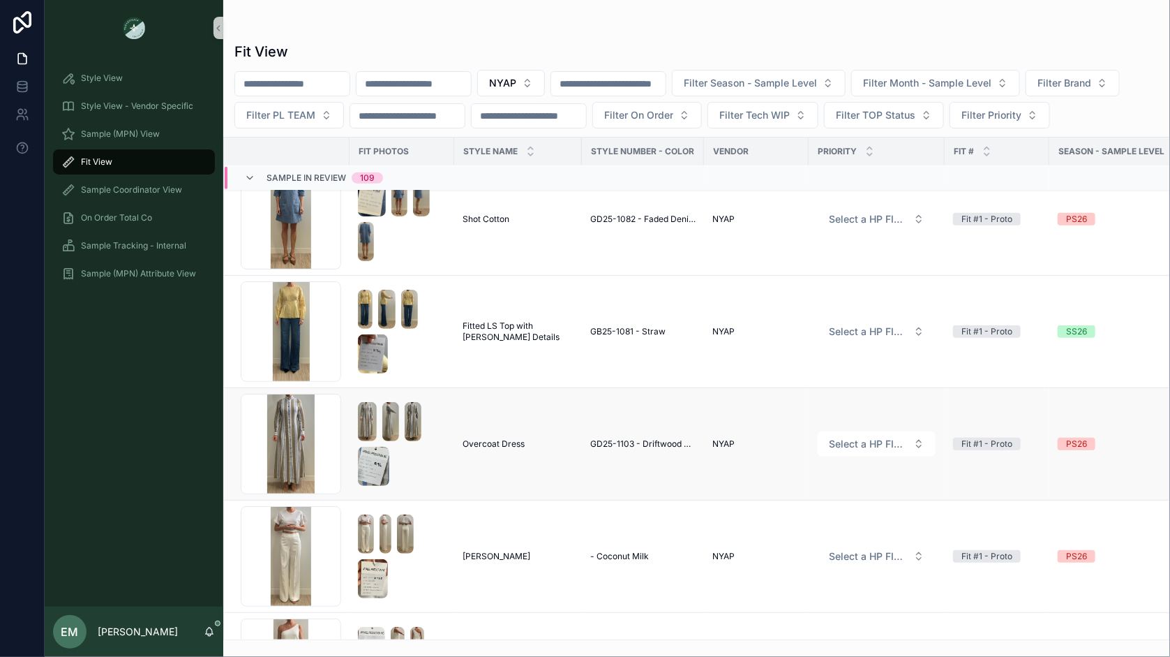
scroll to position [7608, 0]
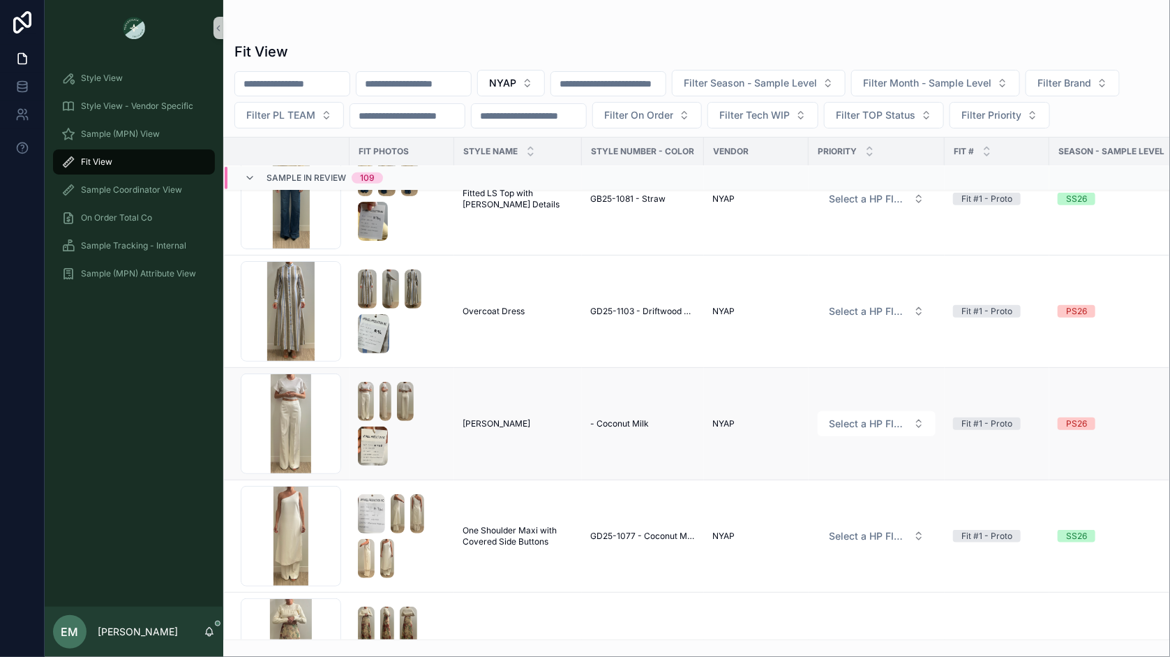
click at [623, 423] on span "- Coconut Milk" at bounding box center [619, 423] width 59 height 11
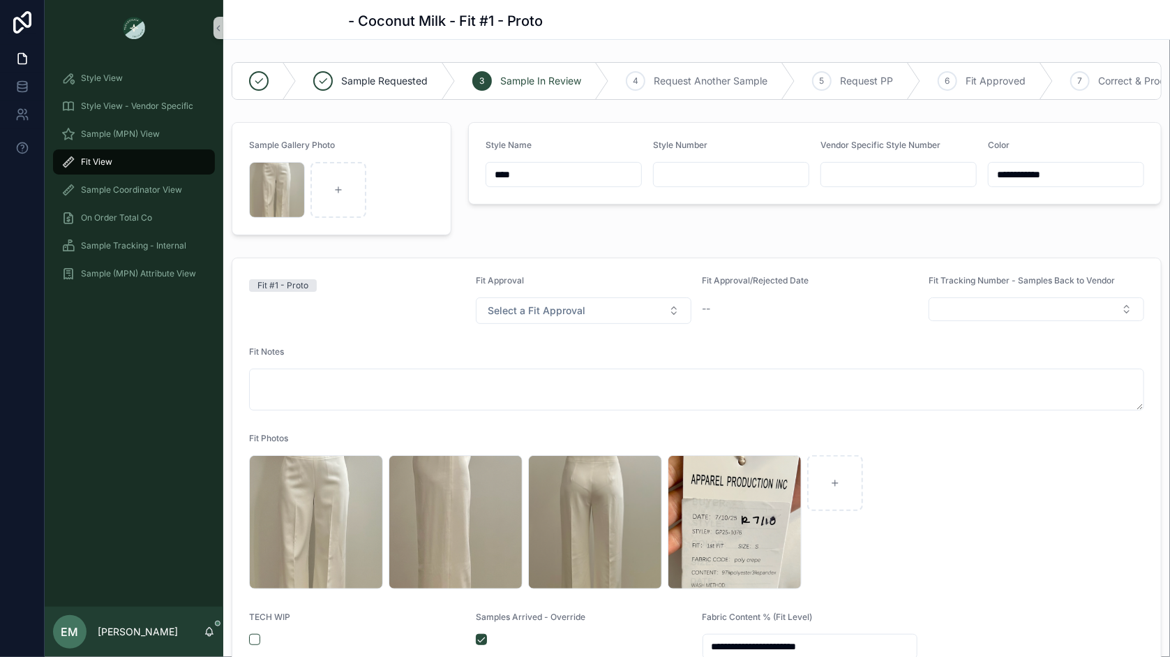
click at [692, 180] on input "scrollable content" at bounding box center [731, 175] width 155 height 20
type input "*********"
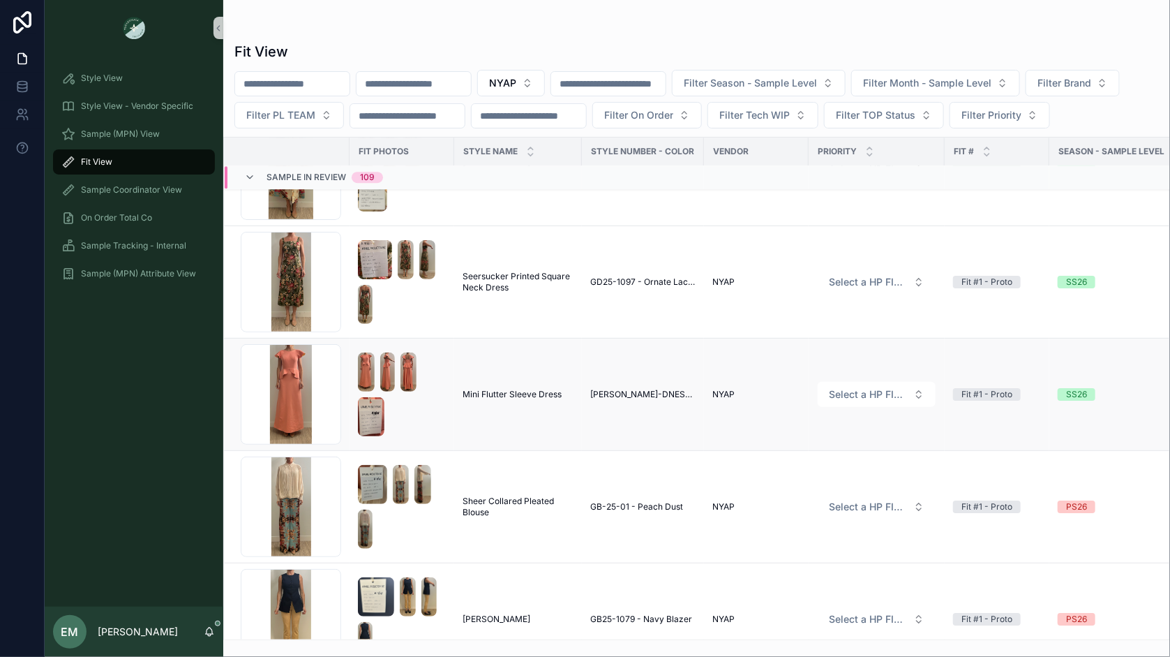
scroll to position [8980, 0]
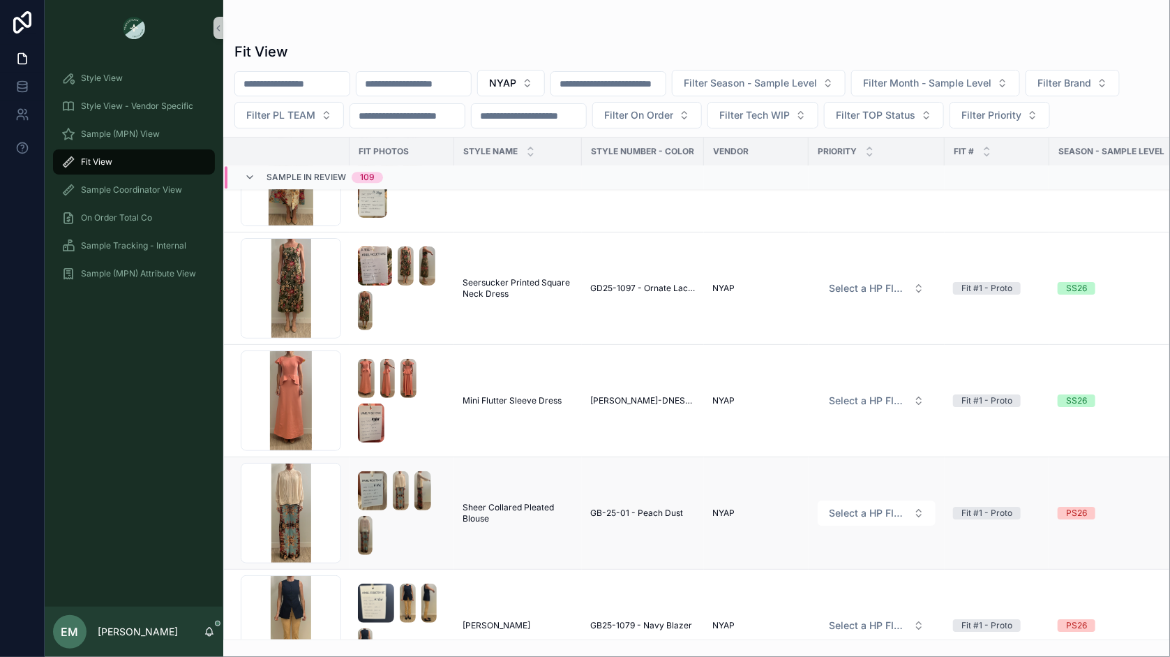
click at [373, 482] on img "scrollable content" at bounding box center [372, 490] width 29 height 39
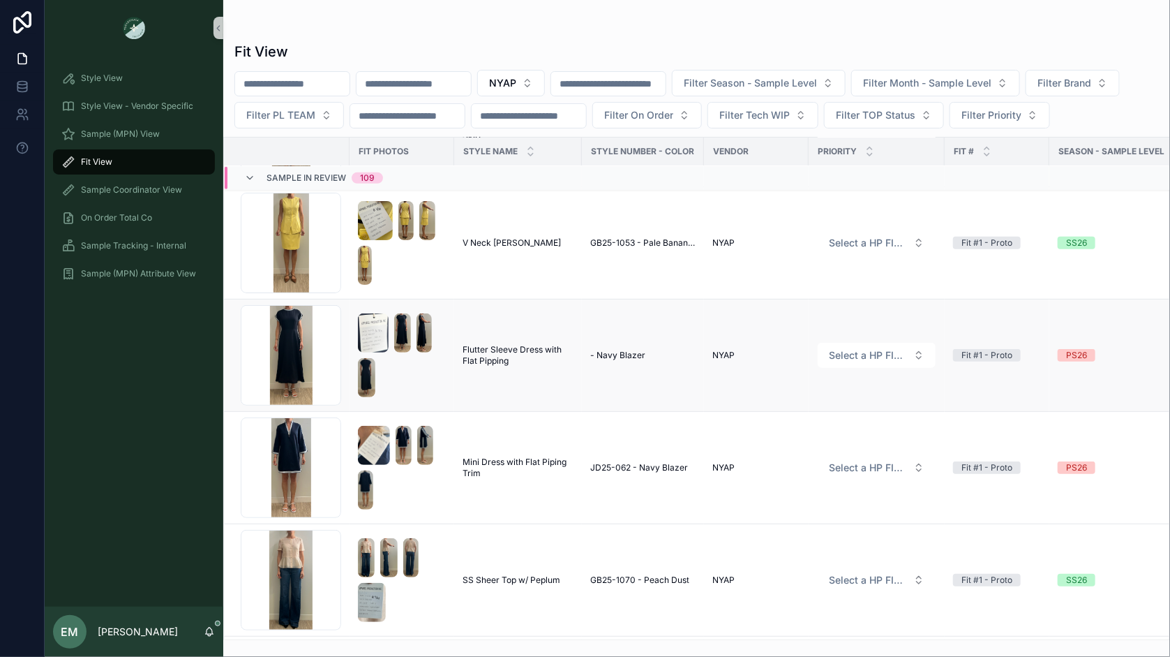
scroll to position [9722, 0]
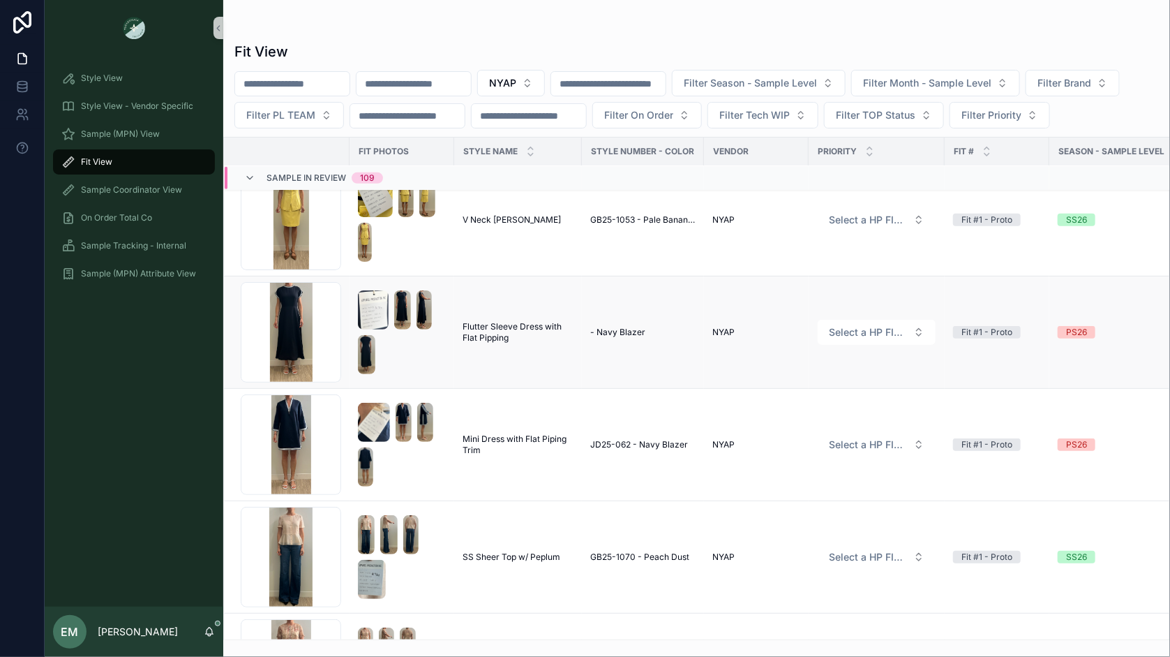
click at [615, 332] on td "- Navy Blazer" at bounding box center [643, 332] width 122 height 112
click at [622, 327] on span "- Navy Blazer" at bounding box center [617, 332] width 55 height 11
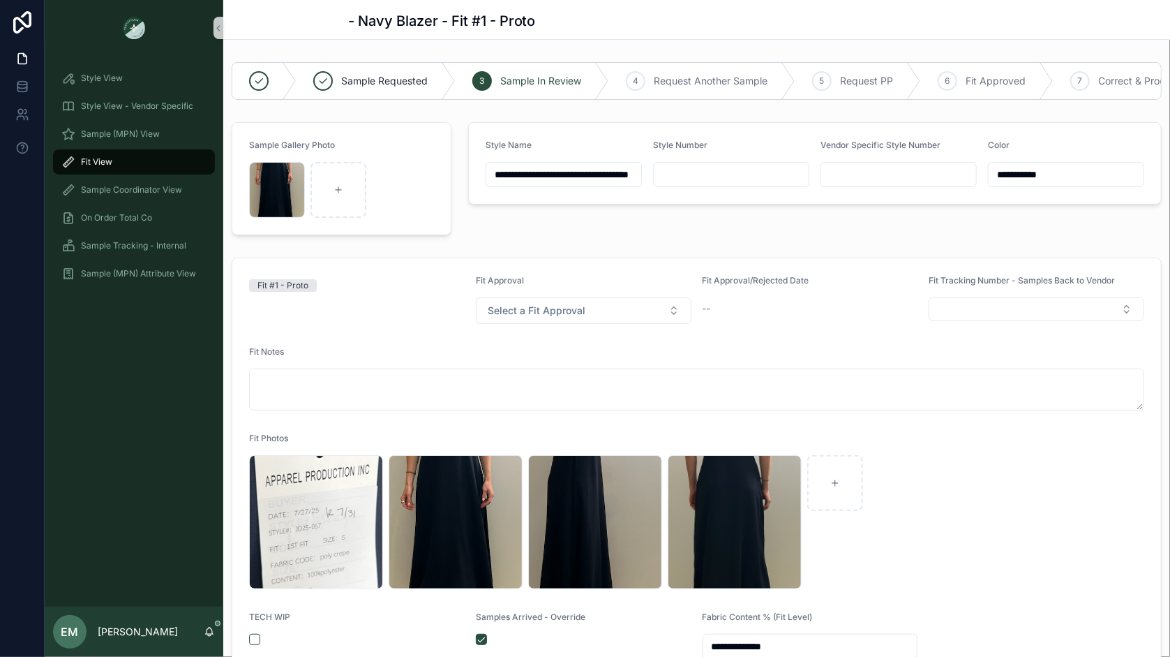
click at [683, 174] on input "scrollable content" at bounding box center [731, 175] width 155 height 20
type input "*****"
type input "********"
click at [609, 238] on div "**********" at bounding box center [815, 179] width 710 height 124
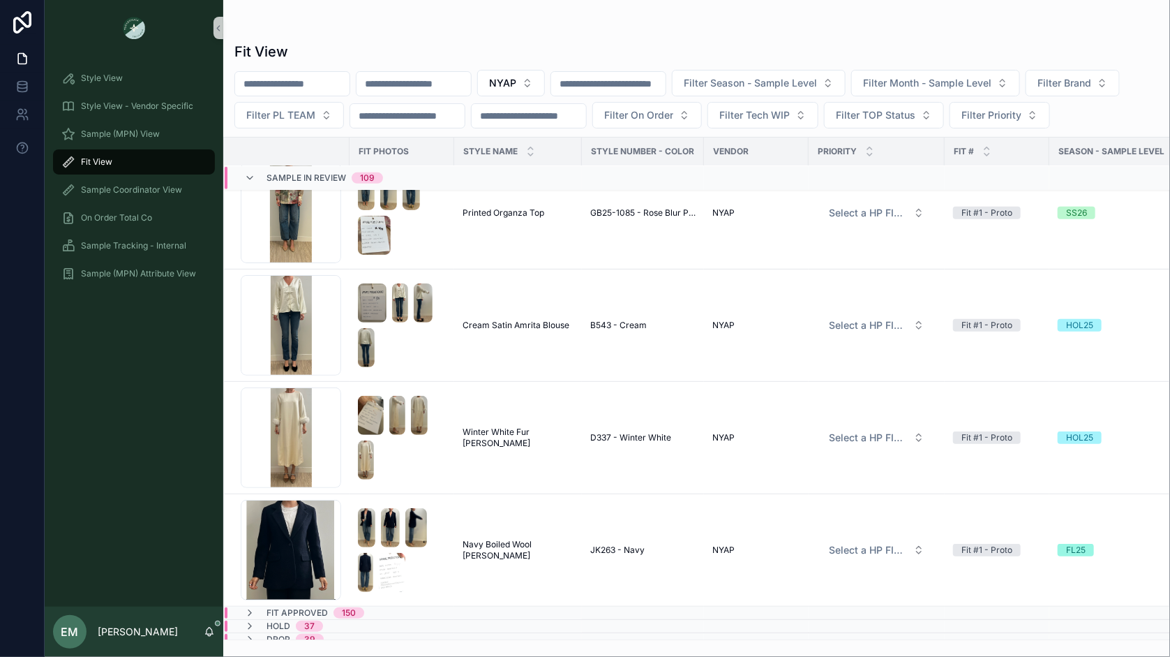
scroll to position [11561, 0]
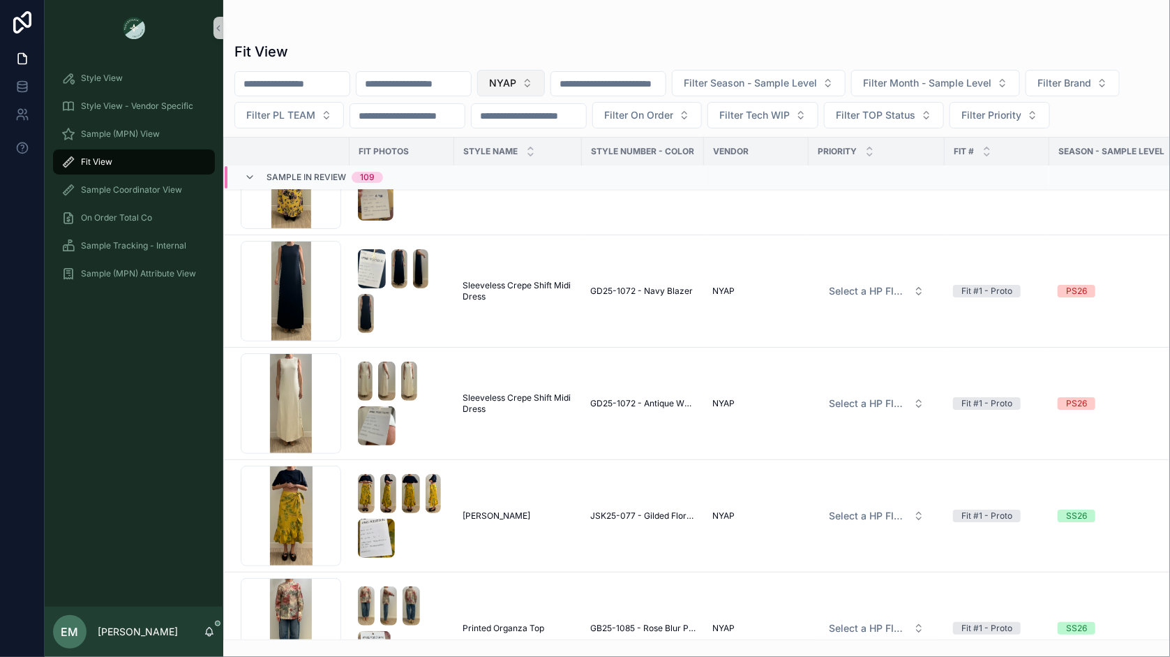
click at [516, 80] on span "NYAP" at bounding box center [502, 83] width 27 height 14
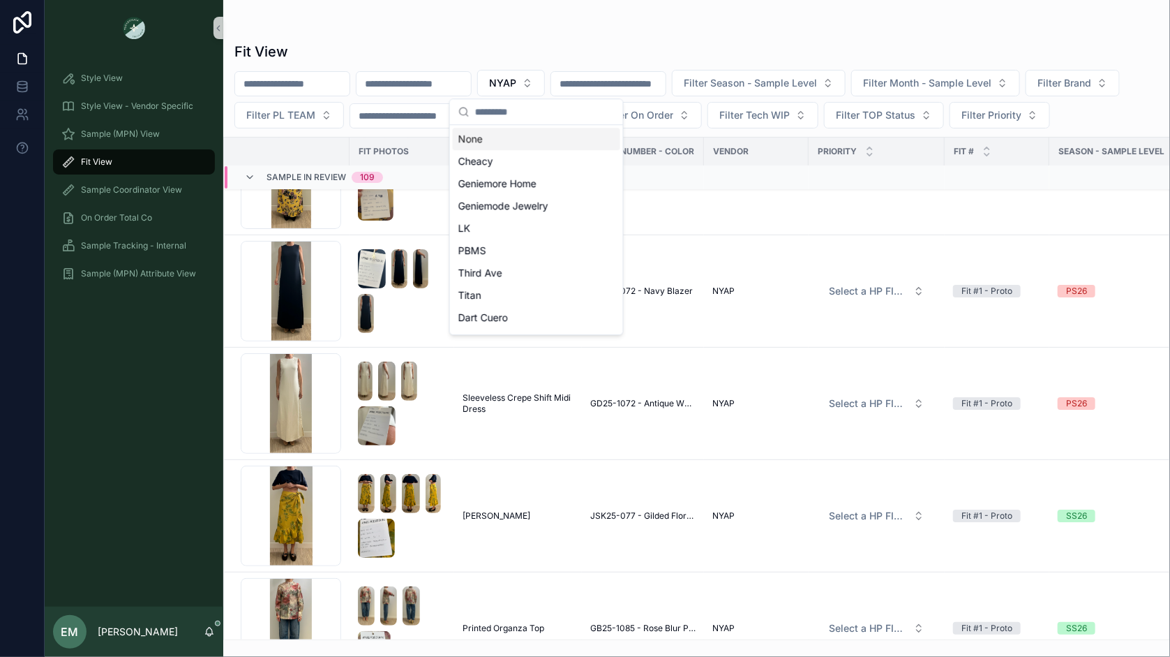
click at [511, 141] on div "None" at bounding box center [536, 139] width 167 height 22
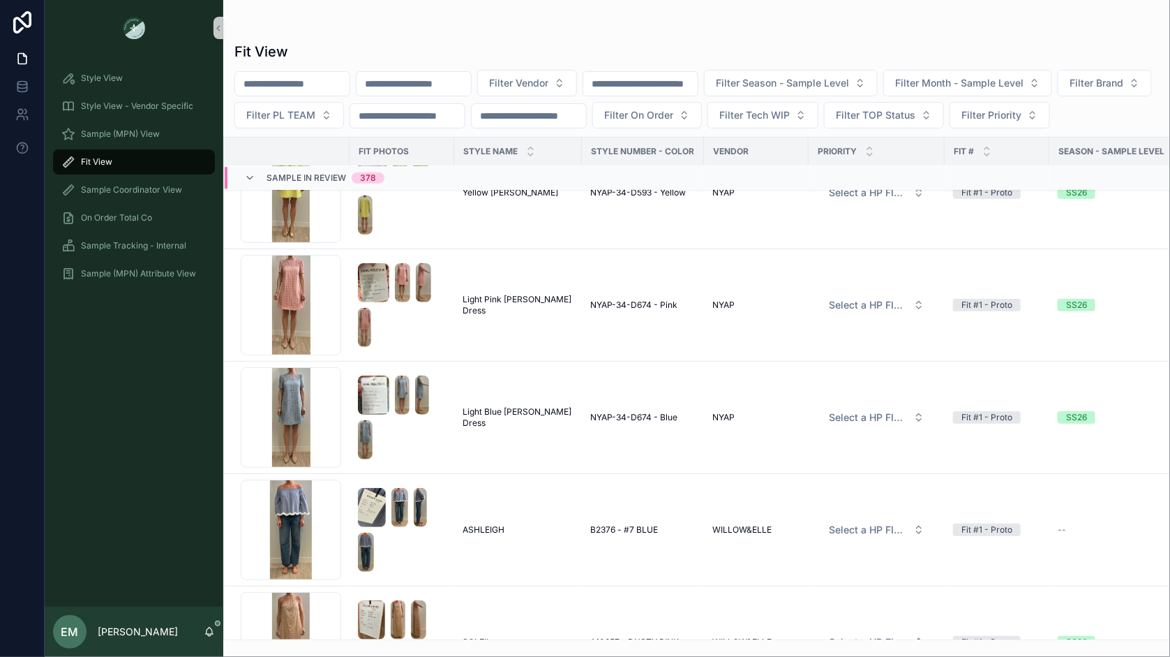
scroll to position [3163, 0]
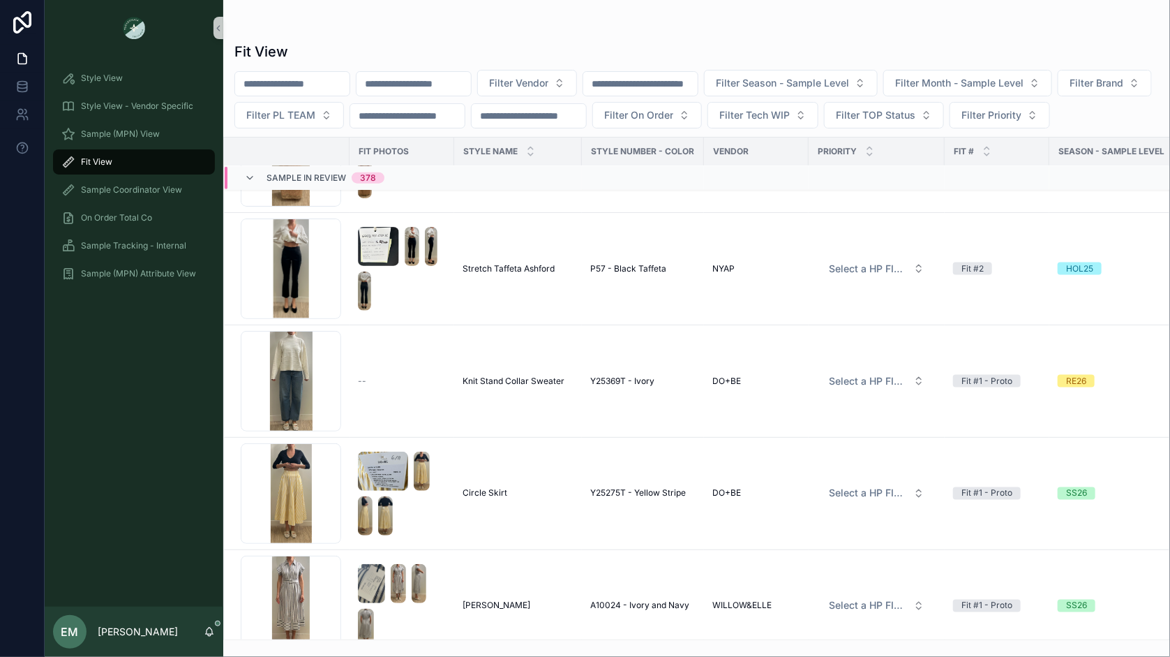
click at [415, 75] on input "scrollable content" at bounding box center [414, 84] width 114 height 20
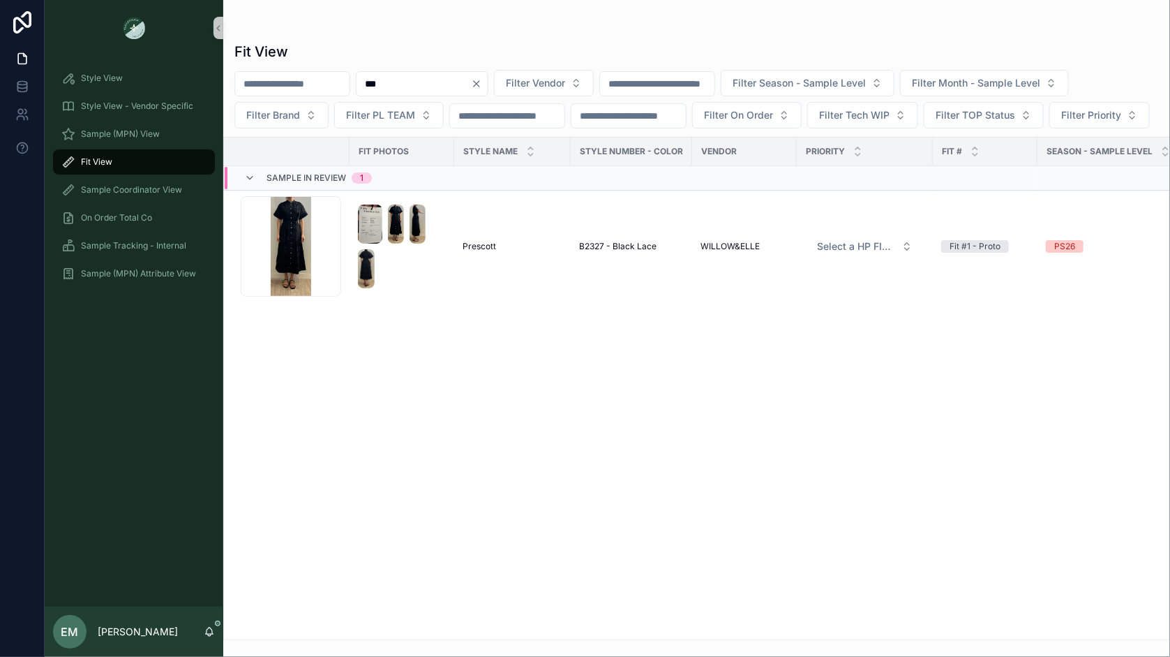
type input "***"
click at [489, 89] on div "***" at bounding box center [422, 83] width 133 height 25
click at [482, 79] on icon "Clear" at bounding box center [476, 83] width 11 height 11
click at [473, 37] on div "Fit View Filter Vendor Filter Season - Sample Level Filter Month - Sample Level…" at bounding box center [696, 336] width 947 height 606
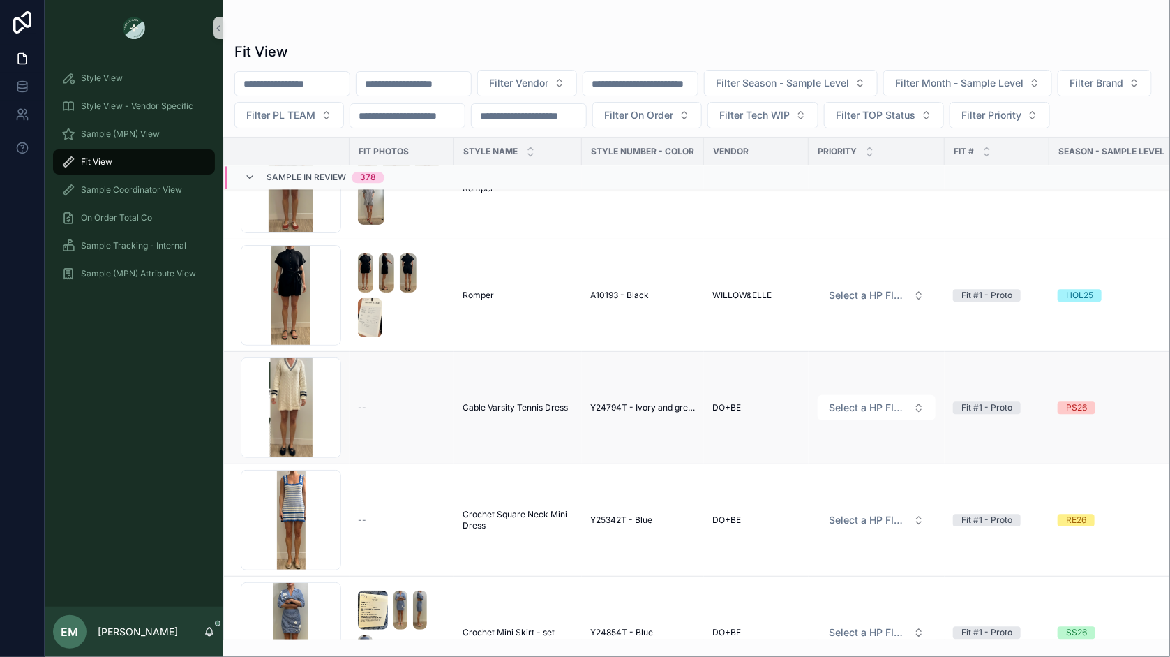
scroll to position [3854, 0]
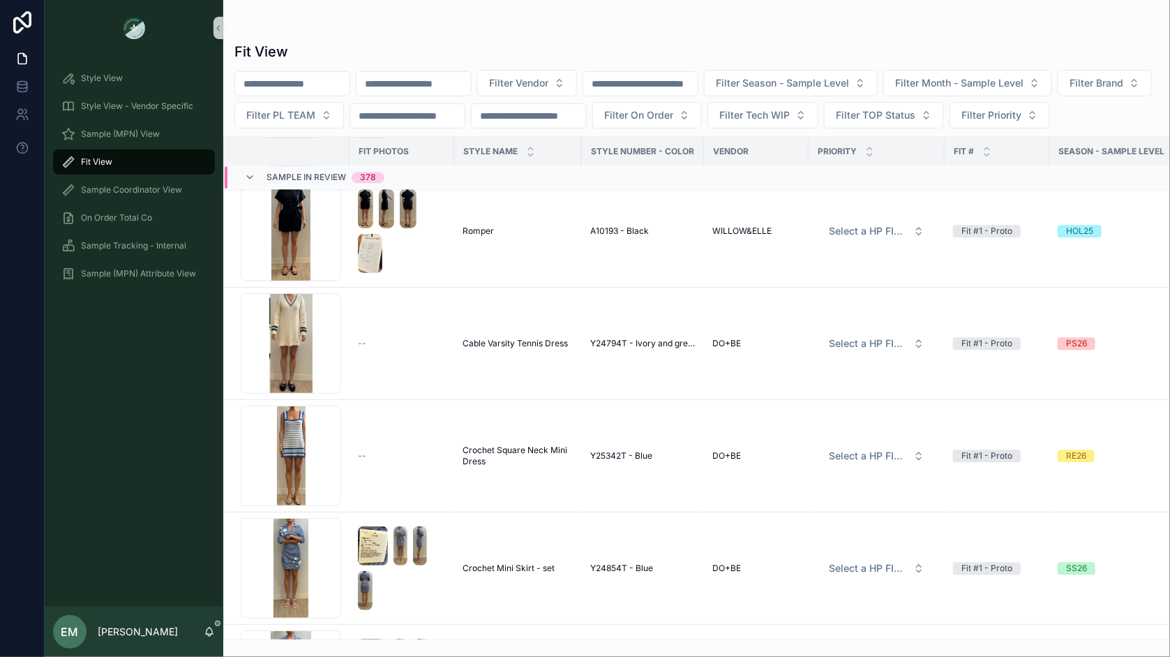
click at [409, 189] on div "Sample In Review 378" at bounding box center [403, 178] width 357 height 22
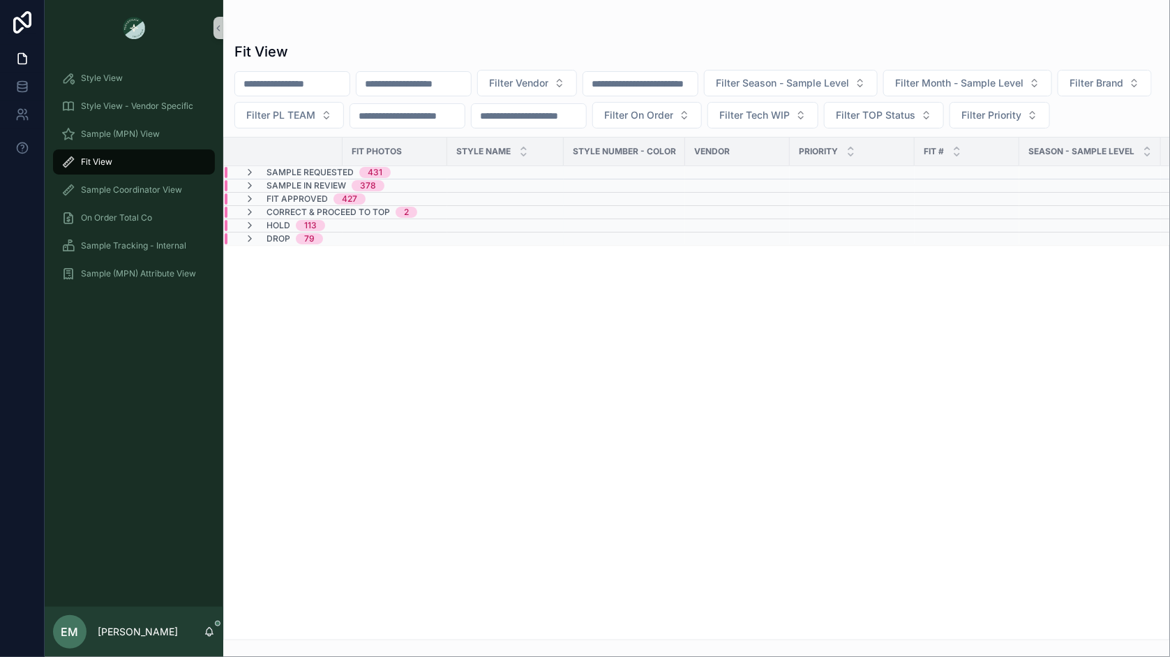
click at [320, 274] on div "Fit Photos STYLE NAME Style Number - Color Vendor PRIORITY Fit # Season - Sampl…" at bounding box center [697, 388] width 946 height 502
click at [335, 244] on div "Drop 79" at bounding box center [284, 238] width 112 height 11
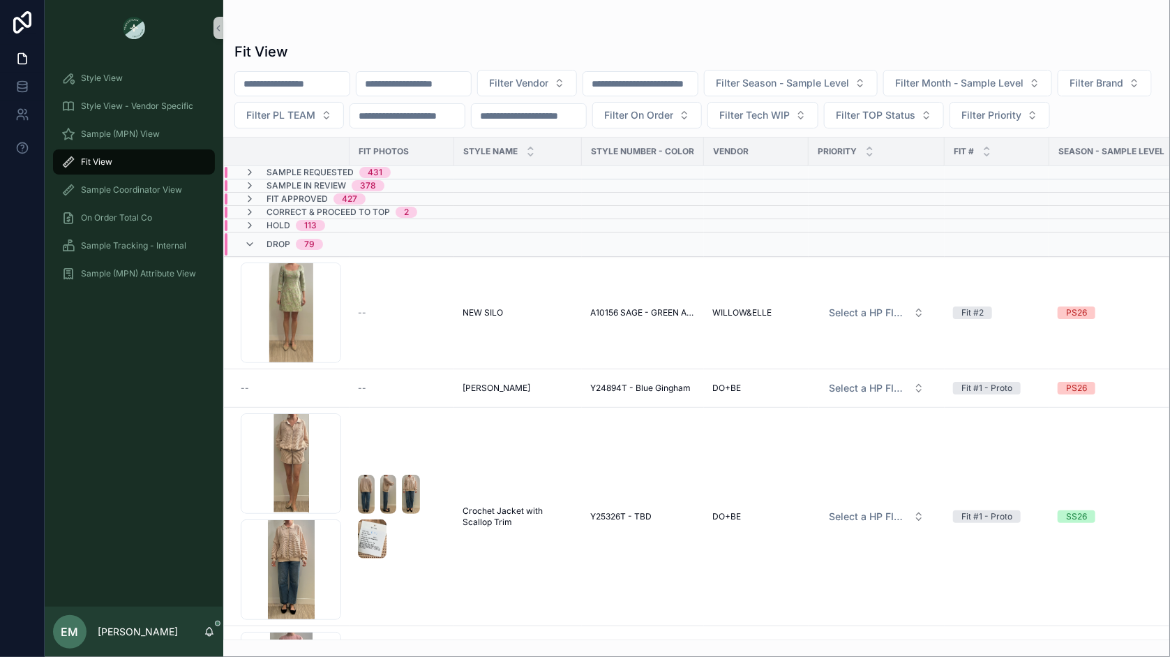
click at [344, 255] on div "Drop 79" at bounding box center [403, 244] width 357 height 22
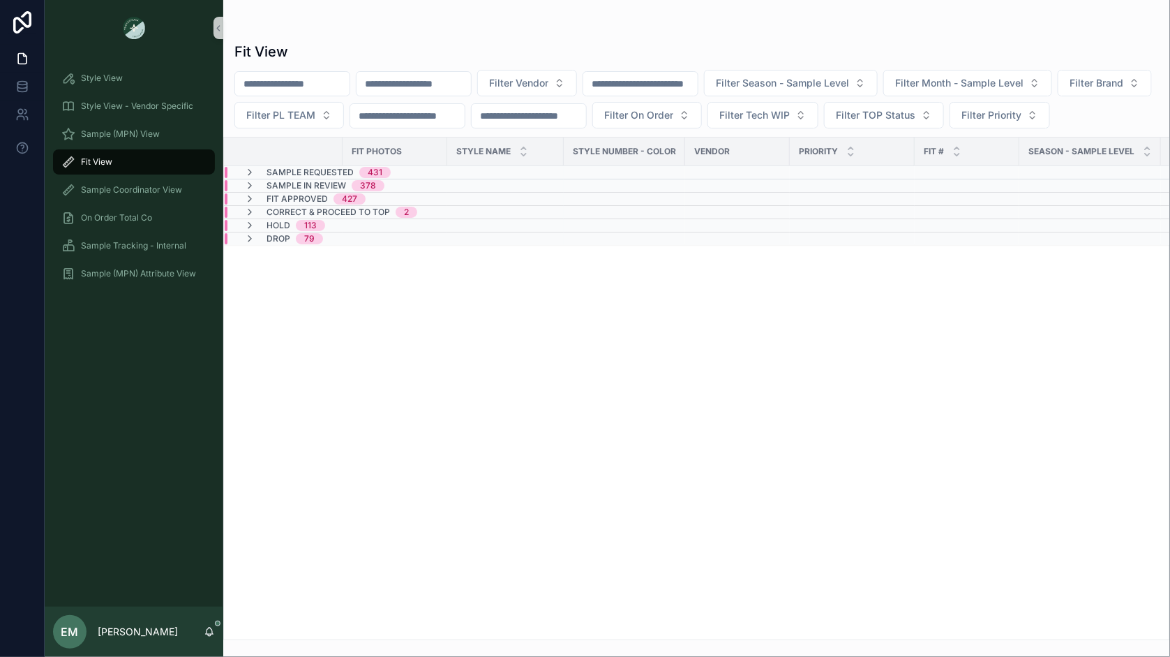
click at [427, 83] on input "scrollable content" at bounding box center [414, 84] width 114 height 20
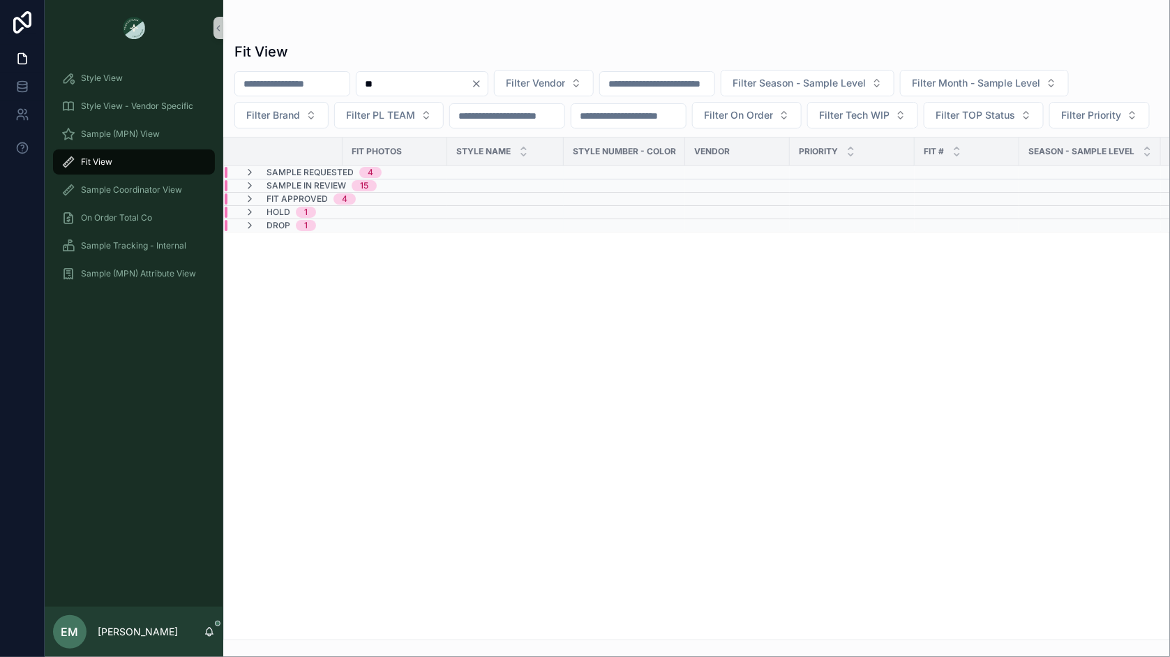
click at [408, 178] on div "Sample Requested 4" at bounding box center [394, 172] width 338 height 11
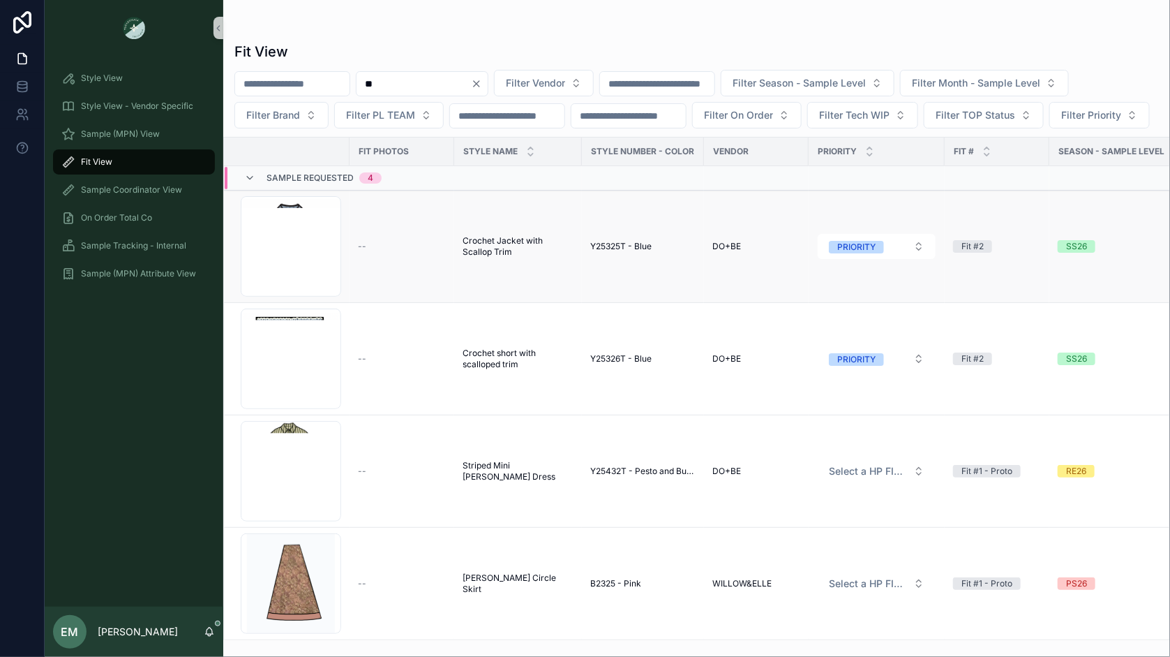
scroll to position [80, 0]
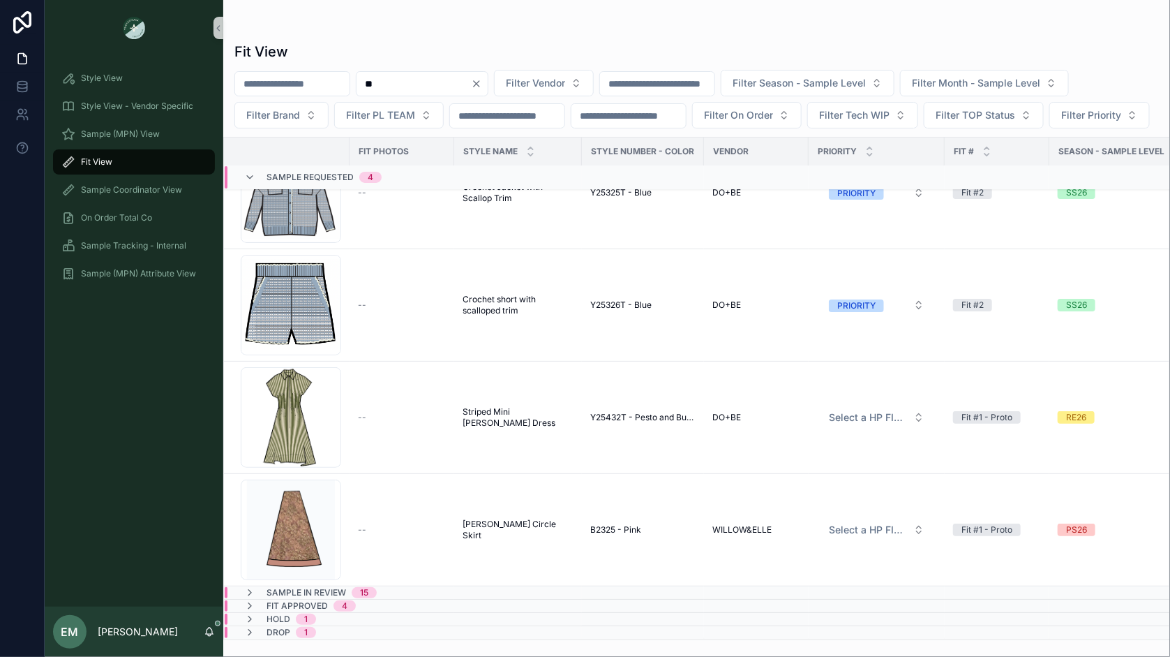
click at [402, 594] on div "Sample In Review 15" at bounding box center [403, 592] width 357 height 11
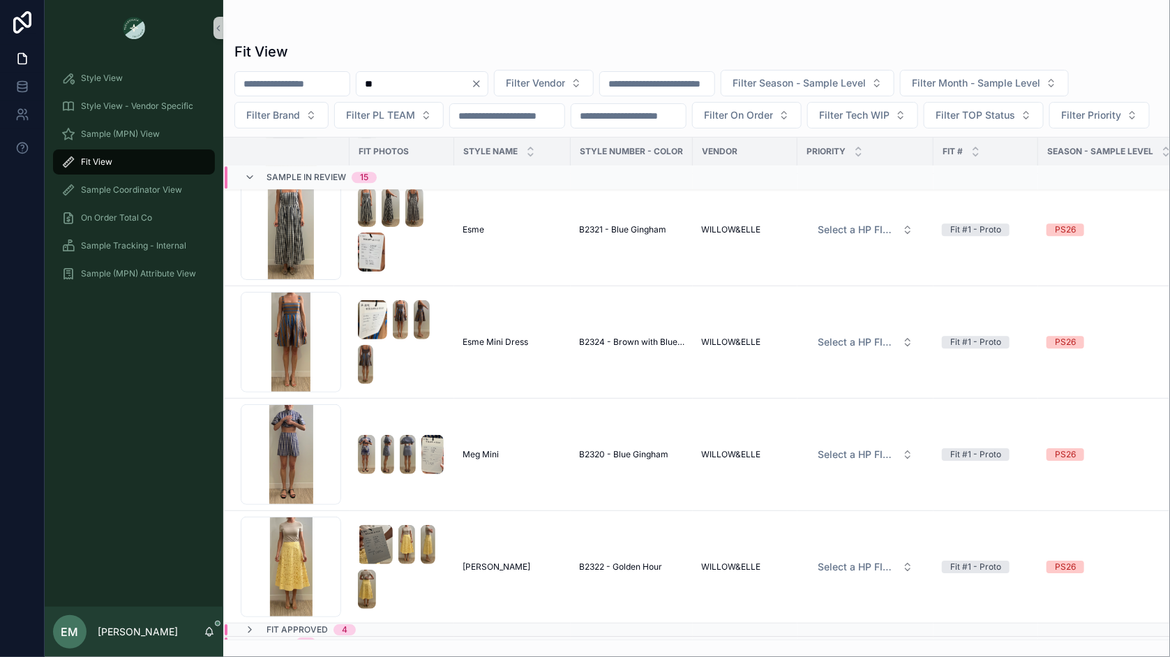
scroll to position [1789, 0]
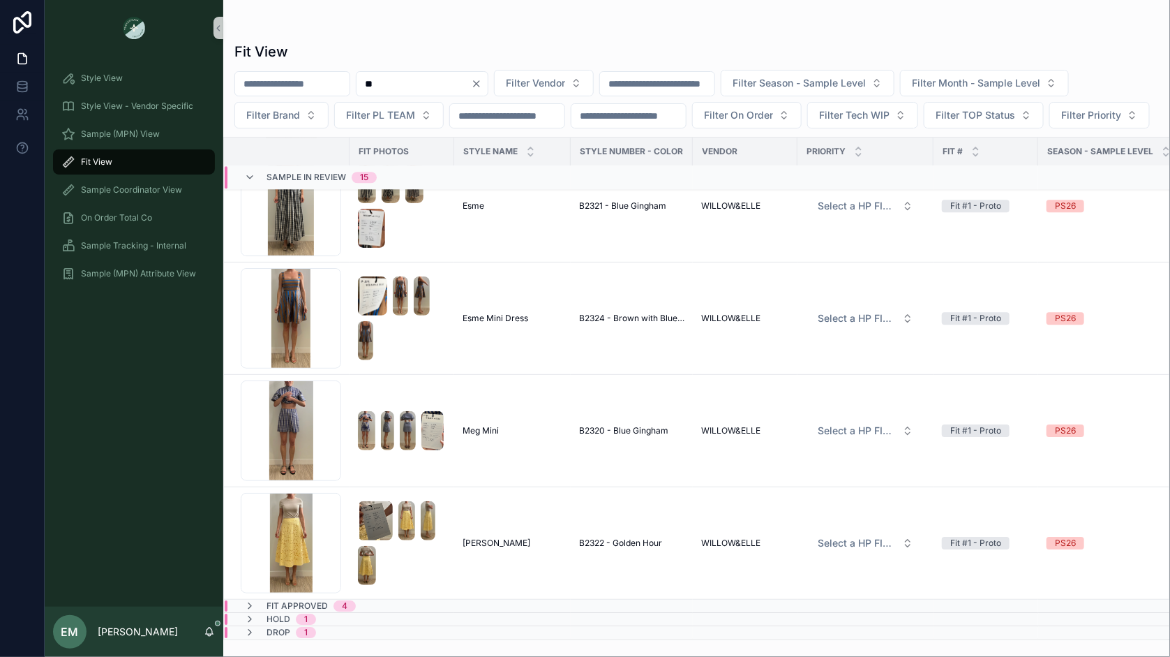
click at [394, 604] on div "Fit Approved 4" at bounding box center [397, 605] width 345 height 11
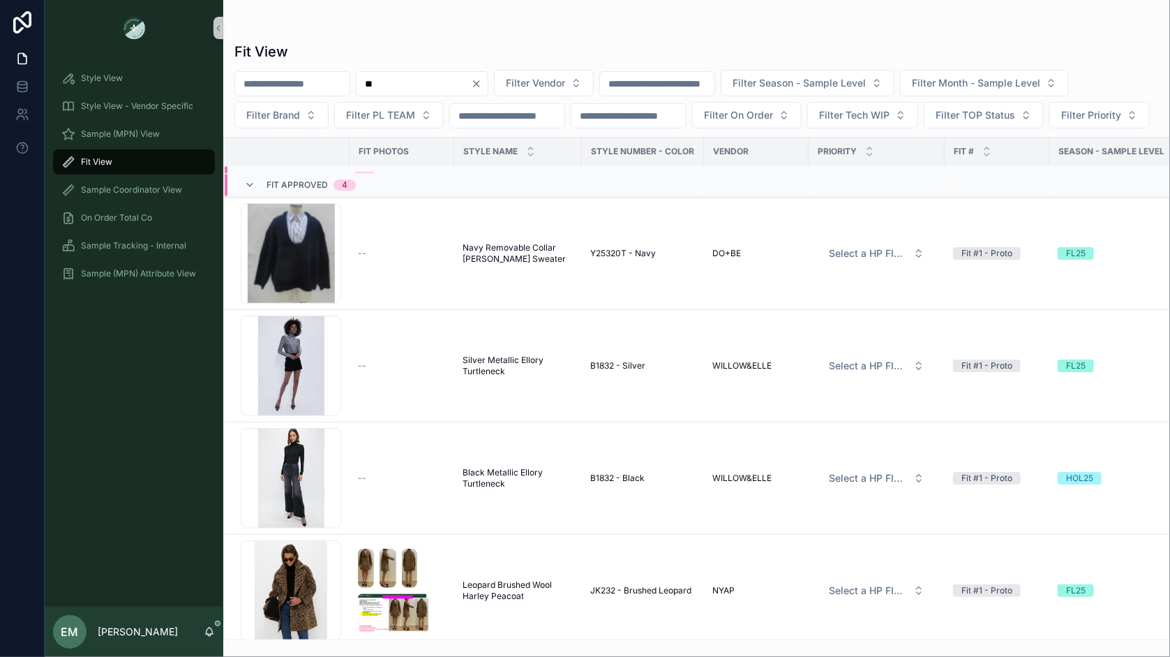
scroll to position [2251, 0]
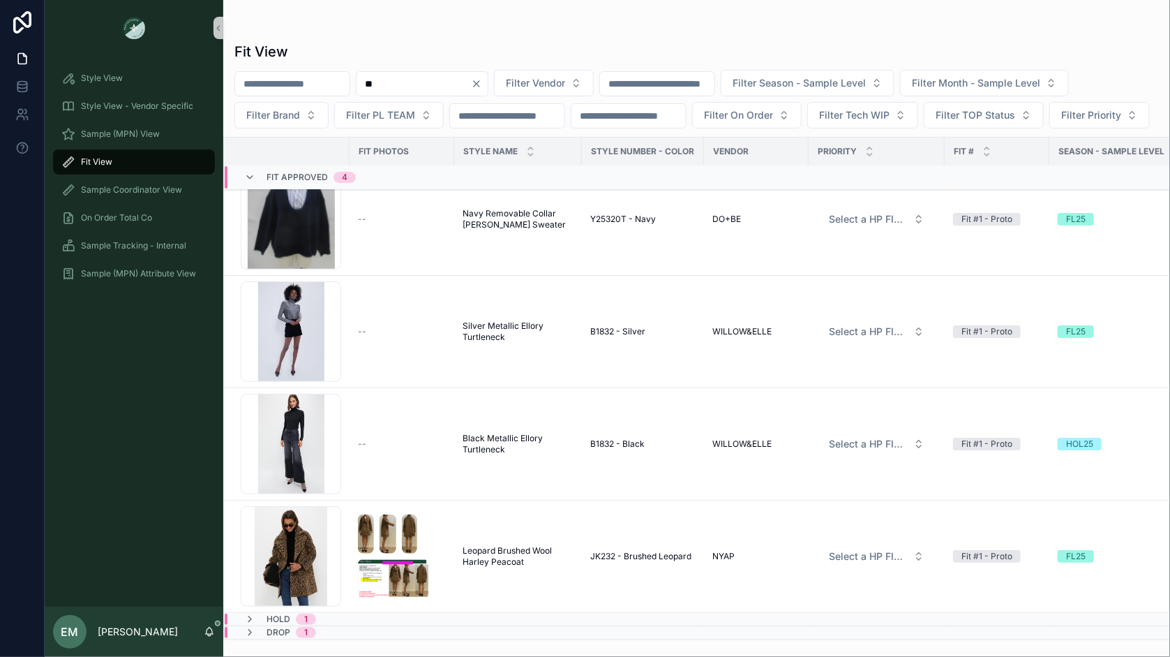
click at [368, 621] on div "HOLD 1" at bounding box center [403, 618] width 357 height 11
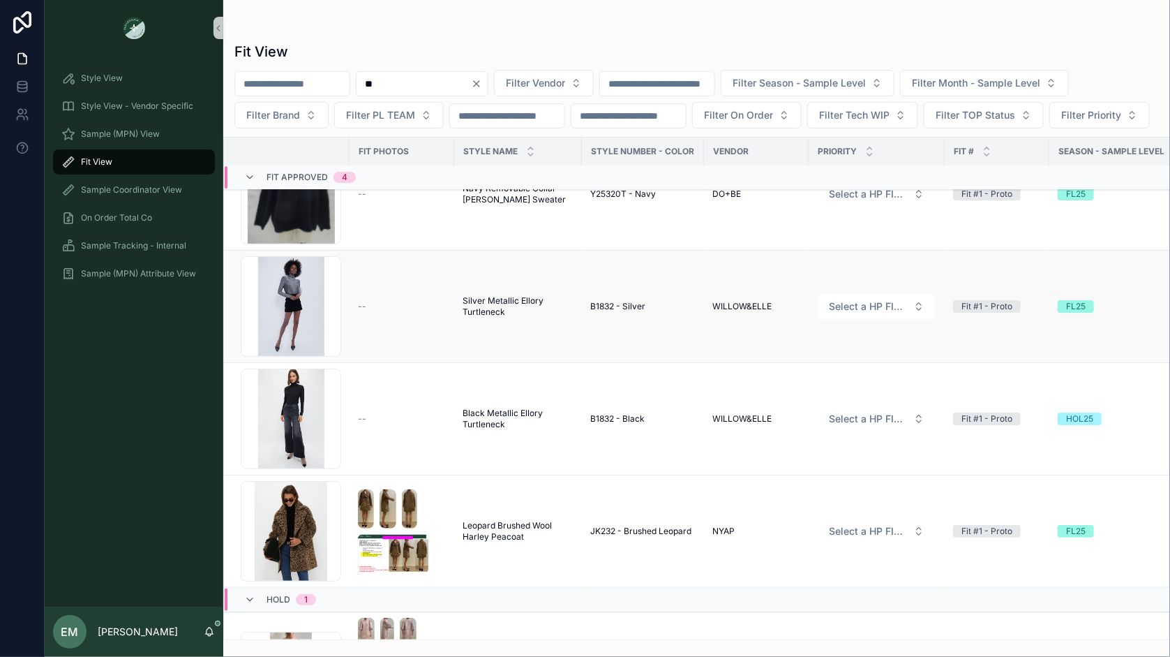
scroll to position [2401, 0]
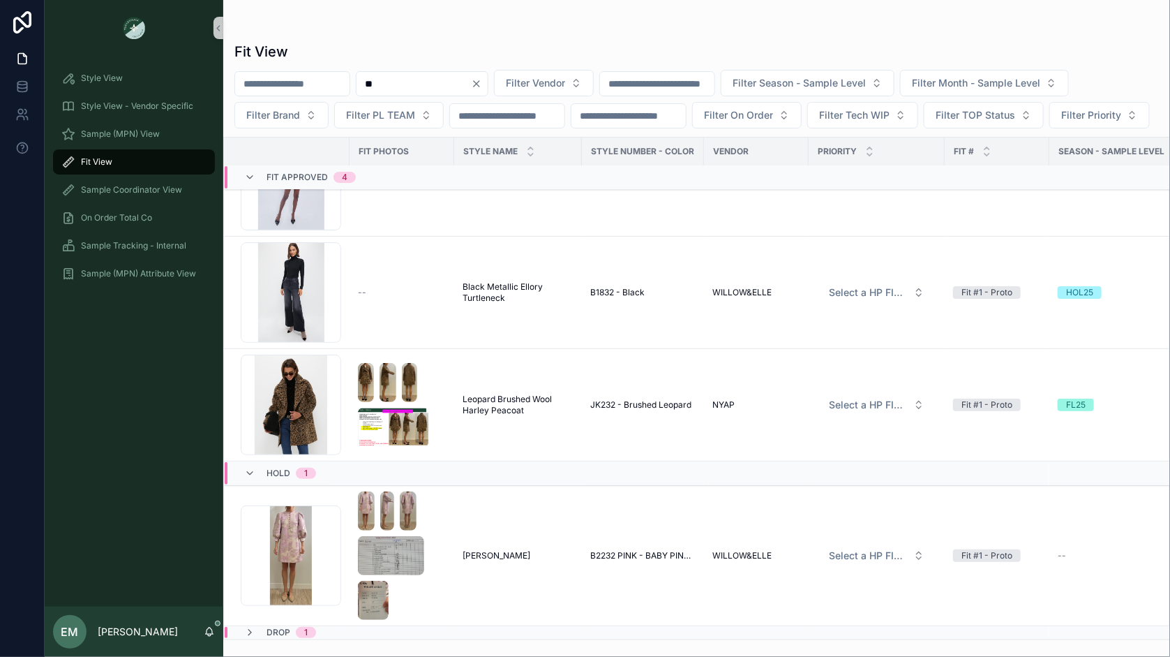
click at [371, 633] on div "Drop 1" at bounding box center [403, 632] width 357 height 11
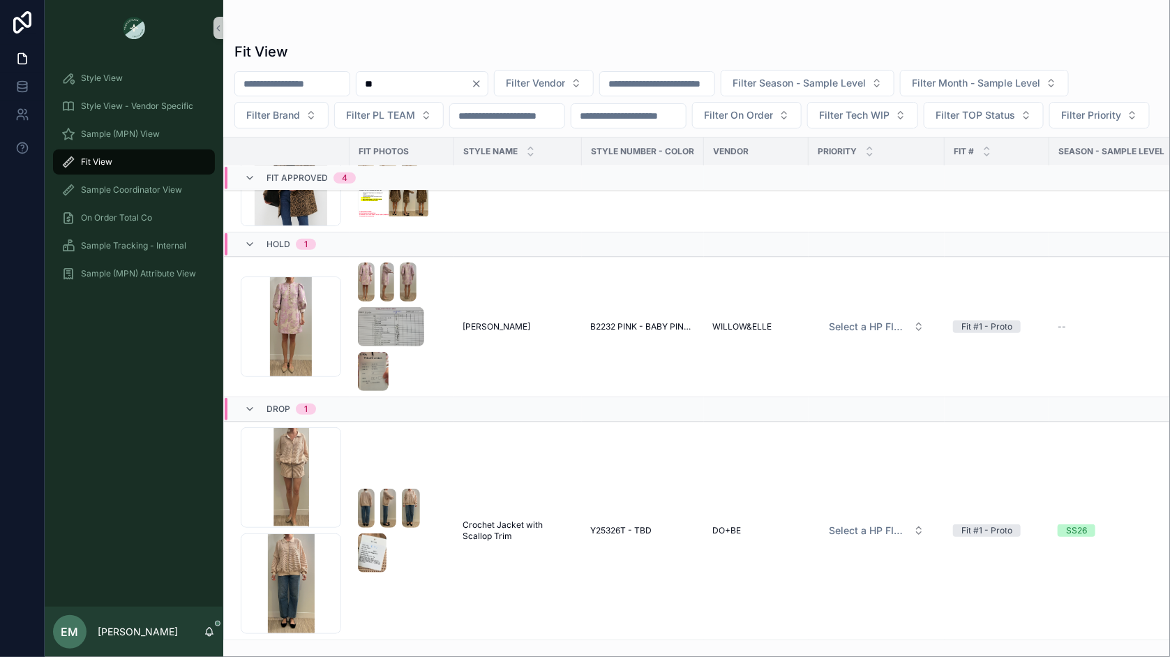
scroll to position [2631, 0]
click at [135, 163] on div "Fit View" at bounding box center [133, 162] width 145 height 22
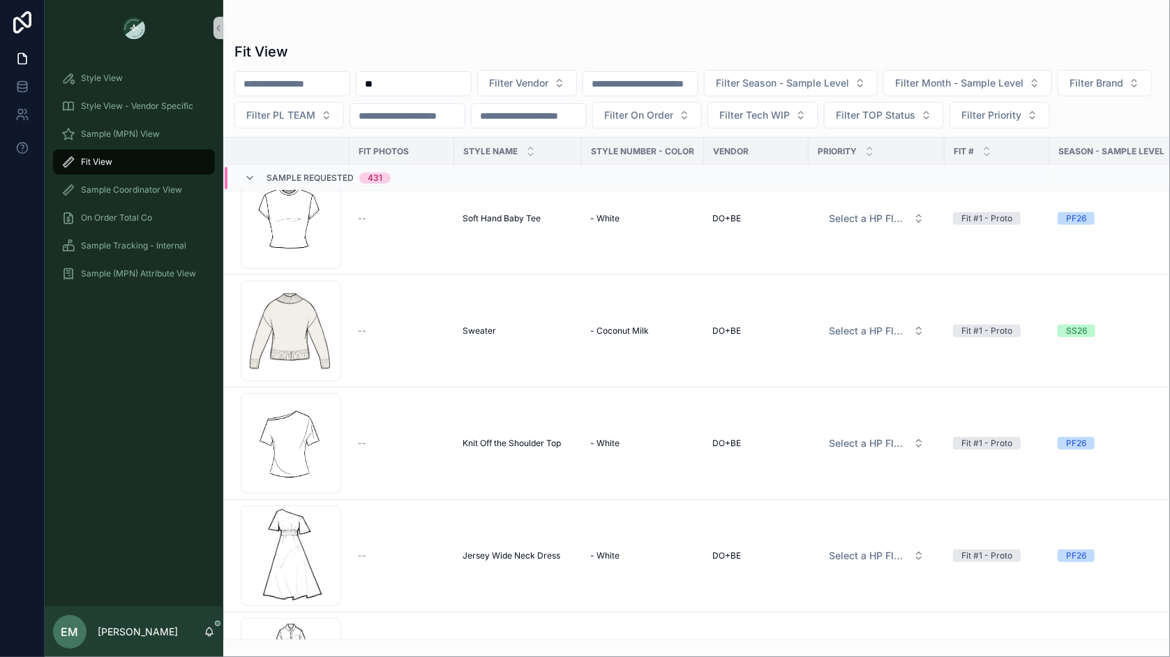
scroll to position [1389, 0]
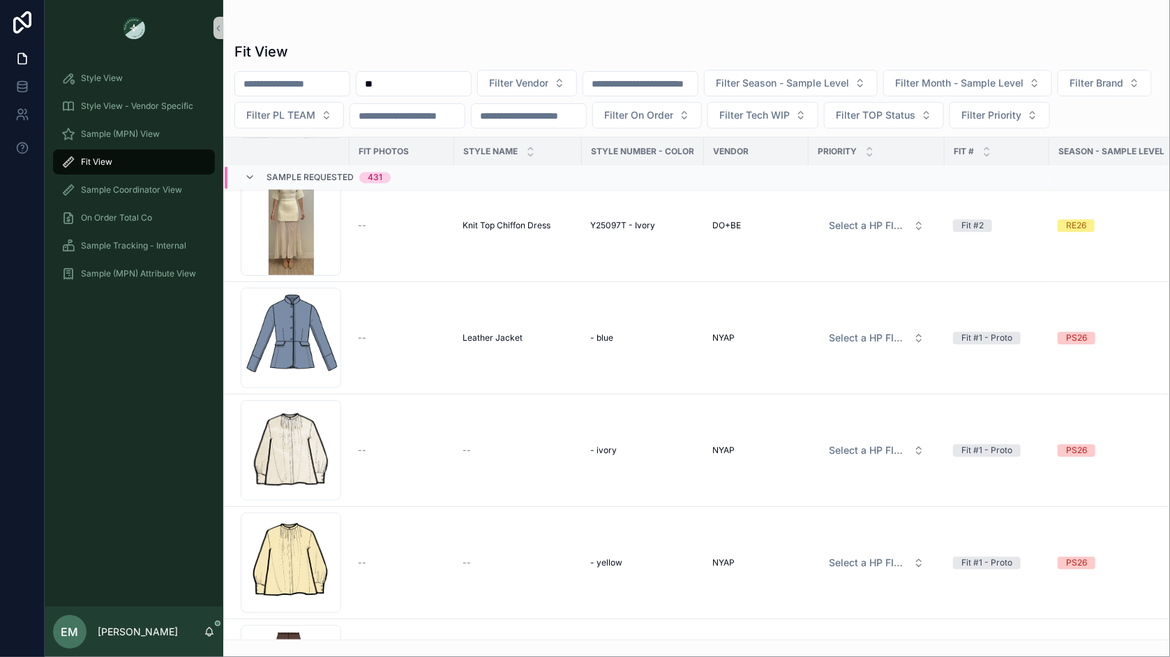
click at [471, 83] on input "**" at bounding box center [414, 84] width 114 height 20
type input "*"
click at [511, 52] on div "Fit View" at bounding box center [696, 52] width 925 height 20
click at [333, 184] on span "Sample Requested" at bounding box center [310, 177] width 87 height 11
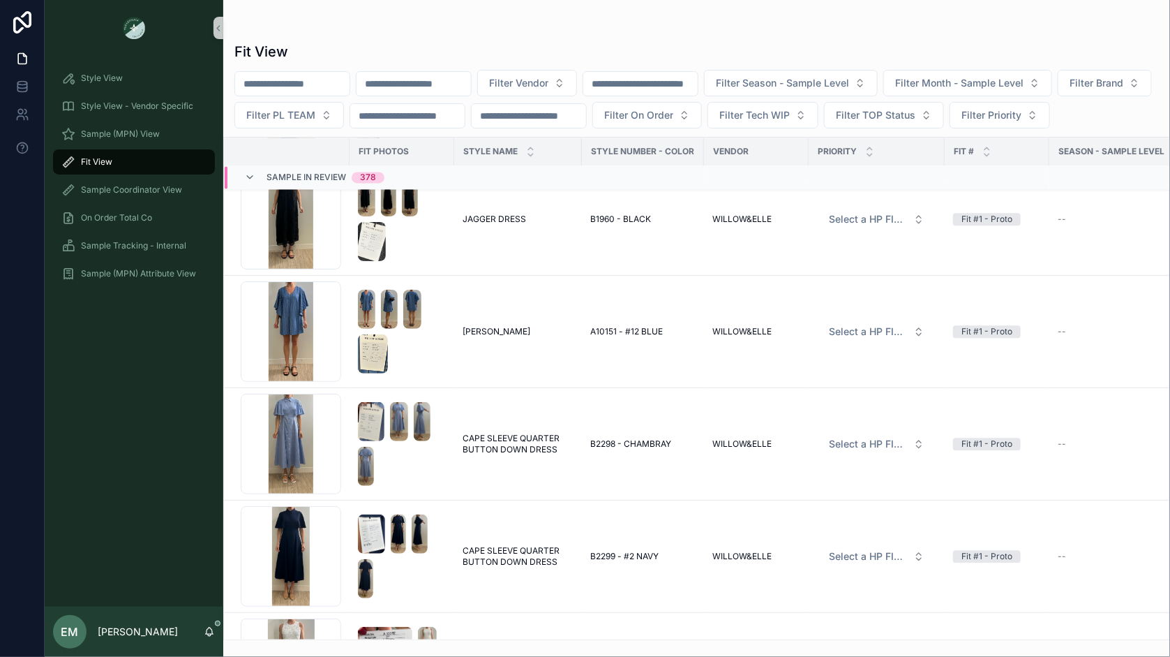
scroll to position [16, 0]
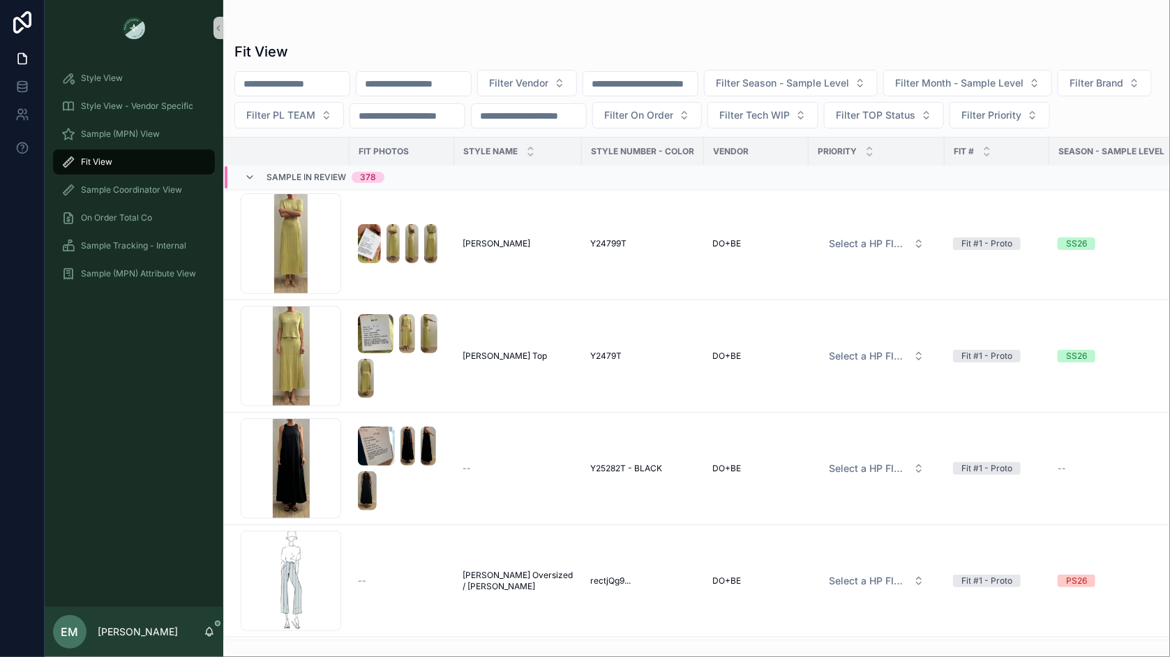
click at [323, 184] on span "Sample In Review" at bounding box center [307, 177] width 80 height 11
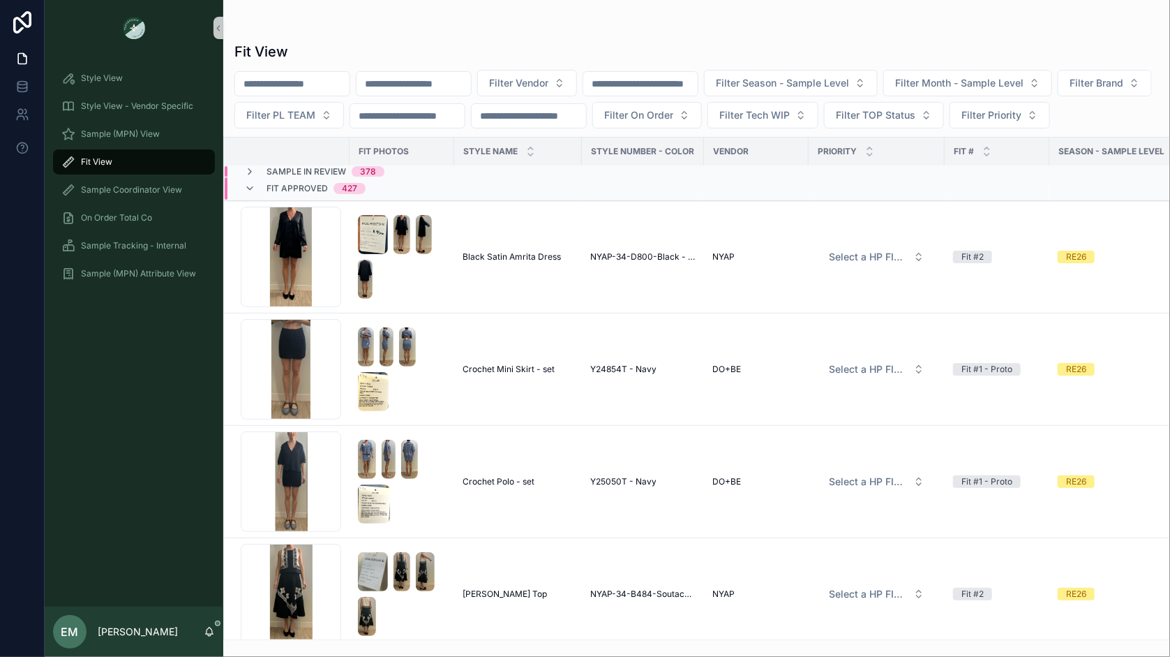
scroll to position [0, 0]
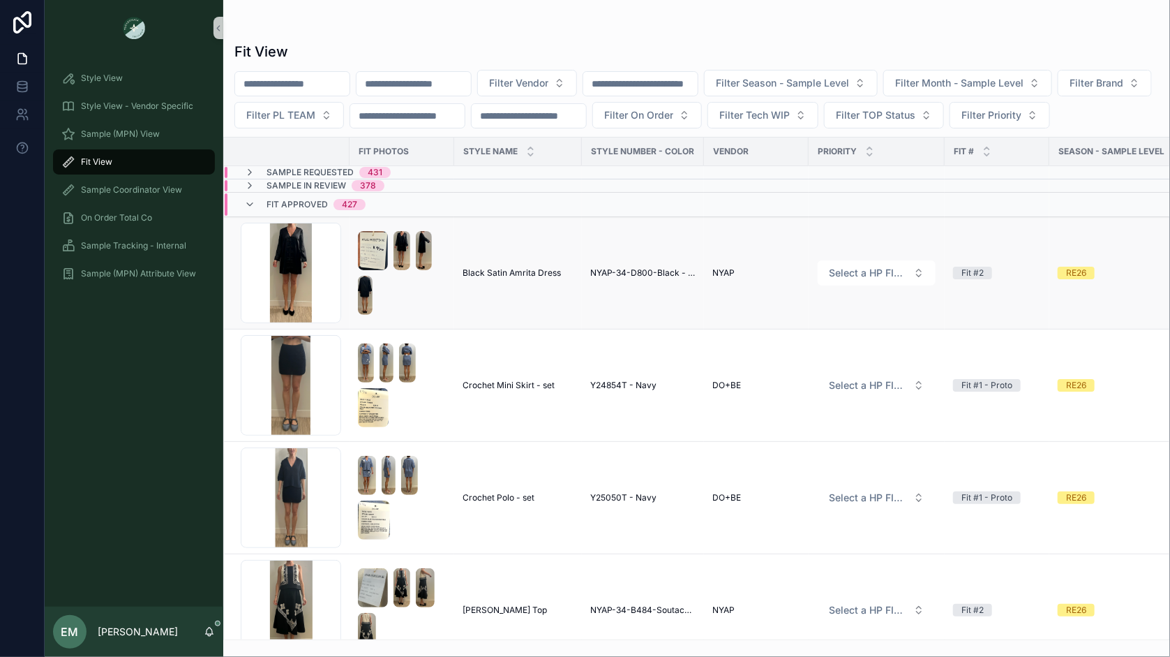
click at [306, 246] on td "Screenshot-2025-08-26-at-1.37.41-PM .png" at bounding box center [287, 273] width 126 height 112
click at [306, 210] on span "Fit Approved" at bounding box center [297, 204] width 61 height 11
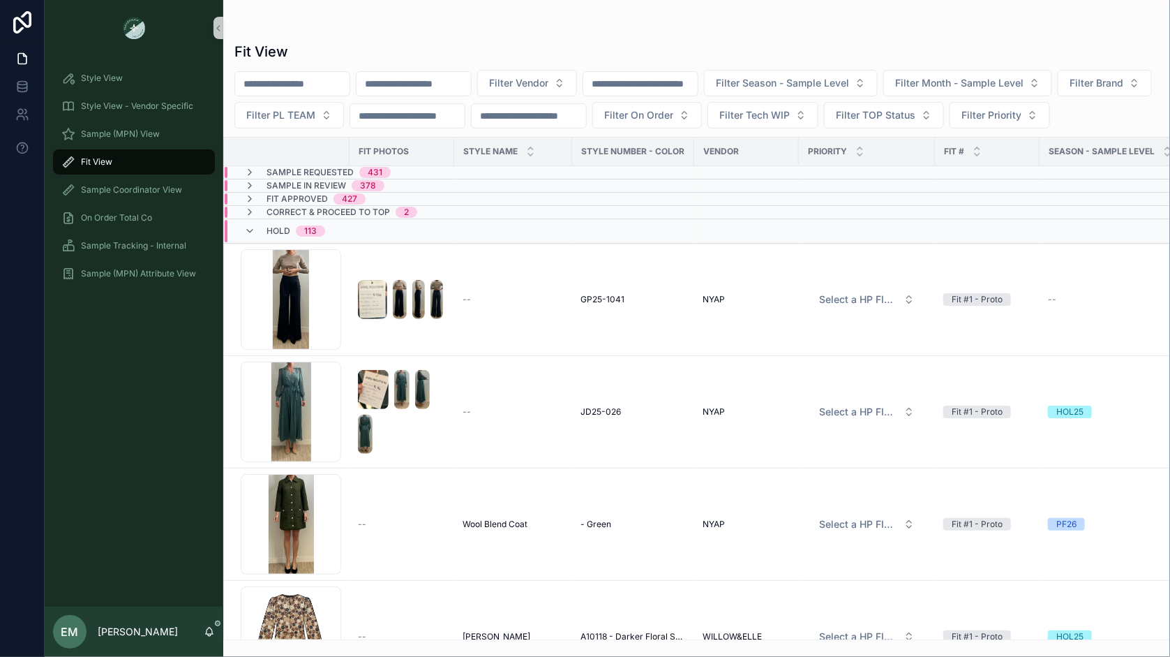
click at [283, 237] on span "HOLD" at bounding box center [279, 230] width 24 height 11
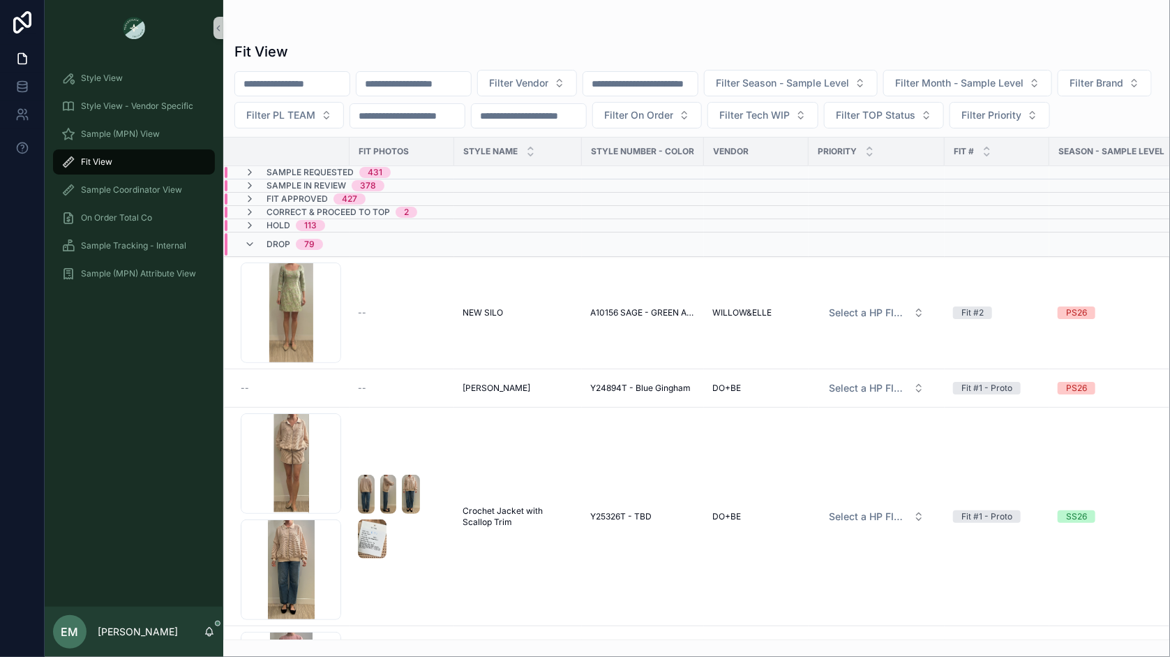
click at [276, 250] on span "Drop" at bounding box center [279, 244] width 24 height 11
